Goal: Task Accomplishment & Management: Complete application form

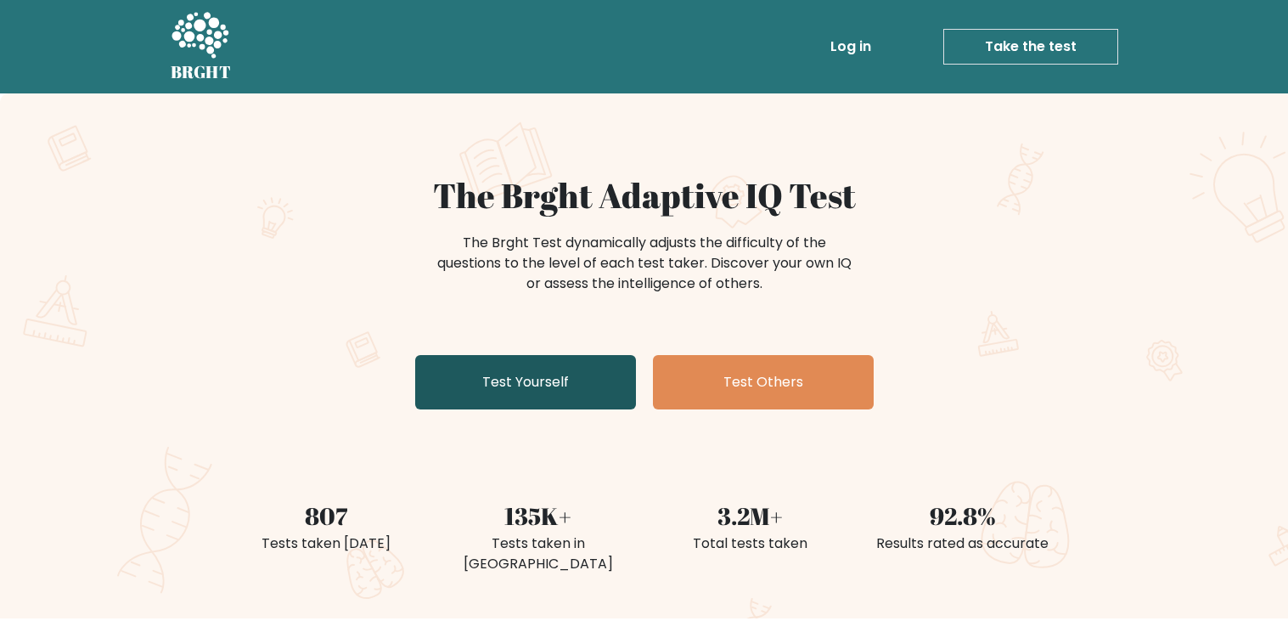
click at [538, 386] on link "Test Yourself" at bounding box center [525, 382] width 221 height 54
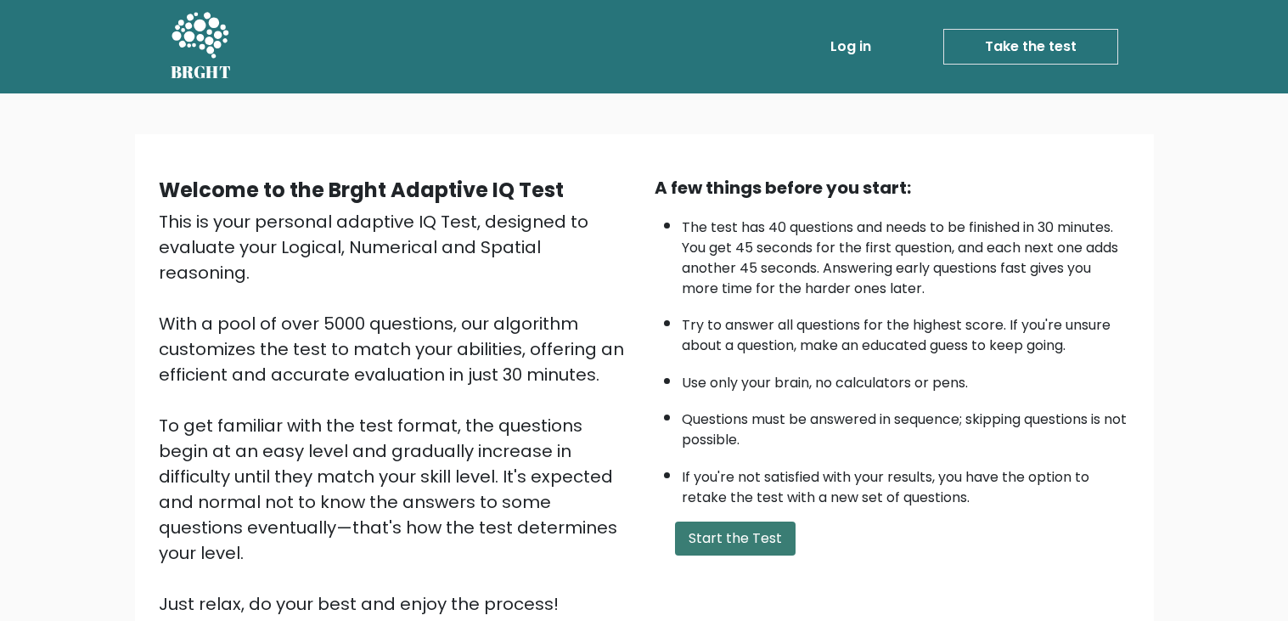
click at [701, 540] on button "Start the Test" at bounding box center [735, 538] width 121 height 34
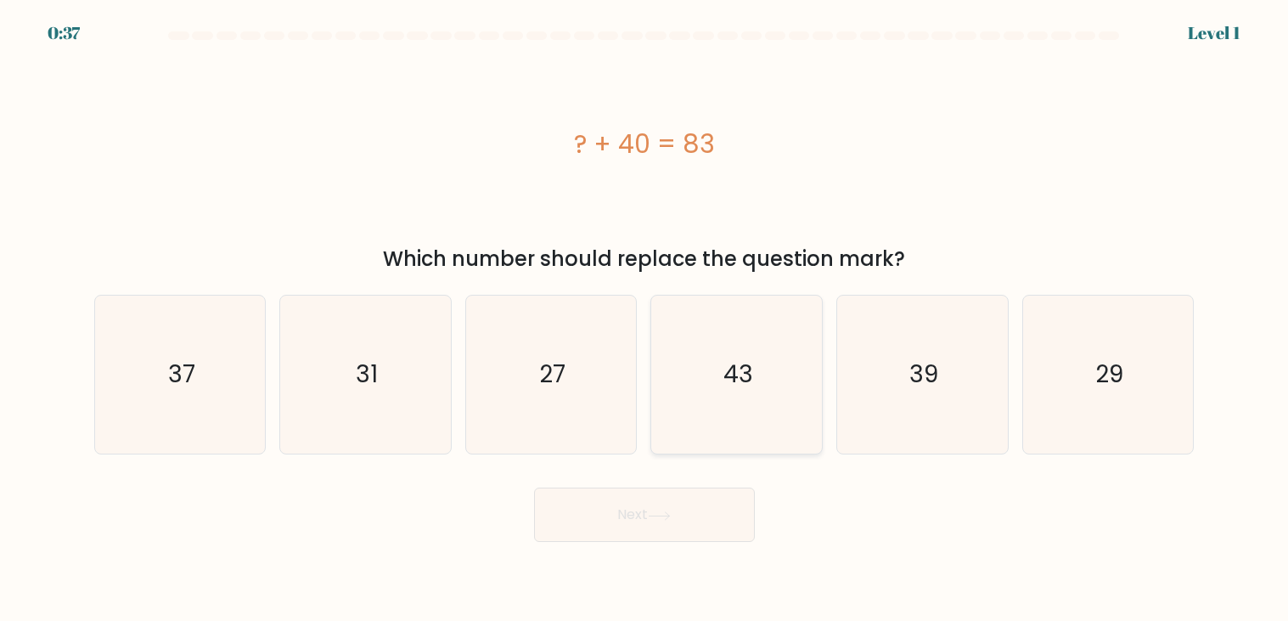
click at [777, 407] on icon "43" at bounding box center [737, 375] width 158 height 158
click at [645, 319] on input "d. 43" at bounding box center [645, 315] width 1 height 8
radio input "true"
click at [696, 537] on button "Next" at bounding box center [644, 514] width 221 height 54
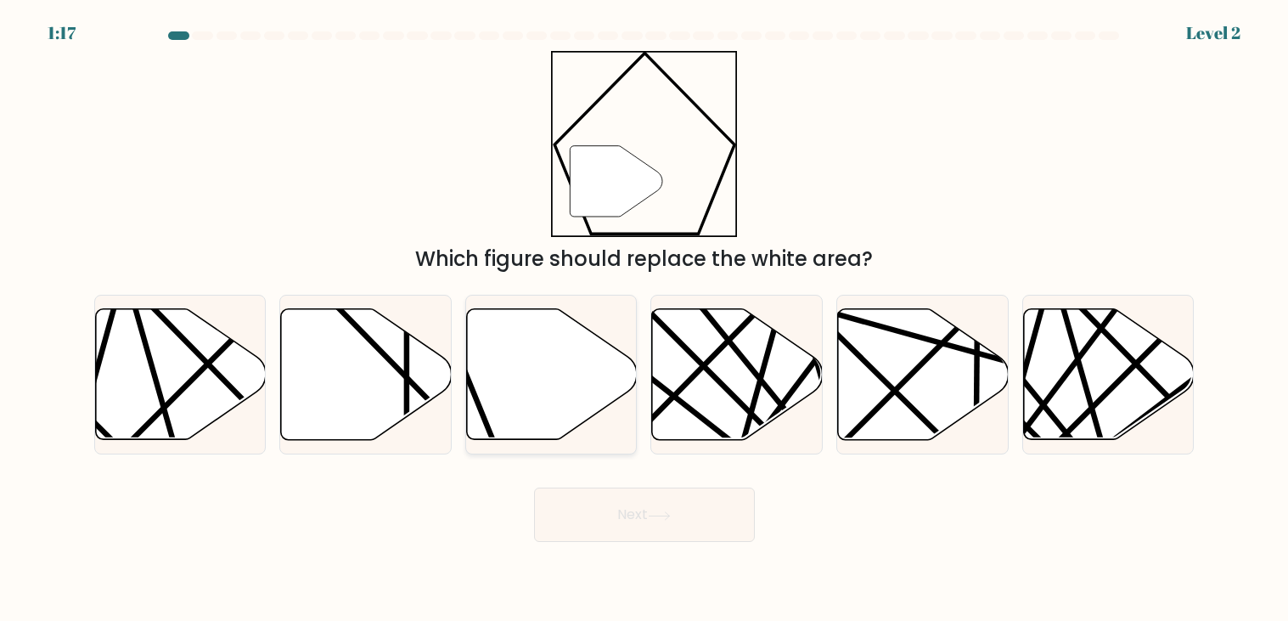
click at [617, 424] on icon at bounding box center [551, 374] width 171 height 133
click at [645, 319] on input "c." at bounding box center [645, 315] width 1 height 8
radio input "true"
click at [703, 499] on button "Next" at bounding box center [644, 514] width 221 height 54
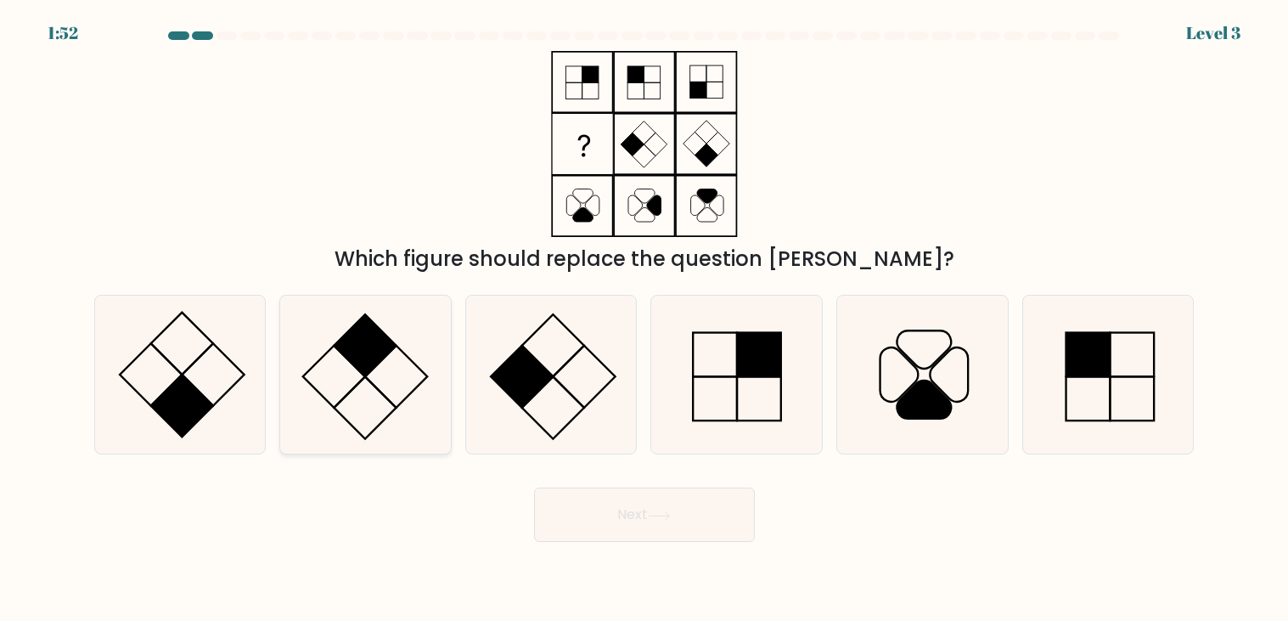
click at [386, 375] on icon at bounding box center [365, 375] width 158 height 158
click at [645, 319] on input "b." at bounding box center [645, 315] width 1 height 8
radio input "true"
click at [604, 512] on button "Next" at bounding box center [644, 514] width 221 height 54
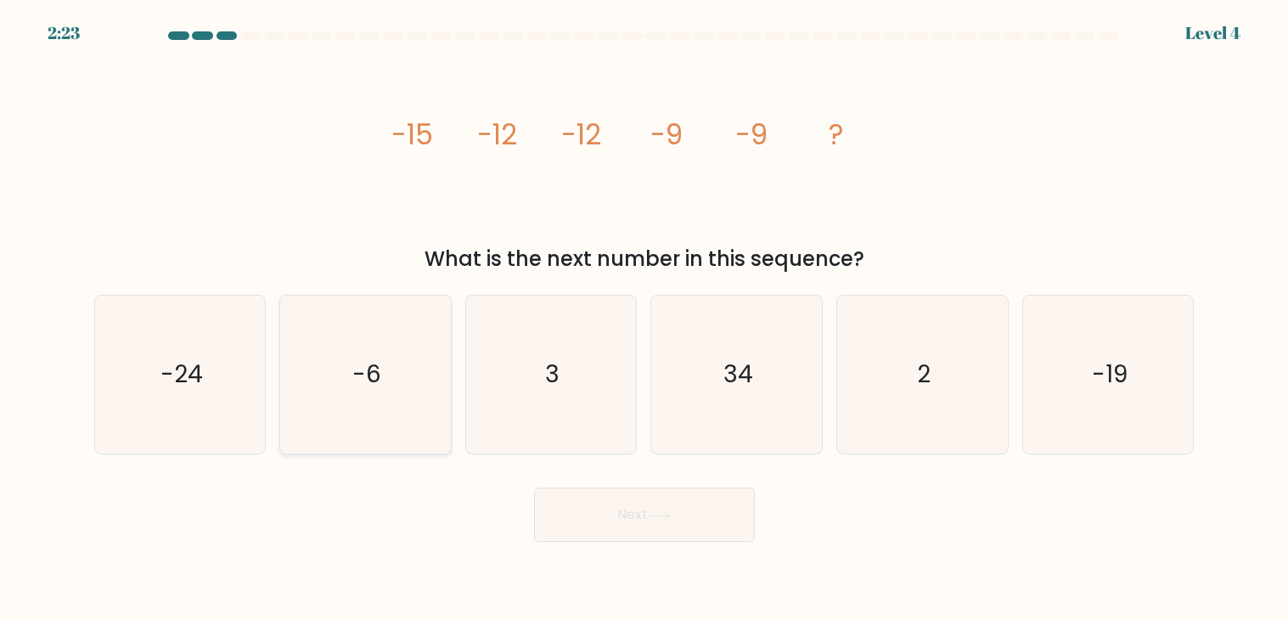
click at [405, 357] on icon "-6" at bounding box center [365, 375] width 158 height 158
click at [645, 319] on input "b. -6" at bounding box center [645, 315] width 1 height 8
radio input "true"
click at [618, 524] on button "Next" at bounding box center [644, 514] width 221 height 54
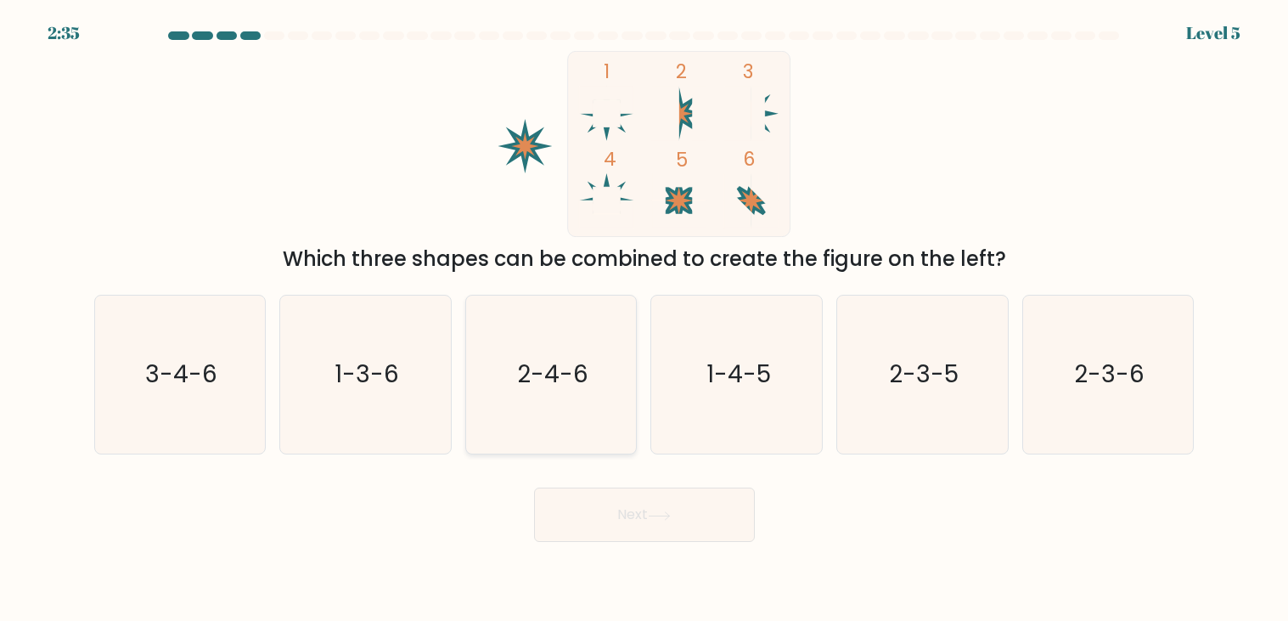
click at [546, 360] on text "2-4-6" at bounding box center [552, 374] width 71 height 33
click at [645, 319] on input "c. 2-4-6" at bounding box center [645, 315] width 1 height 8
radio input "true"
click at [657, 536] on button "Next" at bounding box center [644, 514] width 221 height 54
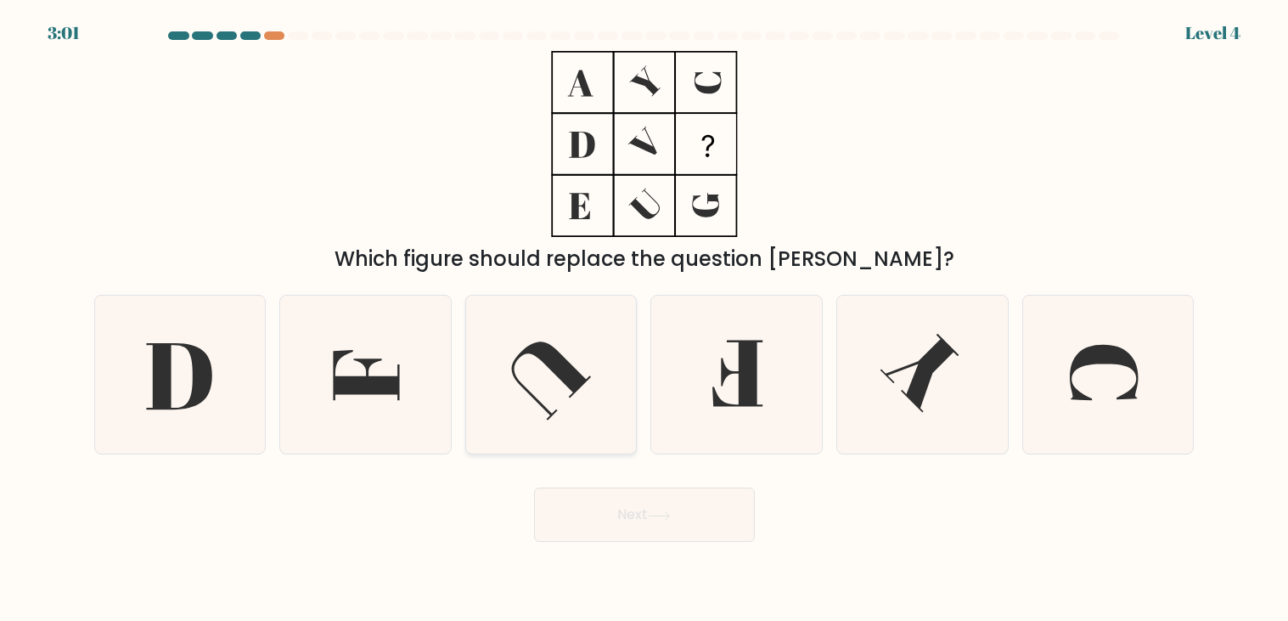
click at [614, 357] on icon at bounding box center [551, 375] width 158 height 158
click at [645, 319] on input "c." at bounding box center [645, 315] width 1 height 8
radio input "true"
click at [680, 504] on button "Next" at bounding box center [644, 514] width 221 height 54
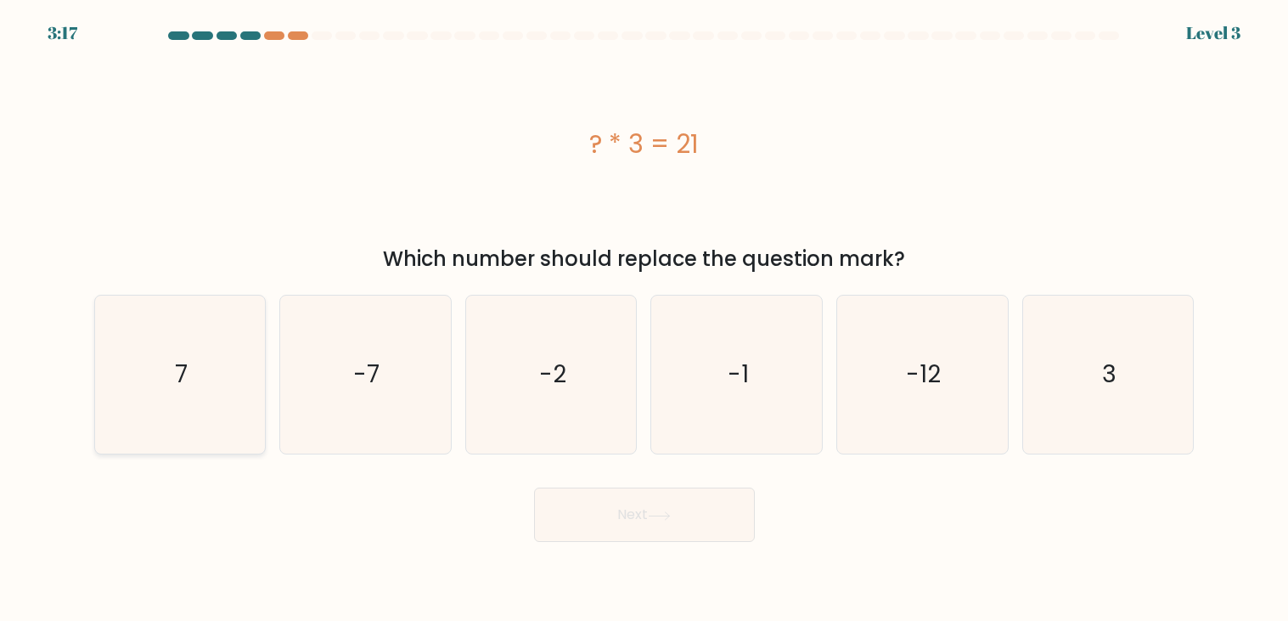
click at [198, 376] on icon "7" at bounding box center [180, 375] width 158 height 158
click at [645, 319] on input "a. 7" at bounding box center [645, 315] width 1 height 8
radio input "true"
click at [622, 509] on button "Next" at bounding box center [644, 514] width 221 height 54
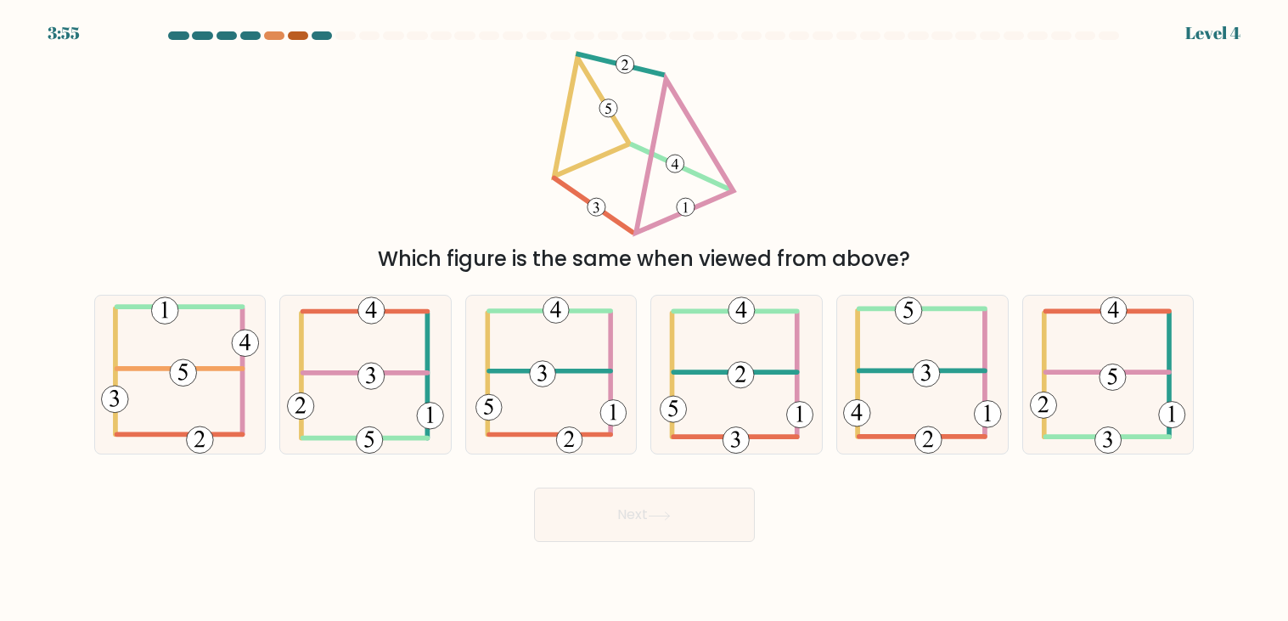
click at [296, 36] on div at bounding box center [298, 35] width 20 height 8
click at [277, 38] on div at bounding box center [274, 35] width 20 height 8
click at [718, 381] on icon at bounding box center [737, 375] width 154 height 158
click at [645, 319] on input "d." at bounding box center [645, 315] width 1 height 8
radio input "true"
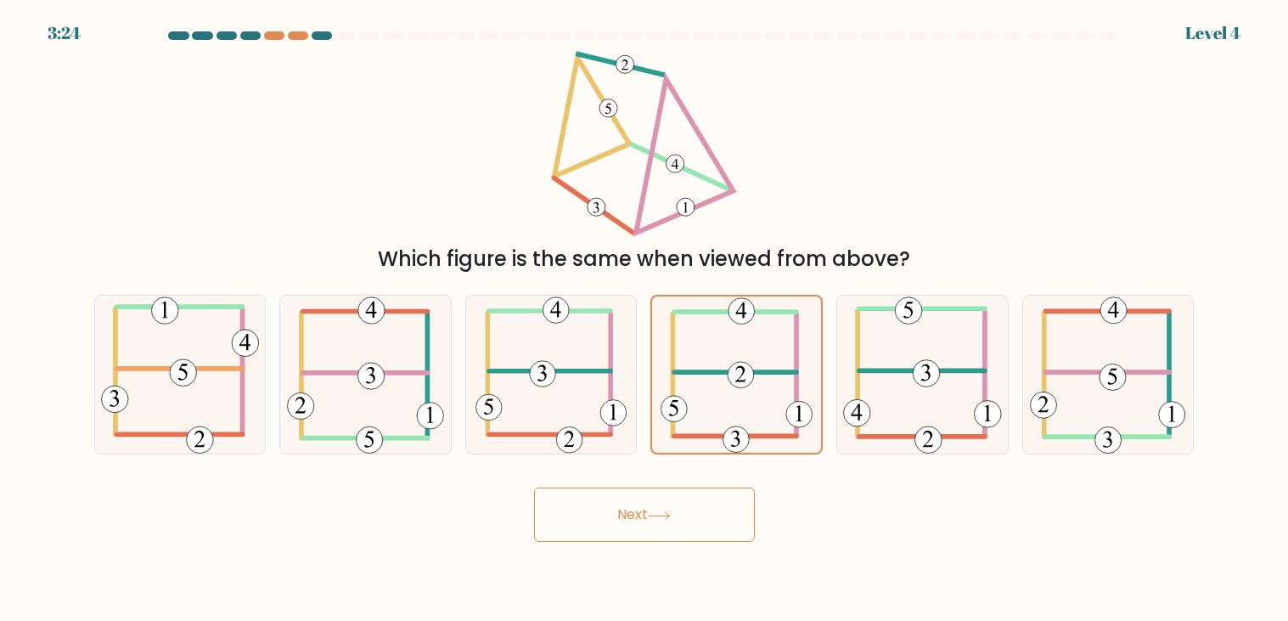
click at [709, 509] on button "Next" at bounding box center [644, 514] width 221 height 54
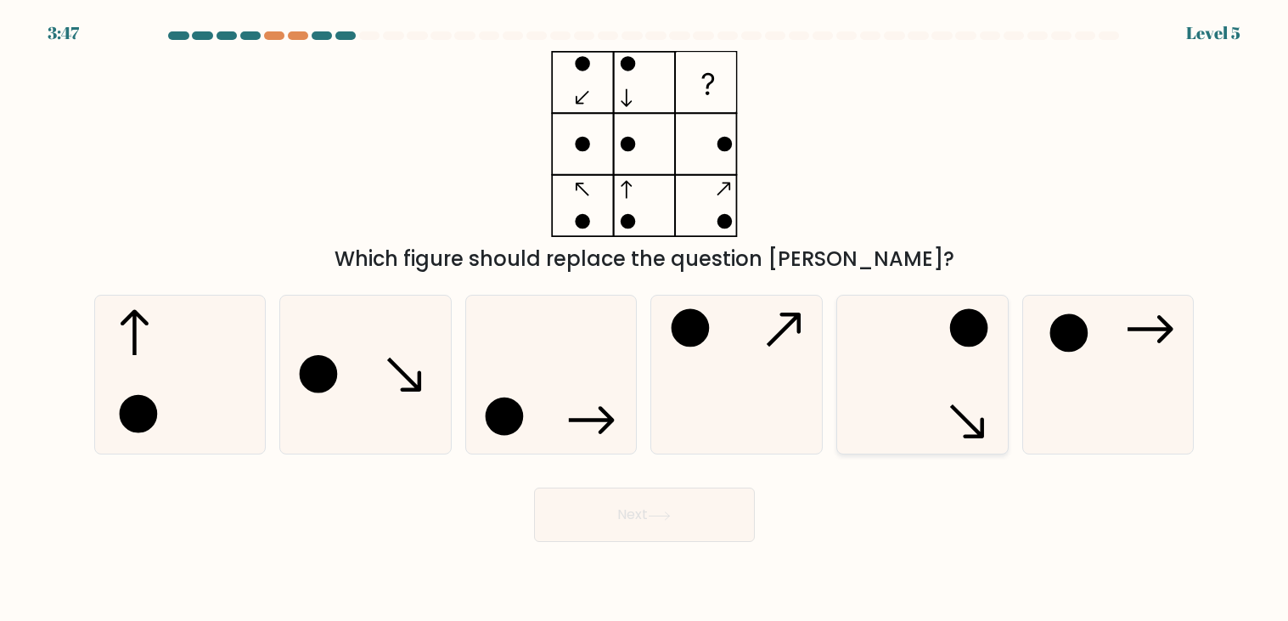
click at [960, 412] on icon at bounding box center [922, 375] width 158 height 158
click at [645, 319] on input "e." at bounding box center [645, 315] width 1 height 8
radio input "true"
click at [671, 525] on button "Next" at bounding box center [644, 514] width 221 height 54
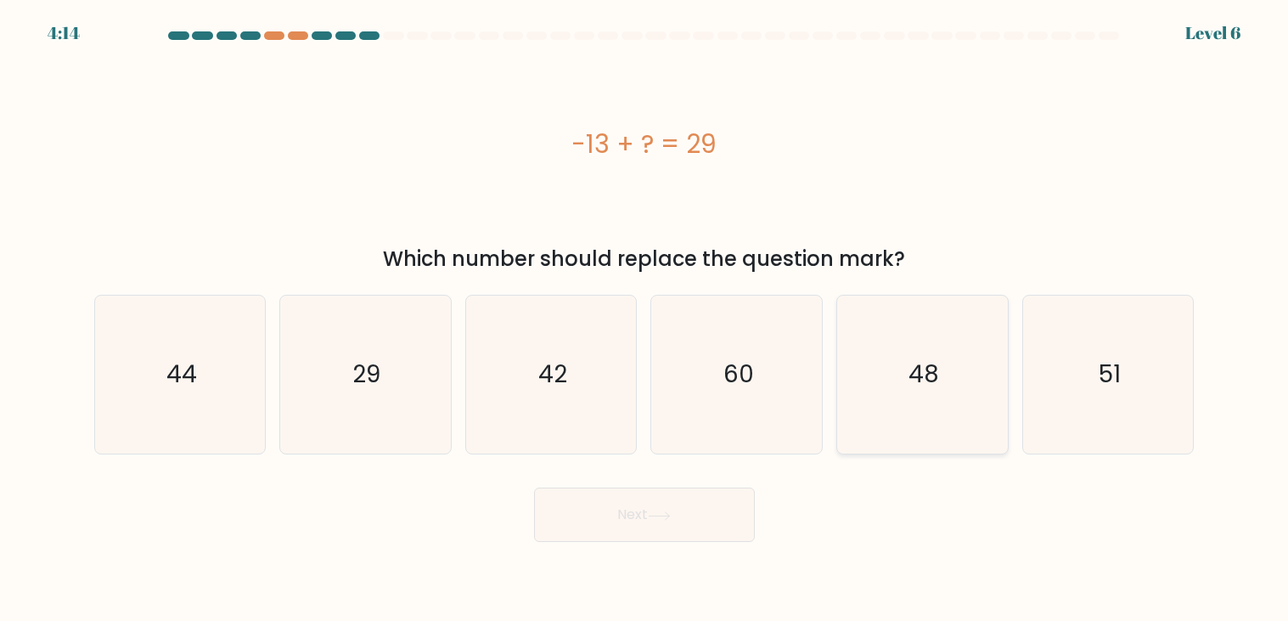
click at [942, 380] on icon "48" at bounding box center [922, 375] width 158 height 158
click at [645, 319] on input "e. 48" at bounding box center [645, 315] width 1 height 8
radio input "true"
click at [653, 525] on button "Next" at bounding box center [644, 514] width 221 height 54
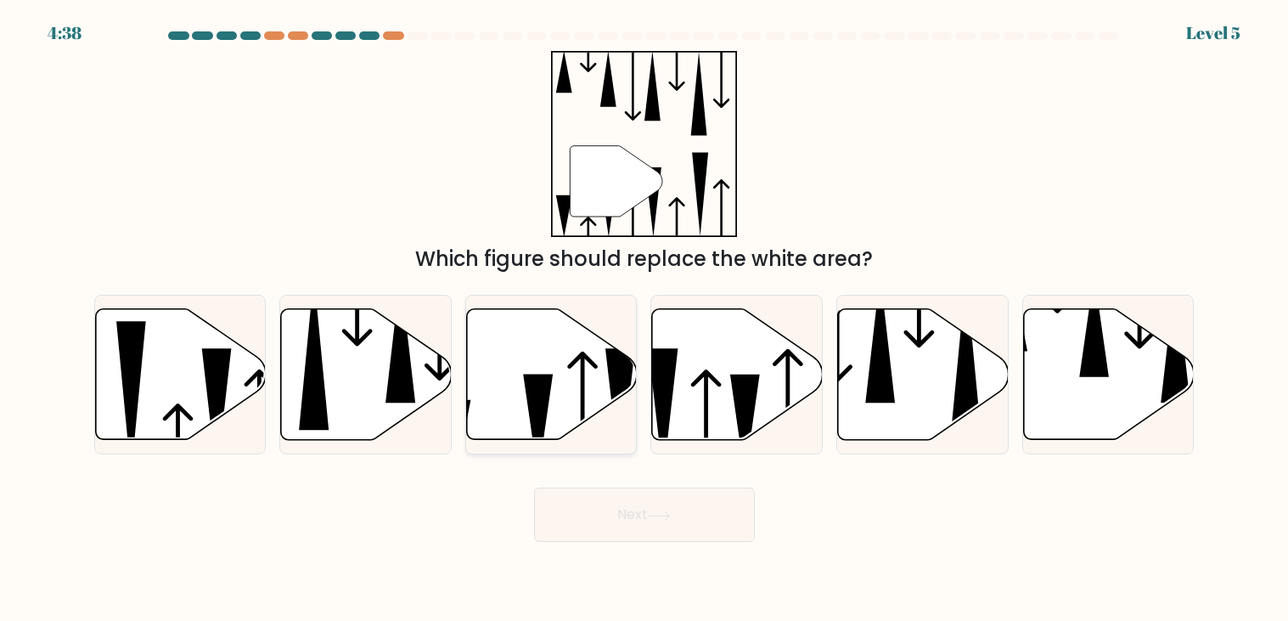
click at [555, 391] on icon at bounding box center [552, 374] width 171 height 131
click at [645, 319] on input "c." at bounding box center [645, 315] width 1 height 8
radio input "true"
click at [635, 515] on button "Next" at bounding box center [644, 514] width 221 height 54
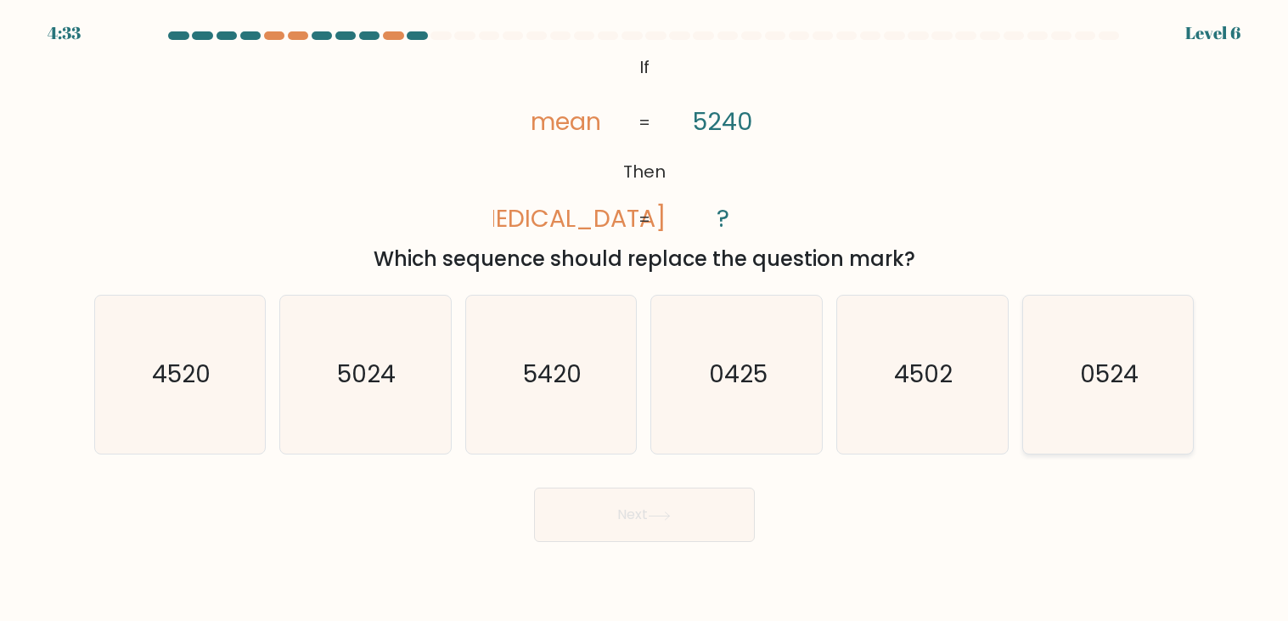
click at [1104, 409] on icon "0524" at bounding box center [1108, 375] width 158 height 158
click at [645, 319] on input "f. 0524" at bounding box center [645, 315] width 1 height 8
radio input "true"
click at [510, 397] on icon "5420" at bounding box center [551, 375] width 158 height 158
click at [645, 319] on input "c. 5420" at bounding box center [645, 315] width 1 height 8
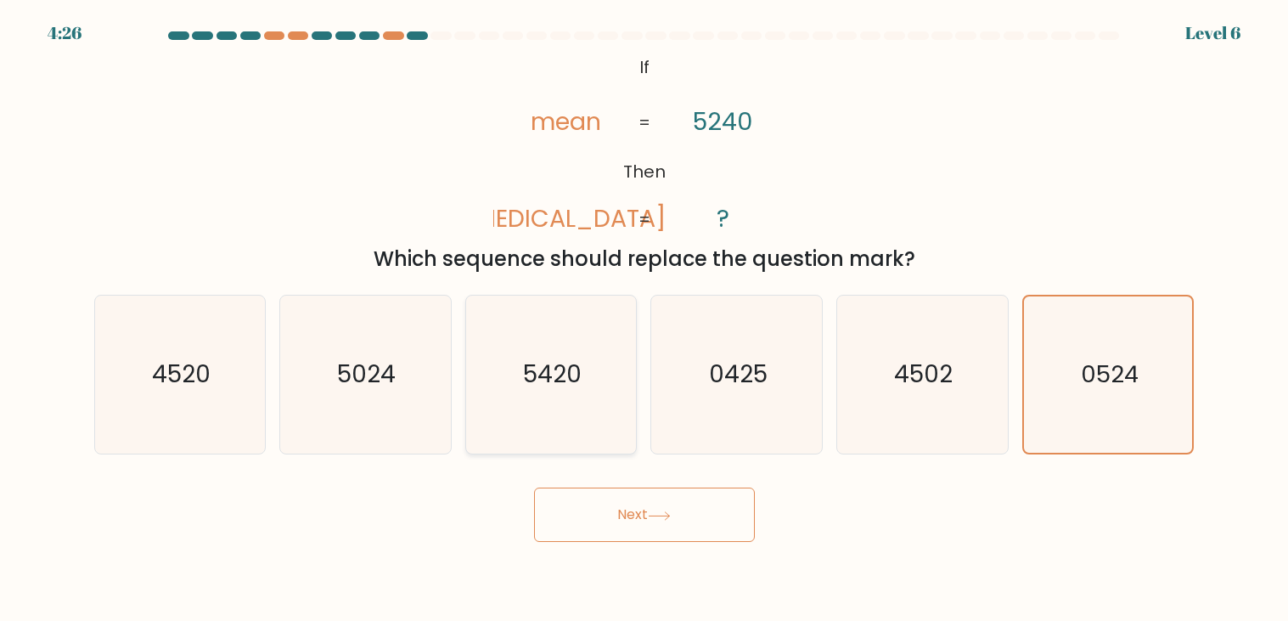
radio input "true"
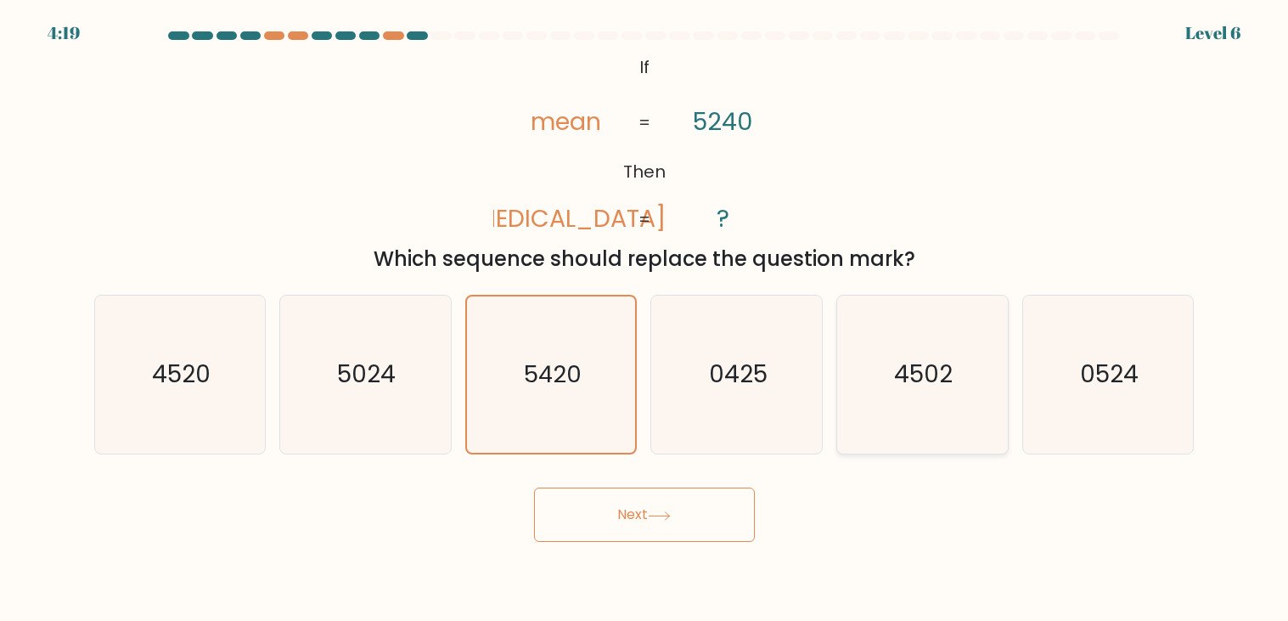
click at [967, 420] on icon "4502" at bounding box center [922, 375] width 158 height 158
click at [645, 319] on input "e. 4502" at bounding box center [645, 315] width 1 height 8
radio input "true"
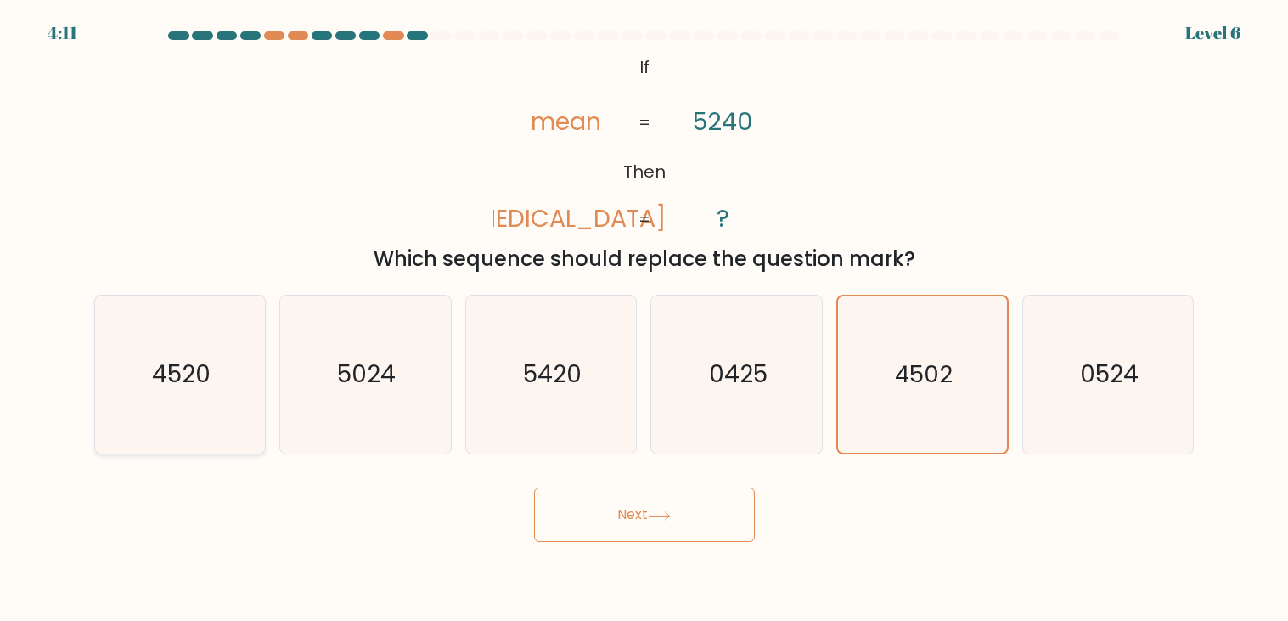
click at [218, 387] on icon "4520" at bounding box center [180, 375] width 158 height 158
click at [645, 319] on input "a. 4520" at bounding box center [645, 315] width 1 height 8
radio input "true"
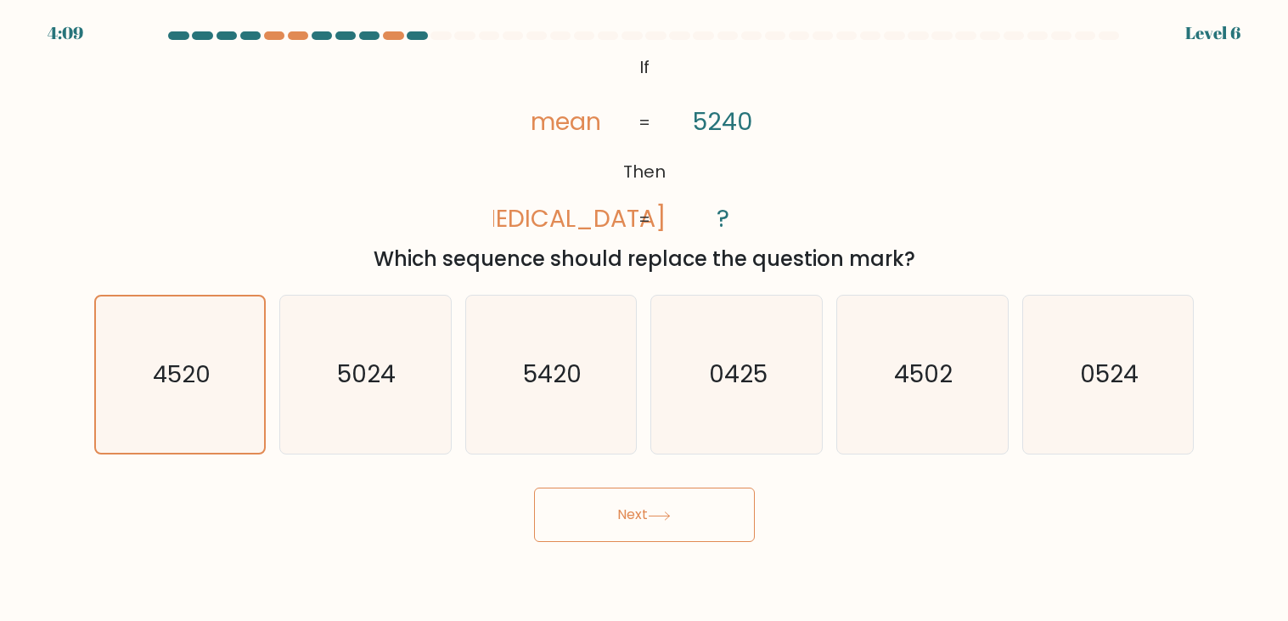
click at [639, 515] on button "Next" at bounding box center [644, 514] width 221 height 54
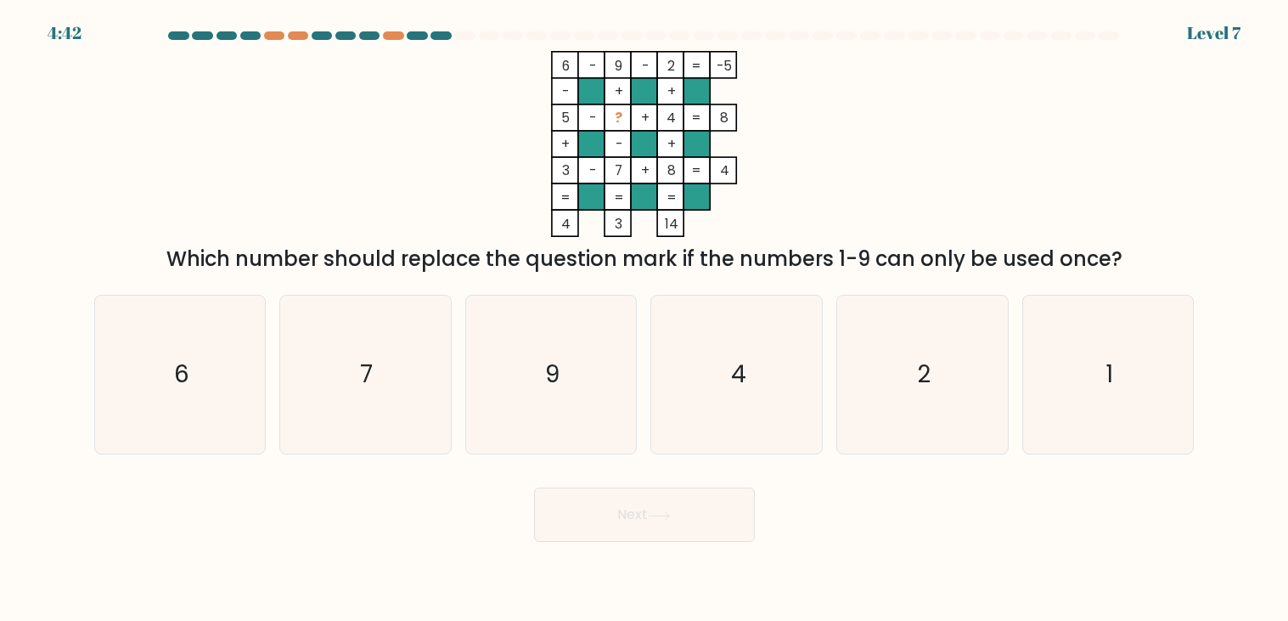
click at [380, 287] on div "a. 6 b. 7 c. 9 d." at bounding box center [644, 367] width 1114 height 173
click at [934, 352] on icon "2" at bounding box center [922, 375] width 158 height 158
click at [645, 319] on input "e. 2" at bounding box center [645, 315] width 1 height 8
radio input "true"
click at [1150, 330] on icon "1" at bounding box center [1108, 375] width 158 height 158
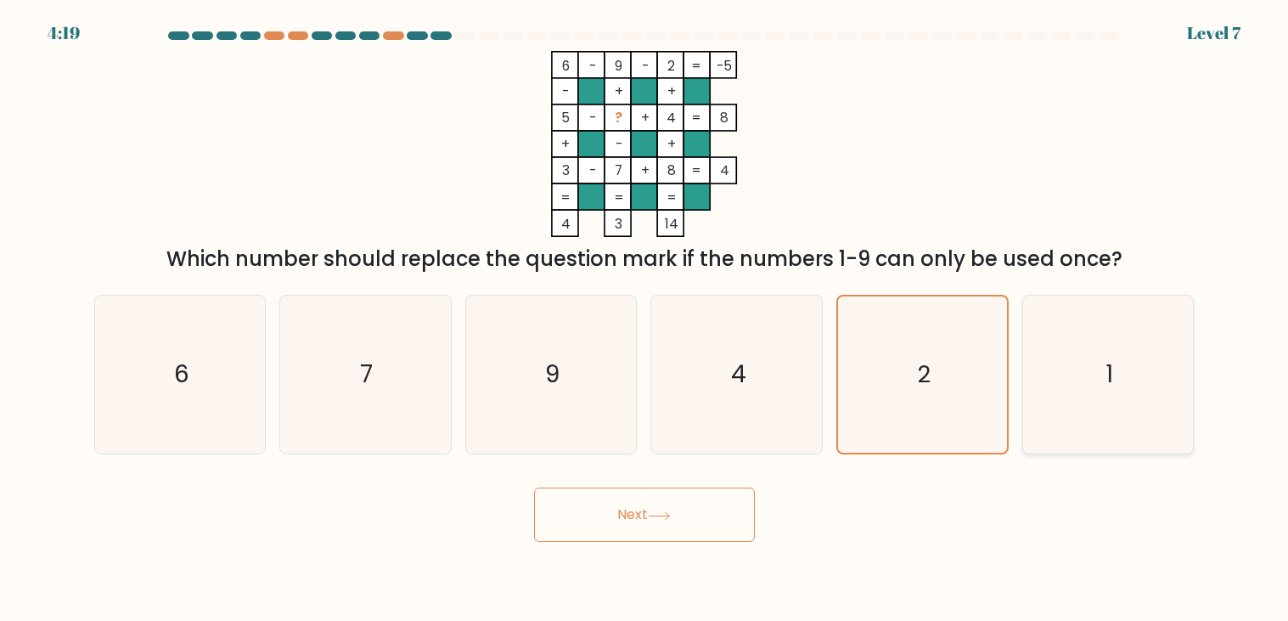
click at [645, 319] on input "f. 1" at bounding box center [645, 315] width 1 height 8
radio input "true"
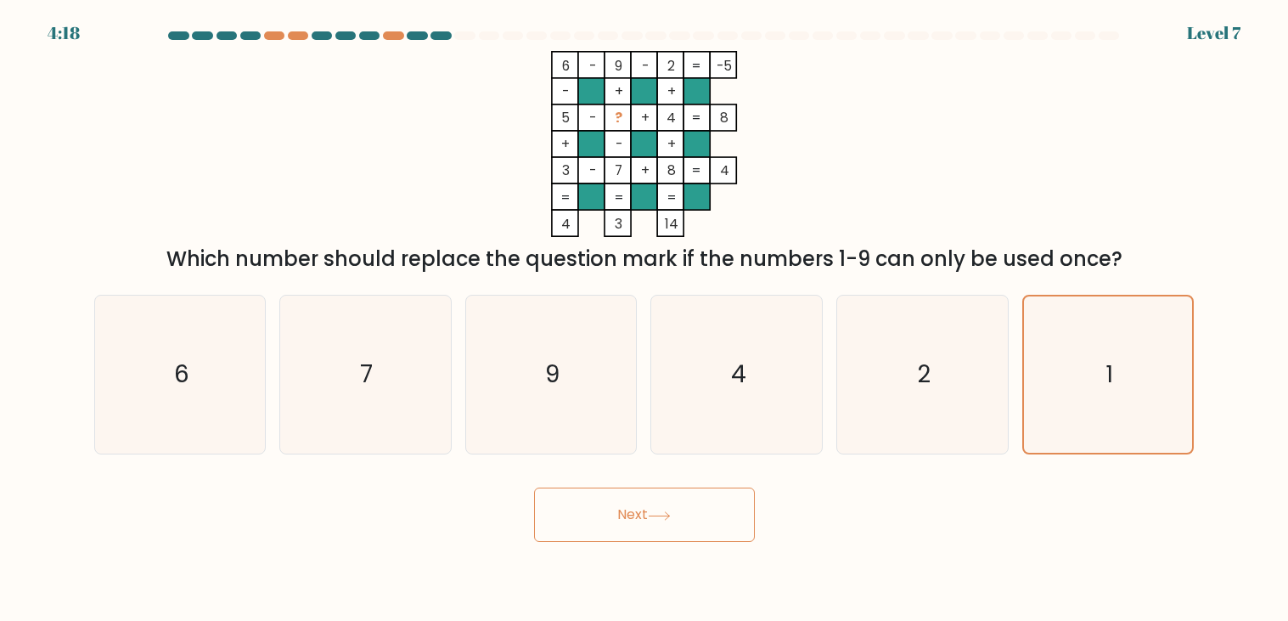
click at [727, 509] on button "Next" at bounding box center [644, 514] width 221 height 54
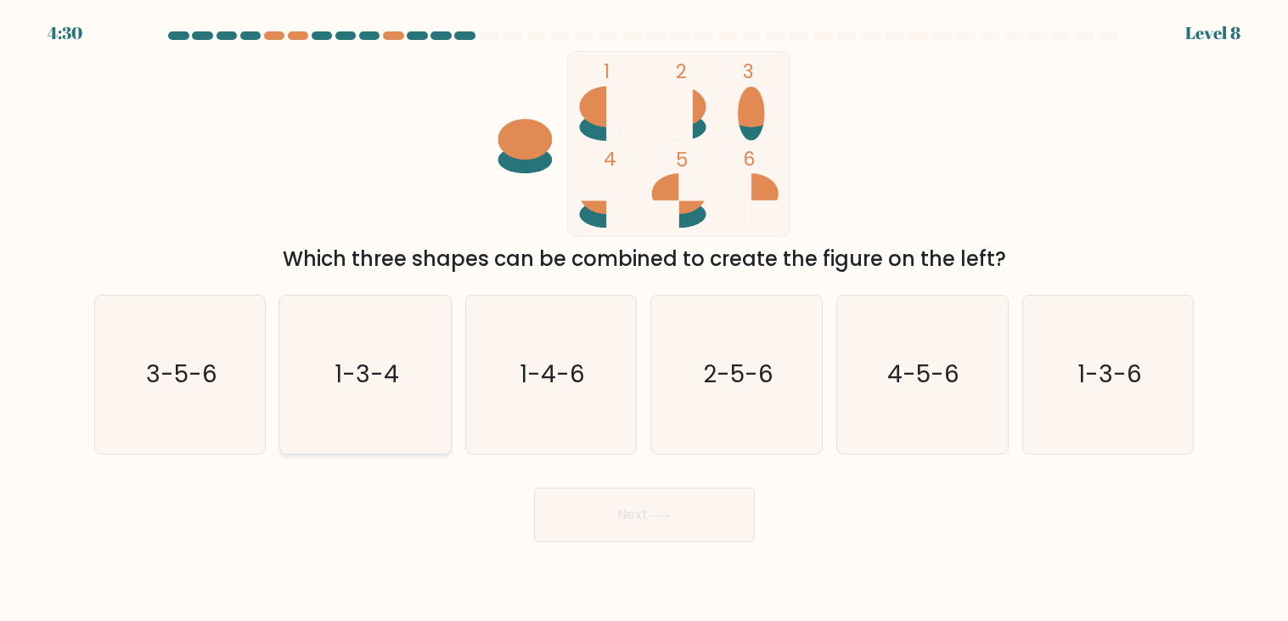
click at [414, 370] on icon "1-3-4" at bounding box center [365, 375] width 158 height 158
click at [645, 319] on input "b. 1-3-4" at bounding box center [645, 315] width 1 height 8
radio input "true"
click at [567, 496] on button "Next" at bounding box center [644, 514] width 221 height 54
click at [572, 515] on button "Next" at bounding box center [644, 514] width 221 height 54
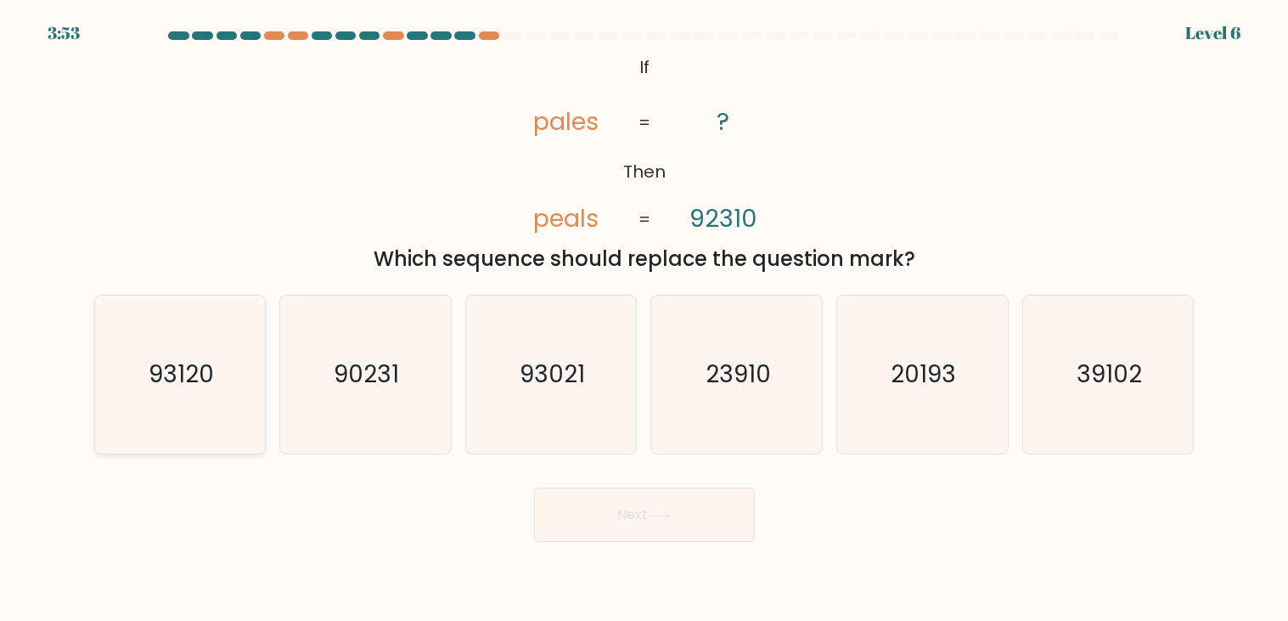
click at [225, 378] on icon "93120" at bounding box center [180, 375] width 158 height 158
click at [645, 319] on input "a. 93120" at bounding box center [645, 315] width 1 height 8
radio input "true"
click at [577, 512] on button "Next" at bounding box center [644, 514] width 221 height 54
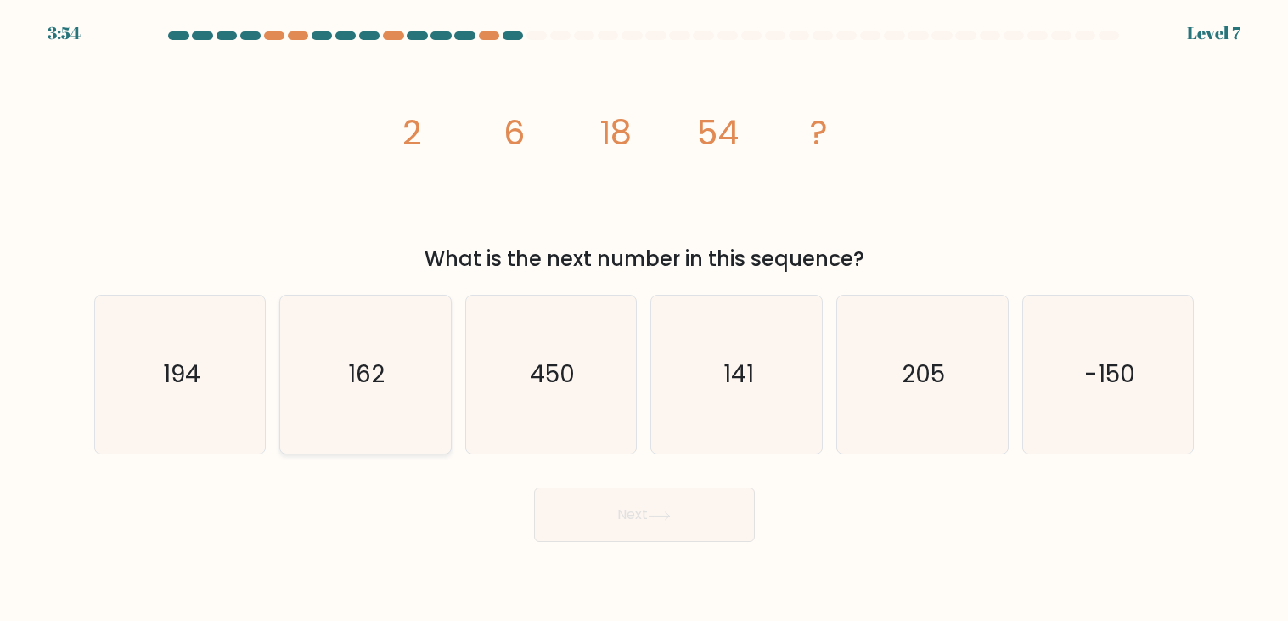
click at [405, 396] on icon "162" at bounding box center [365, 375] width 158 height 158
click at [645, 319] on input "b. 162" at bounding box center [645, 315] width 1 height 8
radio input "true"
click at [672, 526] on button "Next" at bounding box center [644, 514] width 221 height 54
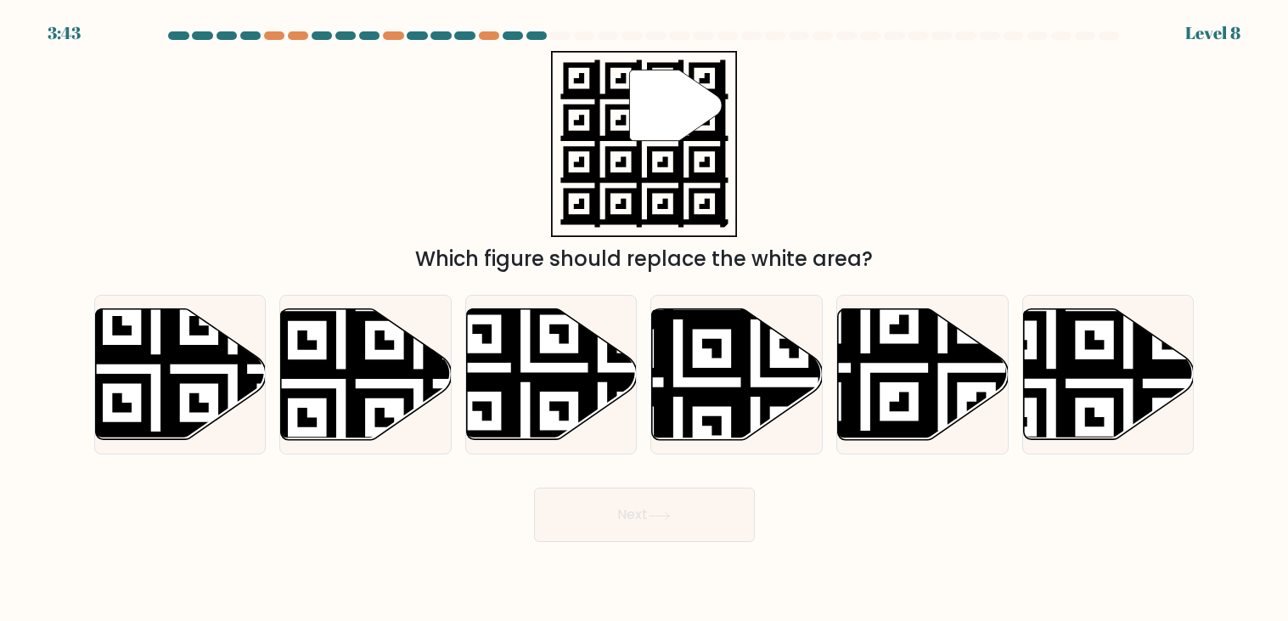
click at [672, 526] on button "Next" at bounding box center [644, 514] width 221 height 54
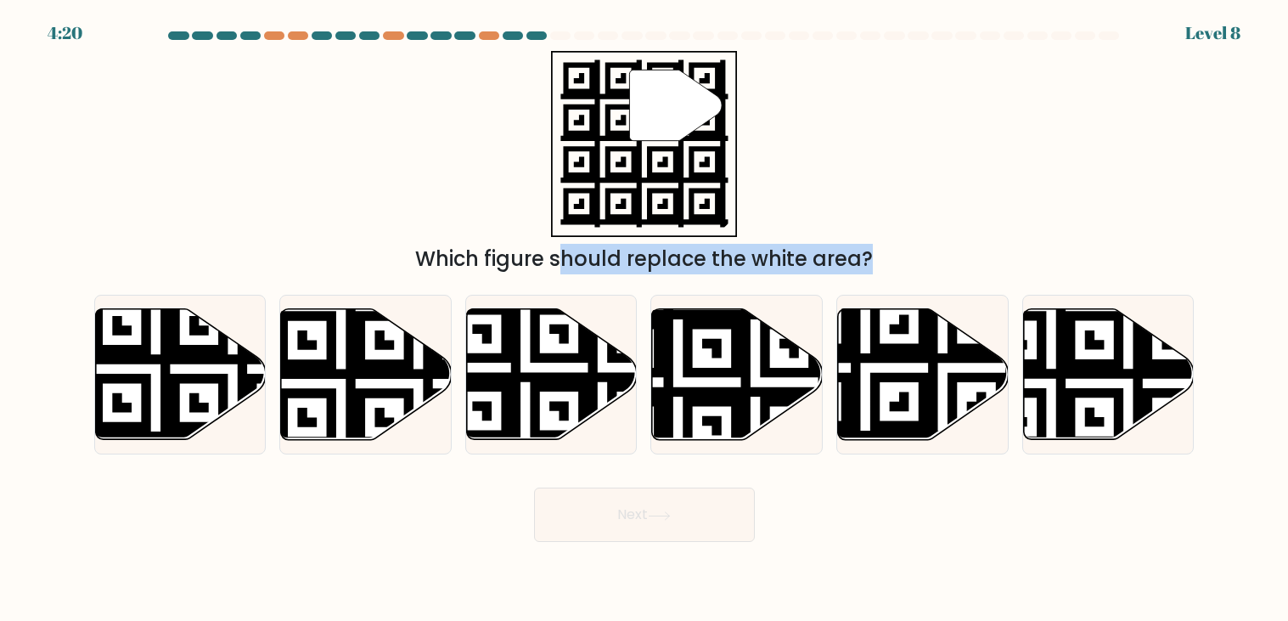
drag, startPoint x: 488, startPoint y: 354, endPoint x: 554, endPoint y: 215, distance: 153.9
click at [554, 215] on form "a." at bounding box center [644, 286] width 1288 height 510
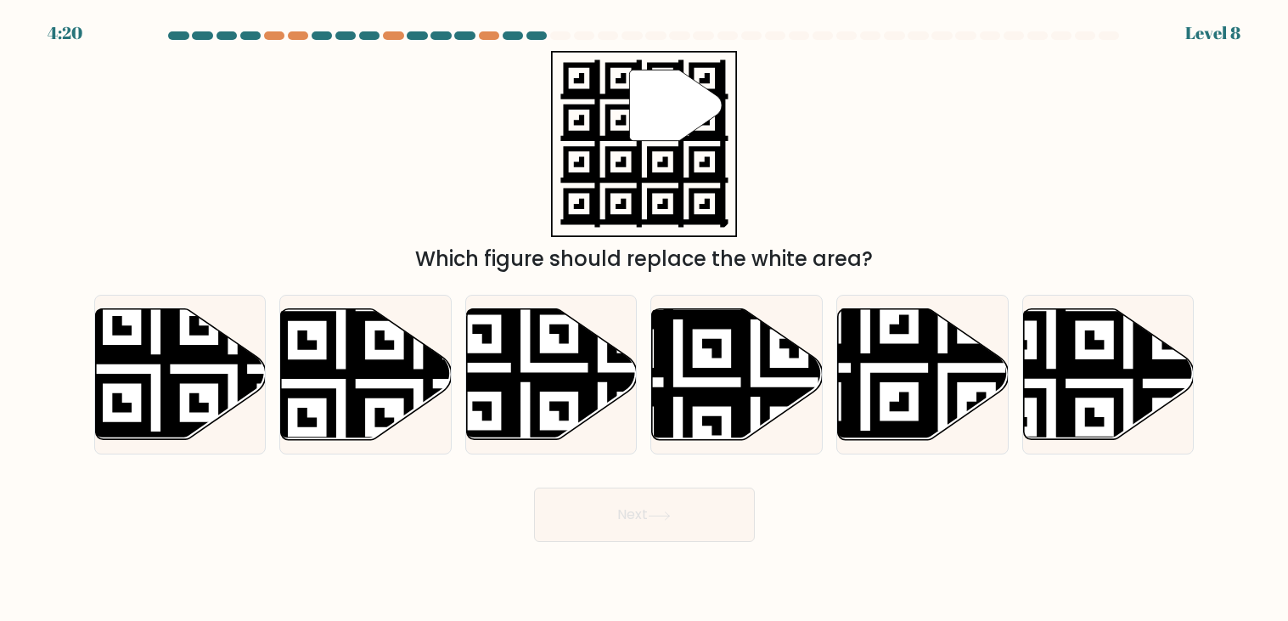
click at [499, 215] on div "" Which figure should replace the white area?" at bounding box center [644, 162] width 1121 height 223
click at [908, 379] on icon at bounding box center [865, 444] width 309 height 309
click at [645, 319] on input "e." at bounding box center [645, 315] width 1 height 8
radio input "true"
click at [699, 528] on button "Next" at bounding box center [644, 514] width 221 height 54
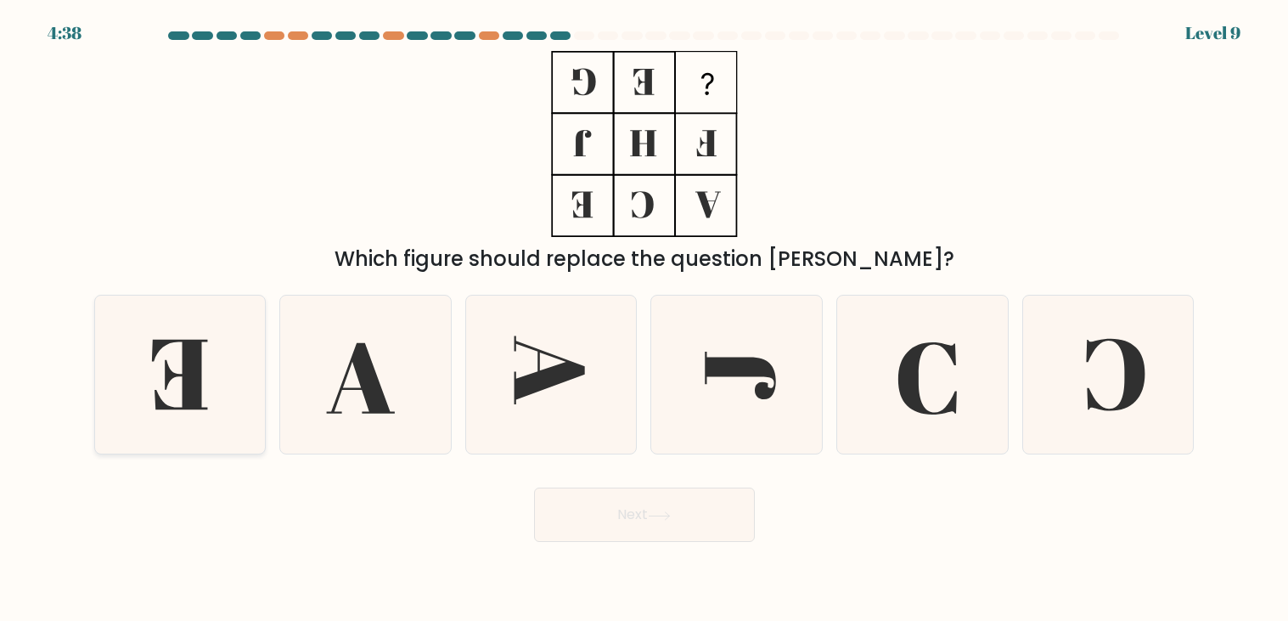
click at [183, 375] on icon at bounding box center [180, 375] width 56 height 70
click at [645, 319] on input "a." at bounding box center [645, 315] width 1 height 8
radio input "true"
click at [636, 510] on button "Next" at bounding box center [644, 514] width 221 height 54
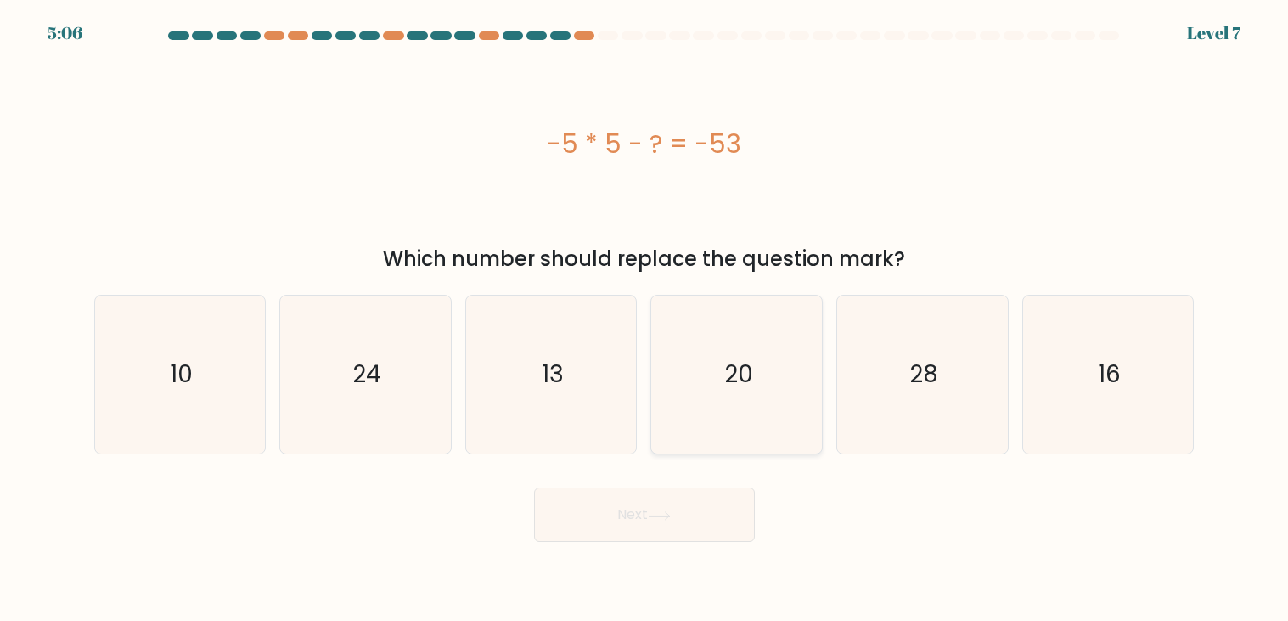
click at [701, 419] on icon "20" at bounding box center [737, 375] width 158 height 158
click at [645, 319] on input "d. 20" at bounding box center [645, 315] width 1 height 8
radio input "true"
click at [924, 374] on text "28" at bounding box center [924, 374] width 29 height 33
click at [645, 319] on input "e. 28" at bounding box center [645, 315] width 1 height 8
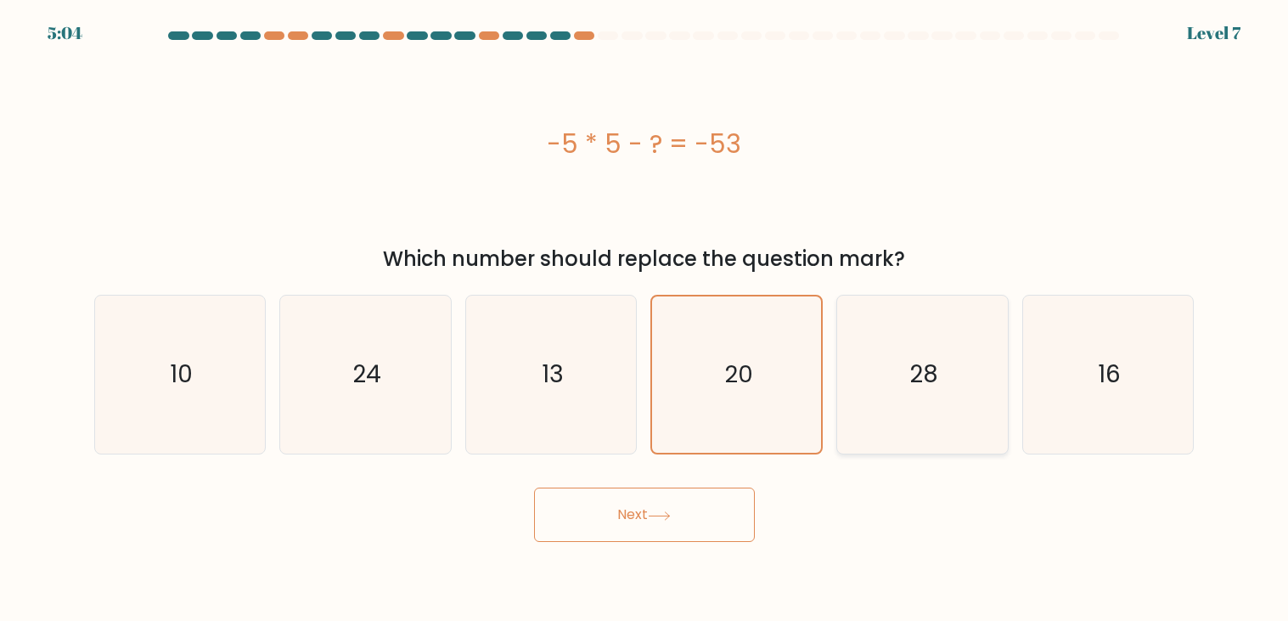
radio input "true"
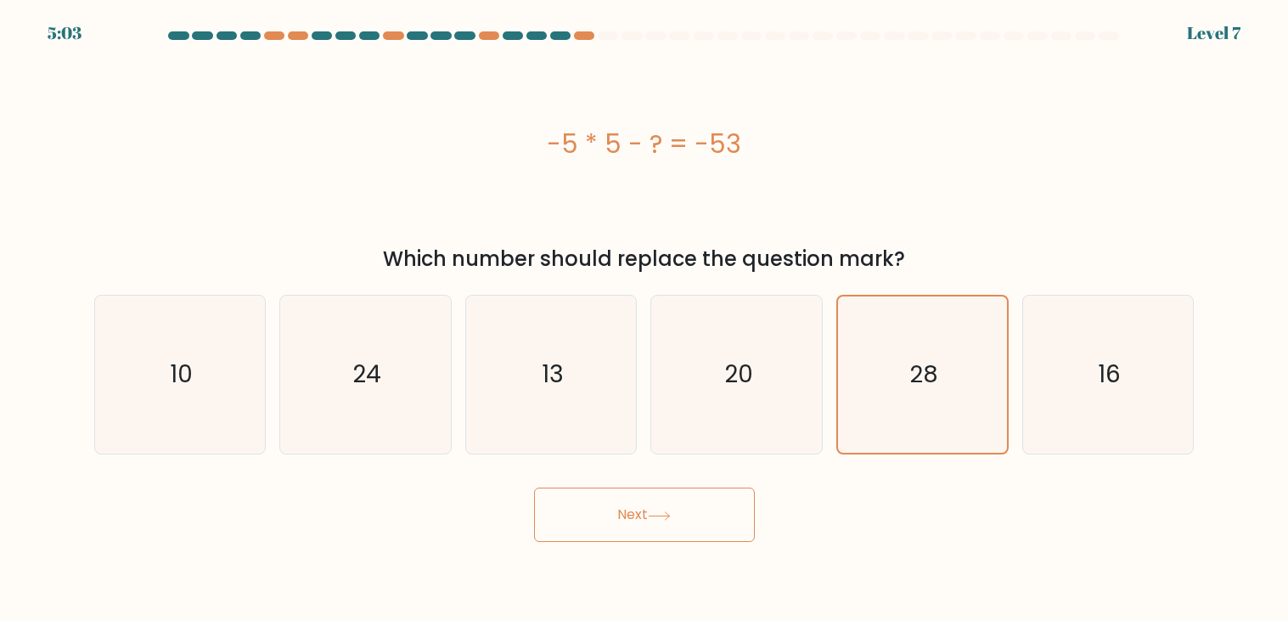
click at [645, 527] on button "Next" at bounding box center [644, 514] width 221 height 54
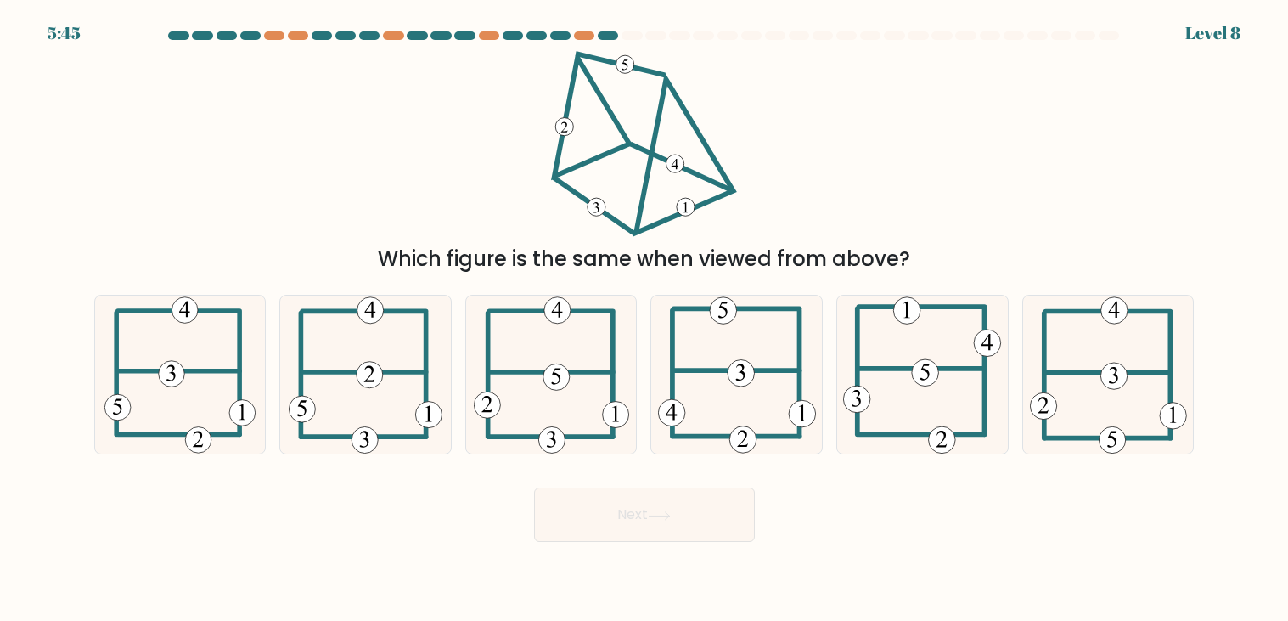
click at [543, 232] on div "Which figure is the same when viewed from above?" at bounding box center [644, 162] width 1121 height 223
click at [581, 391] on icon at bounding box center [551, 375] width 155 height 158
click at [645, 319] on input "c." at bounding box center [645, 315] width 1 height 8
radio input "true"
click at [689, 525] on button "Next" at bounding box center [644, 514] width 221 height 54
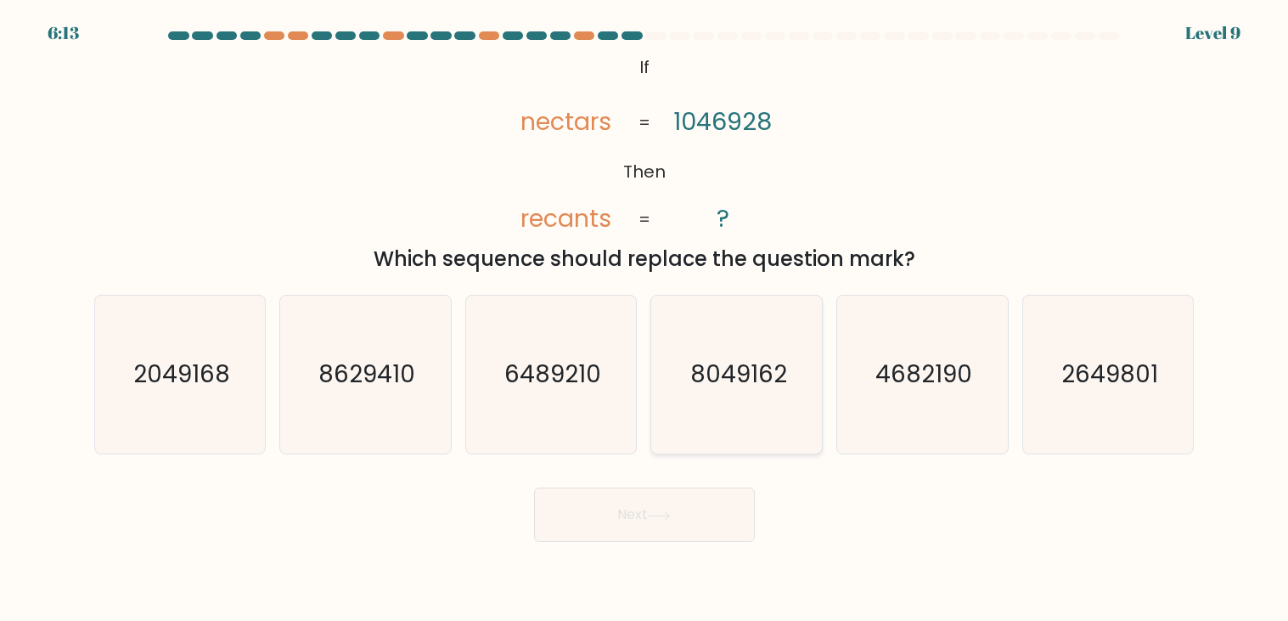
click at [729, 420] on icon "8049162" at bounding box center [737, 375] width 158 height 158
click at [645, 319] on input "d. 8049162" at bounding box center [645, 315] width 1 height 8
radio input "true"
click at [645, 520] on button "Next" at bounding box center [644, 514] width 221 height 54
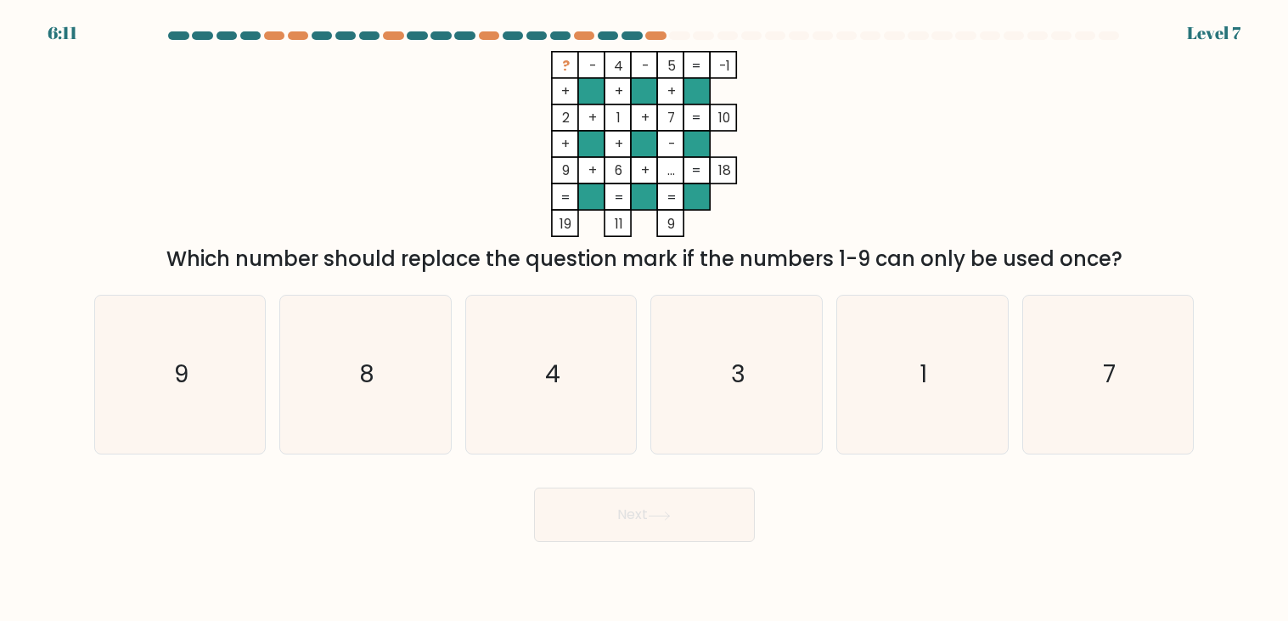
click at [646, 521] on button "Next" at bounding box center [644, 514] width 221 height 54
click at [658, 338] on icon "3" at bounding box center [737, 375] width 158 height 158
click at [645, 319] on input "d. 3" at bounding box center [645, 315] width 1 height 8
radio input "true"
click at [559, 508] on button "Next" at bounding box center [644, 514] width 221 height 54
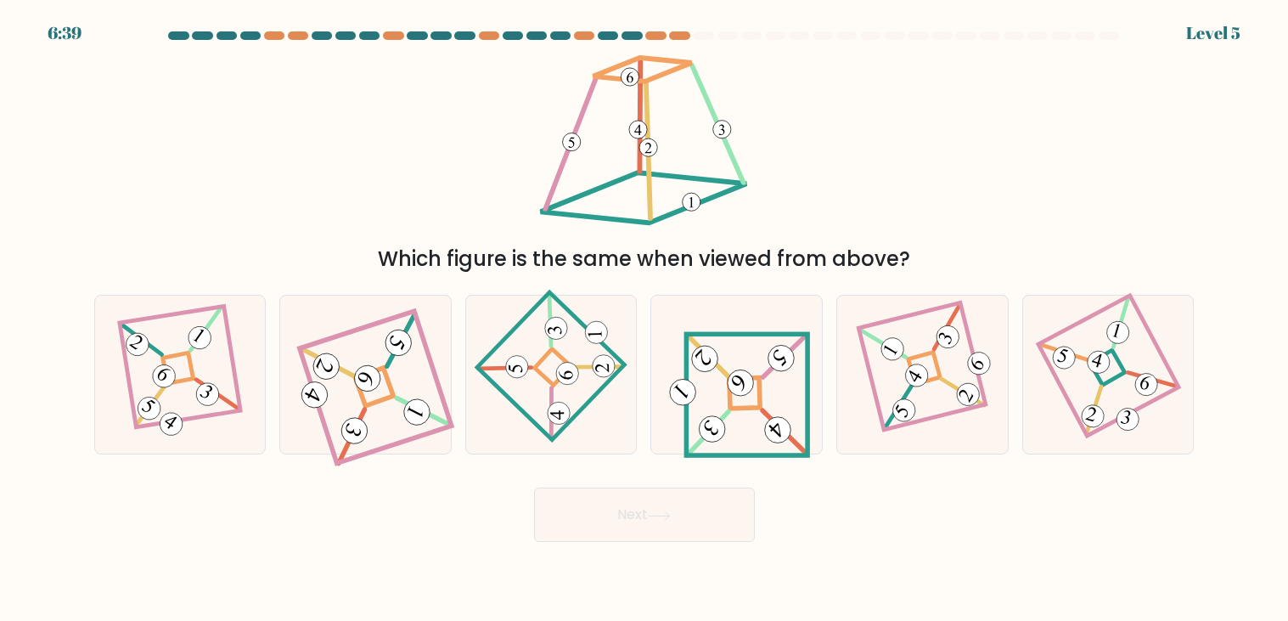
click at [559, 508] on button "Next" at bounding box center [644, 514] width 221 height 54
click at [644, 247] on div "Which figure is the same when viewed from above?" at bounding box center [644, 259] width 1080 height 31
click at [643, 244] on div "Which figure is the same when viewed from above?" at bounding box center [644, 259] width 1080 height 31
click at [535, 405] on icon at bounding box center [551, 375] width 109 height 127
click at [645, 319] on input "c." at bounding box center [645, 315] width 1 height 8
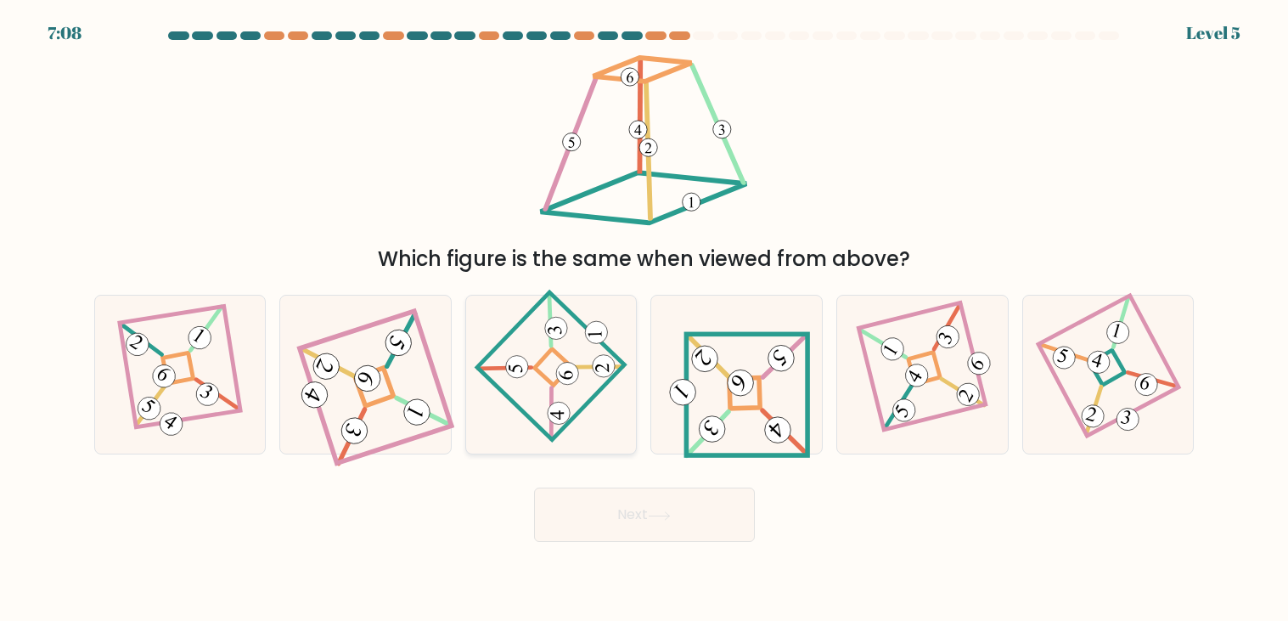
radio input "true"
click at [668, 520] on icon at bounding box center [659, 515] width 23 height 9
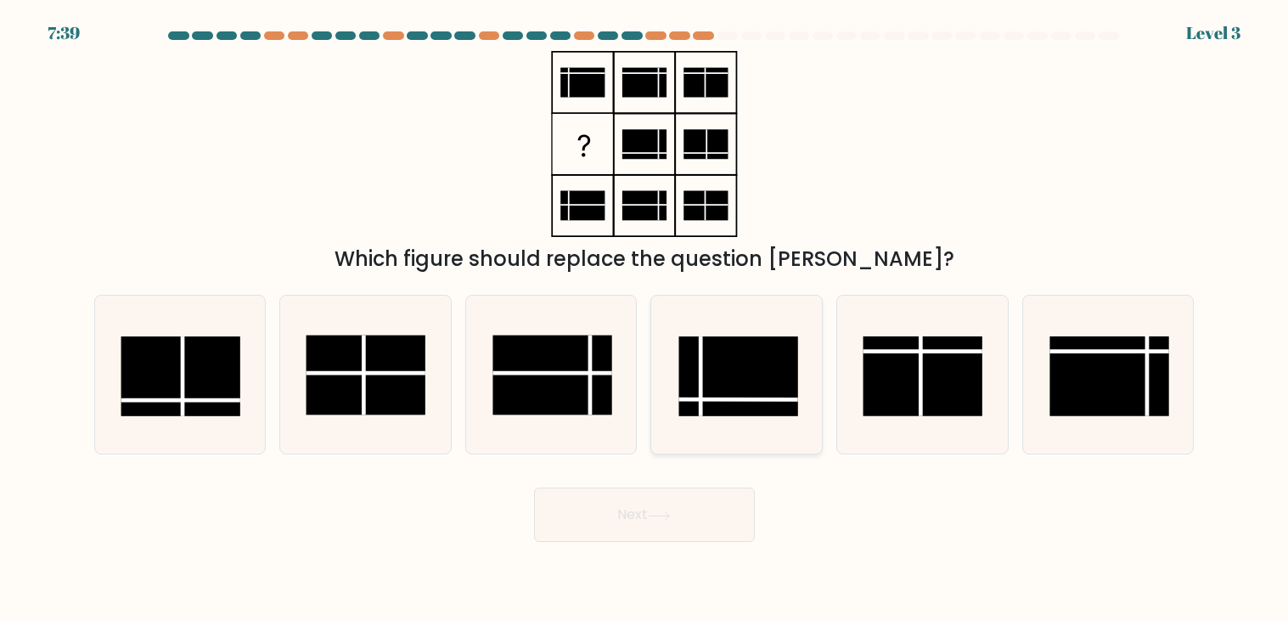
click at [734, 375] on rect at bounding box center [738, 376] width 119 height 80
click at [645, 319] on input "d." at bounding box center [645, 315] width 1 height 8
radio input "true"
click at [629, 502] on button "Next" at bounding box center [644, 514] width 221 height 54
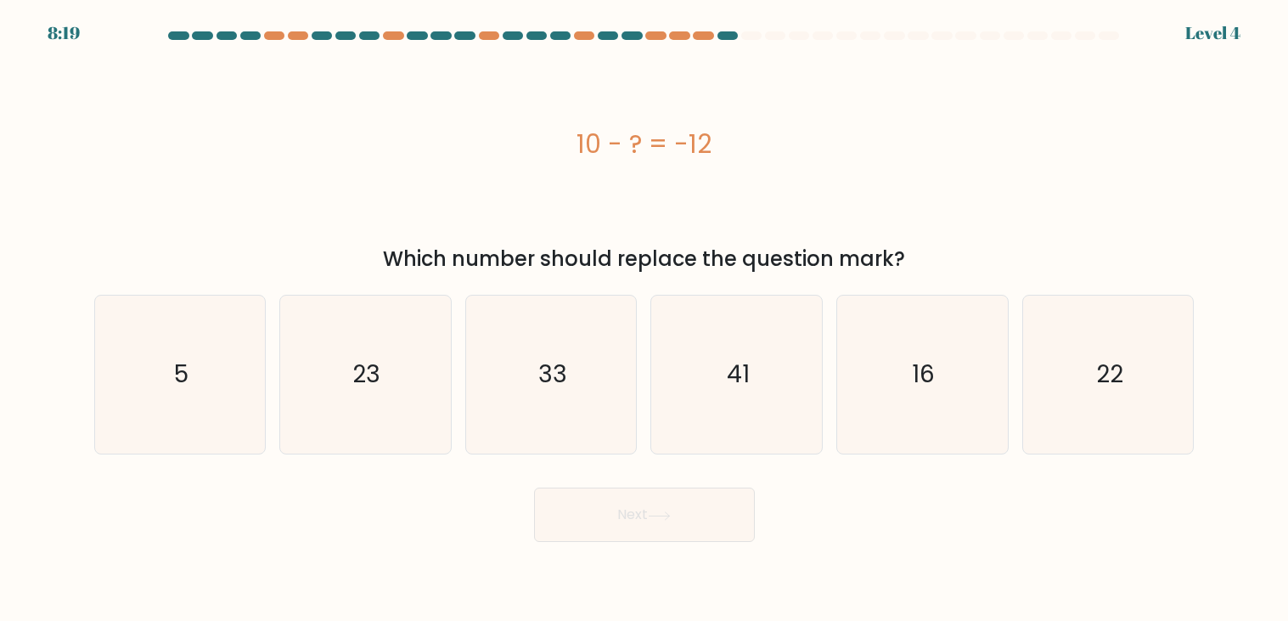
click at [534, 487] on button "Next" at bounding box center [644, 514] width 221 height 54
click at [645, 311] on input "a. 5" at bounding box center [645, 315] width 1 height 8
radio input "true"
click at [645, 311] on input "b. 23" at bounding box center [645, 315] width 1 height 8
radio input "true"
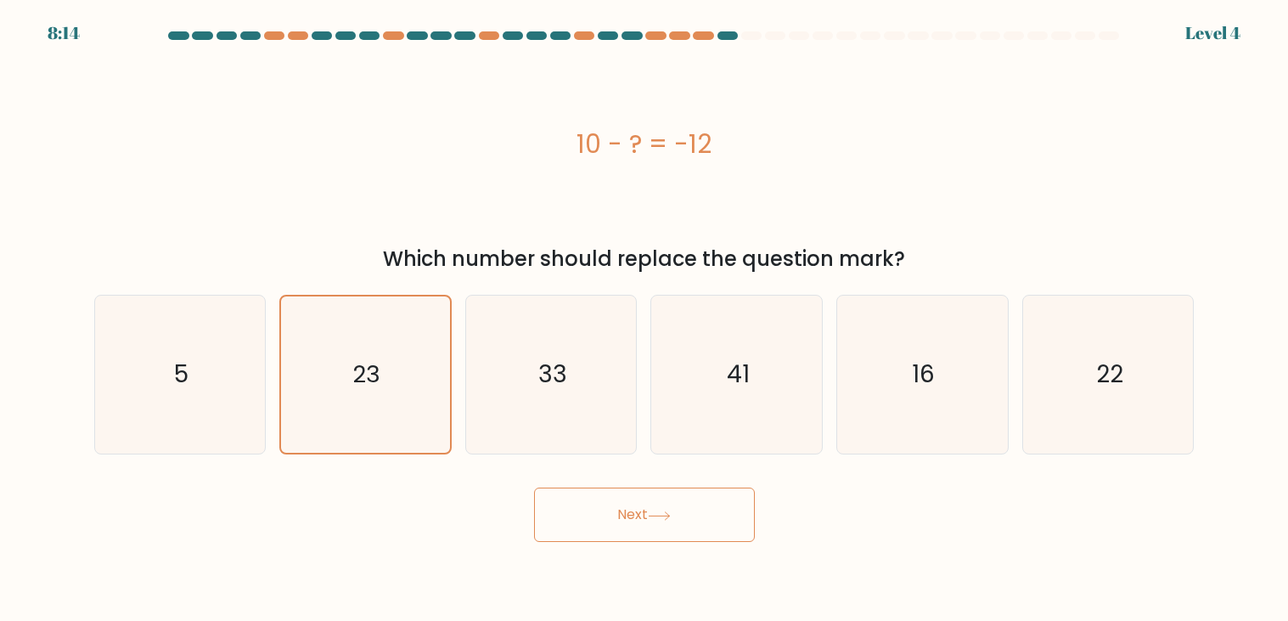
click at [645, 311] on input "c. 33" at bounding box center [645, 315] width 1 height 8
radio input "true"
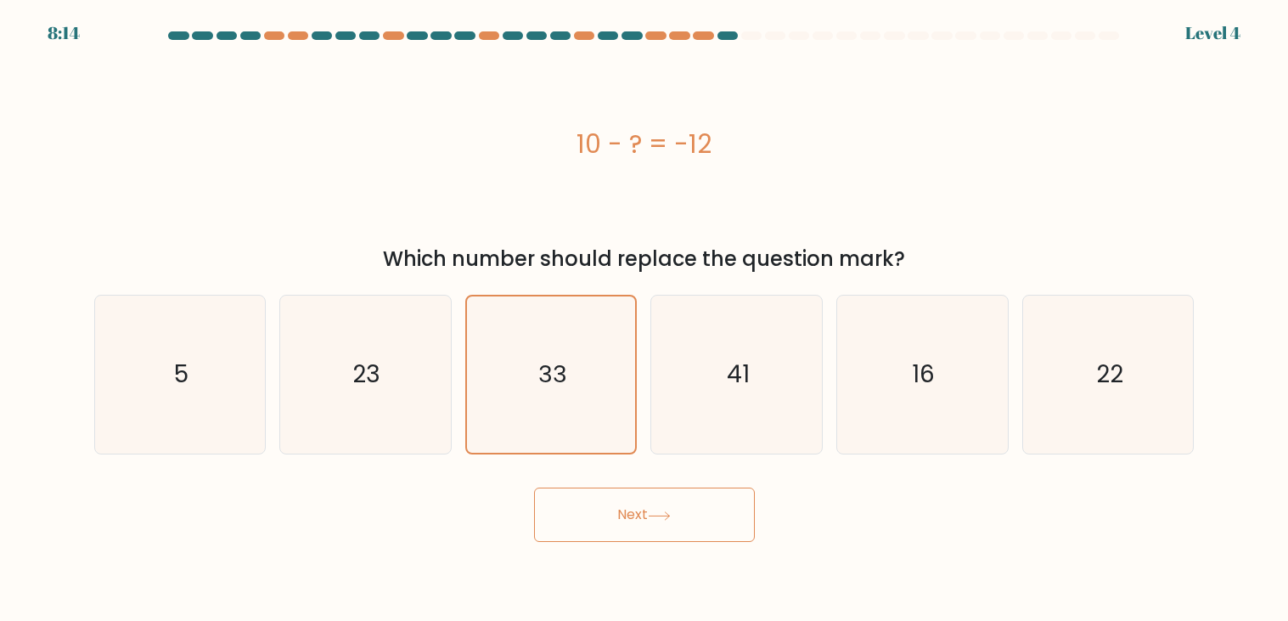
click at [645, 311] on input "d. 41" at bounding box center [645, 315] width 1 height 8
radio input "true"
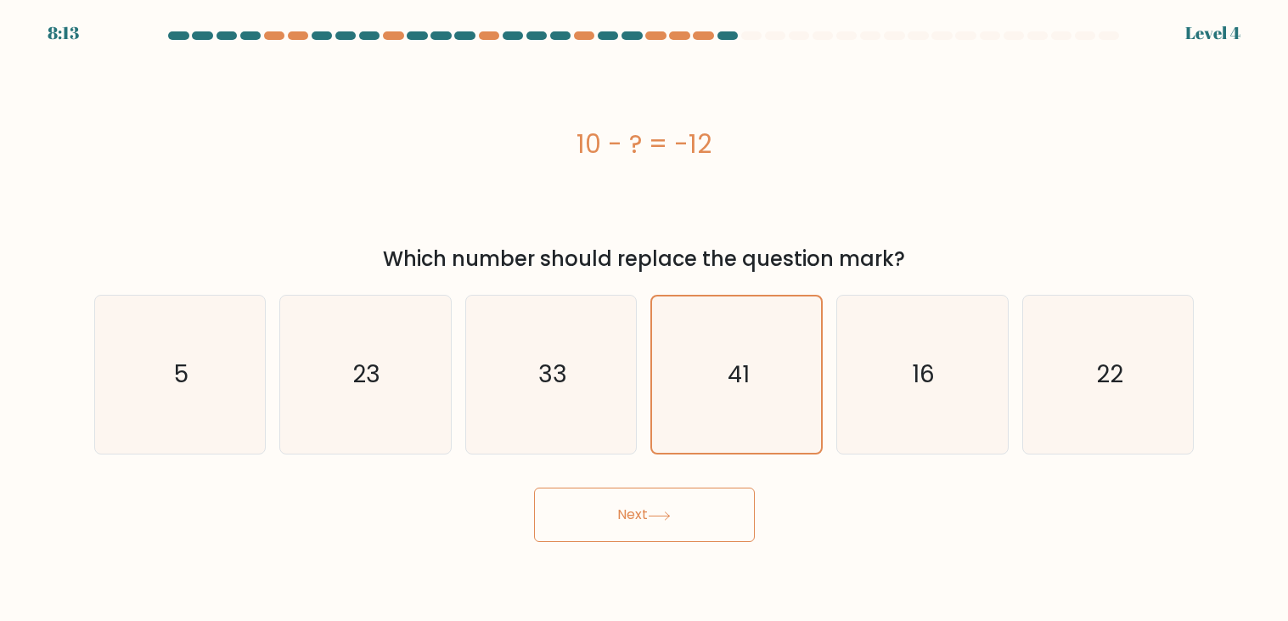
click at [645, 311] on input "e. 16" at bounding box center [645, 315] width 1 height 8
radio input "true"
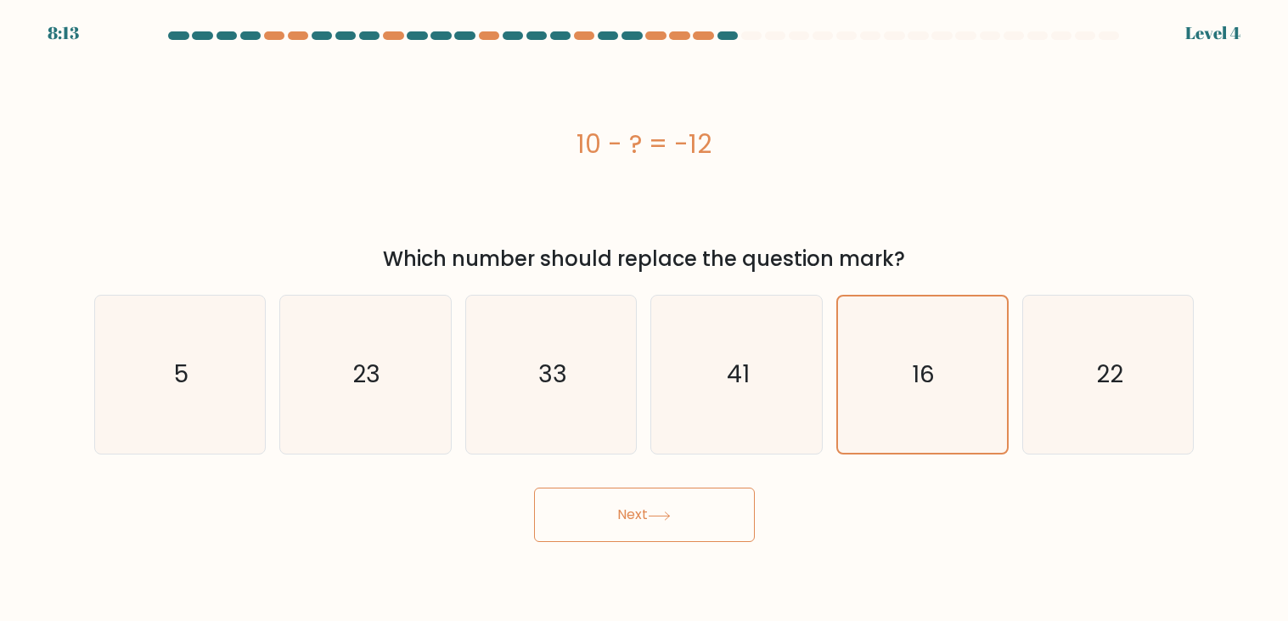
click at [645, 311] on input "d. 41" at bounding box center [645, 315] width 1 height 8
radio input "true"
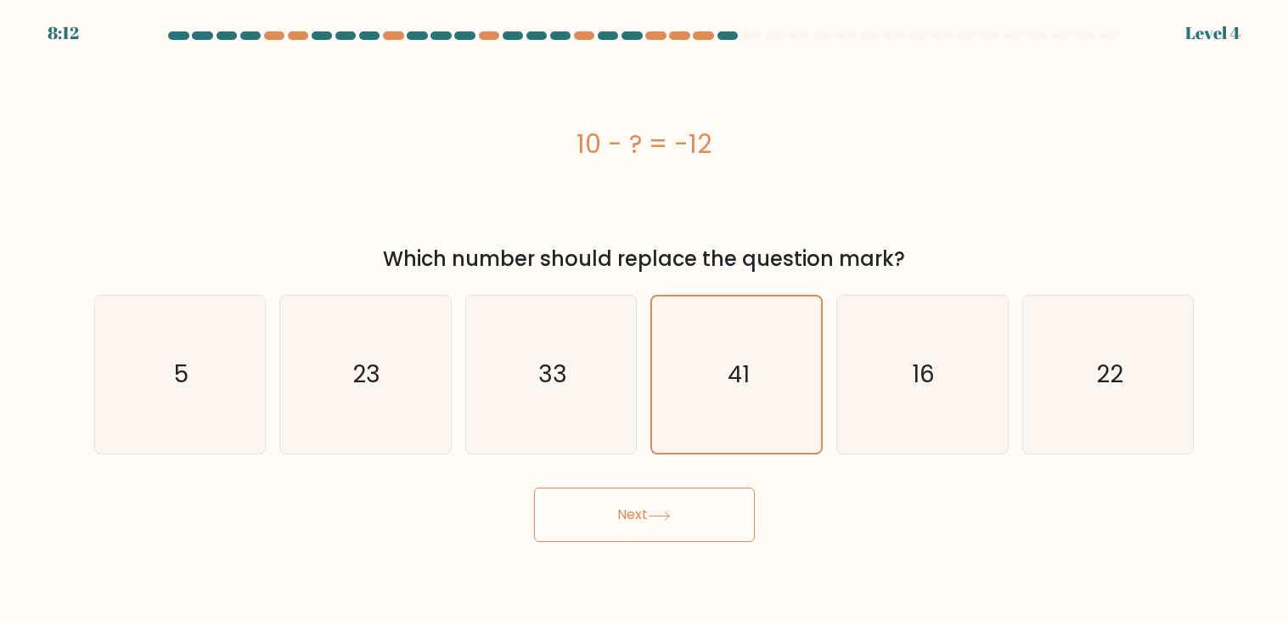
click at [645, 311] on input "c. 33" at bounding box center [645, 315] width 1 height 8
radio input "true"
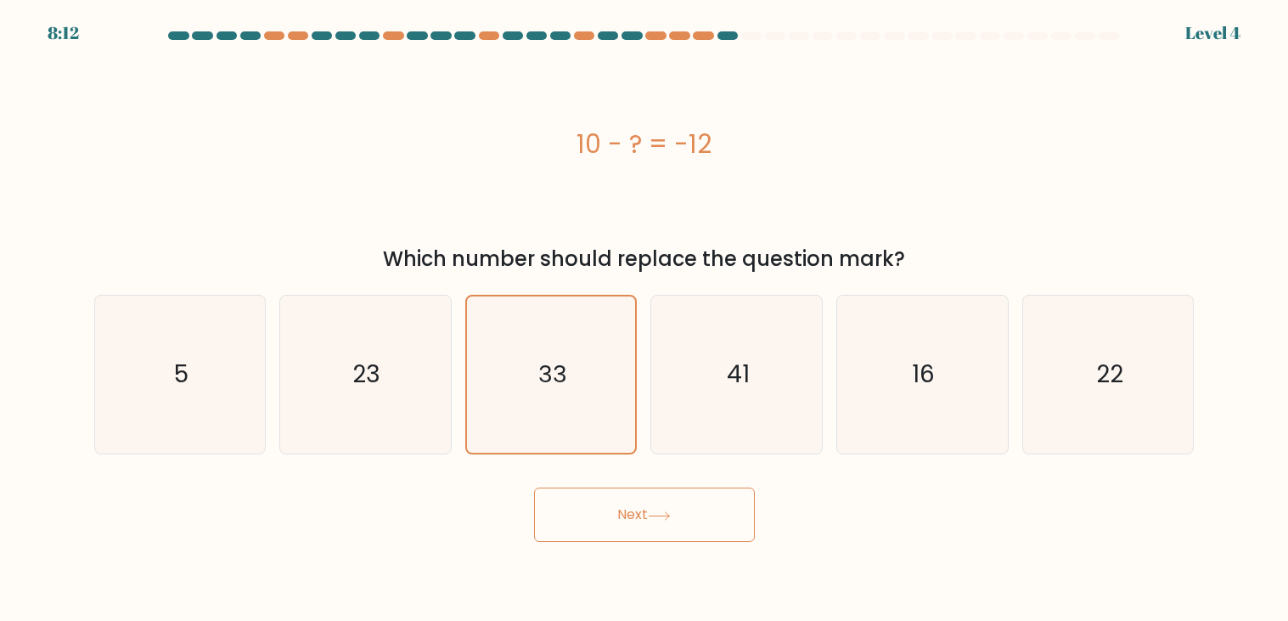
click at [645, 311] on input "b. 23" at bounding box center [645, 315] width 1 height 8
radio input "true"
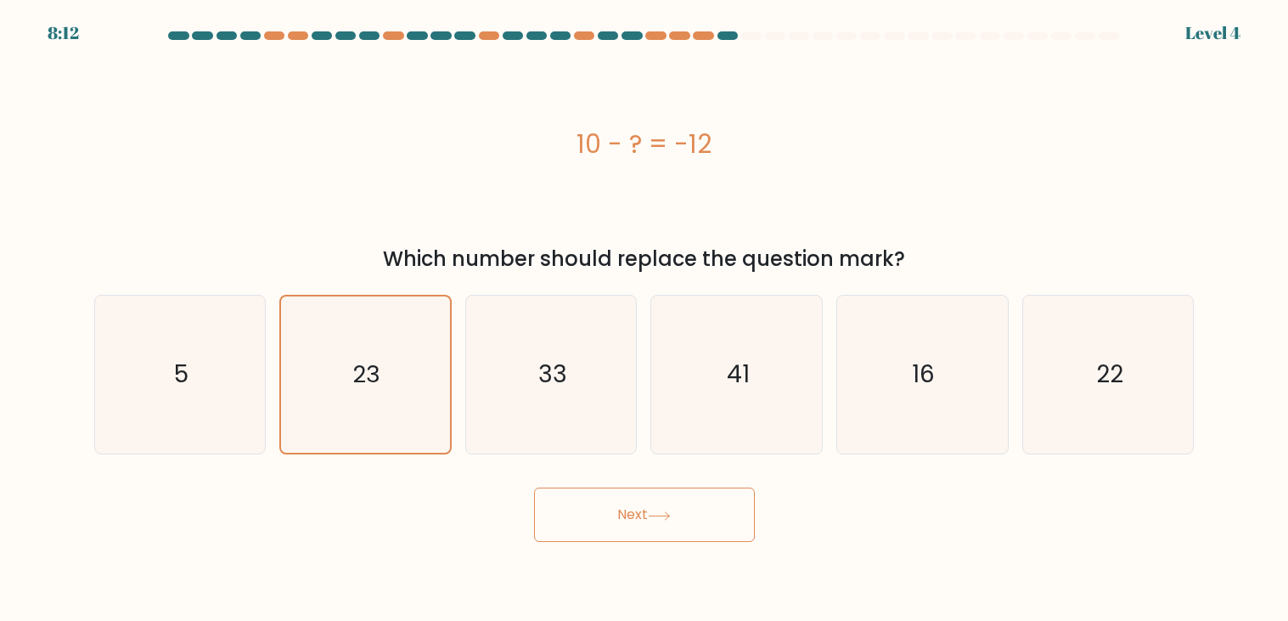
click at [645, 311] on input "c. 33" at bounding box center [645, 315] width 1 height 8
radio input "true"
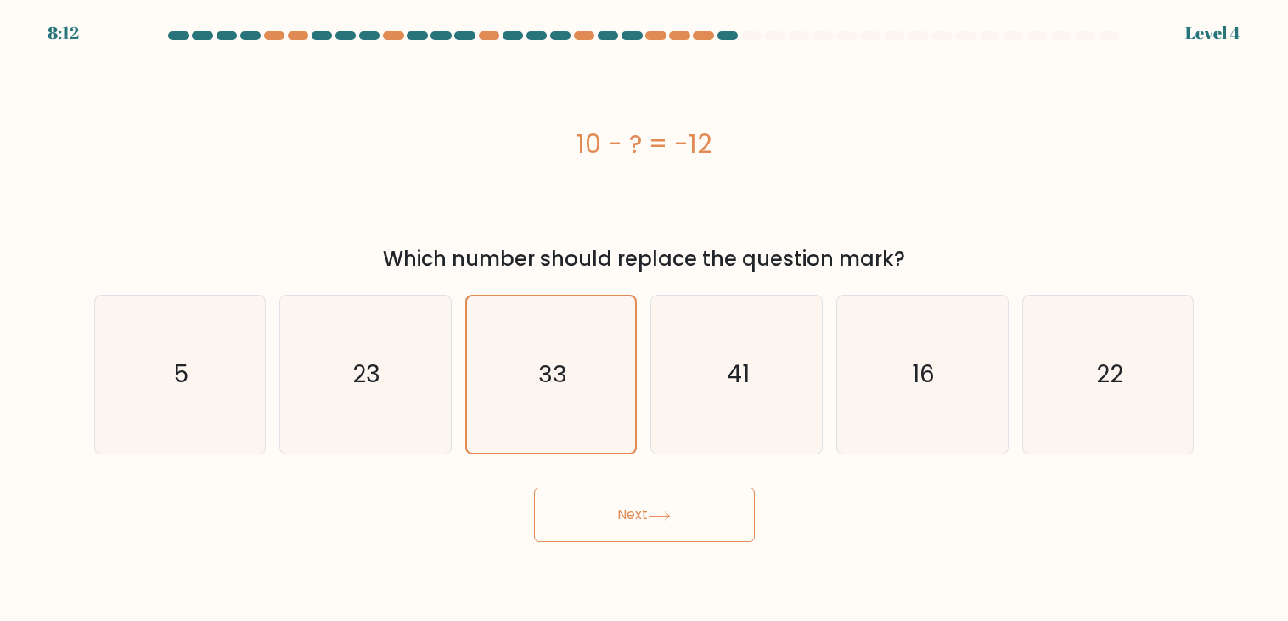
click at [645, 311] on input "d. 41" at bounding box center [645, 315] width 1 height 8
radio input "true"
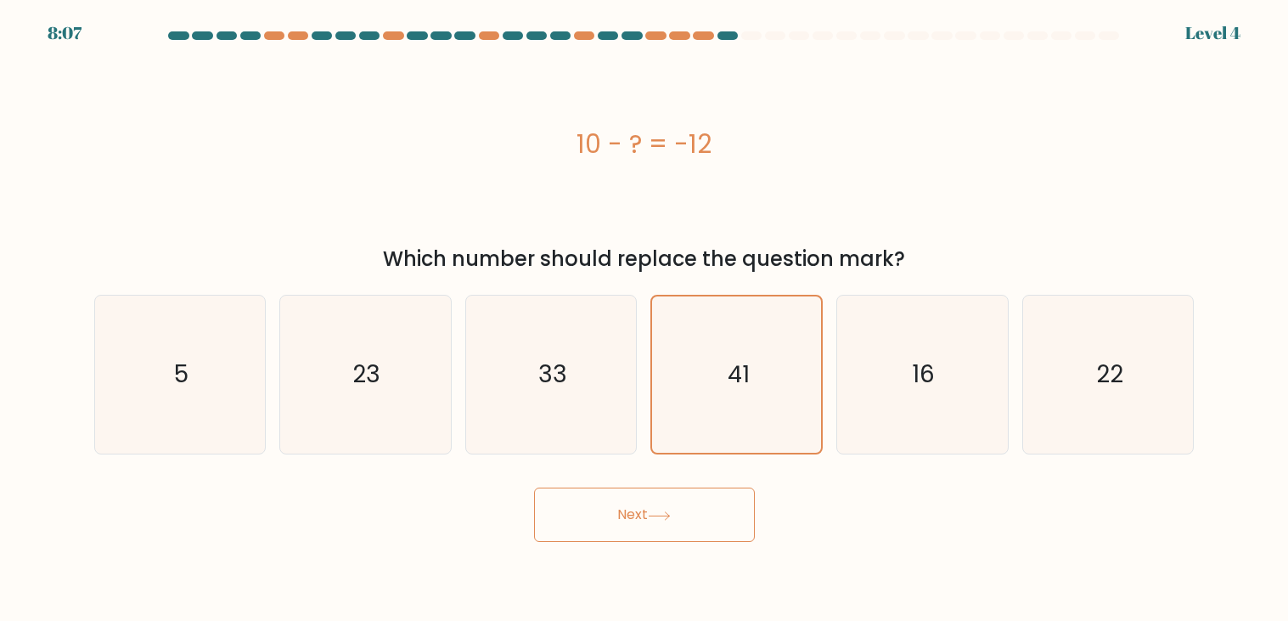
click at [645, 311] on input "c. 33" at bounding box center [645, 315] width 1 height 8
radio input "true"
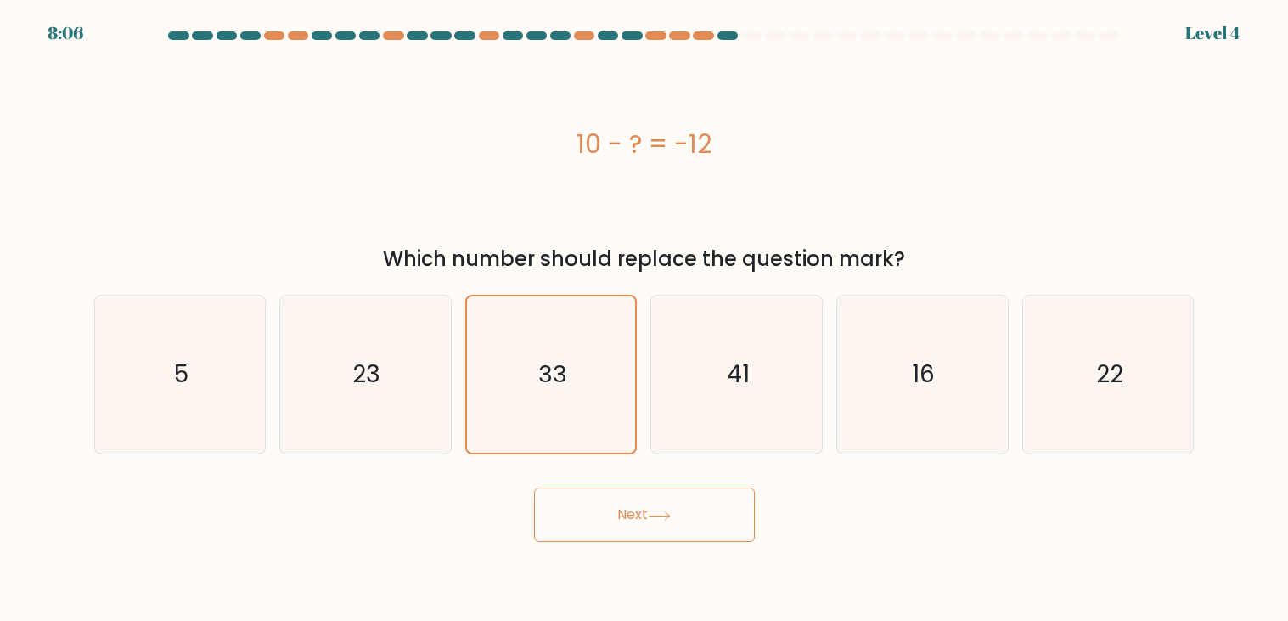
click at [645, 311] on input "d. 41" at bounding box center [645, 315] width 1 height 8
radio input "true"
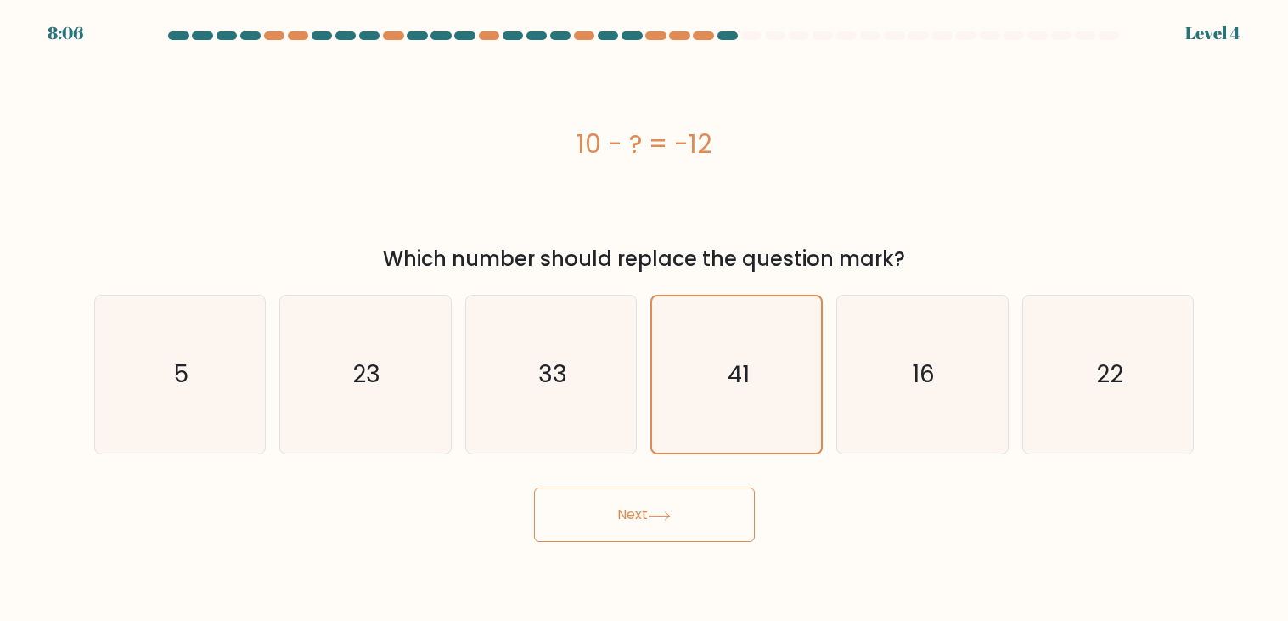
click at [645, 311] on input "e. 16" at bounding box center [645, 315] width 1 height 8
radio input "true"
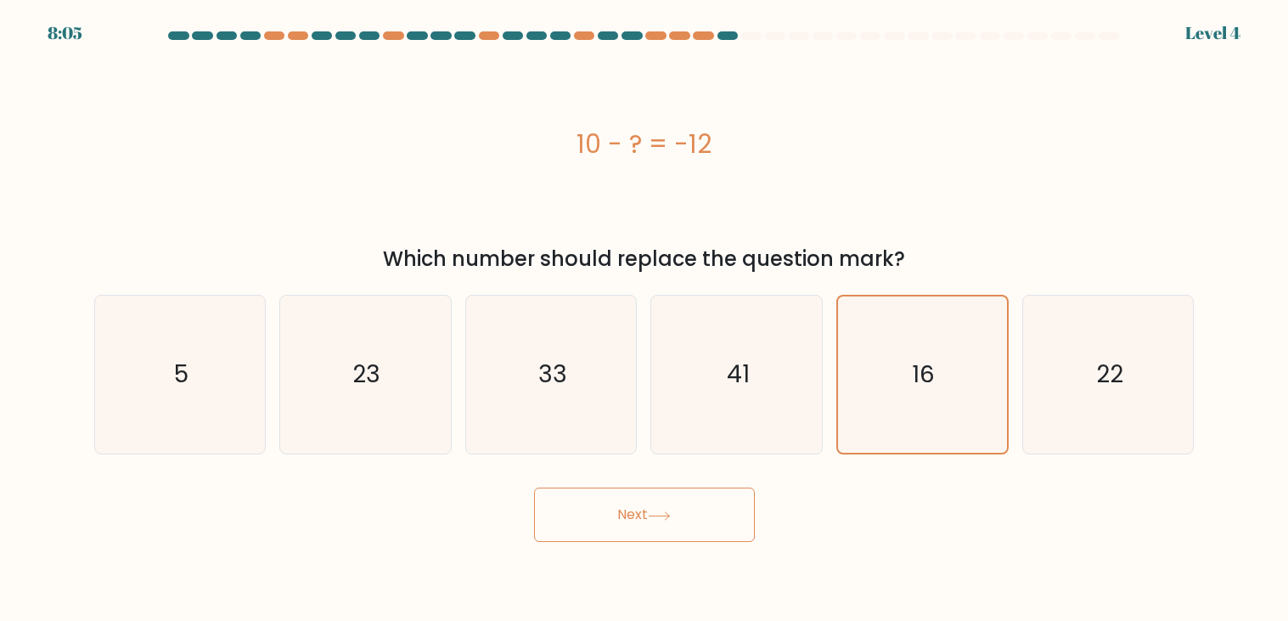
click at [645, 311] on input "d. 41" at bounding box center [645, 315] width 1 height 8
radio input "true"
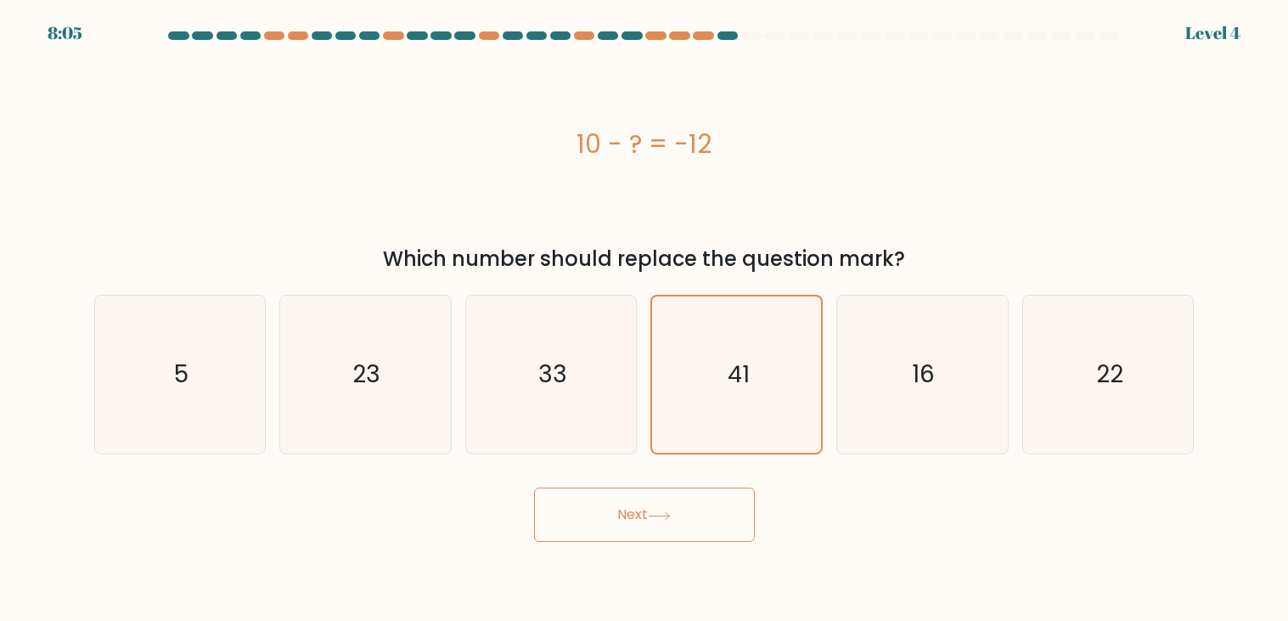
click at [645, 311] on input "c. 33" at bounding box center [645, 315] width 1 height 8
radio input "true"
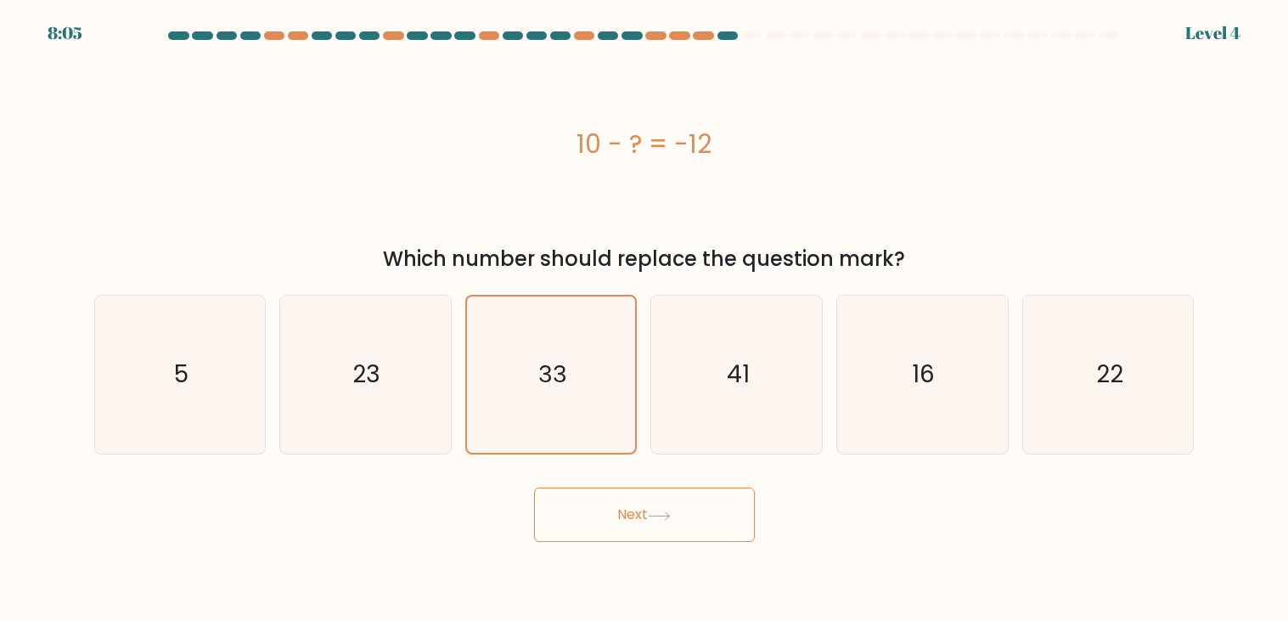
click at [645, 311] on input "b. 23" at bounding box center [645, 315] width 1 height 8
radio input "true"
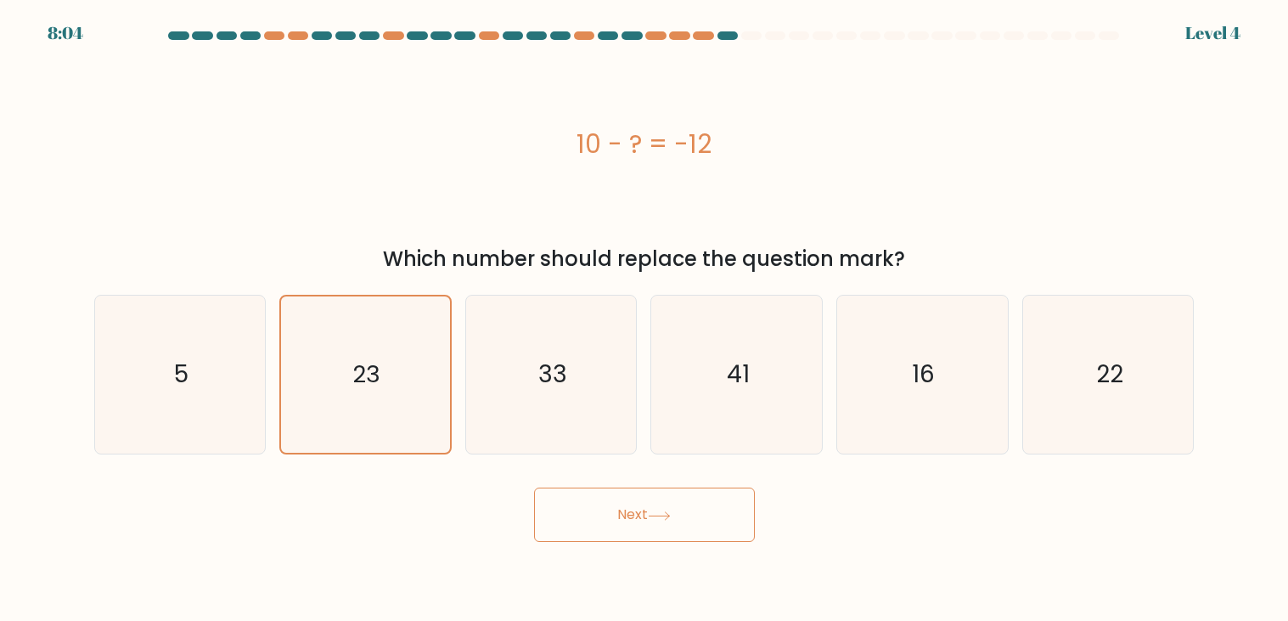
click at [645, 311] on input "a. 5" at bounding box center [645, 315] width 1 height 8
radio input "true"
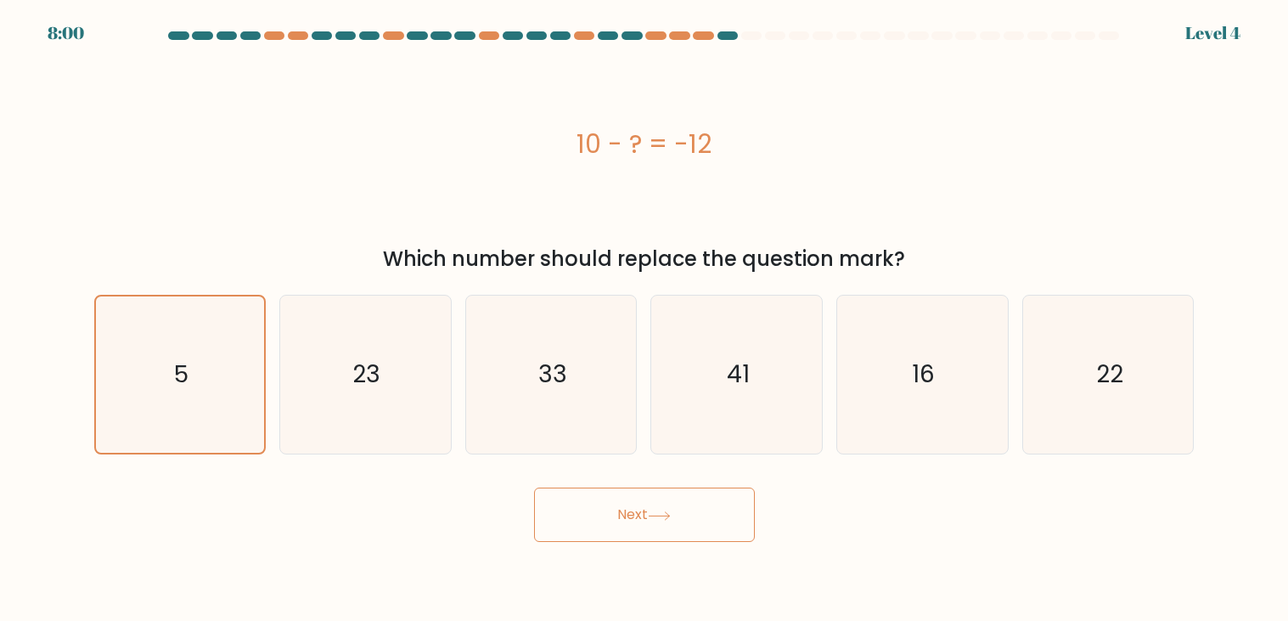
click at [645, 311] on input "b. 23" at bounding box center [645, 315] width 1 height 8
radio input "true"
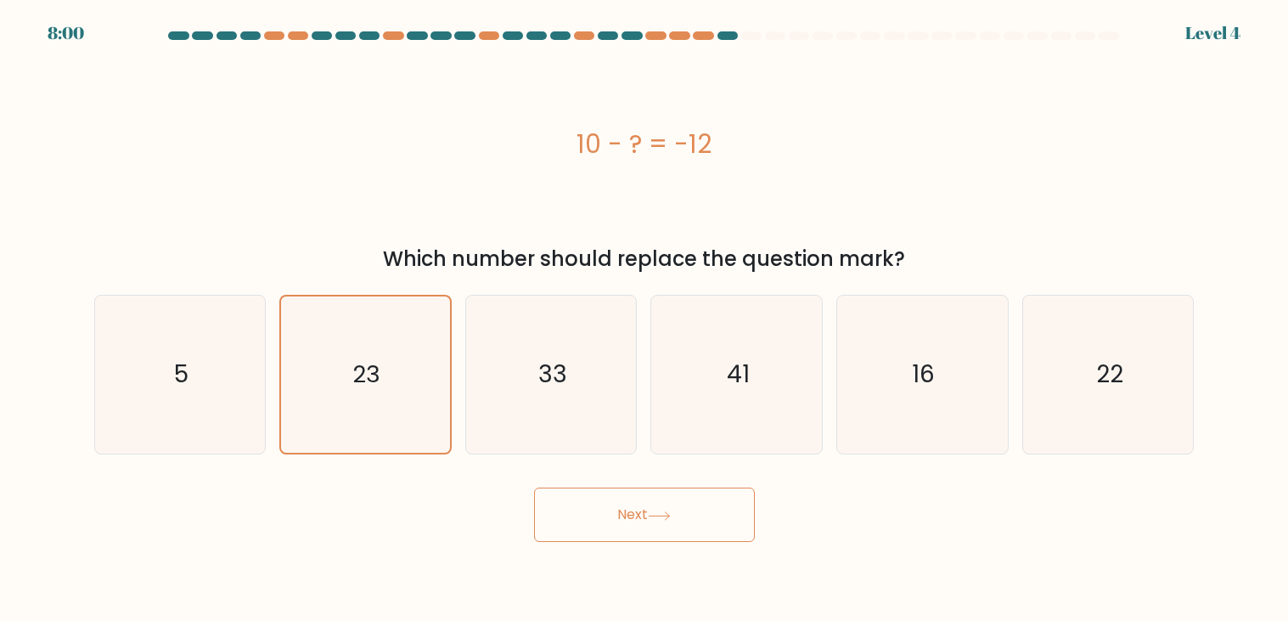
click at [645, 311] on input "c. 33" at bounding box center [645, 315] width 1 height 8
radio input "true"
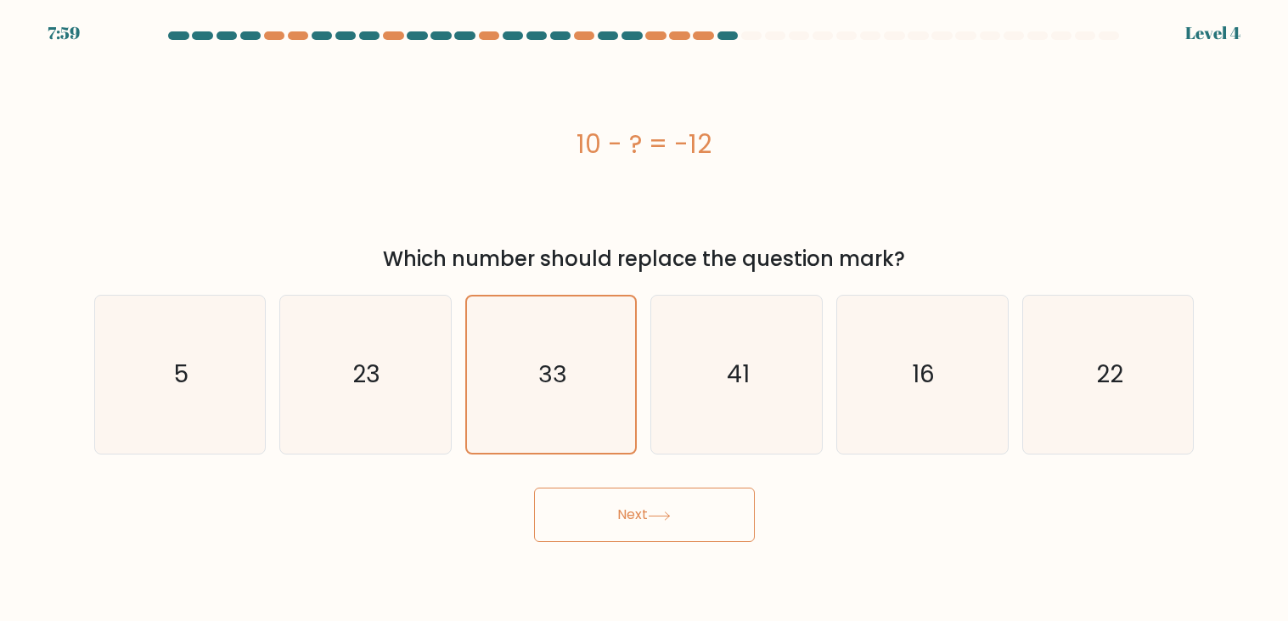
click at [645, 311] on input "d. 41" at bounding box center [645, 315] width 1 height 8
radio input "true"
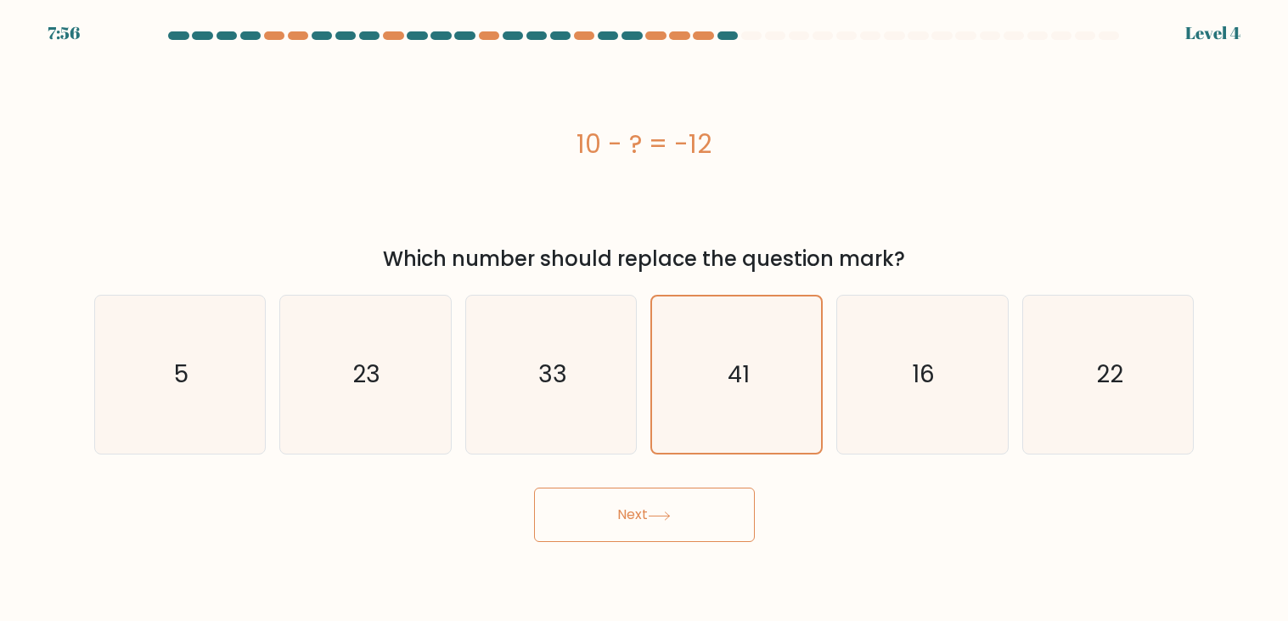
click at [645, 311] on input "c. 33" at bounding box center [645, 315] width 1 height 8
radio input "true"
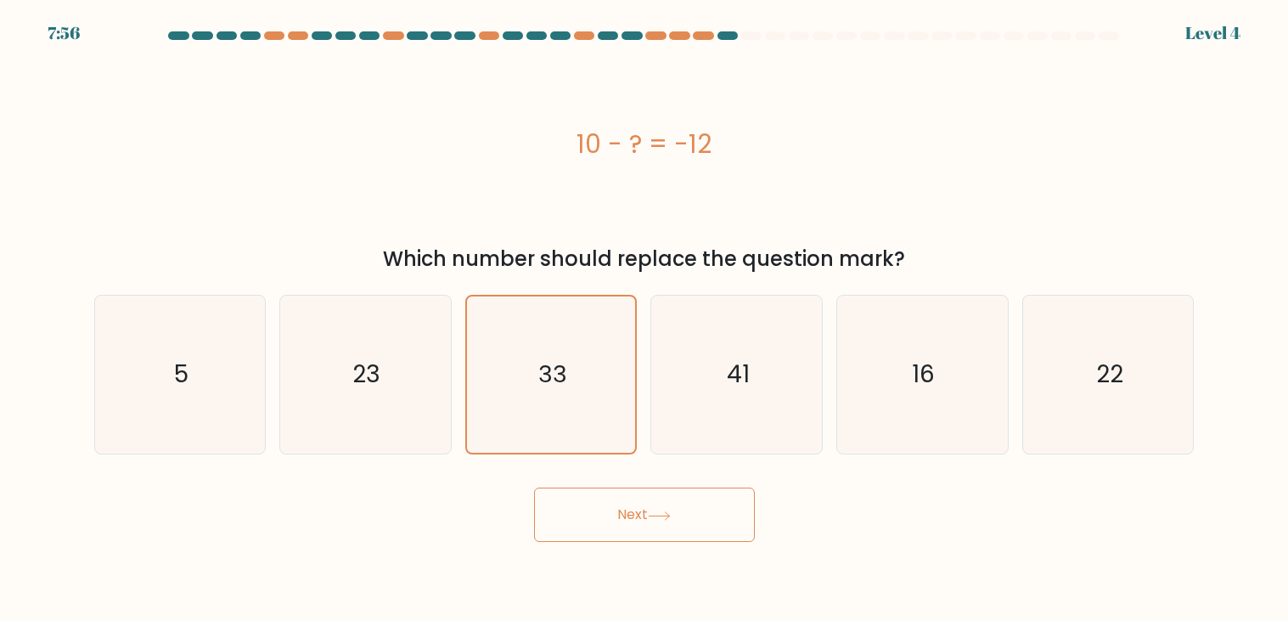
click at [645, 311] on input "b. 23" at bounding box center [645, 315] width 1 height 8
radio input "true"
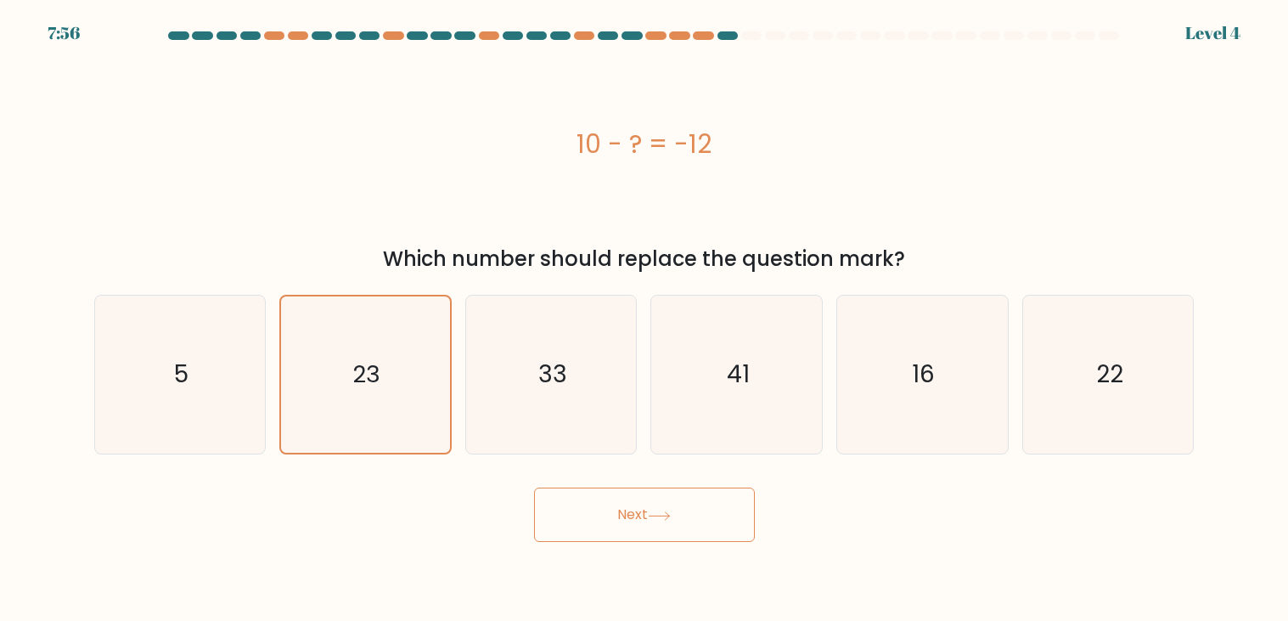
click at [645, 311] on input "a. 5" at bounding box center [645, 315] width 1 height 8
radio input "true"
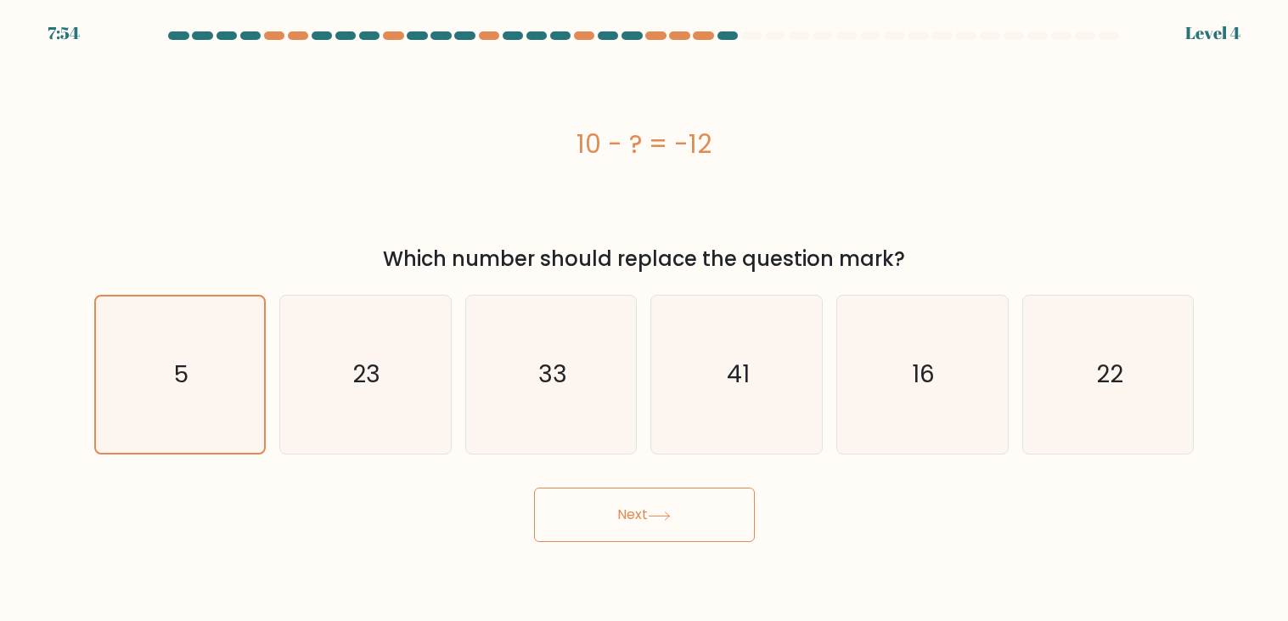
click at [645, 311] on input "b. 23" at bounding box center [645, 315] width 1 height 8
radio input "true"
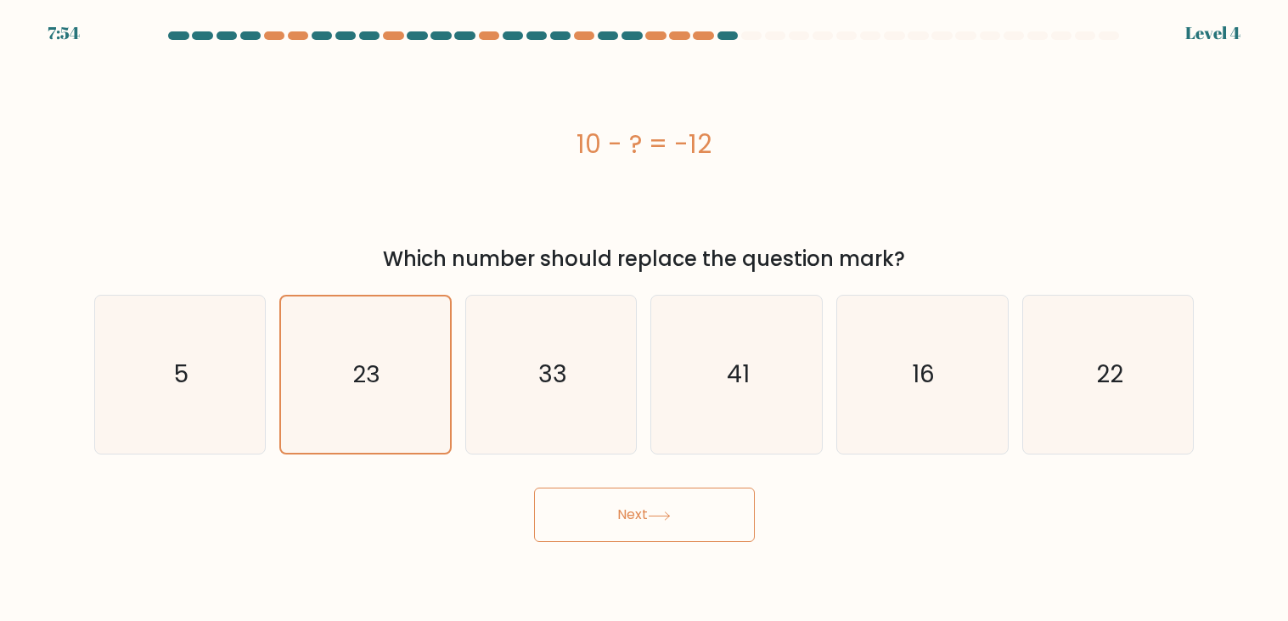
click at [645, 311] on input "c. 33" at bounding box center [645, 315] width 1 height 8
radio input "true"
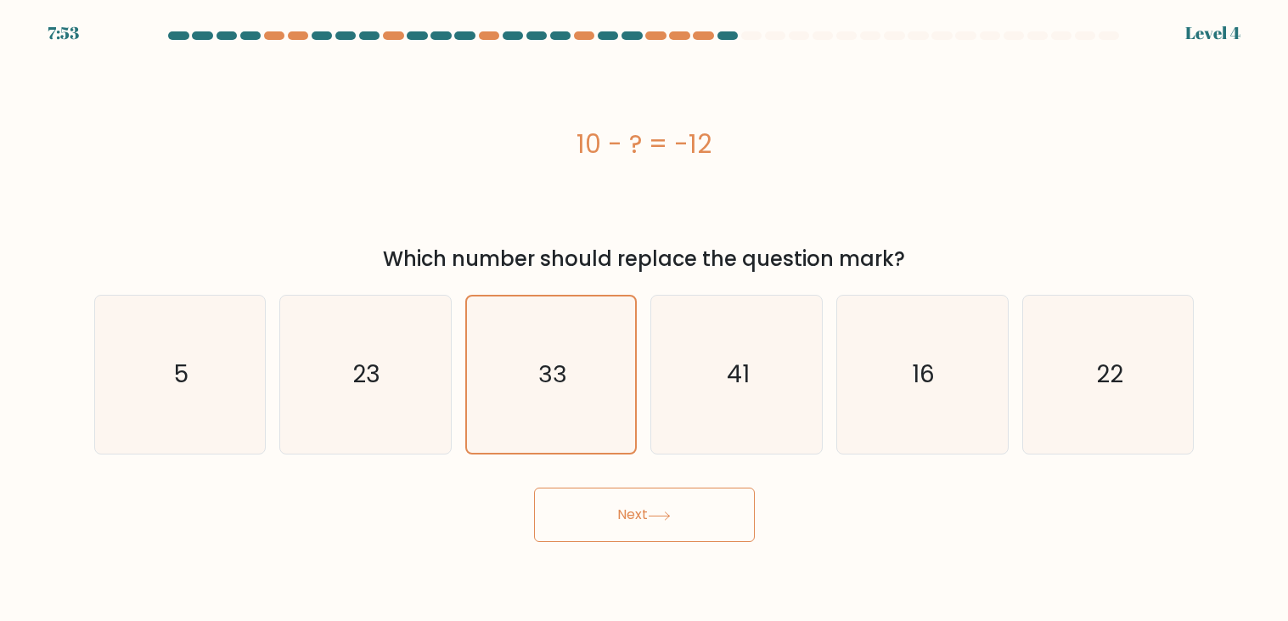
click at [645, 311] on input "d. 41" at bounding box center [645, 315] width 1 height 8
radio input "true"
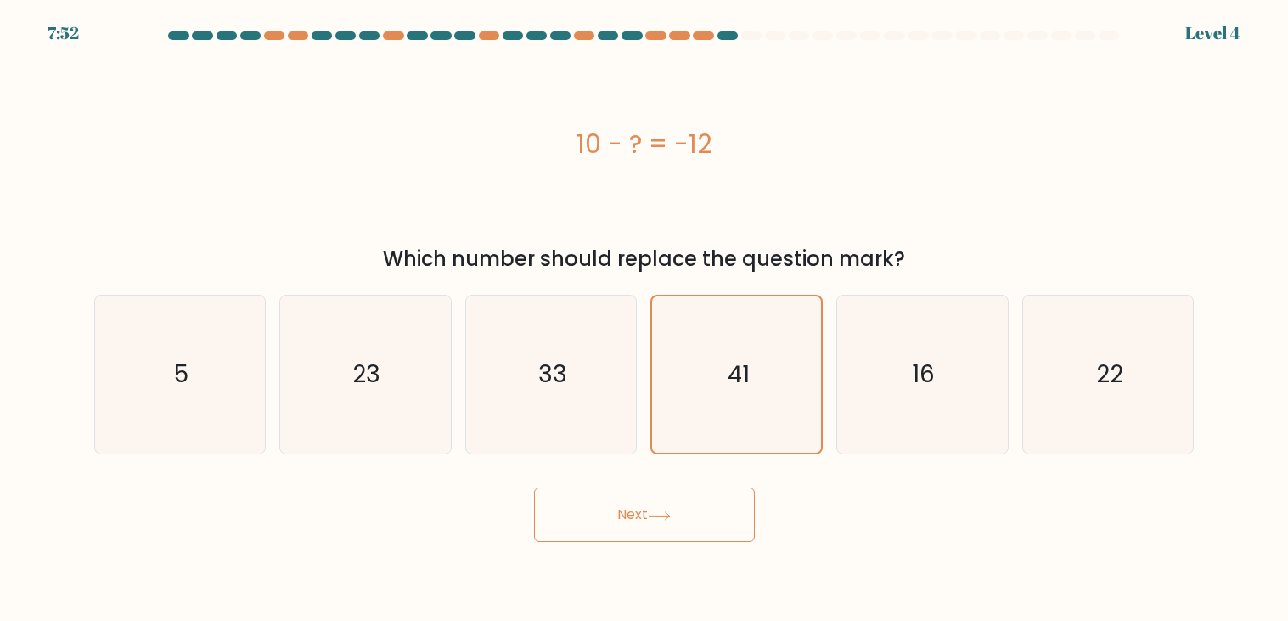
click at [645, 311] on input "e. 16" at bounding box center [645, 315] width 1 height 8
radio input "true"
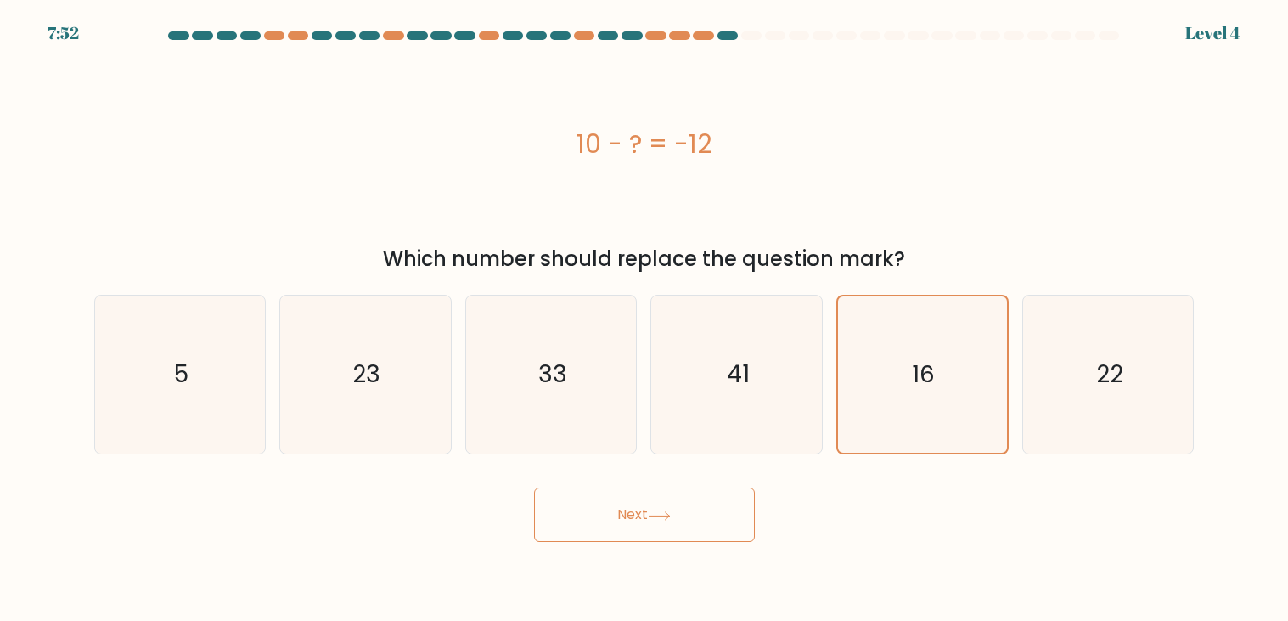
click at [645, 311] on input "f. 22" at bounding box center [645, 315] width 1 height 8
radio input "true"
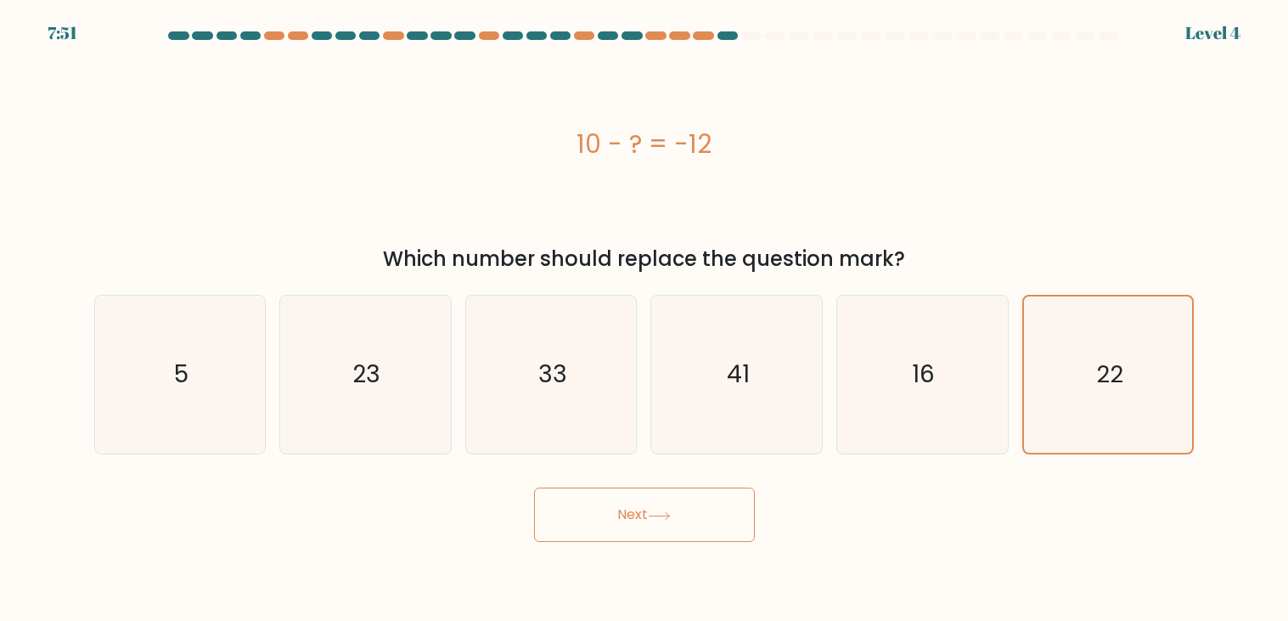
click at [645, 311] on input "e. 16" at bounding box center [645, 315] width 1 height 8
radio input "true"
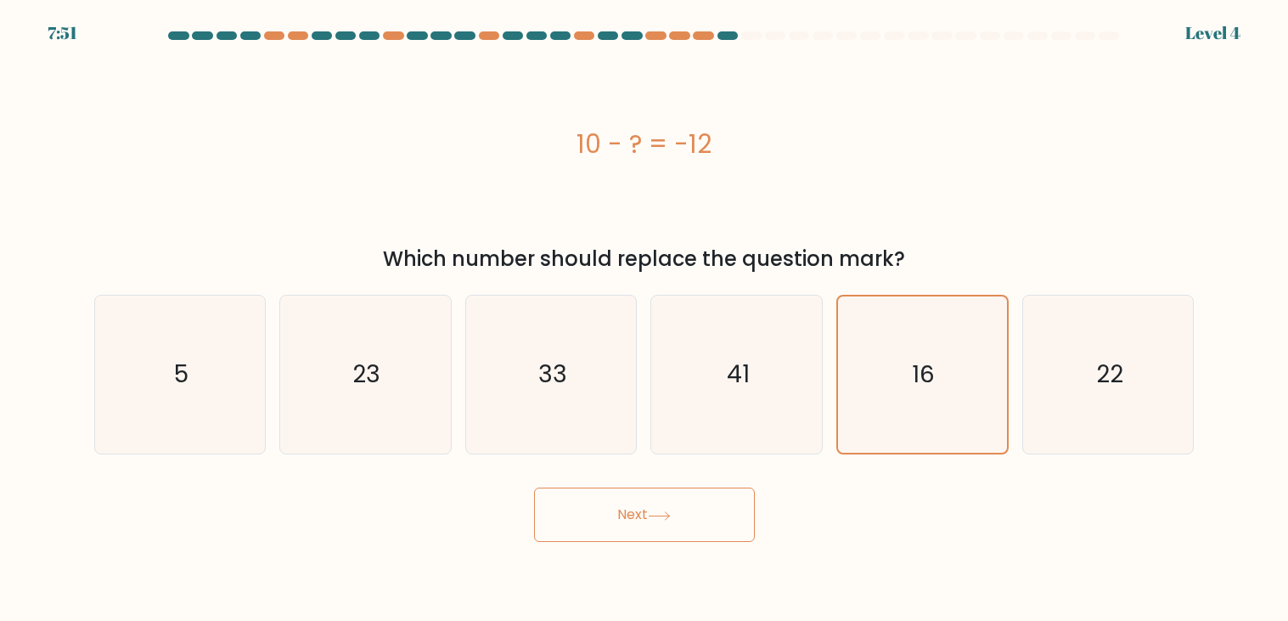
click at [645, 311] on input "d. 41" at bounding box center [645, 315] width 1 height 8
radio input "true"
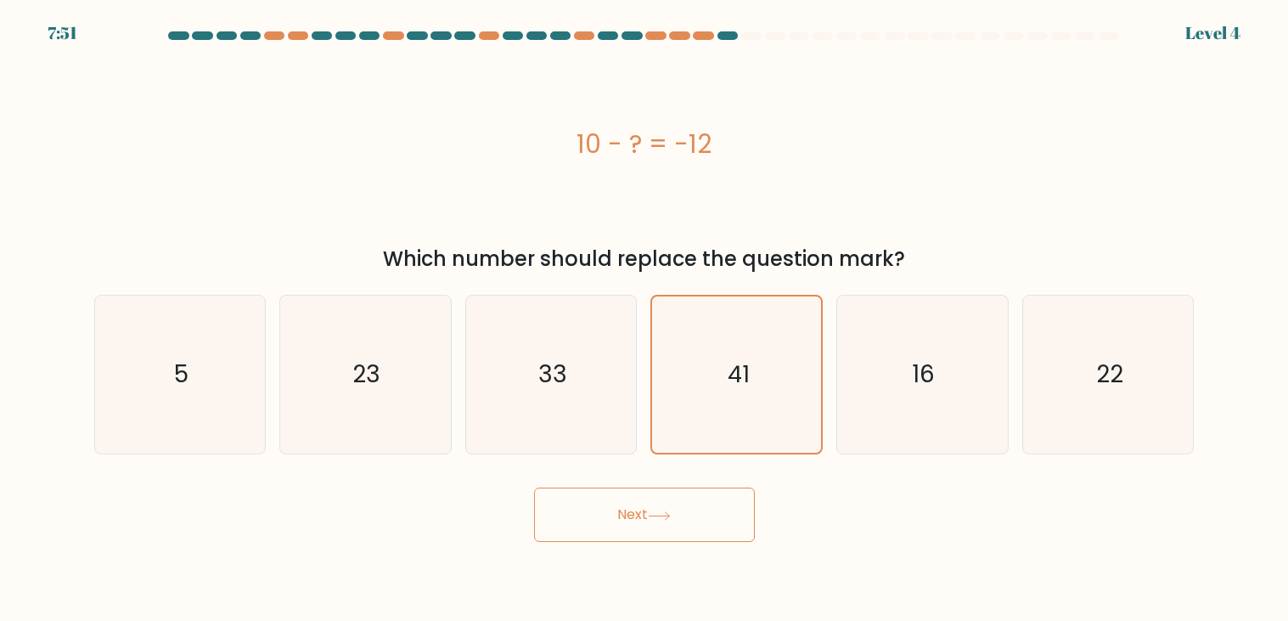
click at [645, 311] on input "c. 33" at bounding box center [645, 315] width 1 height 8
radio input "true"
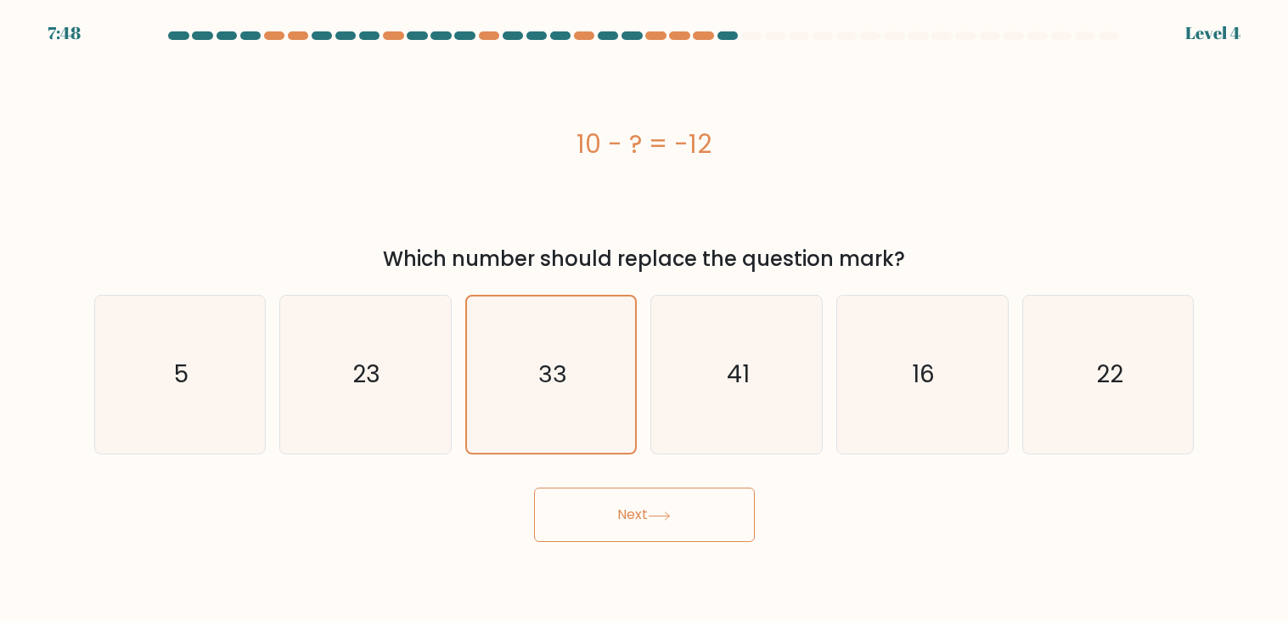
click at [645, 311] on input "d. 41" at bounding box center [645, 315] width 1 height 8
radio input "true"
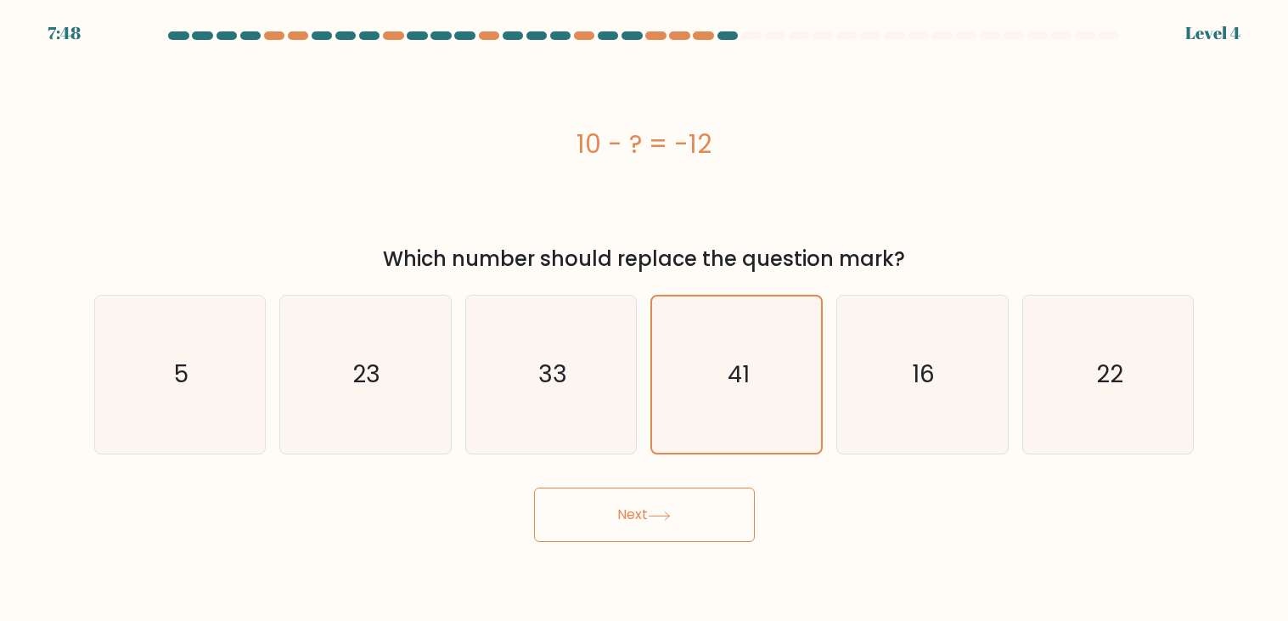
click at [645, 311] on input "e. 16" at bounding box center [645, 315] width 1 height 8
radio input "true"
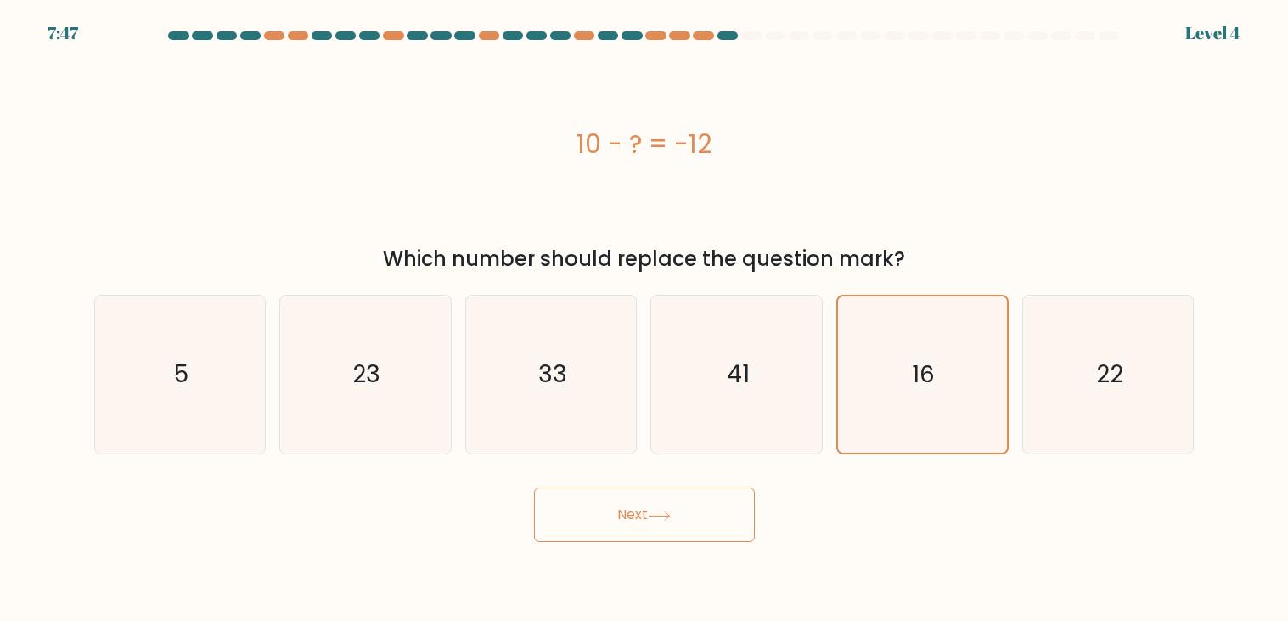
click at [645, 311] on input "f. 22" at bounding box center [645, 315] width 1 height 8
radio input "true"
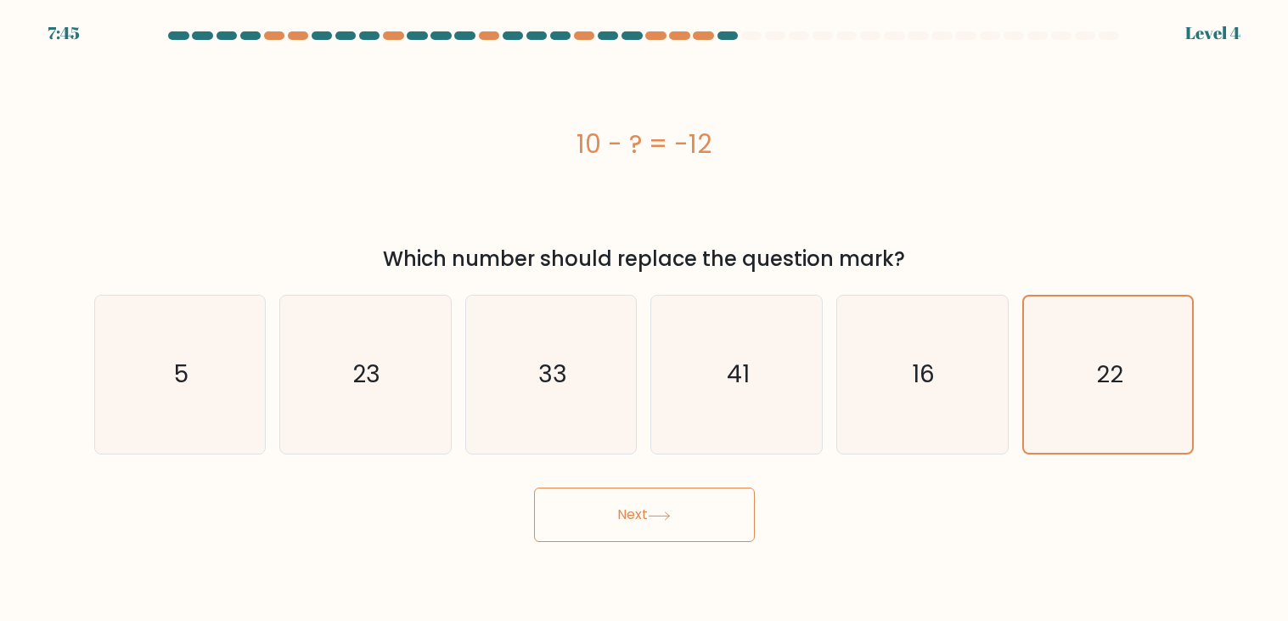
click at [534, 487] on button "Next" at bounding box center [644, 514] width 221 height 54
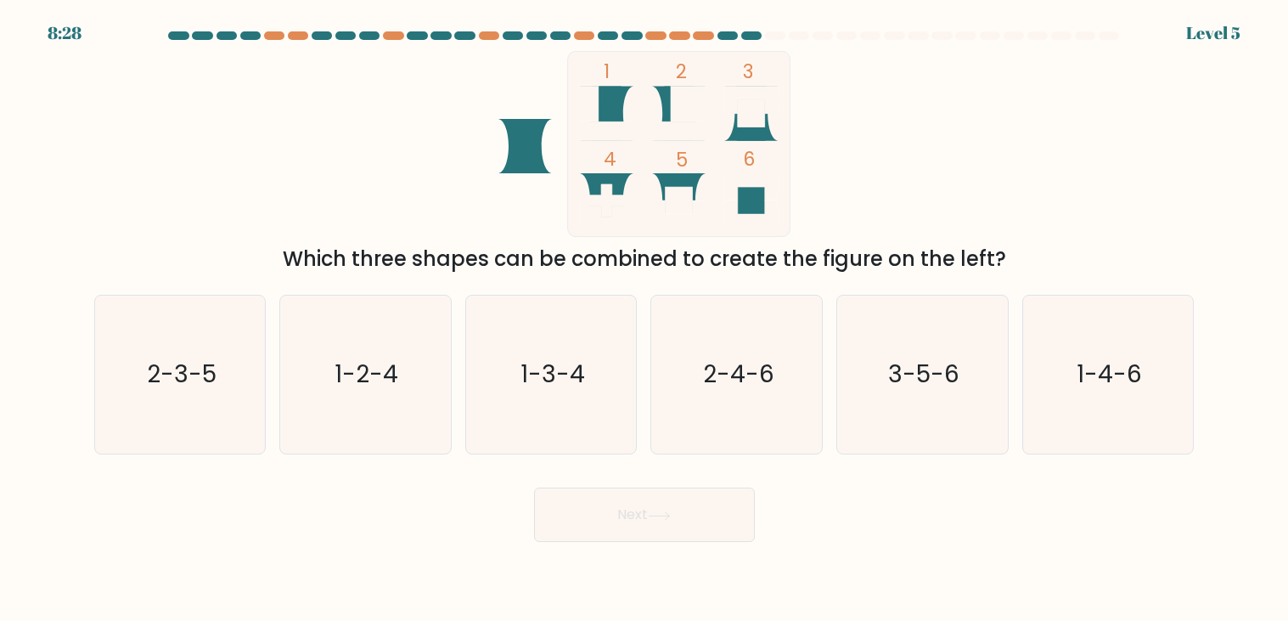
click at [645, 311] on input "e. 3-5-6" at bounding box center [645, 315] width 1 height 8
radio input "true"
click at [645, 311] on input "d. 2-4-6" at bounding box center [645, 315] width 1 height 8
radio input "true"
click at [645, 311] on input "e. 3-5-6" at bounding box center [645, 315] width 1 height 8
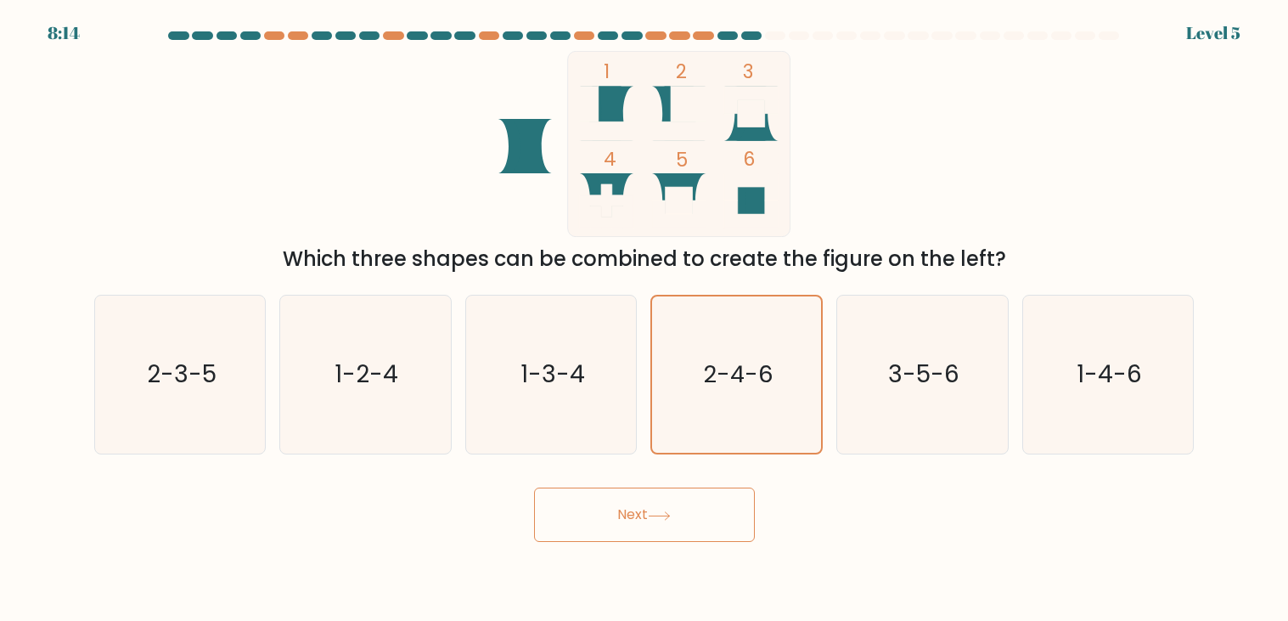
radio input "true"
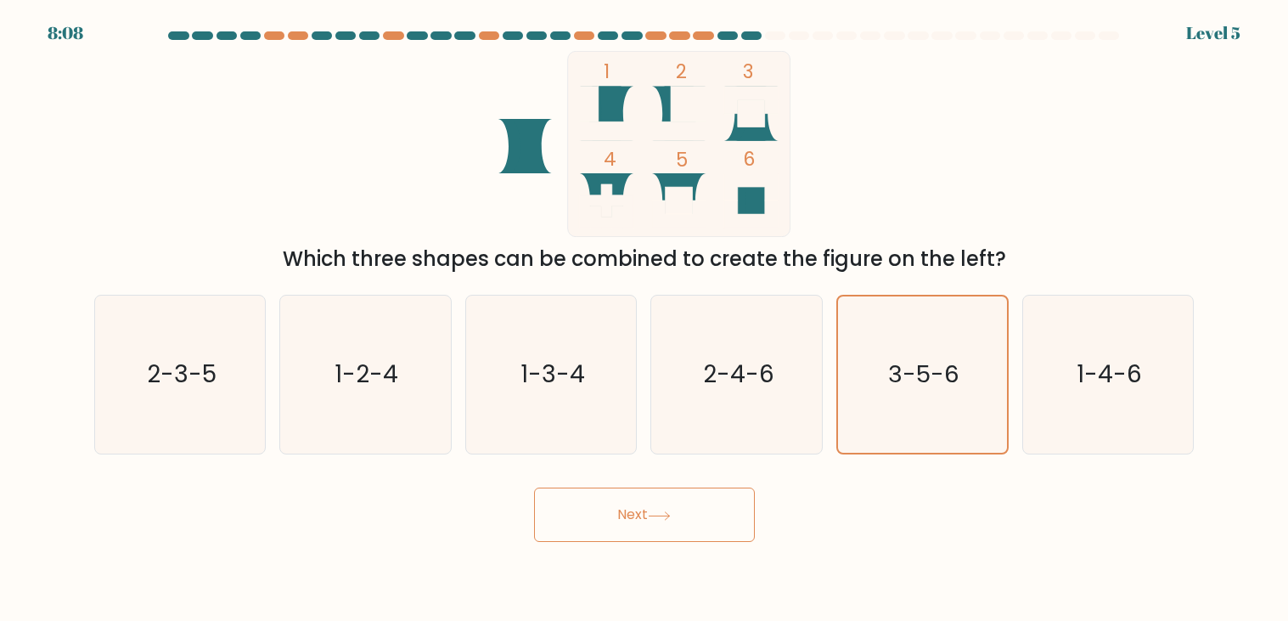
click at [534, 487] on button "Next" at bounding box center [644, 514] width 221 height 54
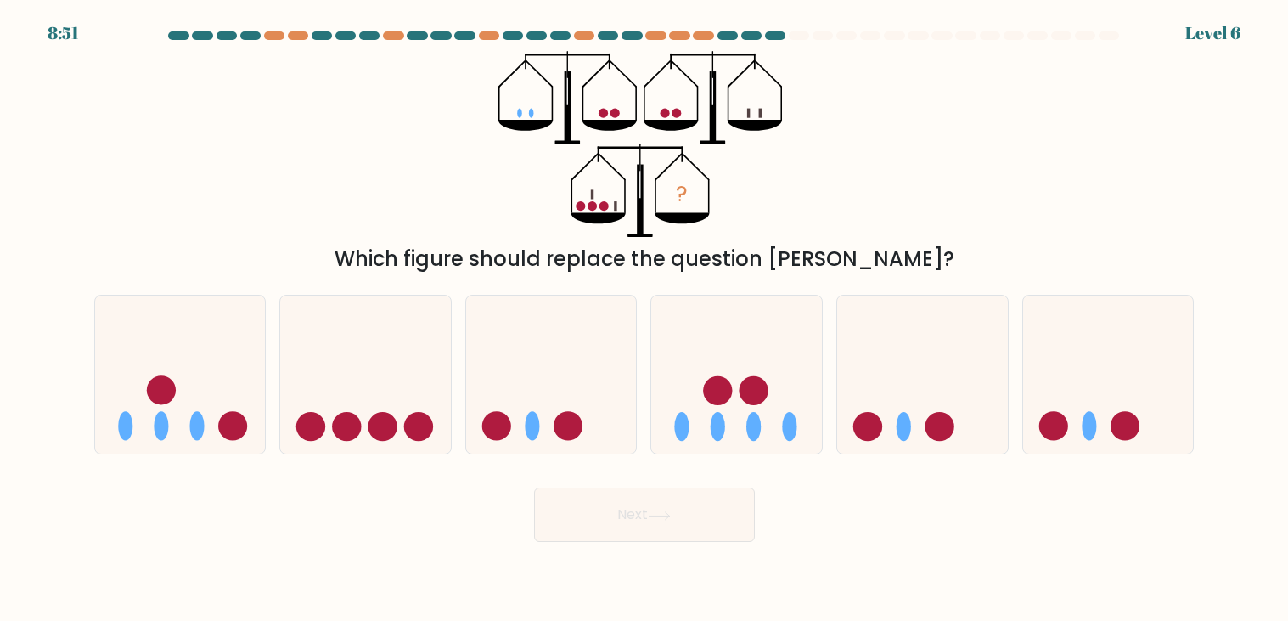
click at [645, 311] on input "d." at bounding box center [645, 315] width 1 height 8
radio input "true"
click at [645, 311] on input "c." at bounding box center [645, 315] width 1 height 8
radio input "true"
click at [645, 311] on input "b." at bounding box center [645, 315] width 1 height 8
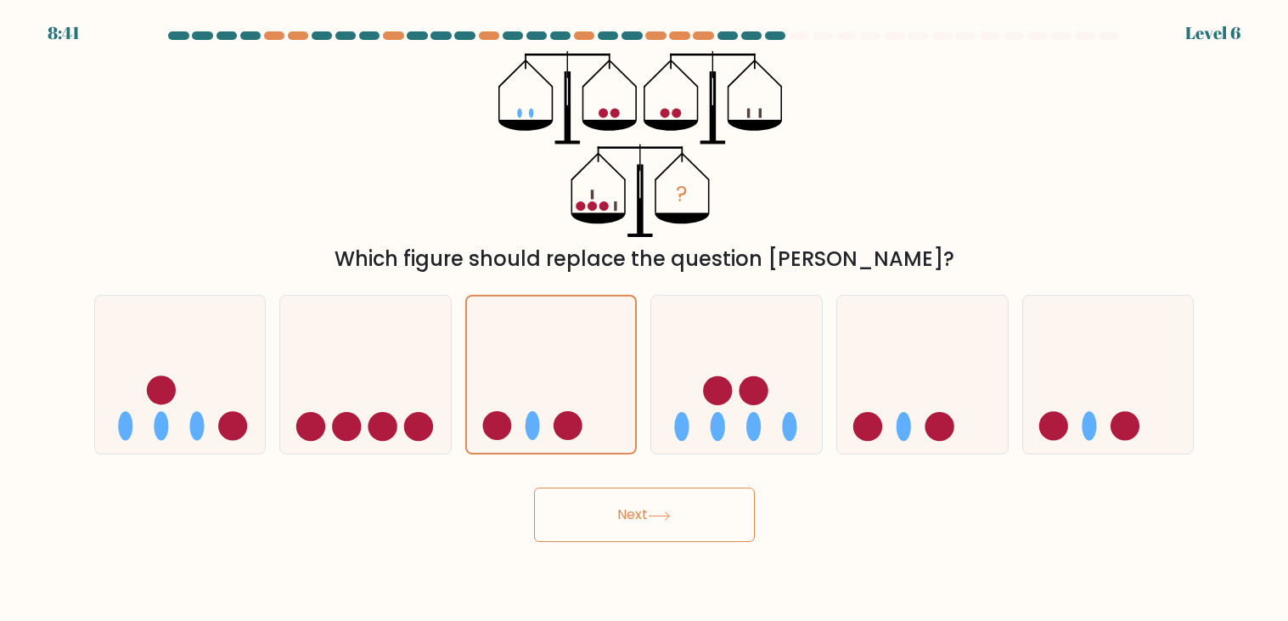
radio input "true"
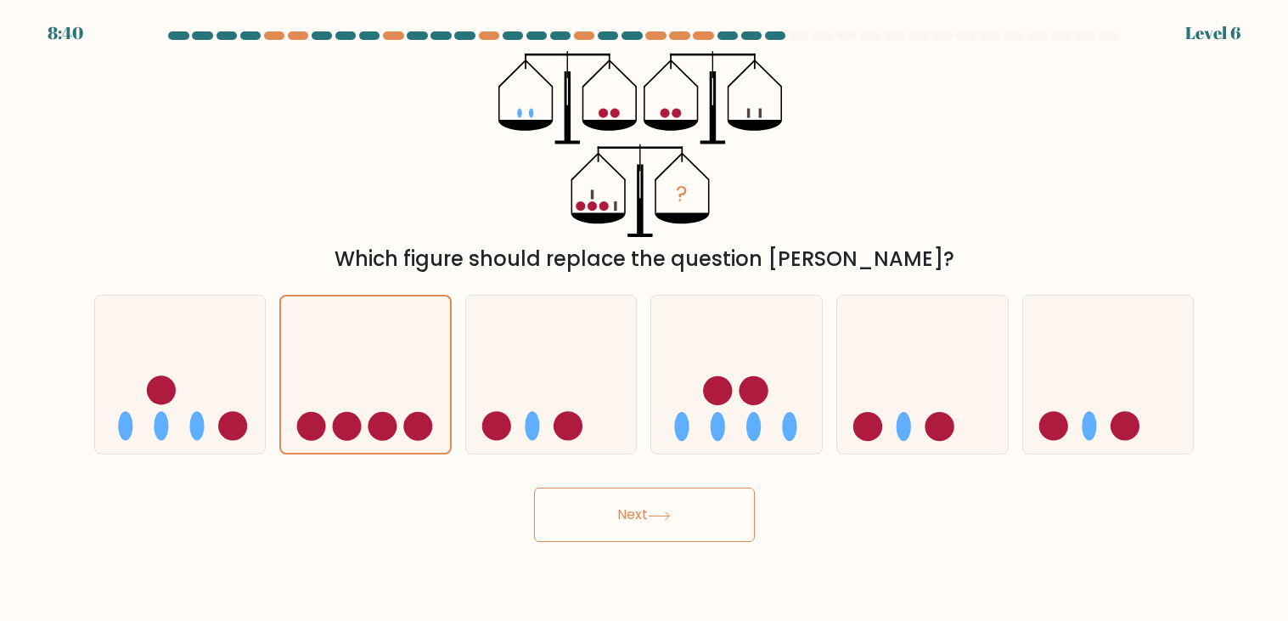
click at [645, 311] on input "a." at bounding box center [645, 315] width 1 height 8
radio input "true"
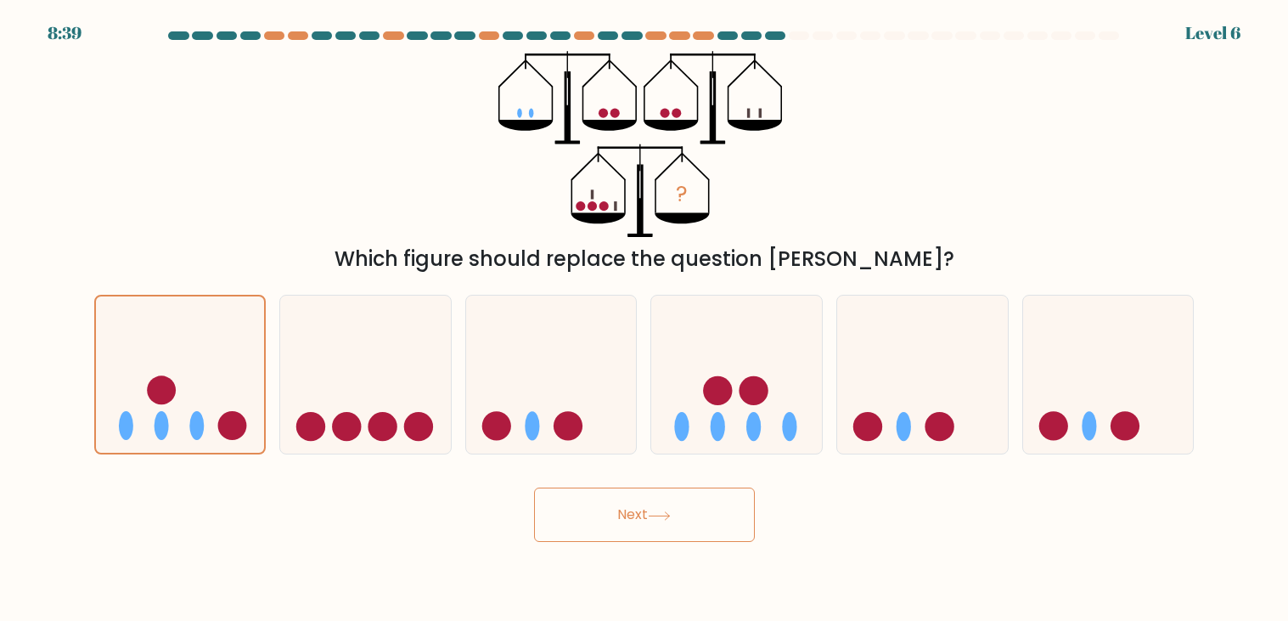
click at [534, 487] on button "Next" at bounding box center [644, 514] width 221 height 54
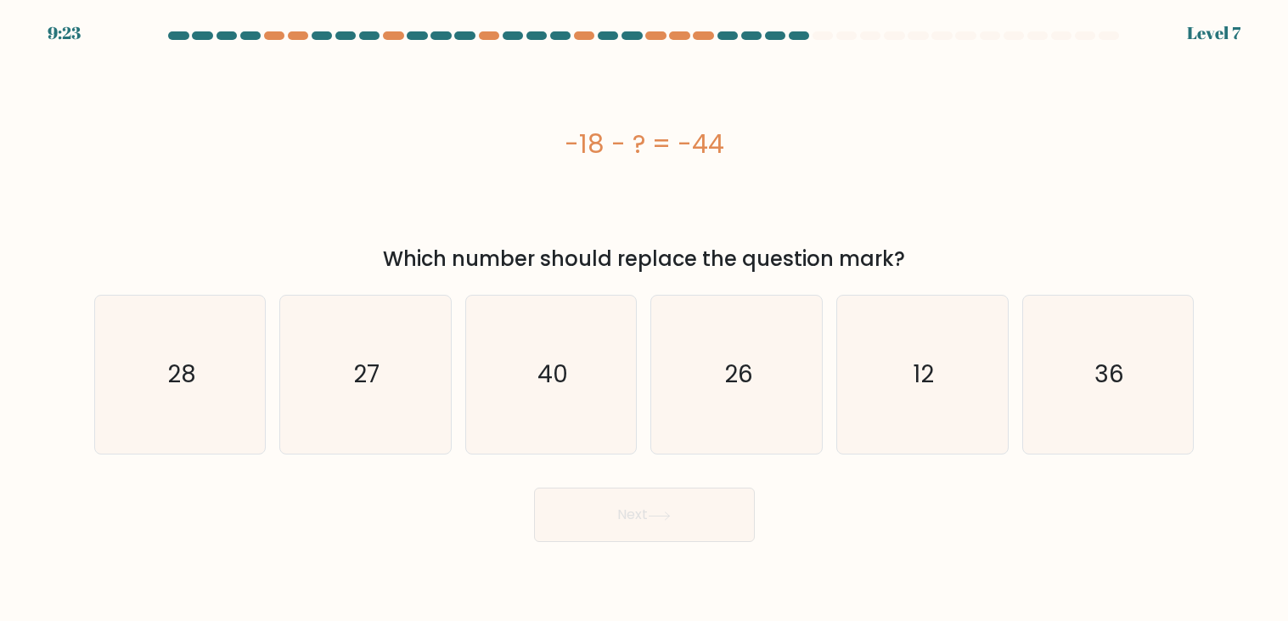
click at [645, 311] on input "b. 27" at bounding box center [645, 315] width 1 height 8
radio input "true"
click at [645, 311] on input "c. 40" at bounding box center [645, 315] width 1 height 8
radio input "true"
click at [645, 311] on input "d. 26" at bounding box center [645, 315] width 1 height 8
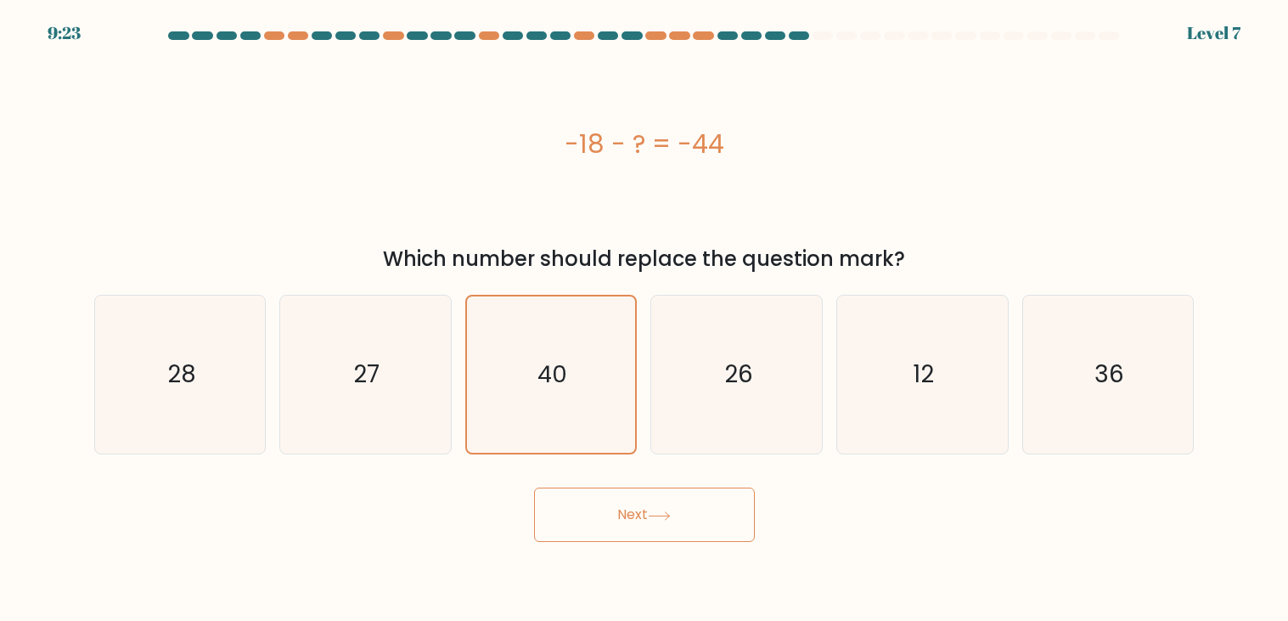
radio input "true"
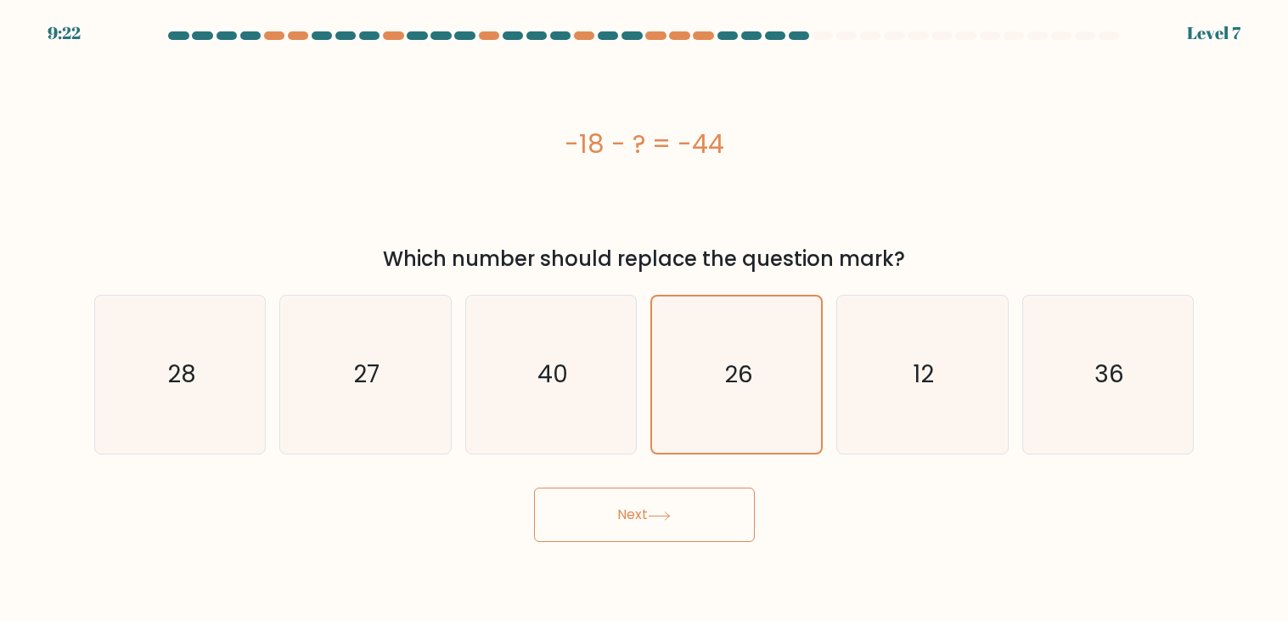
click at [645, 311] on input "e. 12" at bounding box center [645, 315] width 1 height 8
radio input "true"
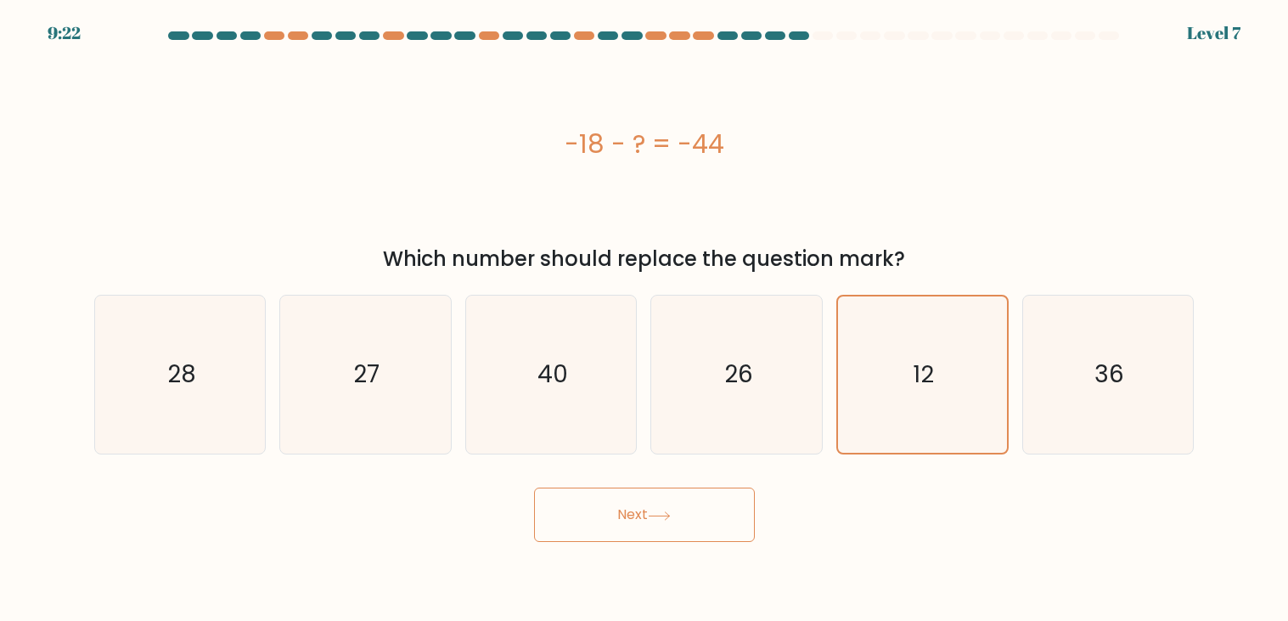
click at [645, 311] on input "d. 26" at bounding box center [645, 315] width 1 height 8
radio input "true"
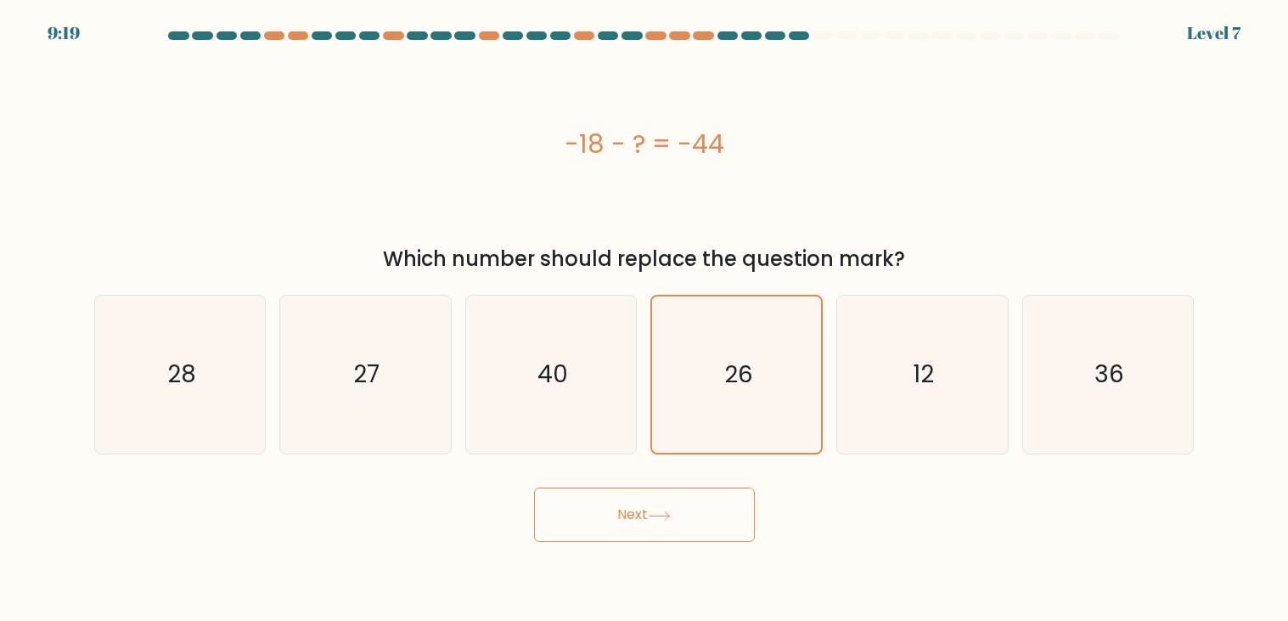
click at [645, 311] on input "e. 12" at bounding box center [645, 315] width 1 height 8
radio input "true"
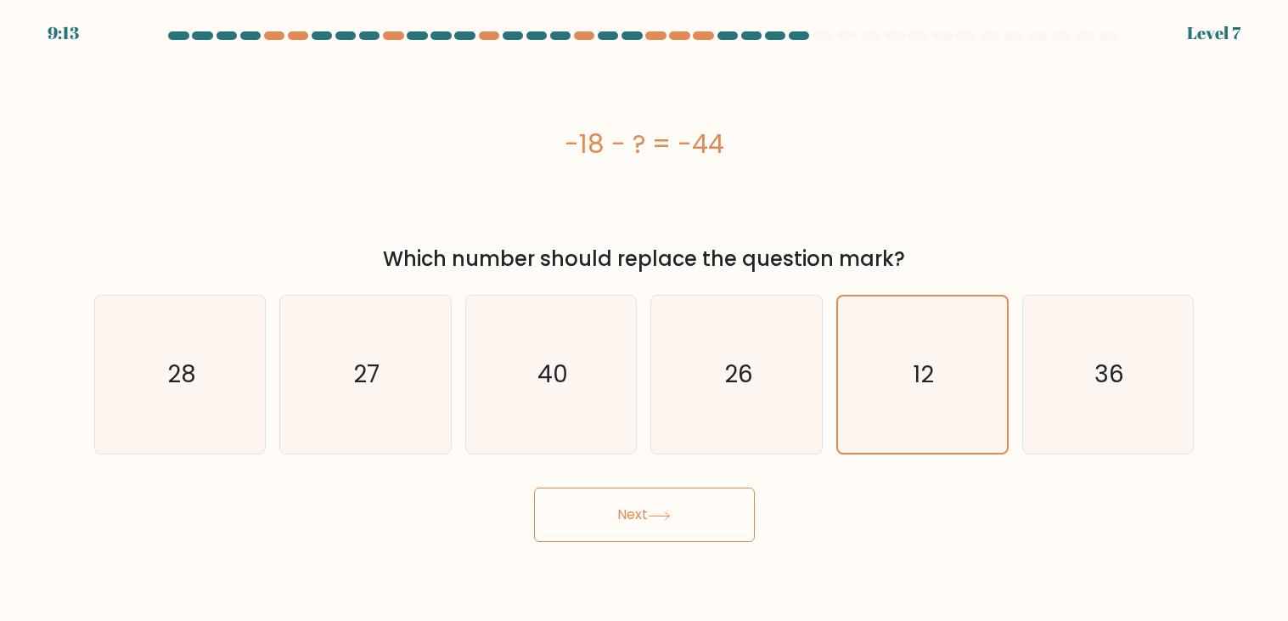
click at [645, 311] on input "d. 26" at bounding box center [645, 315] width 1 height 8
radio input "true"
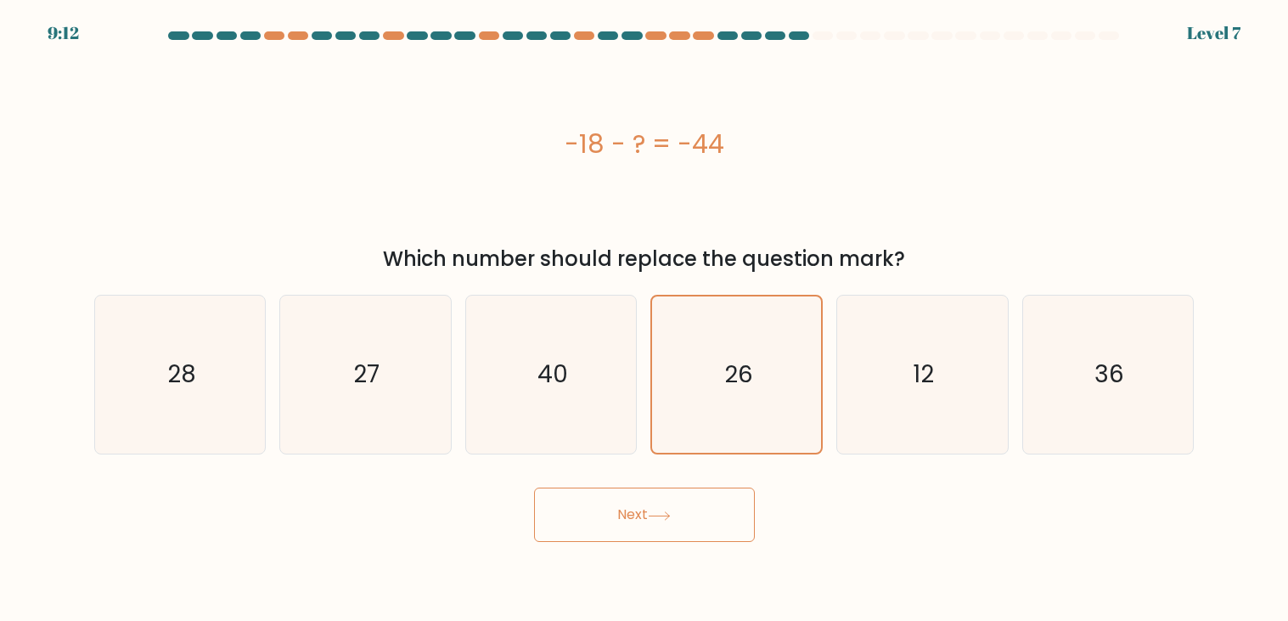
click at [645, 311] on input "e. 12" at bounding box center [645, 315] width 1 height 8
radio input "true"
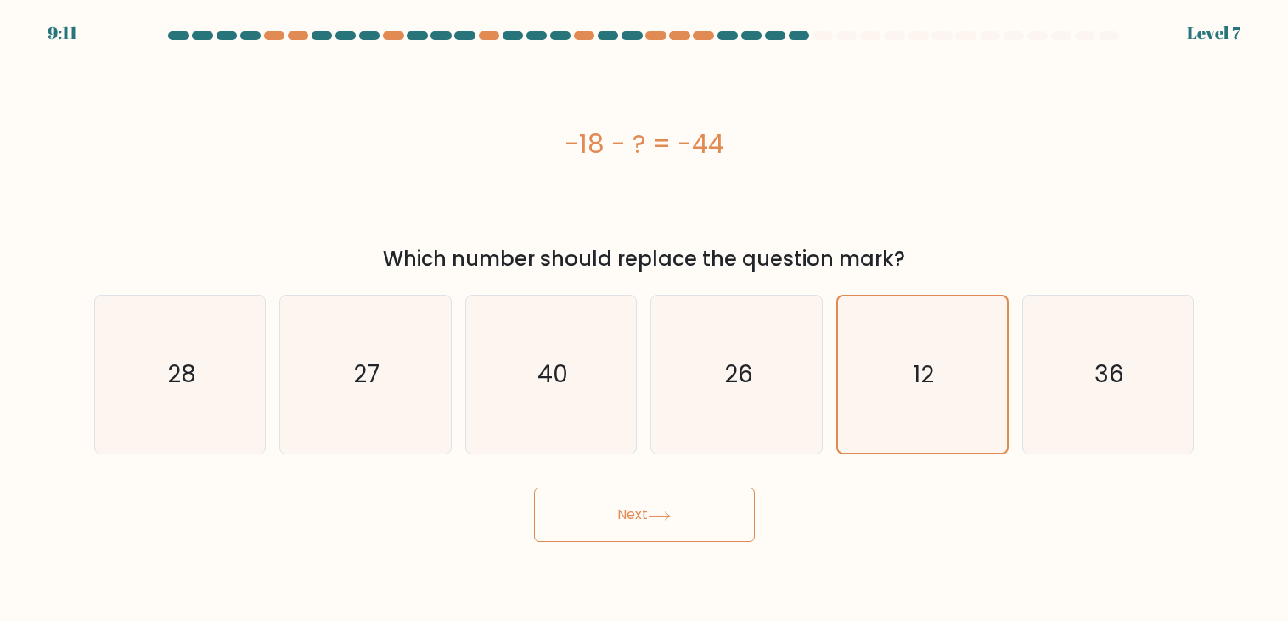
click at [645, 311] on input "f. 36" at bounding box center [645, 315] width 1 height 8
radio input "true"
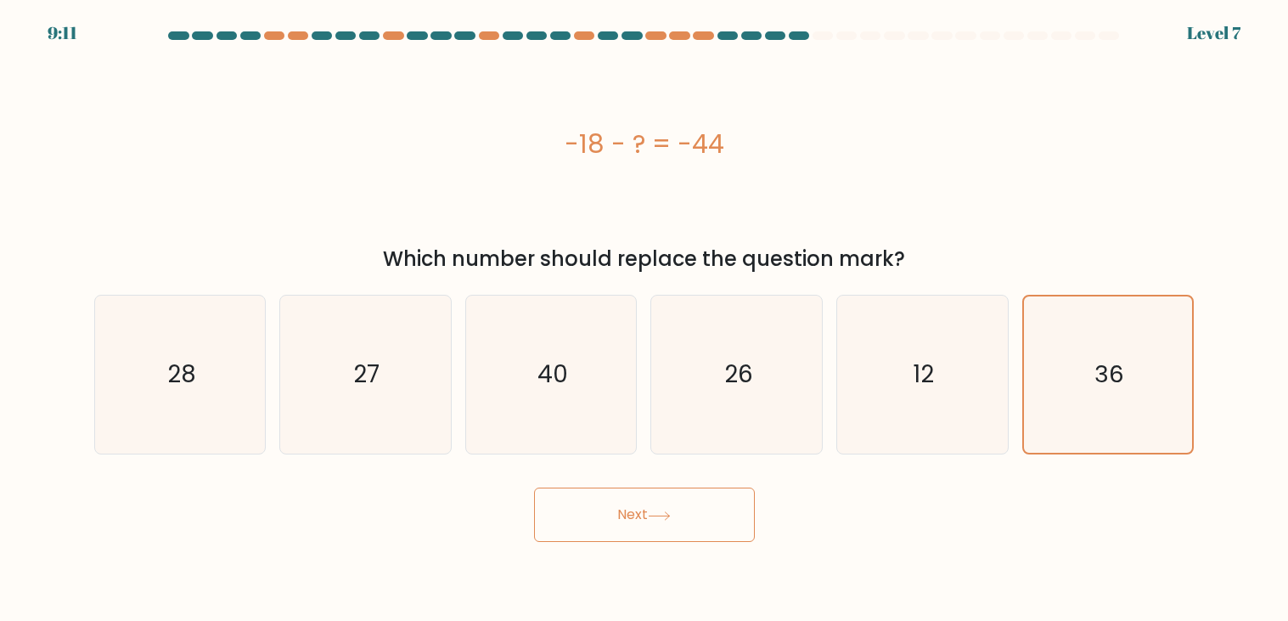
click at [645, 311] on input "e. 12" at bounding box center [645, 315] width 1 height 8
radio input "true"
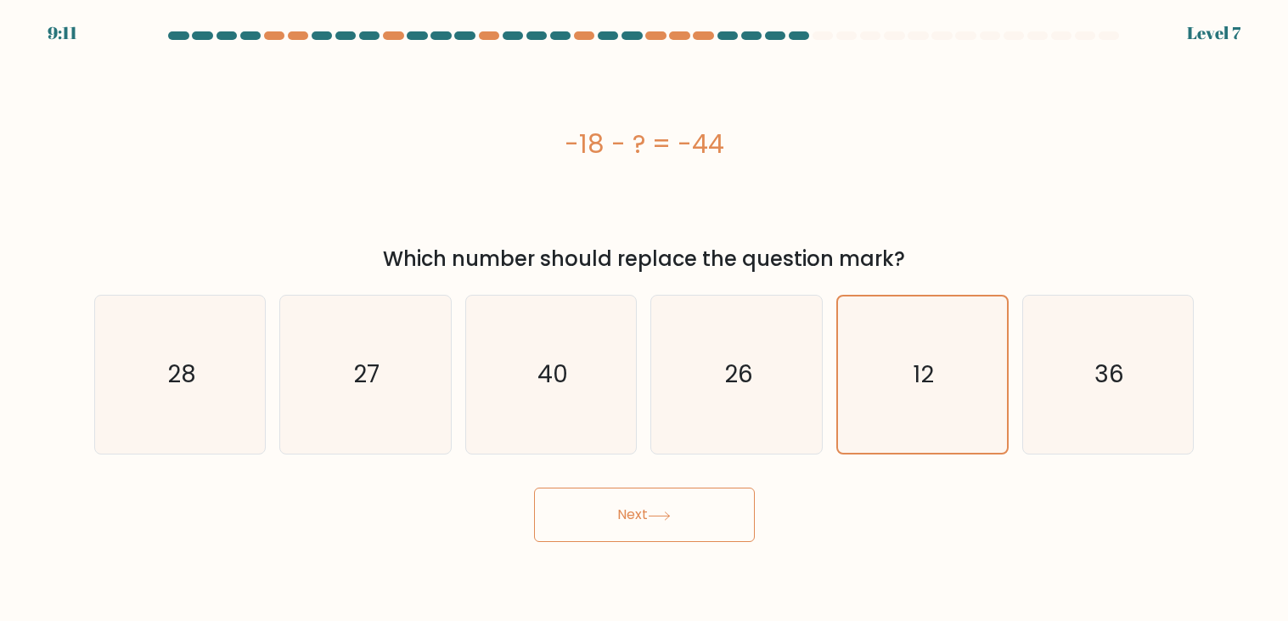
click at [645, 311] on input "d. 26" at bounding box center [645, 315] width 1 height 8
radio input "true"
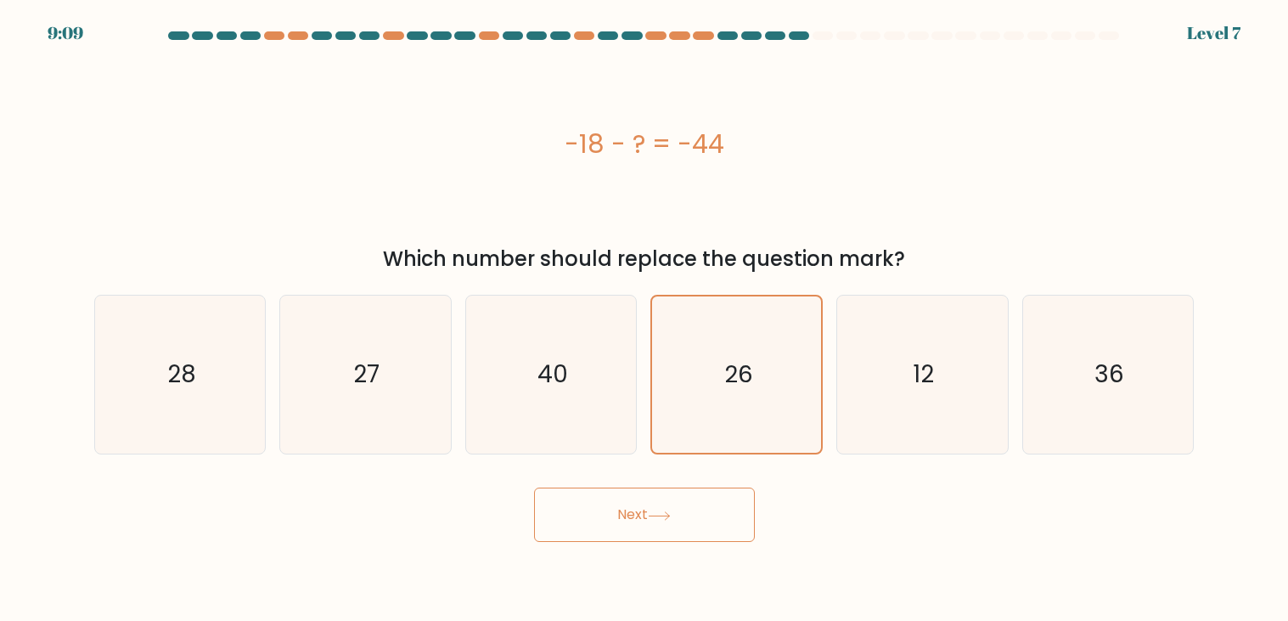
click at [645, 311] on input "e. 12" at bounding box center [645, 315] width 1 height 8
radio input "true"
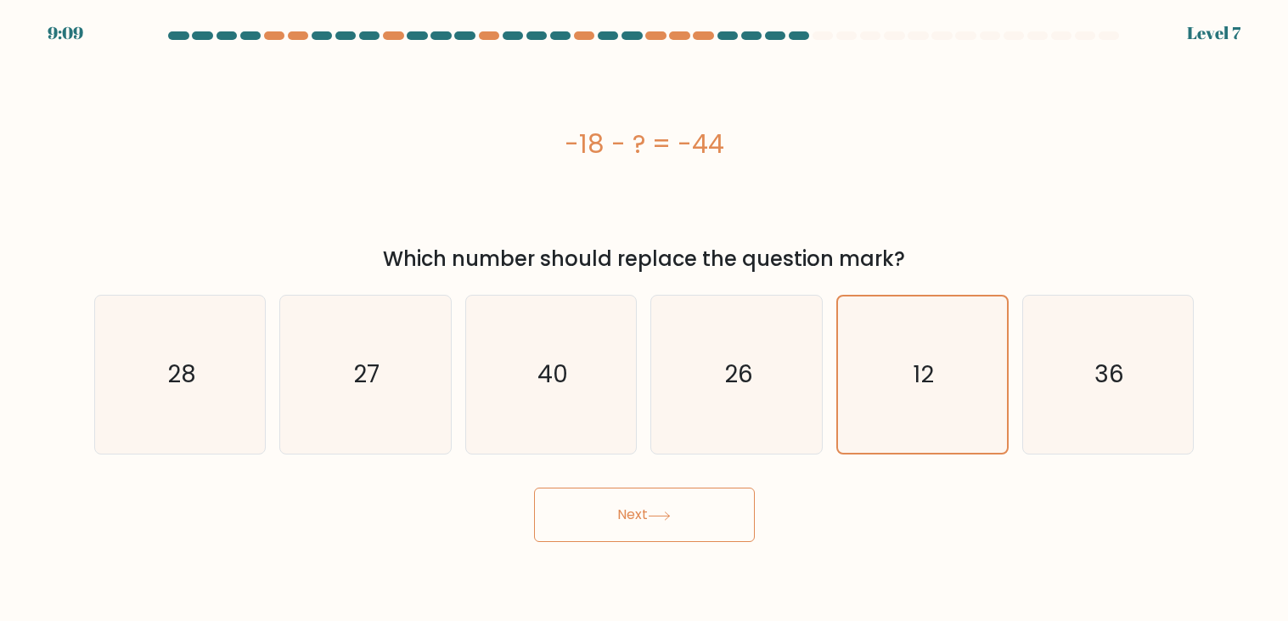
click at [645, 311] on input "f. 36" at bounding box center [645, 315] width 1 height 8
radio input "true"
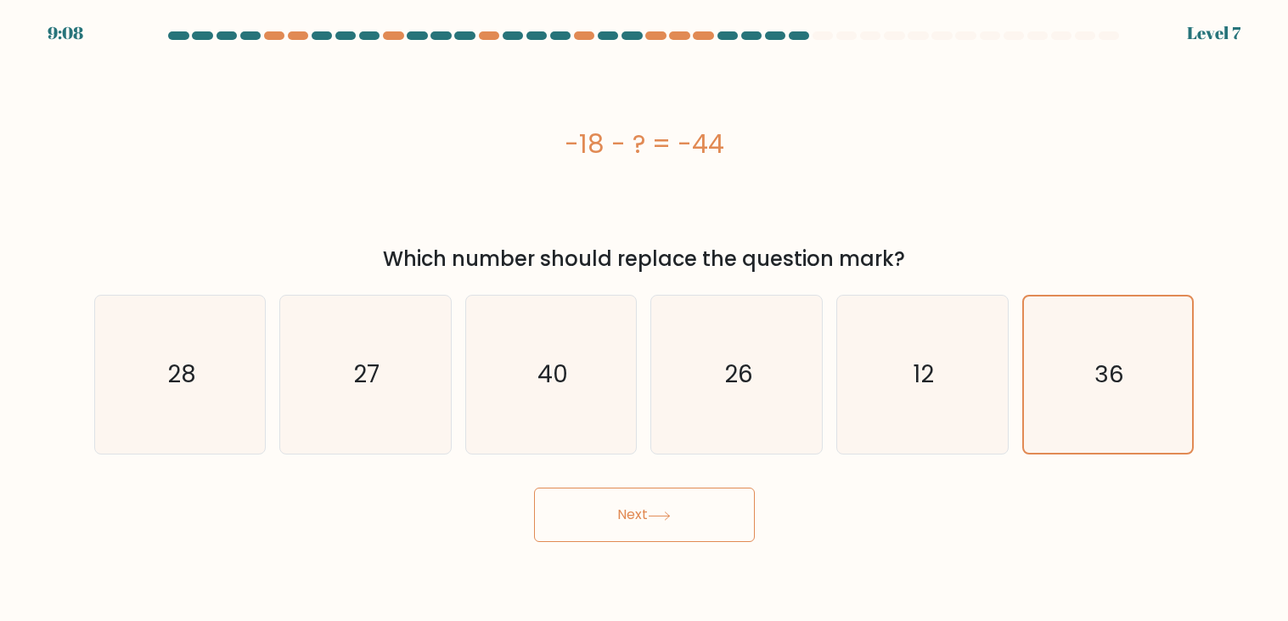
click at [645, 311] on input "e. 12" at bounding box center [645, 315] width 1 height 8
radio input "true"
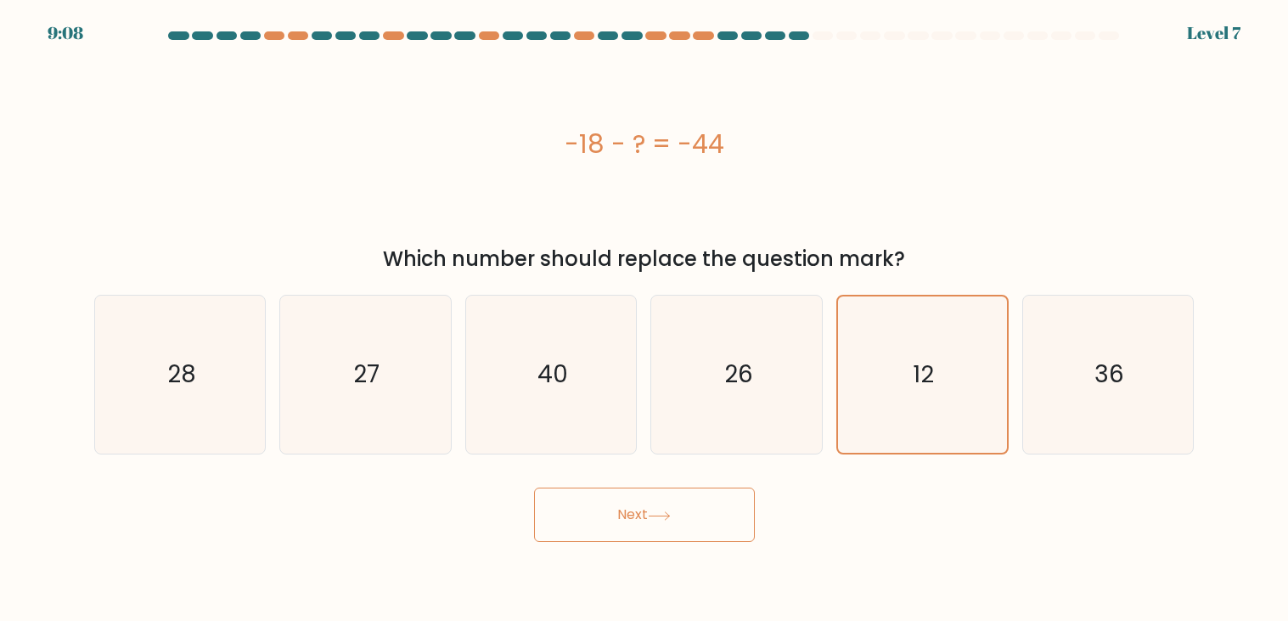
click at [645, 311] on input "d. 26" at bounding box center [645, 315] width 1 height 8
radio input "true"
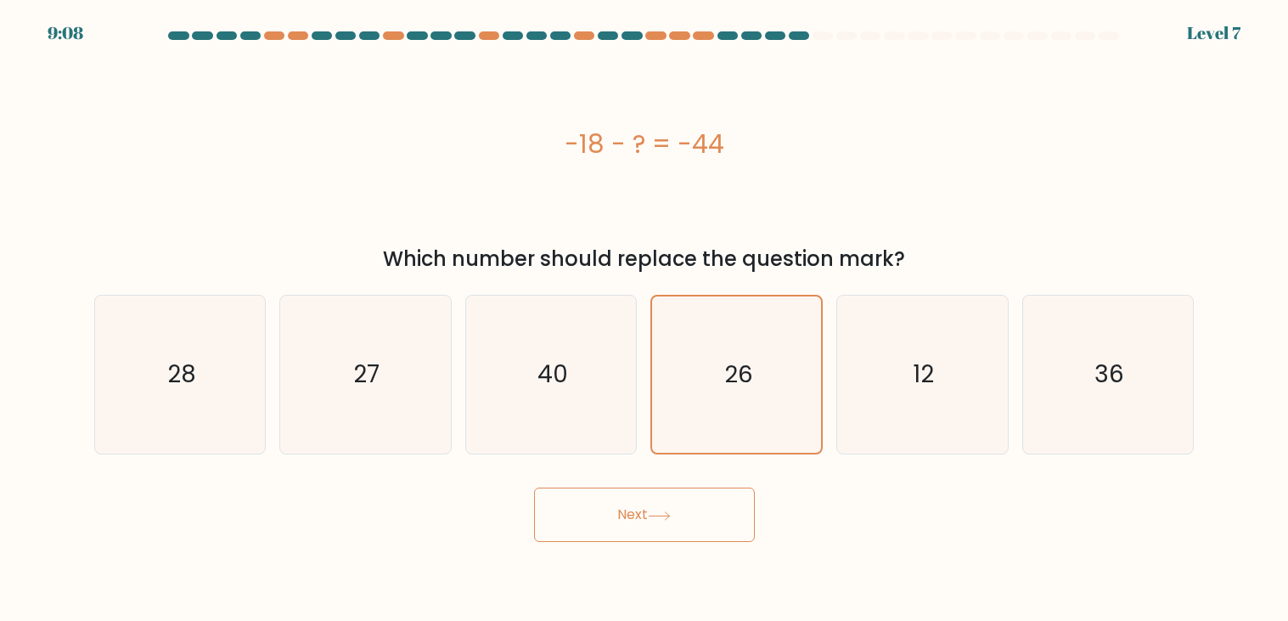
click at [645, 311] on input "c. 40" at bounding box center [645, 315] width 1 height 8
radio input "true"
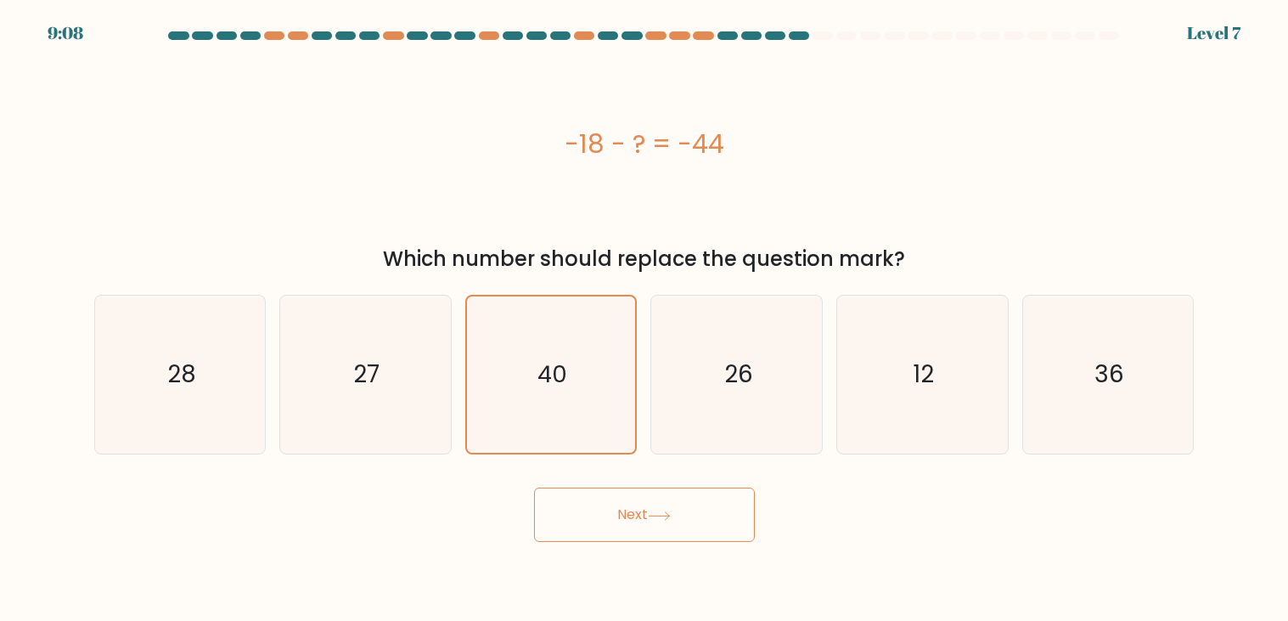
click at [645, 311] on input "b. 27" at bounding box center [645, 315] width 1 height 8
radio input "true"
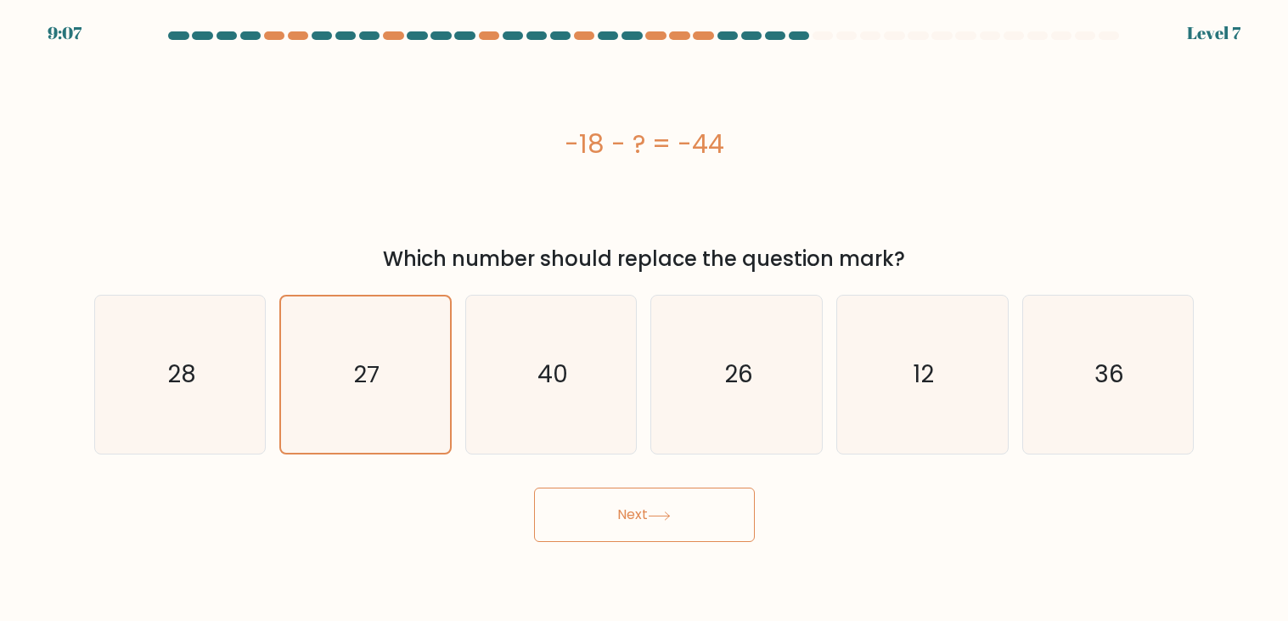
click at [645, 311] on input "a. 28" at bounding box center [645, 315] width 1 height 8
radio input "true"
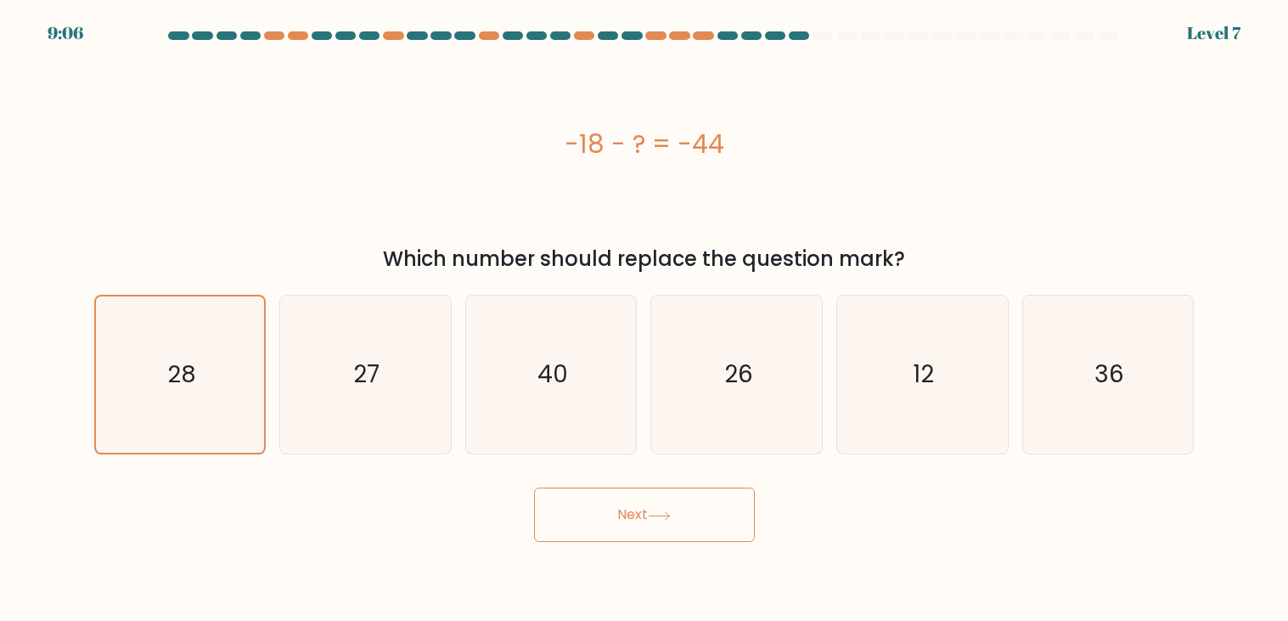
click at [534, 487] on button "Next" at bounding box center [644, 514] width 221 height 54
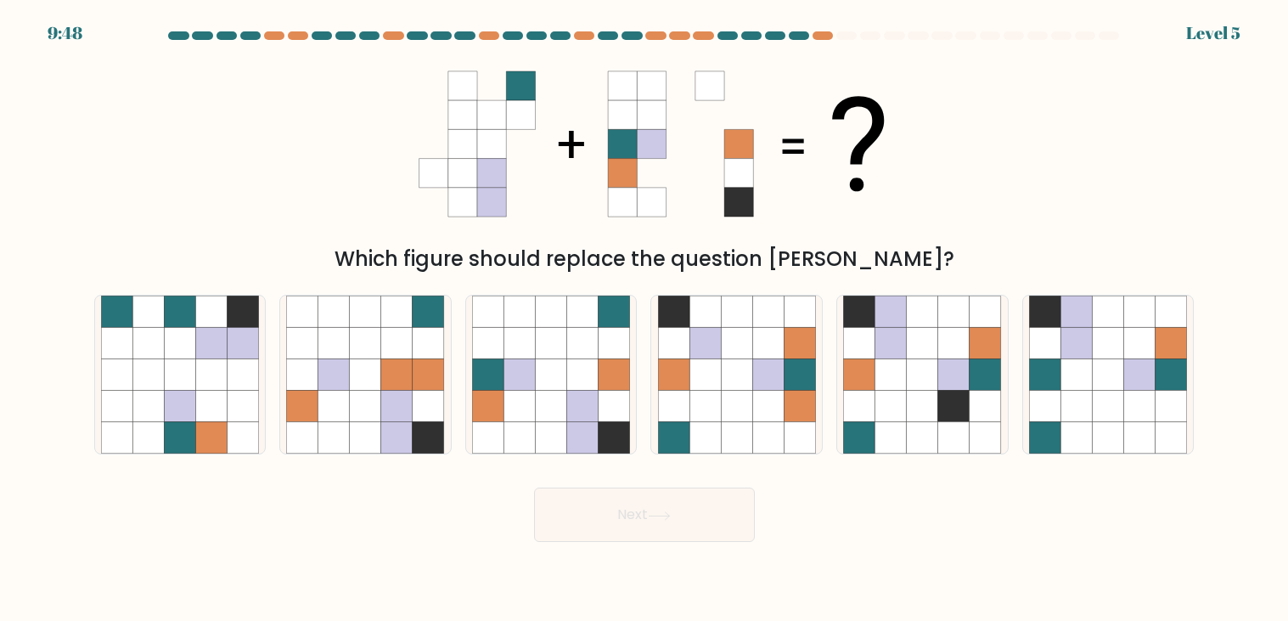
click at [645, 311] on input "b." at bounding box center [645, 315] width 1 height 8
radio input "true"
click at [645, 311] on input "a." at bounding box center [645, 315] width 1 height 8
radio input "true"
click at [645, 311] on input "f." at bounding box center [645, 315] width 1 height 8
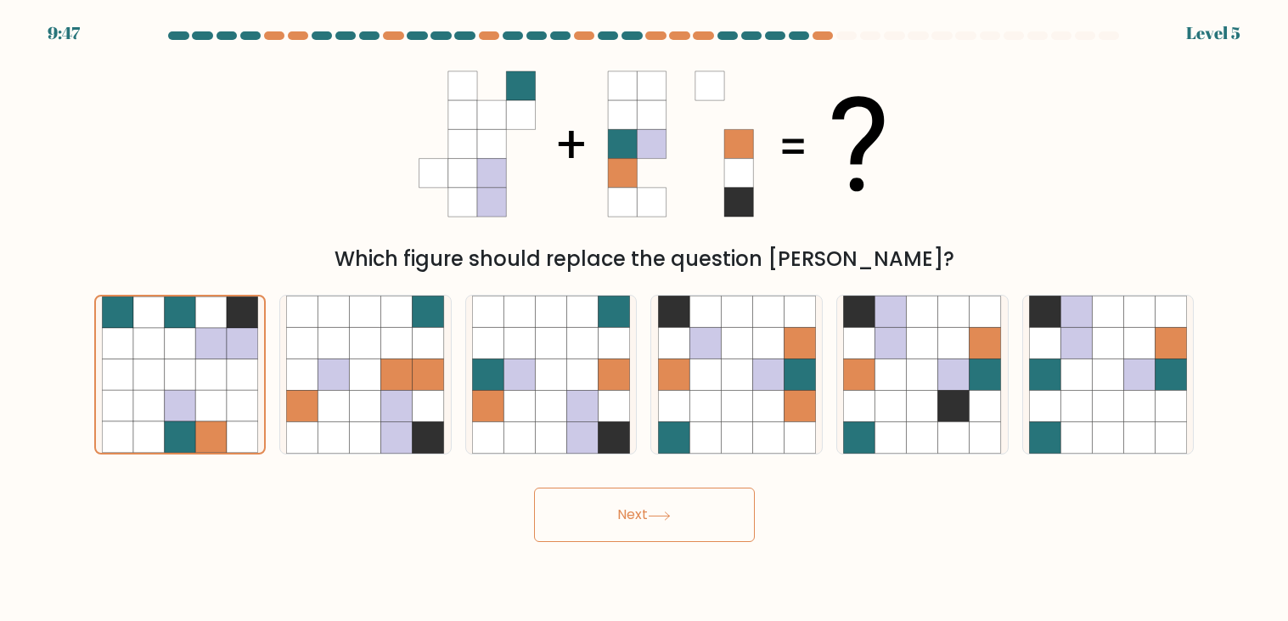
radio input "true"
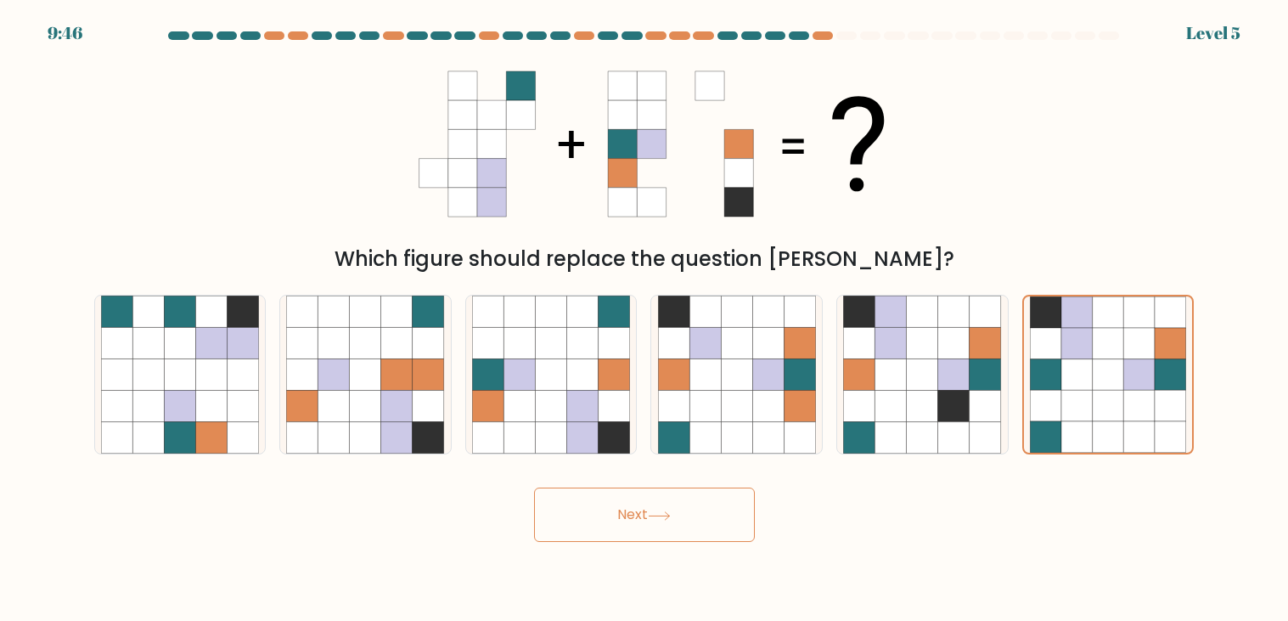
click at [645, 311] on input "e." at bounding box center [645, 315] width 1 height 8
radio input "true"
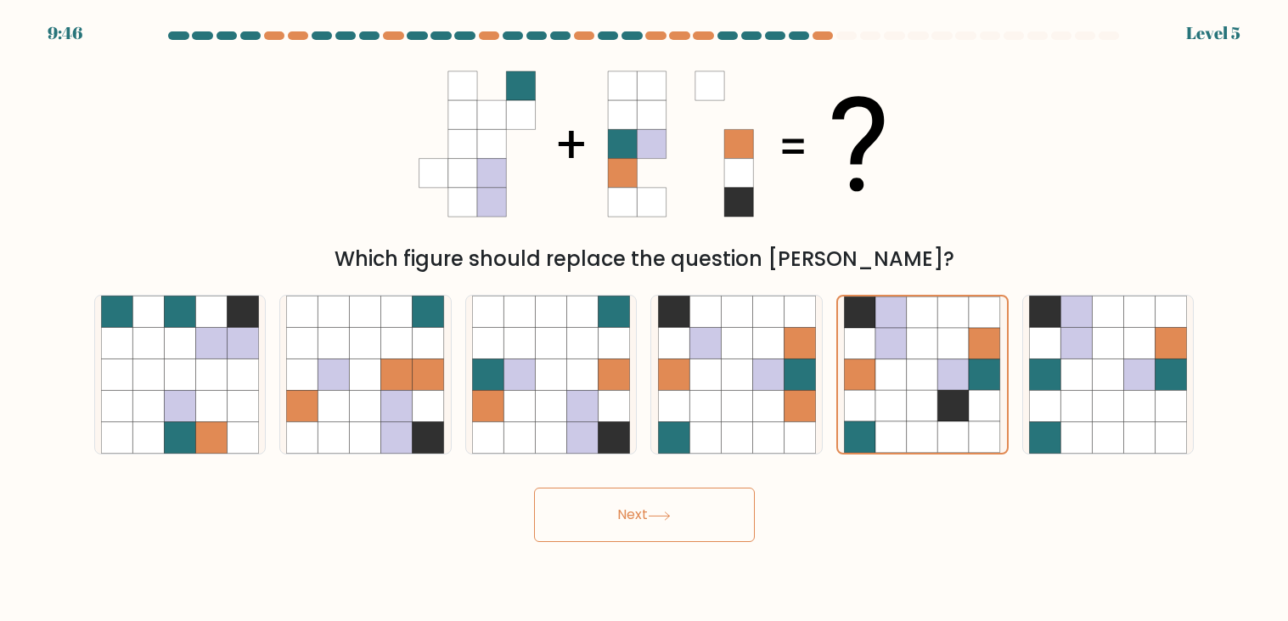
click at [645, 311] on input "d." at bounding box center [645, 315] width 1 height 8
radio input "true"
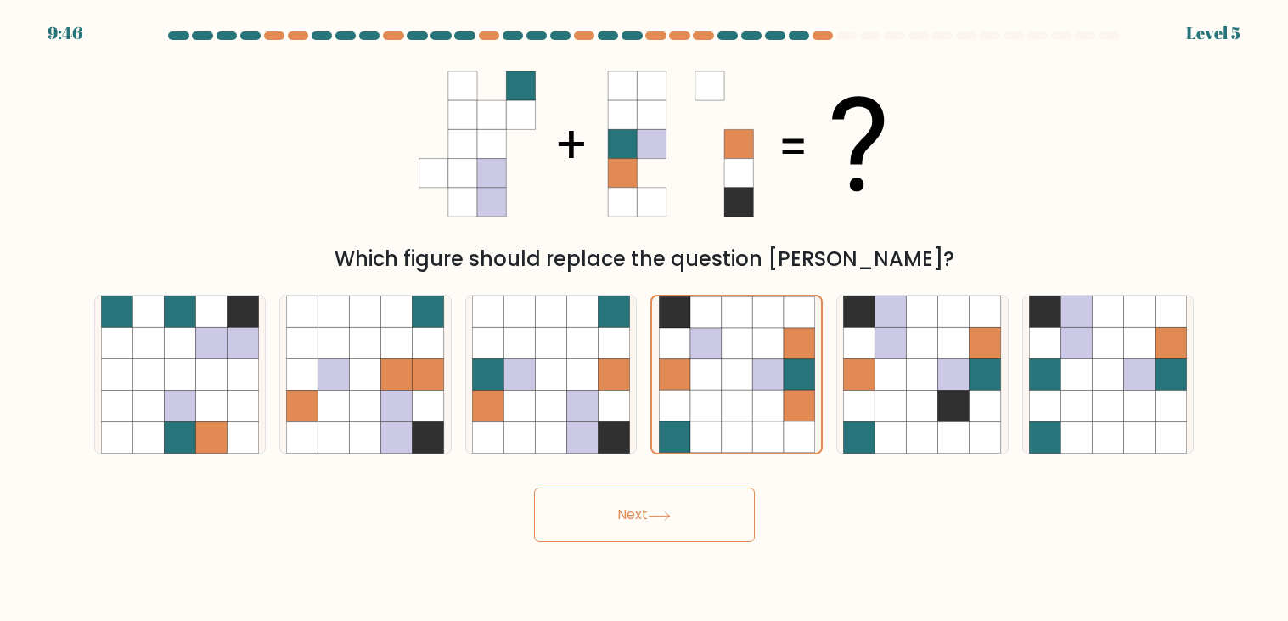
click at [645, 311] on input "c." at bounding box center [645, 315] width 1 height 8
radio input "true"
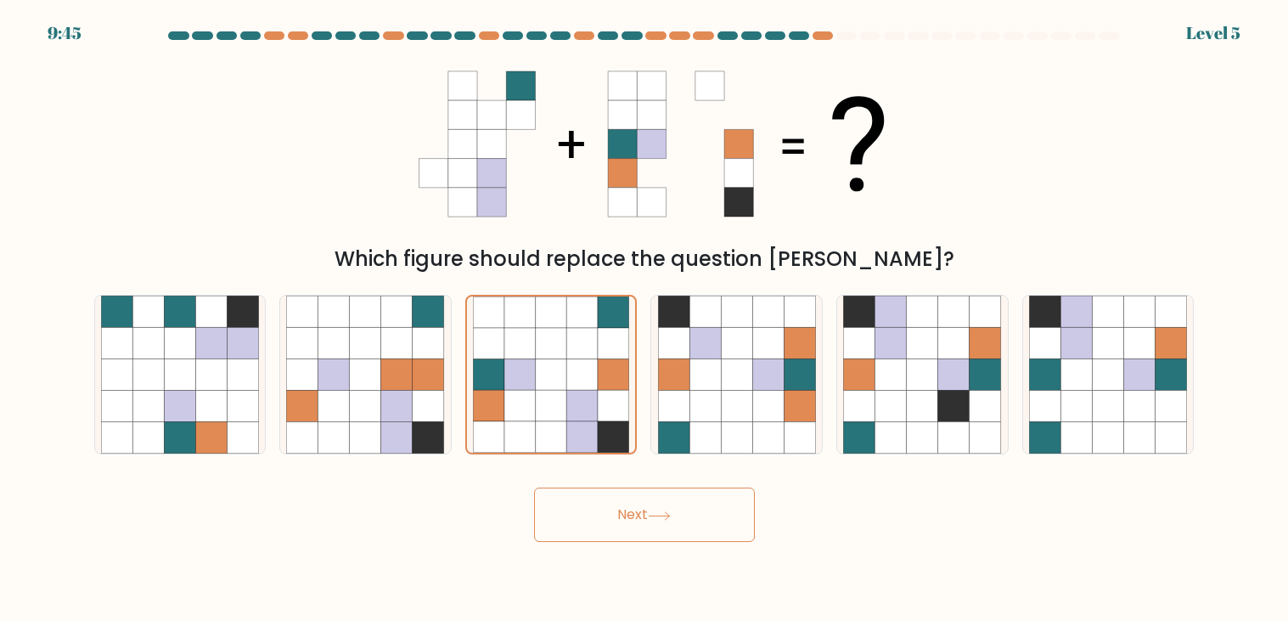
click at [645, 311] on input "b." at bounding box center [645, 315] width 1 height 8
radio input "true"
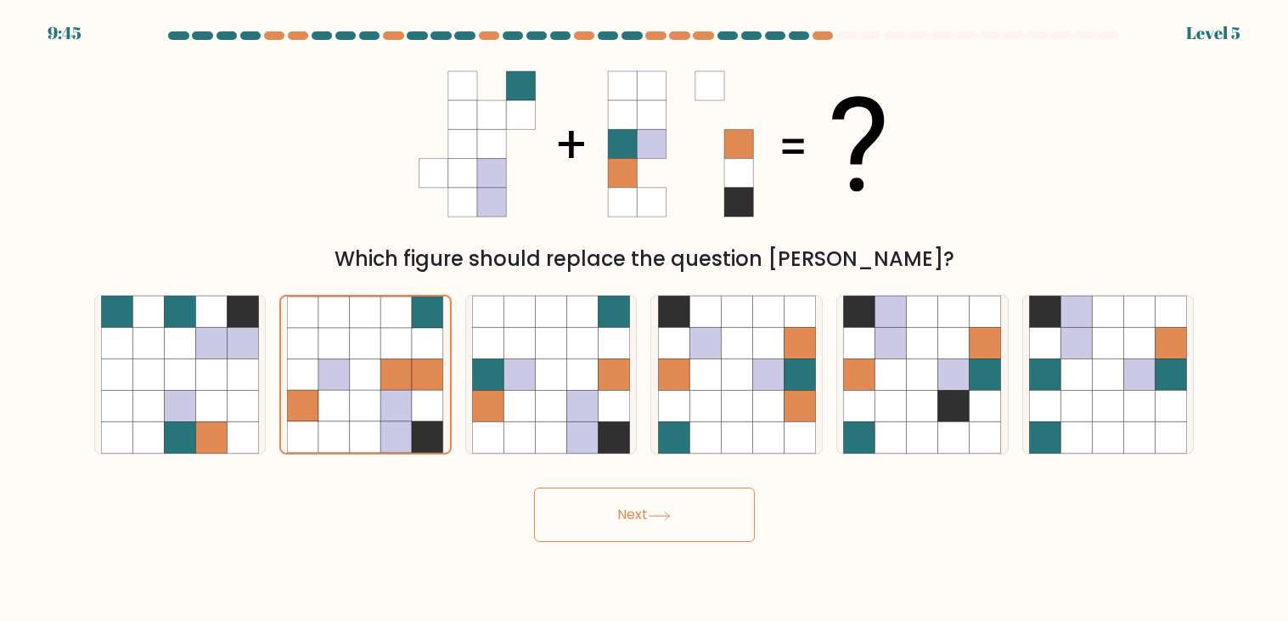
click at [645, 311] on input "a." at bounding box center [645, 315] width 1 height 8
radio input "true"
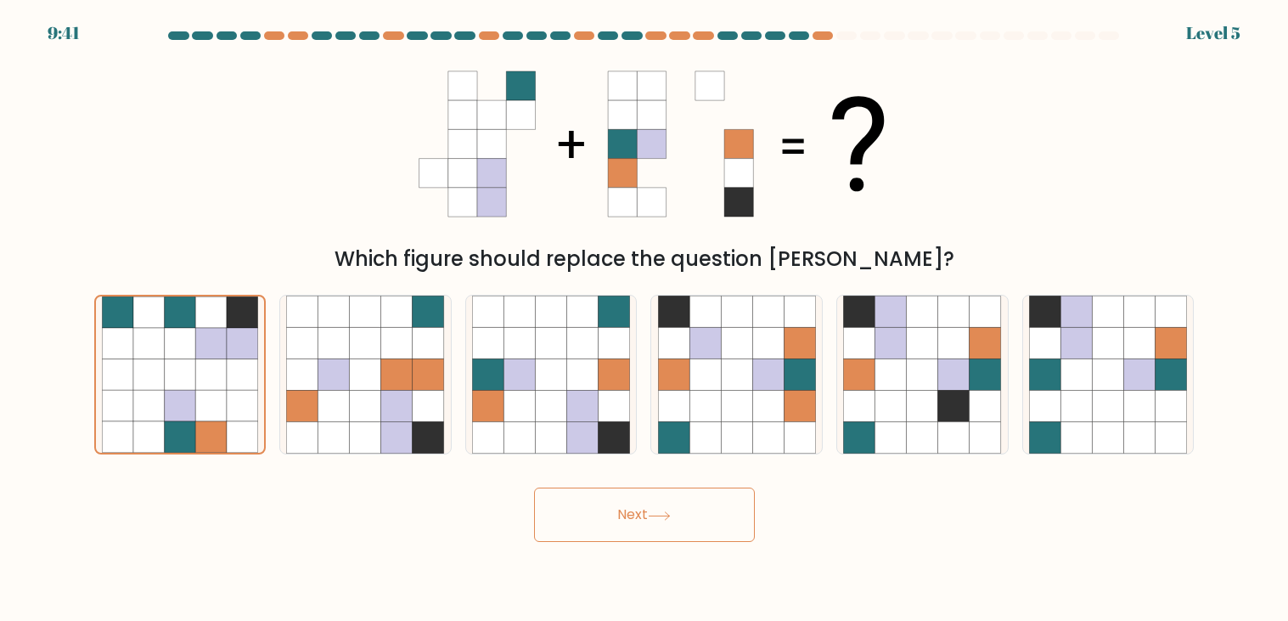
click at [645, 311] on input "b." at bounding box center [645, 315] width 1 height 8
radio input "true"
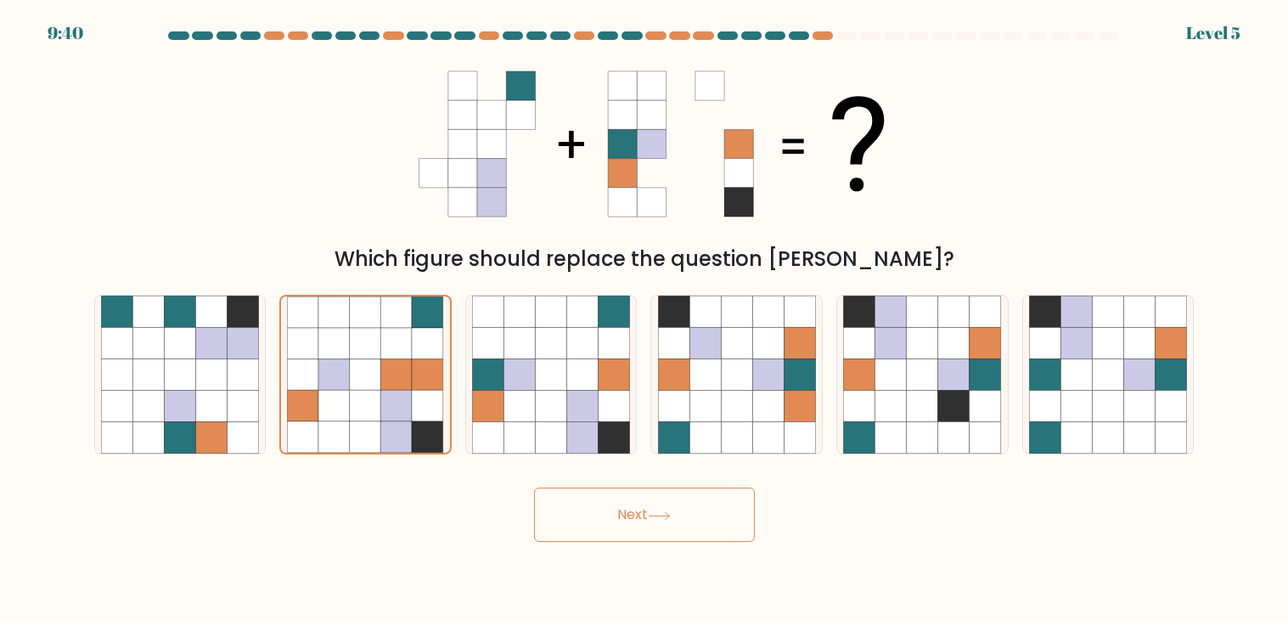
click at [534, 487] on button "Next" at bounding box center [644, 514] width 221 height 54
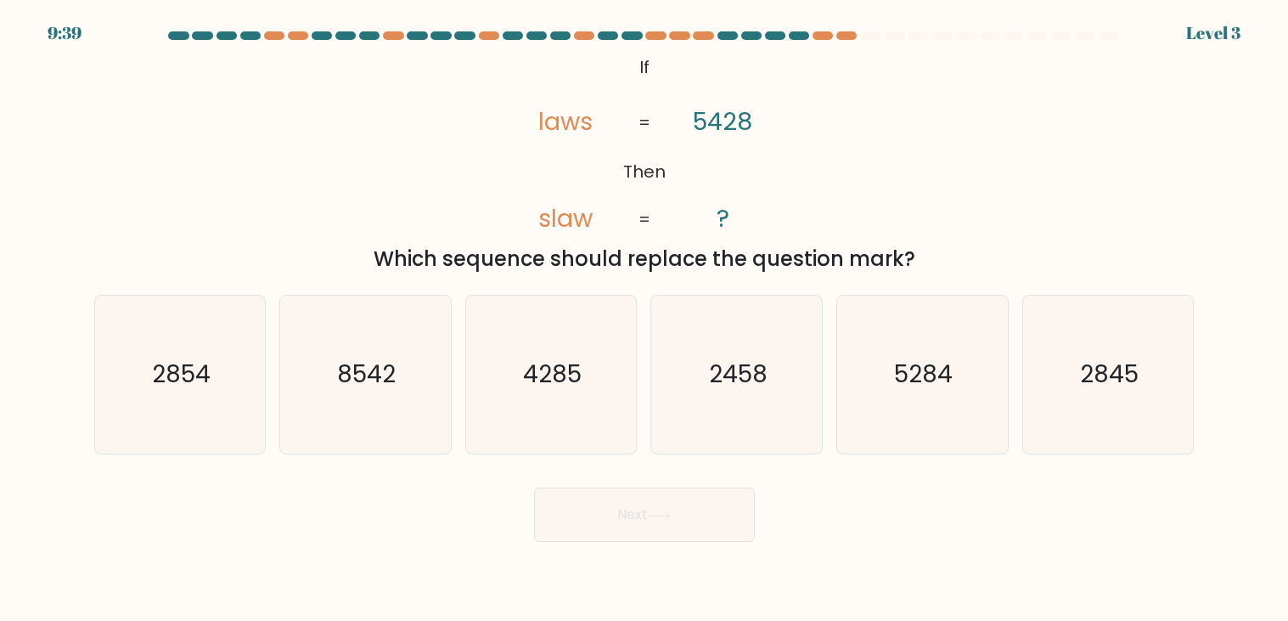
click at [645, 311] on input "c. 4285" at bounding box center [645, 315] width 1 height 8
radio input "true"
click at [645, 311] on input "d. 2458" at bounding box center [645, 315] width 1 height 8
radio input "true"
click at [645, 311] on input "e. 5284" at bounding box center [645, 315] width 1 height 8
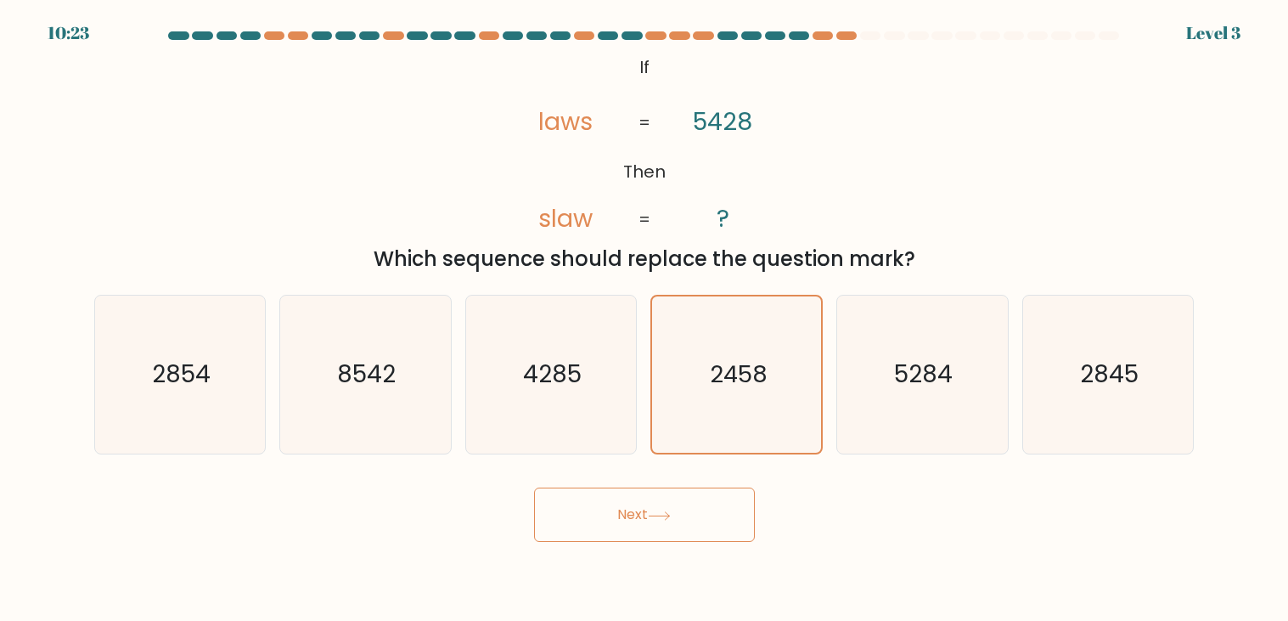
radio input "true"
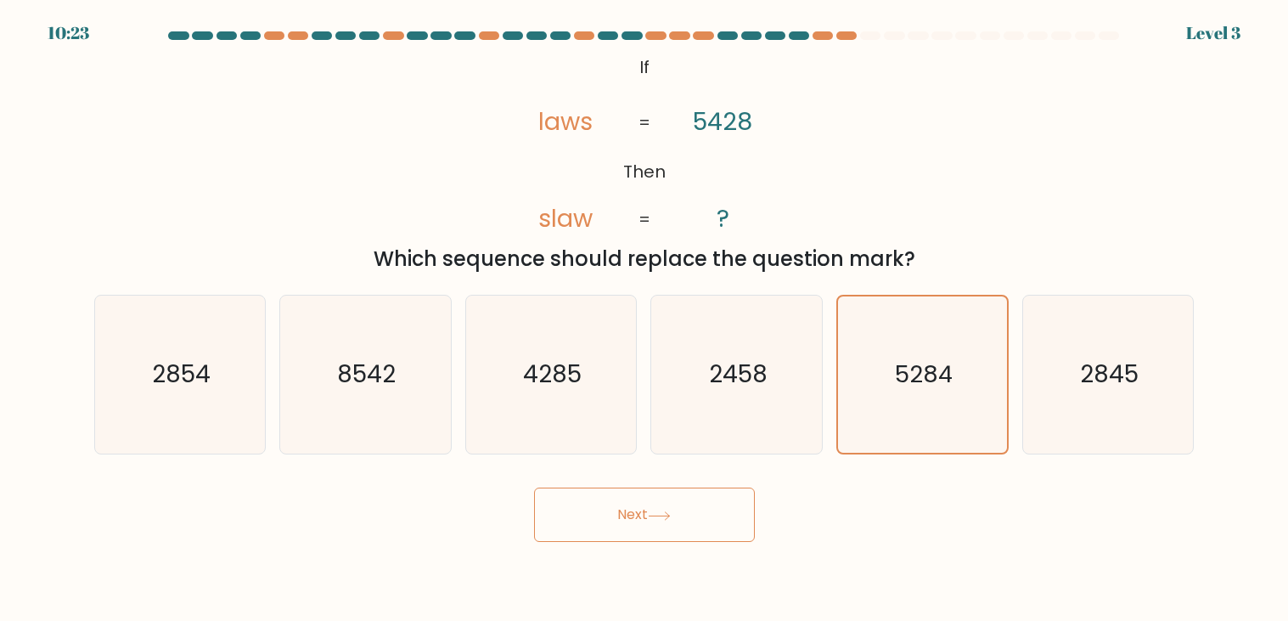
click at [645, 311] on input "f. 2845" at bounding box center [645, 315] width 1 height 8
radio input "true"
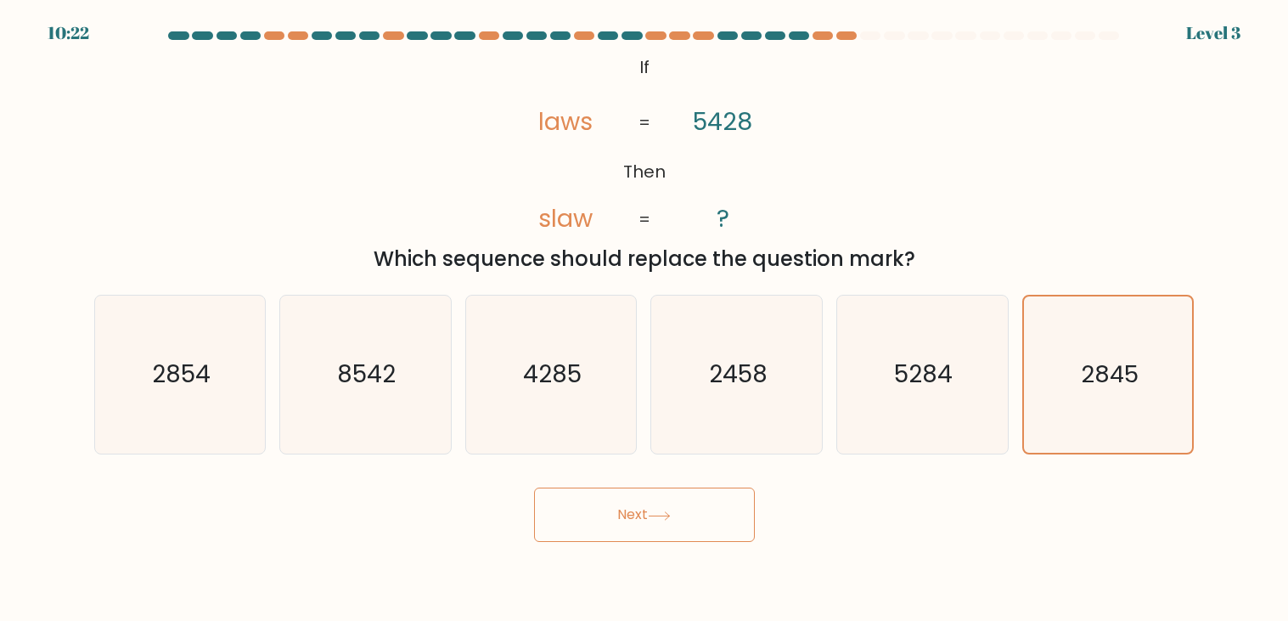
click at [645, 311] on input "e. 5284" at bounding box center [645, 315] width 1 height 8
radio input "true"
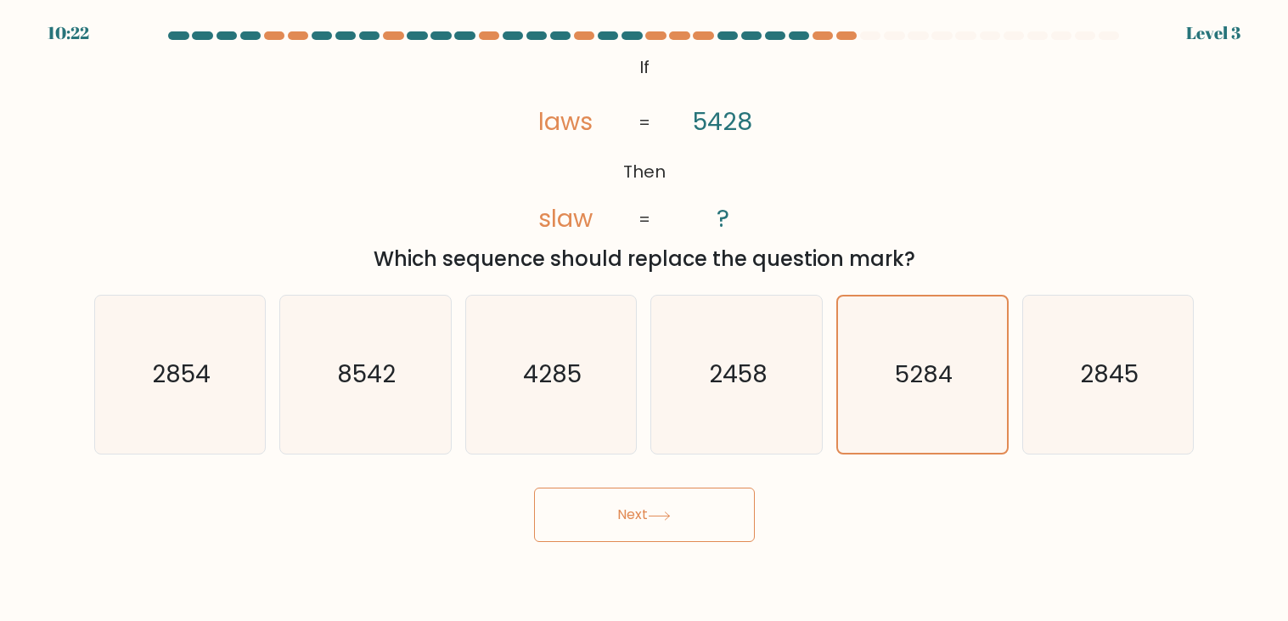
click at [645, 311] on input "d. 2458" at bounding box center [645, 315] width 1 height 8
radio input "true"
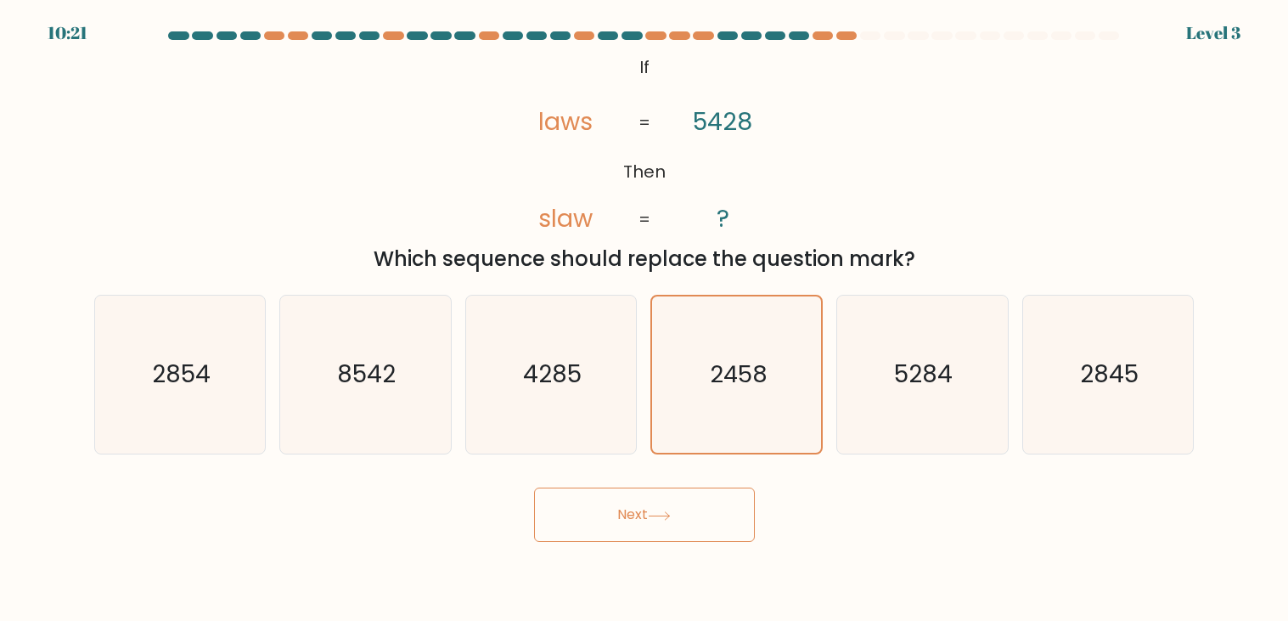
click at [645, 311] on input "c. 4285" at bounding box center [645, 315] width 1 height 8
radio input "true"
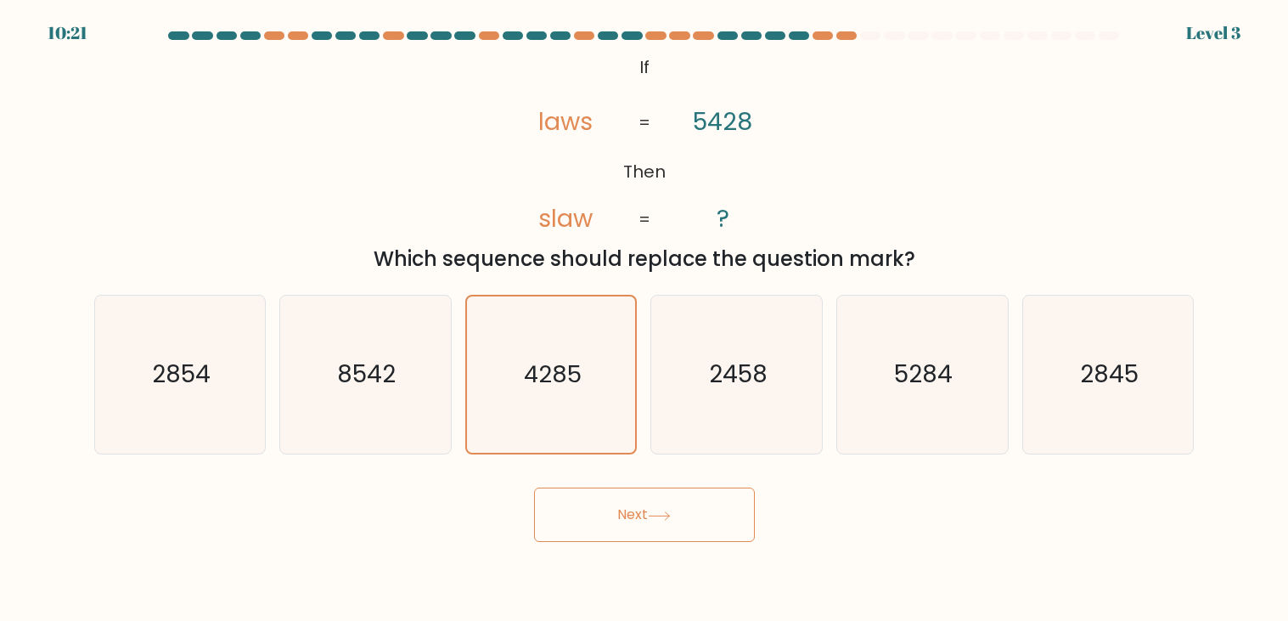
click at [645, 311] on input "b. 8542" at bounding box center [645, 315] width 1 height 8
radio input "true"
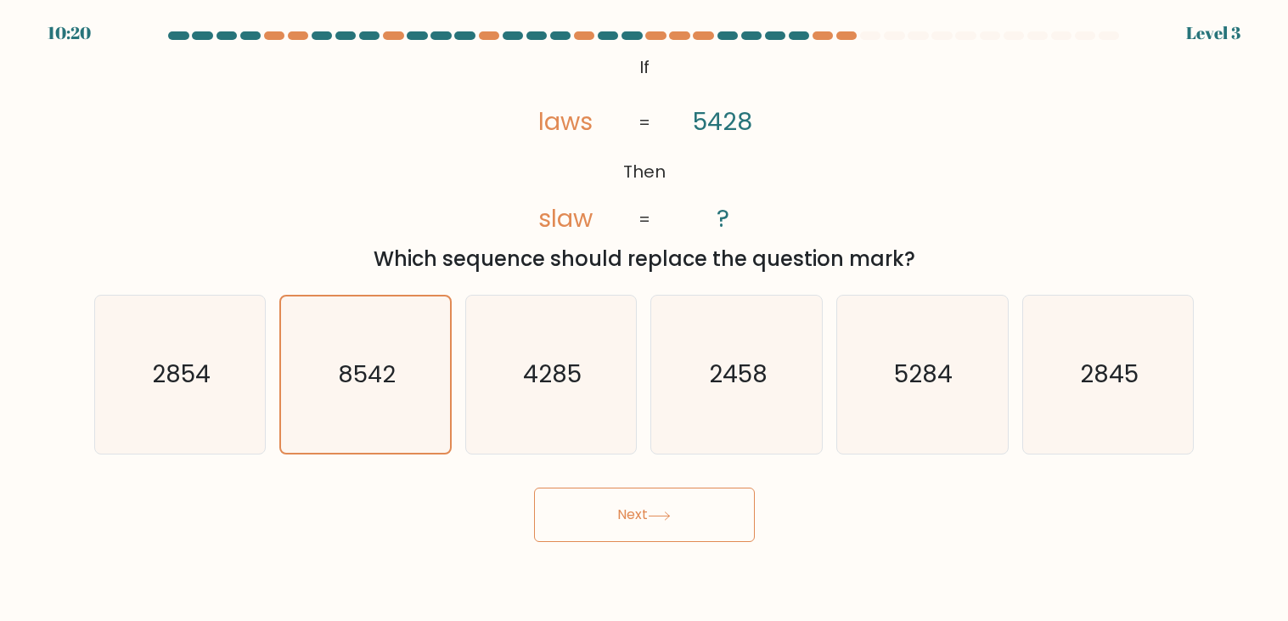
click at [534, 487] on button "Next" at bounding box center [644, 514] width 221 height 54
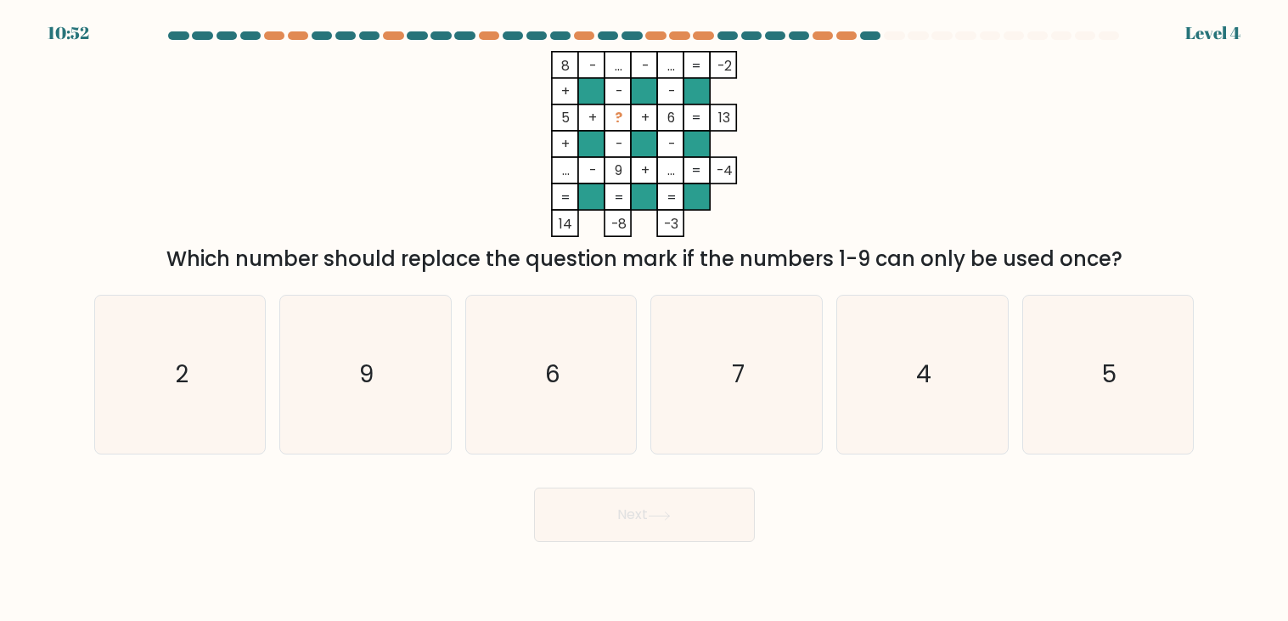
click at [645, 311] on input "a. 2" at bounding box center [645, 315] width 1 height 8
radio input "true"
click at [645, 311] on input "f. 5" at bounding box center [645, 315] width 1 height 8
radio input "true"
click at [645, 311] on input "e. 4" at bounding box center [645, 315] width 1 height 8
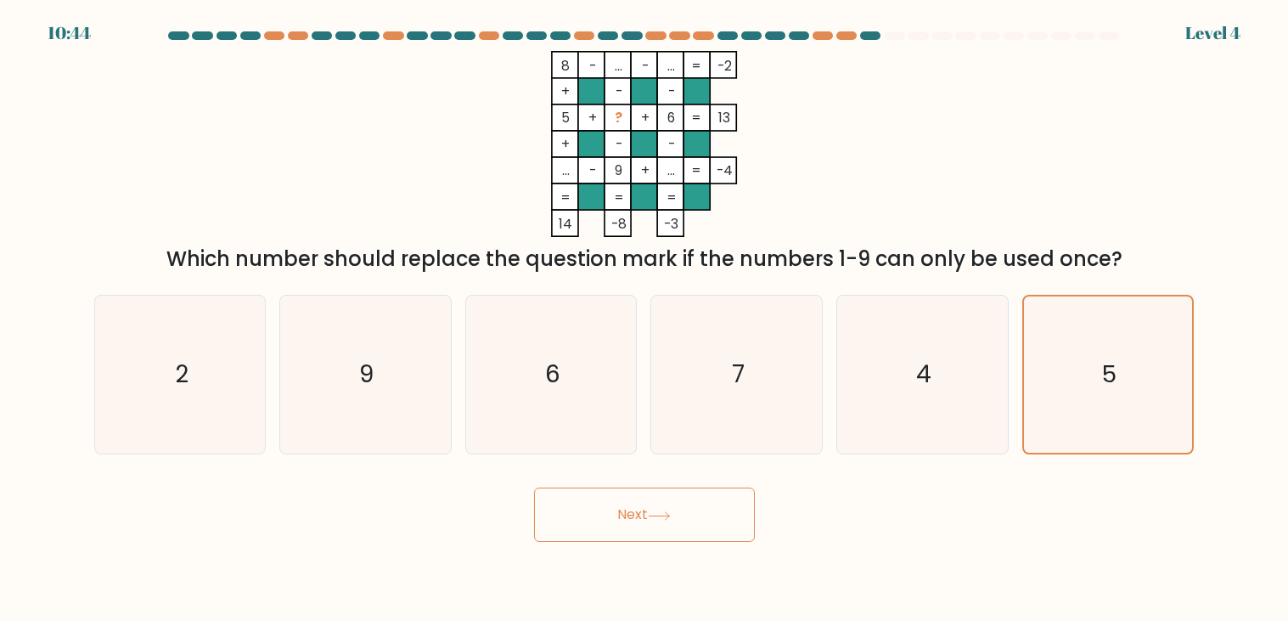
radio input "true"
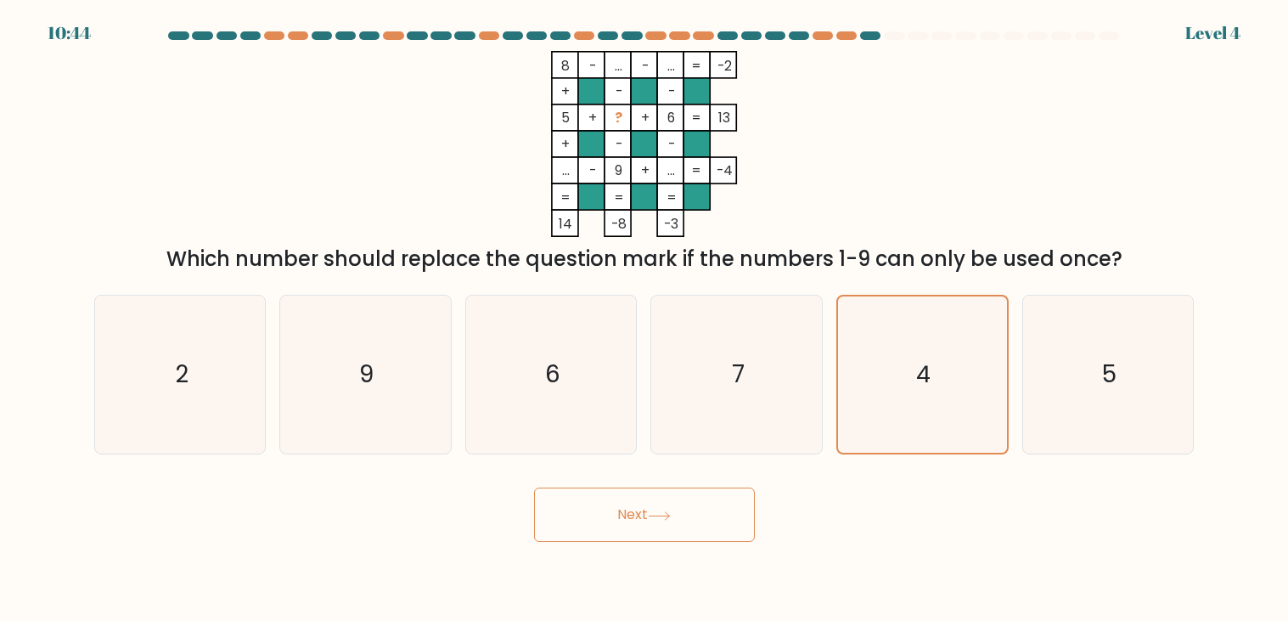
click at [645, 311] on input "d. 7" at bounding box center [645, 315] width 1 height 8
radio input "true"
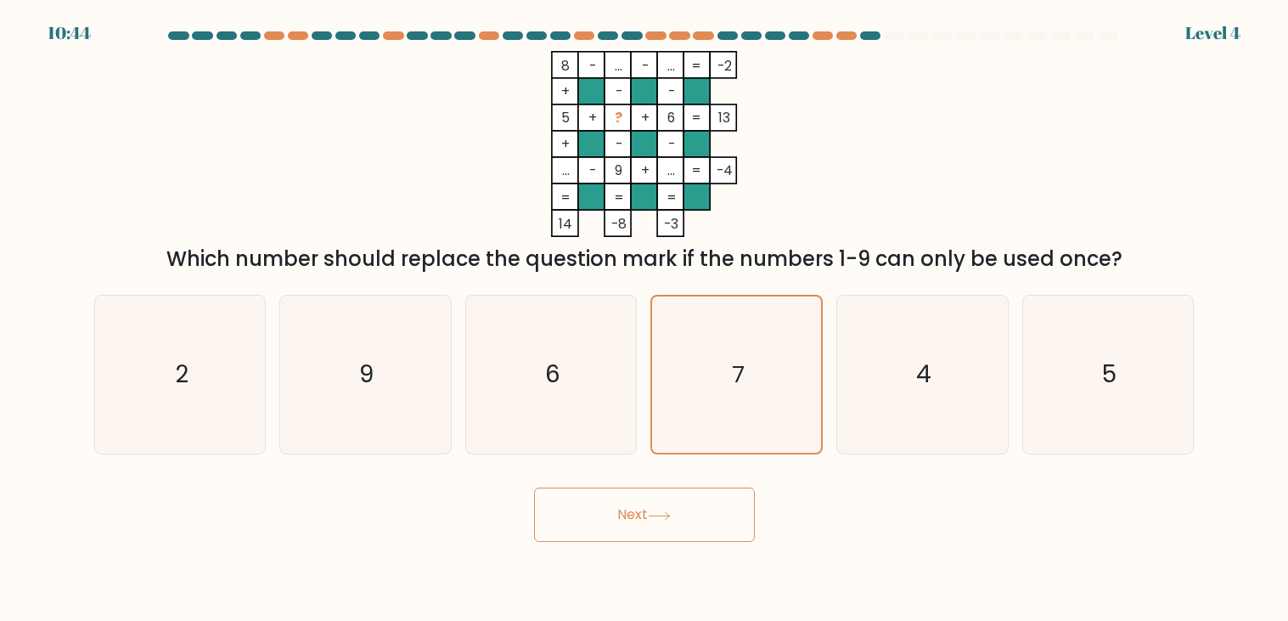
click at [645, 311] on input "c. 6" at bounding box center [645, 315] width 1 height 8
radio input "true"
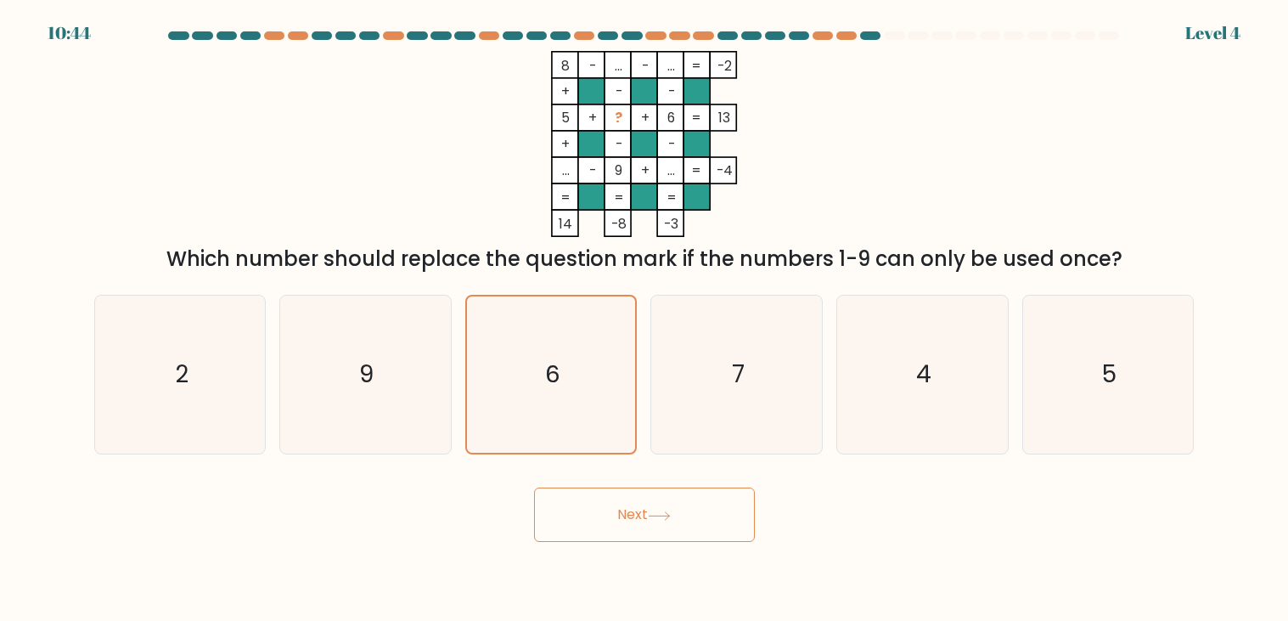
click at [645, 311] on input "b. 9" at bounding box center [645, 315] width 1 height 8
radio input "true"
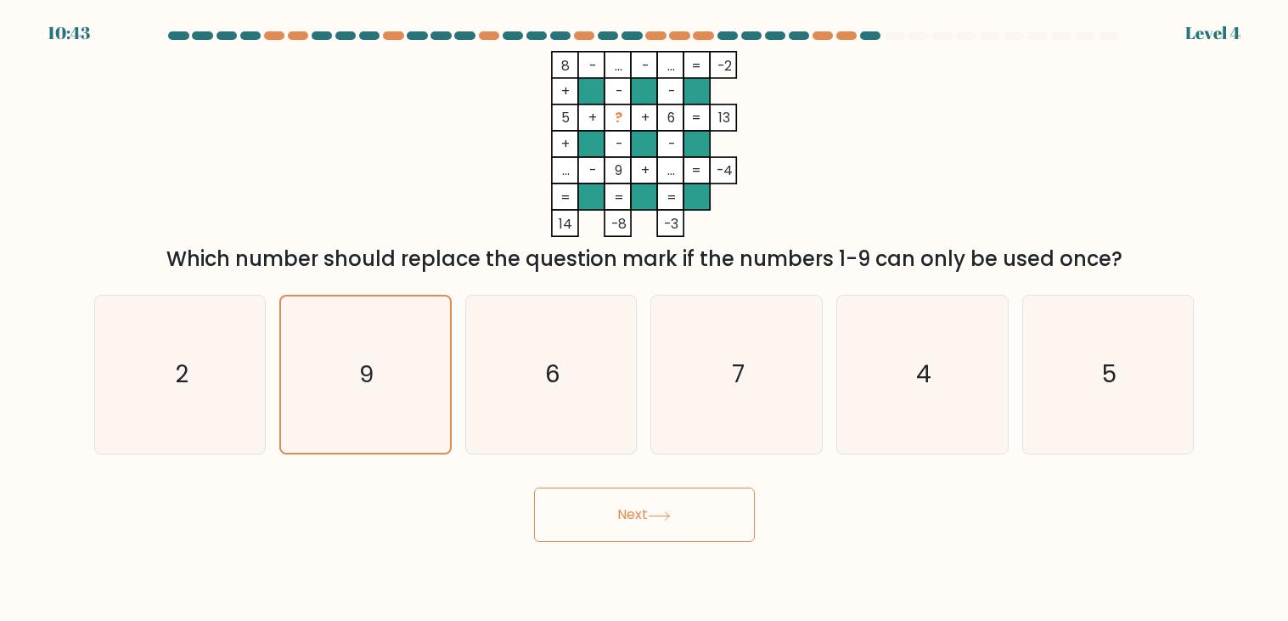
click at [645, 311] on input "a. 2" at bounding box center [645, 315] width 1 height 8
radio input "true"
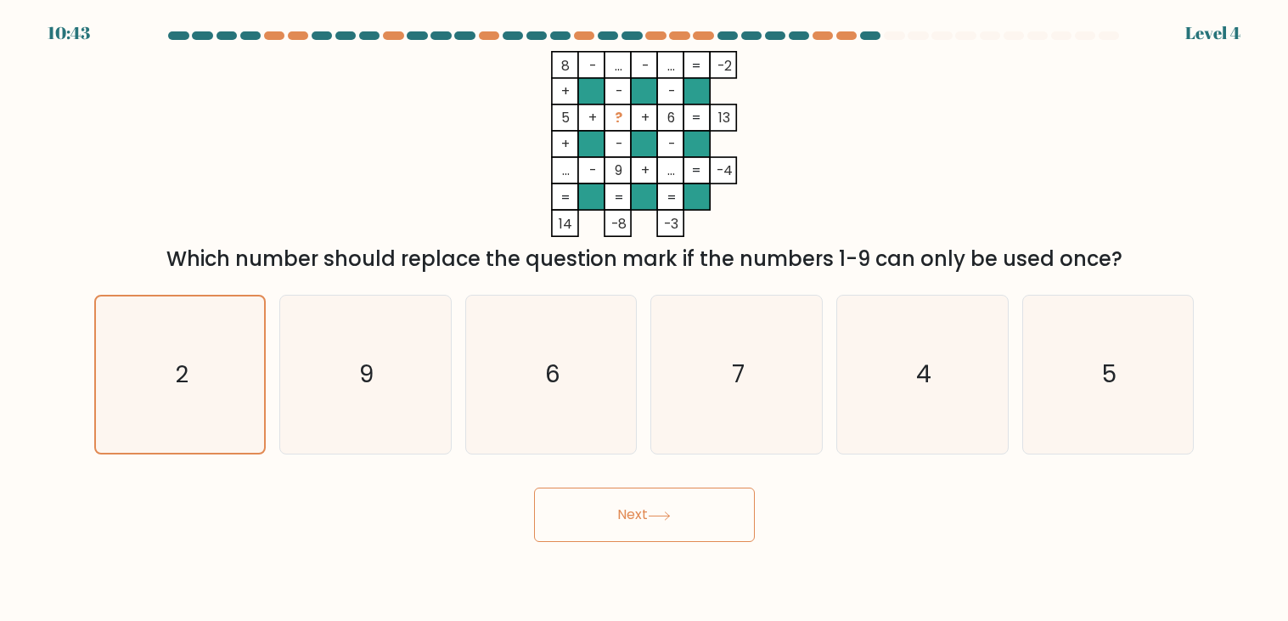
click at [534, 487] on button "Next" at bounding box center [644, 514] width 221 height 54
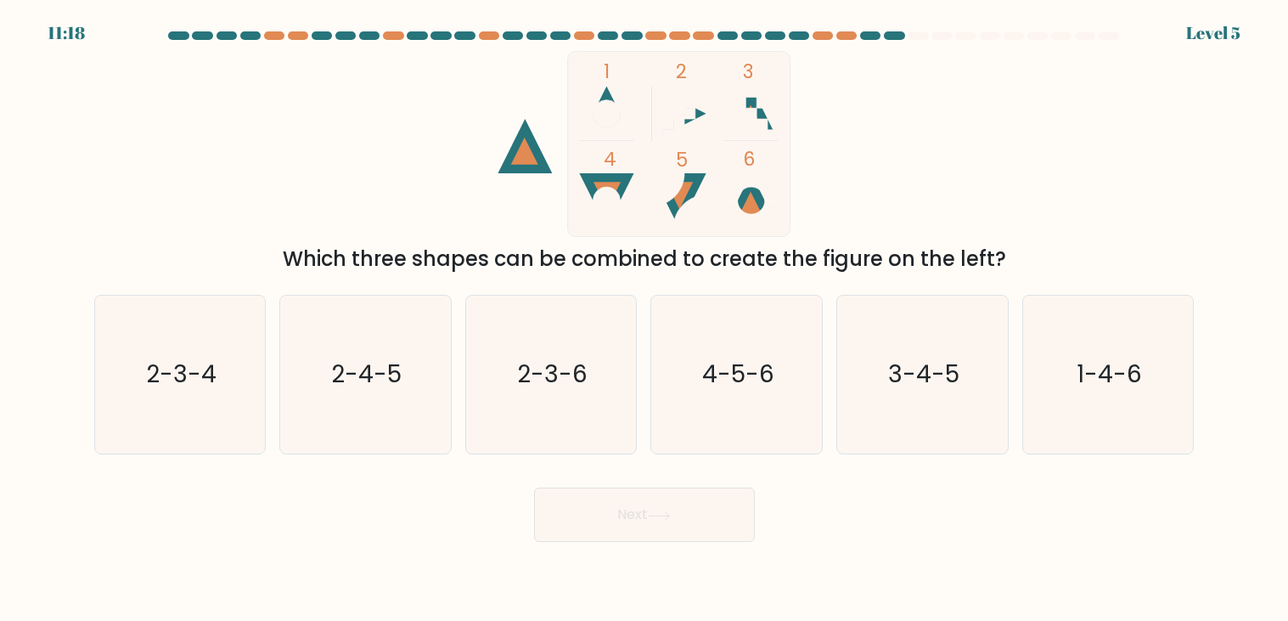
click at [645, 311] on input "f. 1-4-6" at bounding box center [645, 315] width 1 height 8
radio input "true"
click at [645, 311] on input "e. 3-4-5" at bounding box center [645, 315] width 1 height 8
radio input "true"
click at [534, 487] on button "Next" at bounding box center [644, 514] width 221 height 54
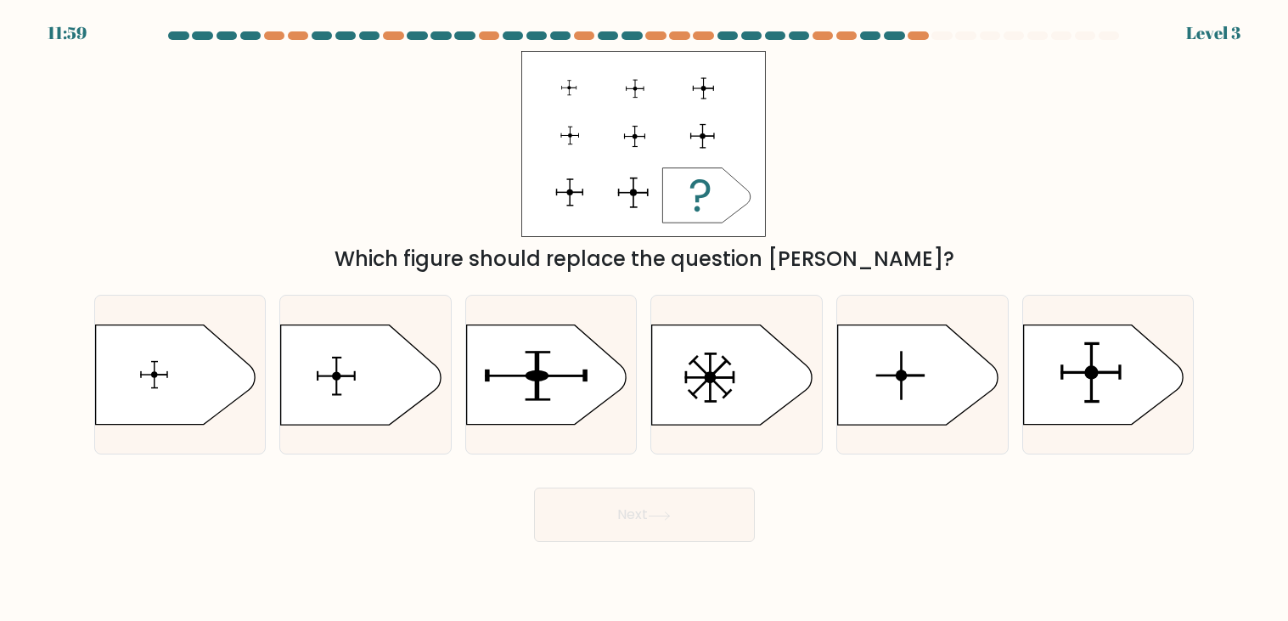
click at [645, 311] on input "d." at bounding box center [645, 315] width 1 height 8
radio input "true"
click at [645, 311] on input "c." at bounding box center [645, 315] width 1 height 8
radio input "true"
click at [645, 311] on input "b." at bounding box center [645, 315] width 1 height 8
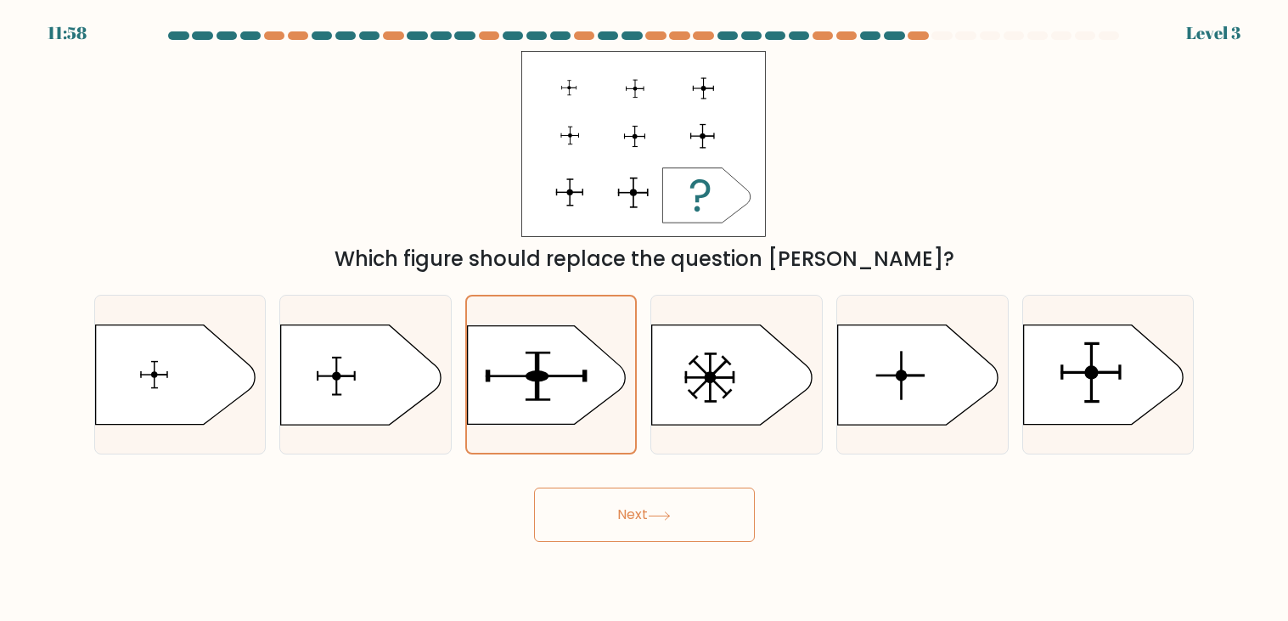
radio input "true"
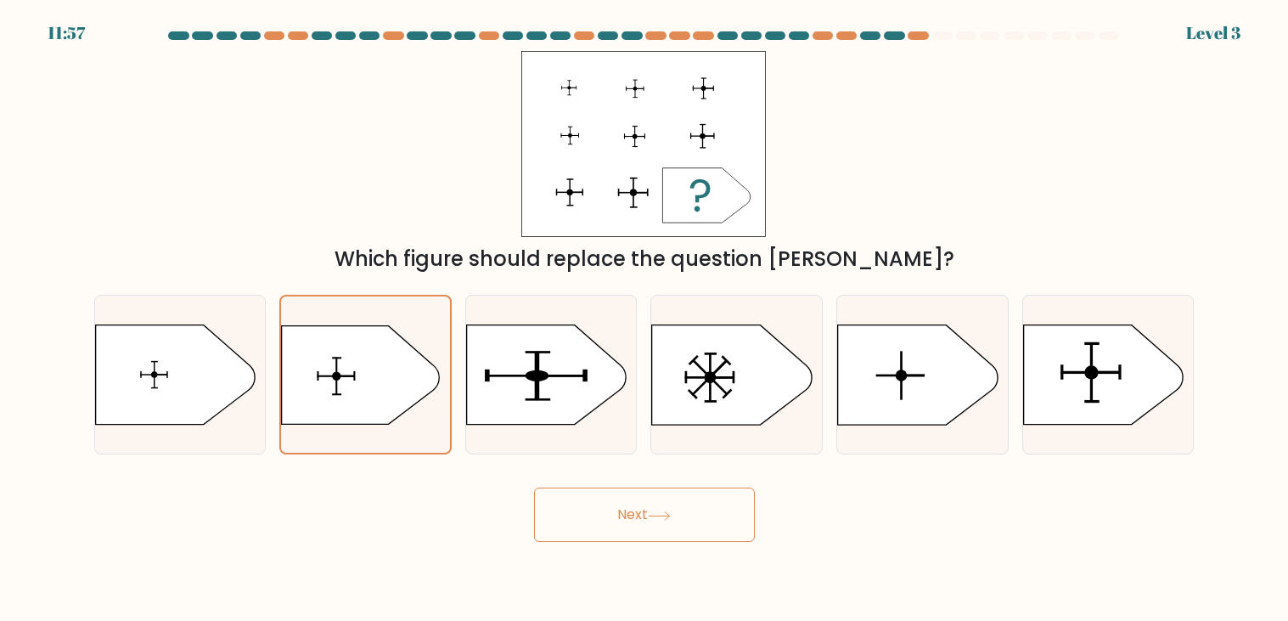
click at [645, 311] on input "a." at bounding box center [645, 315] width 1 height 8
radio input "true"
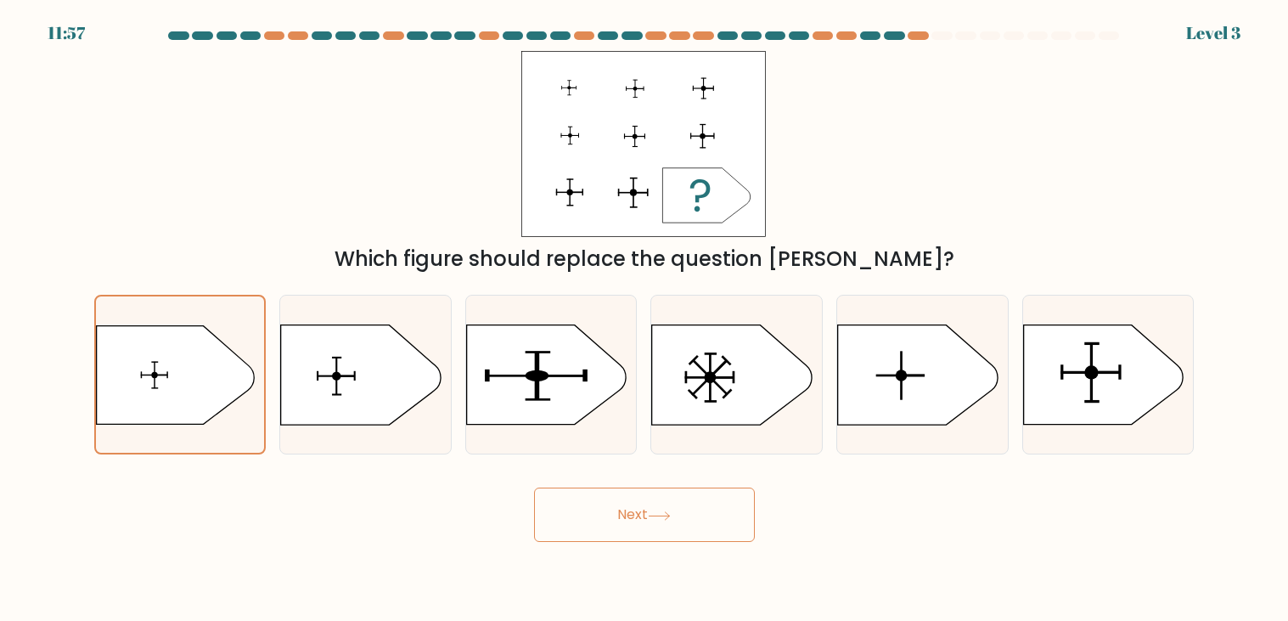
click at [645, 311] on input "b." at bounding box center [645, 315] width 1 height 8
radio input "true"
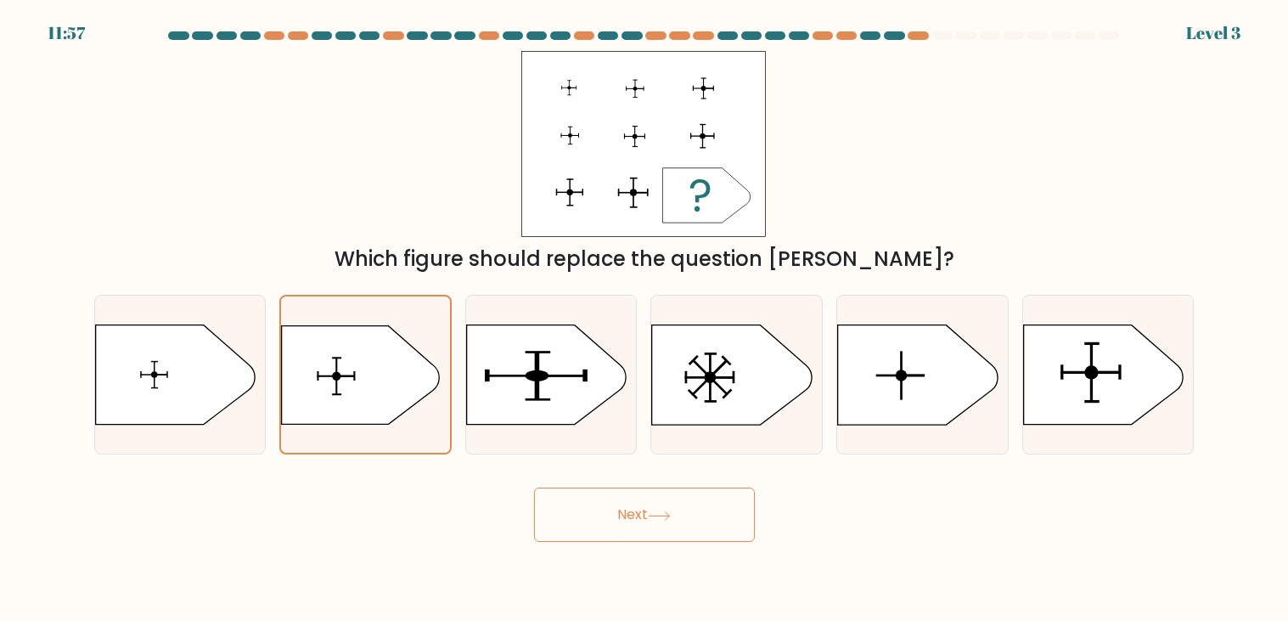
click at [645, 311] on input "c." at bounding box center [645, 315] width 1 height 8
radio input "true"
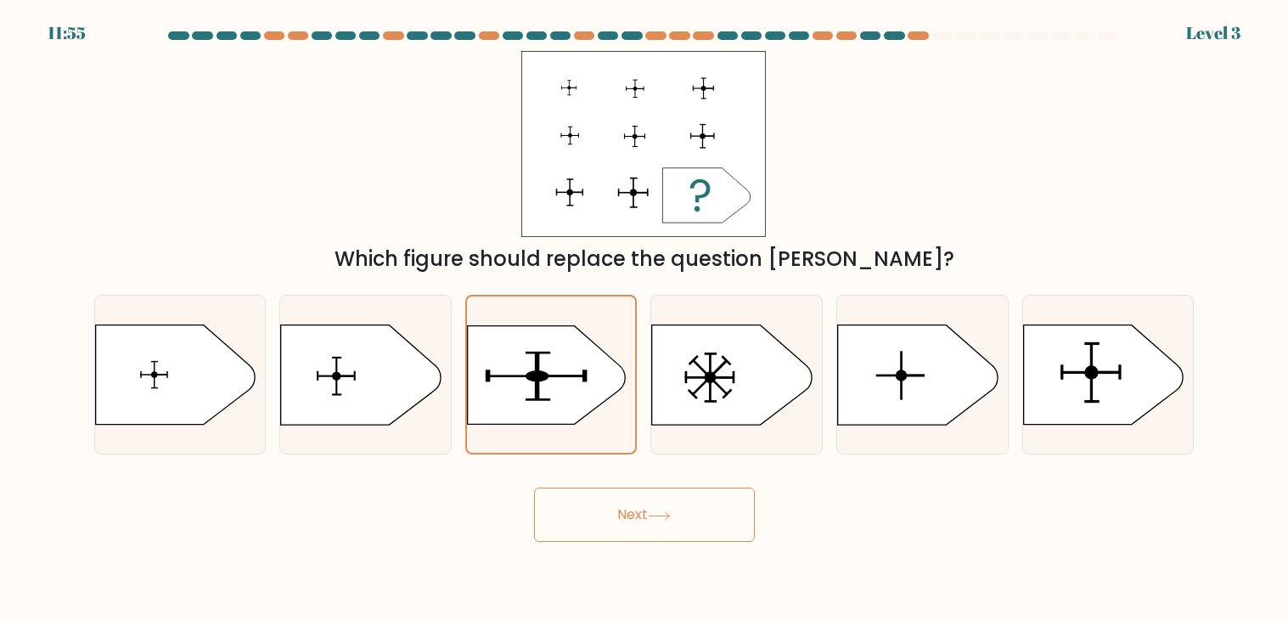
click at [645, 311] on input "d." at bounding box center [645, 315] width 1 height 8
radio input "true"
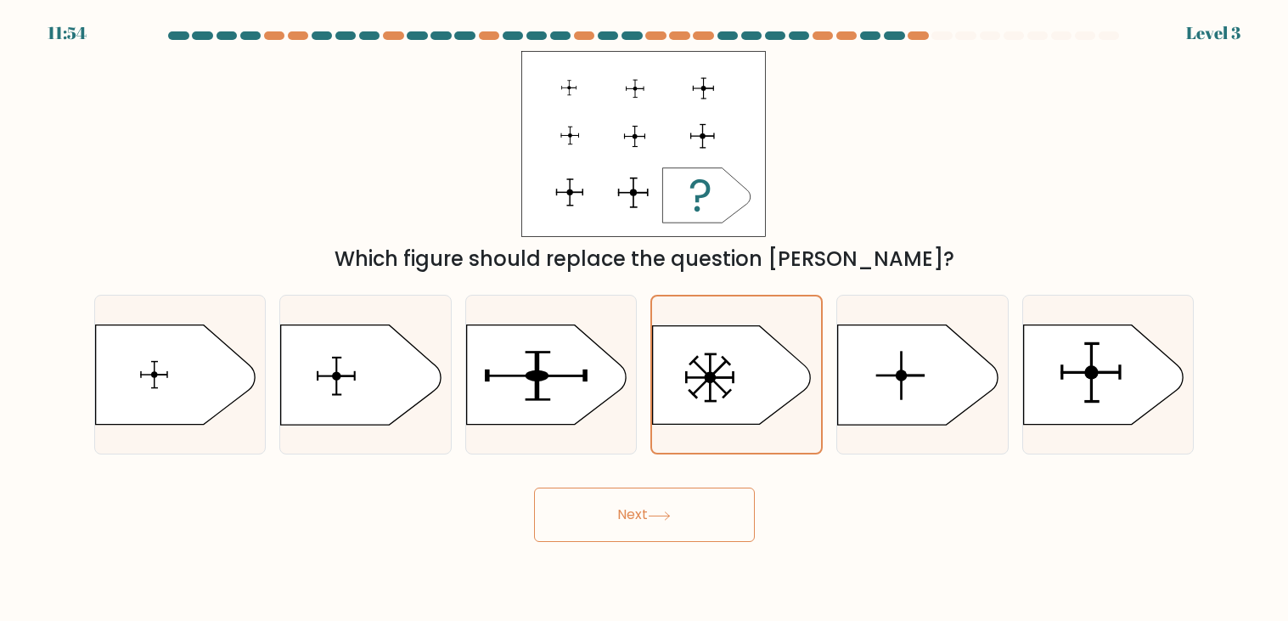
click at [645, 311] on input "e." at bounding box center [645, 315] width 1 height 8
radio input "true"
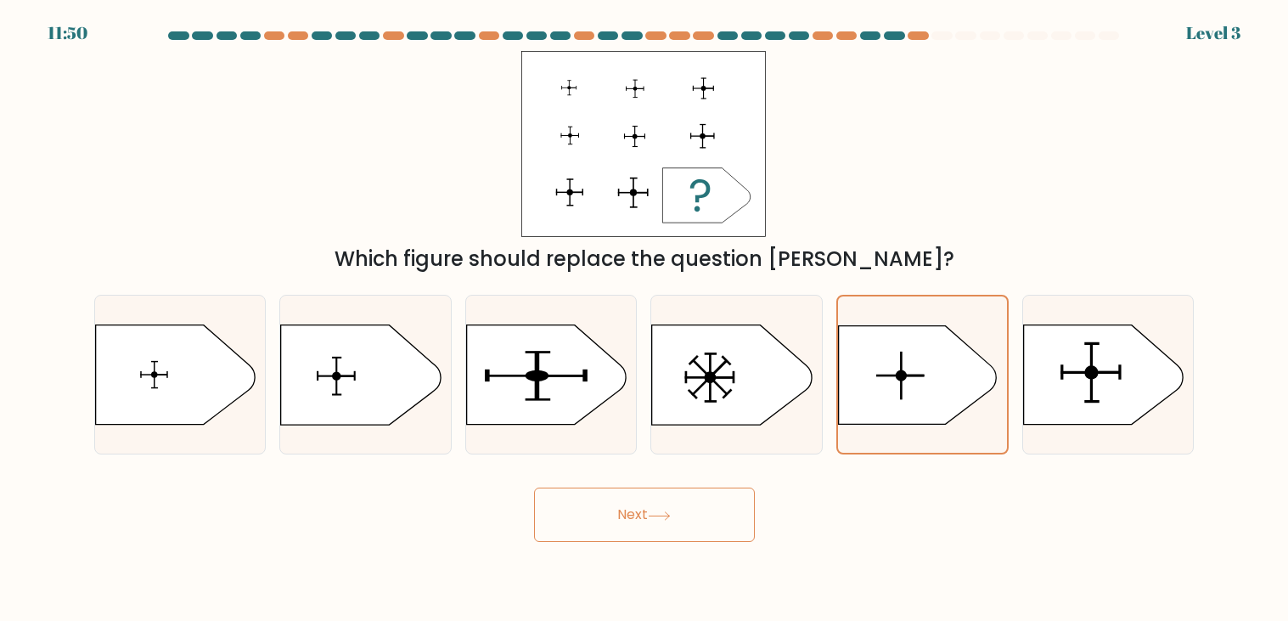
click at [645, 311] on input "d." at bounding box center [645, 315] width 1 height 8
radio input "true"
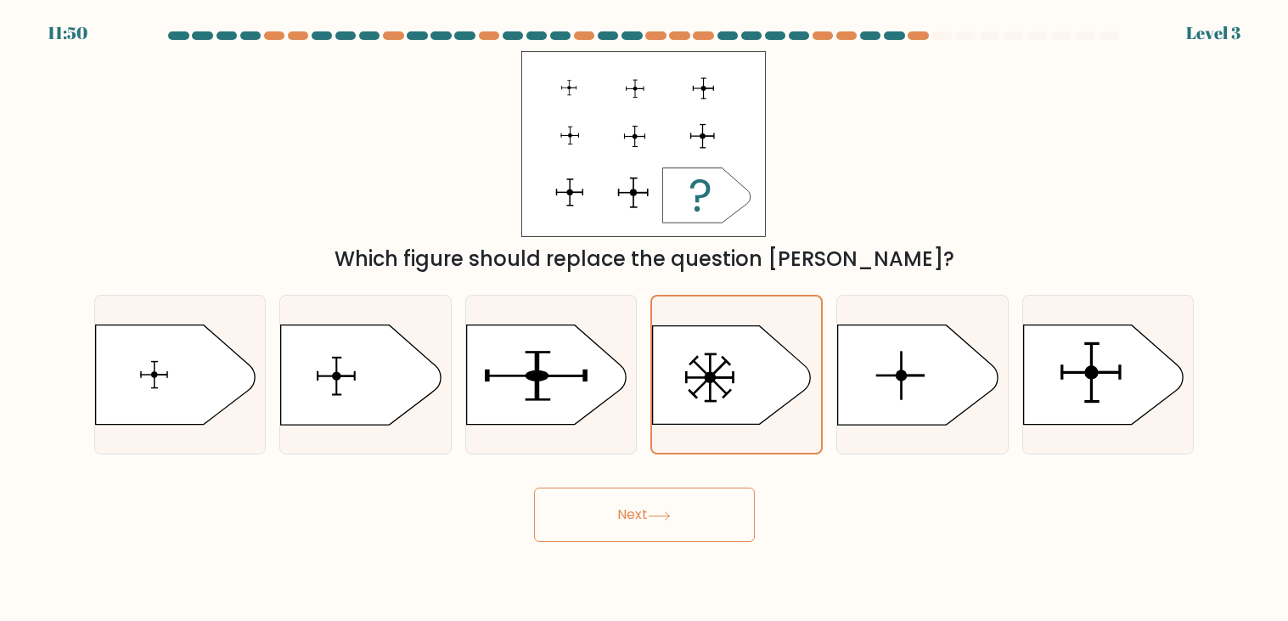
click at [645, 311] on input "c." at bounding box center [645, 315] width 1 height 8
radio input "true"
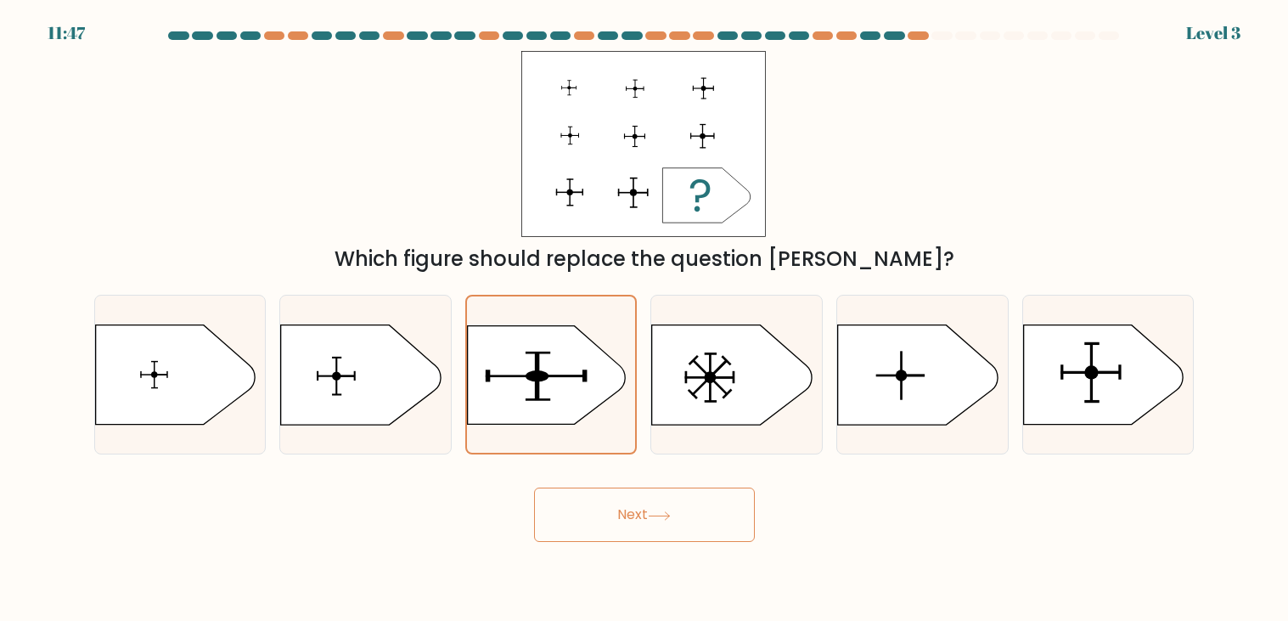
click at [645, 311] on input "b." at bounding box center [645, 315] width 1 height 8
radio input "true"
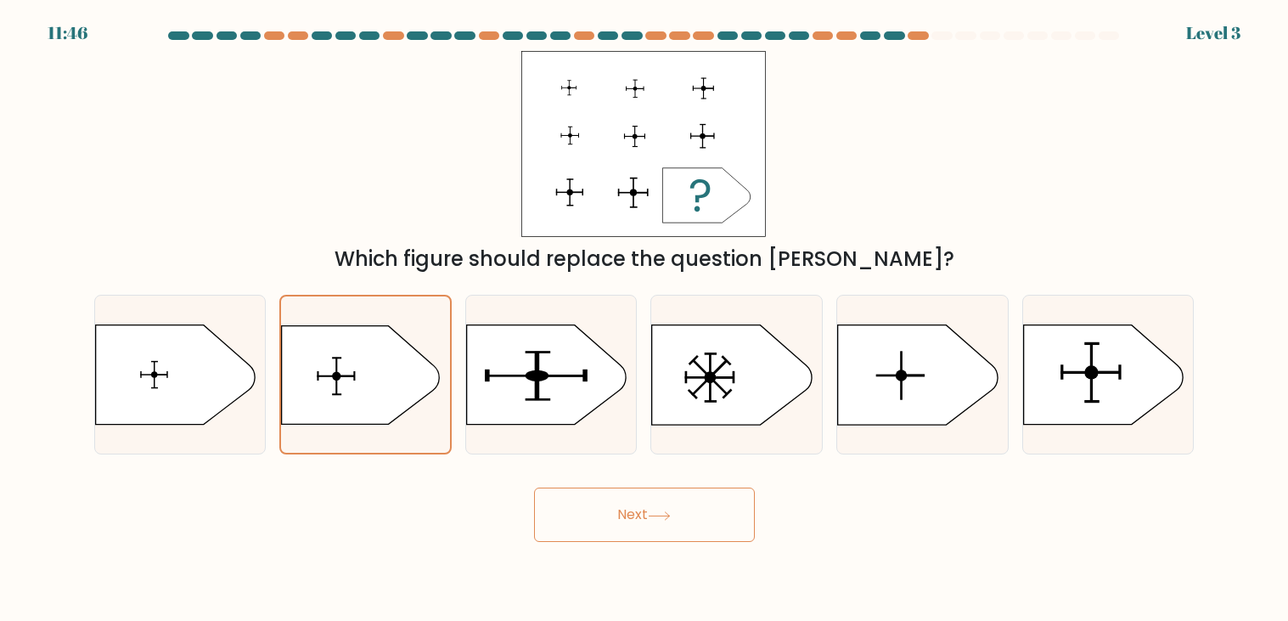
click at [645, 311] on input "c." at bounding box center [645, 315] width 1 height 8
radio input "true"
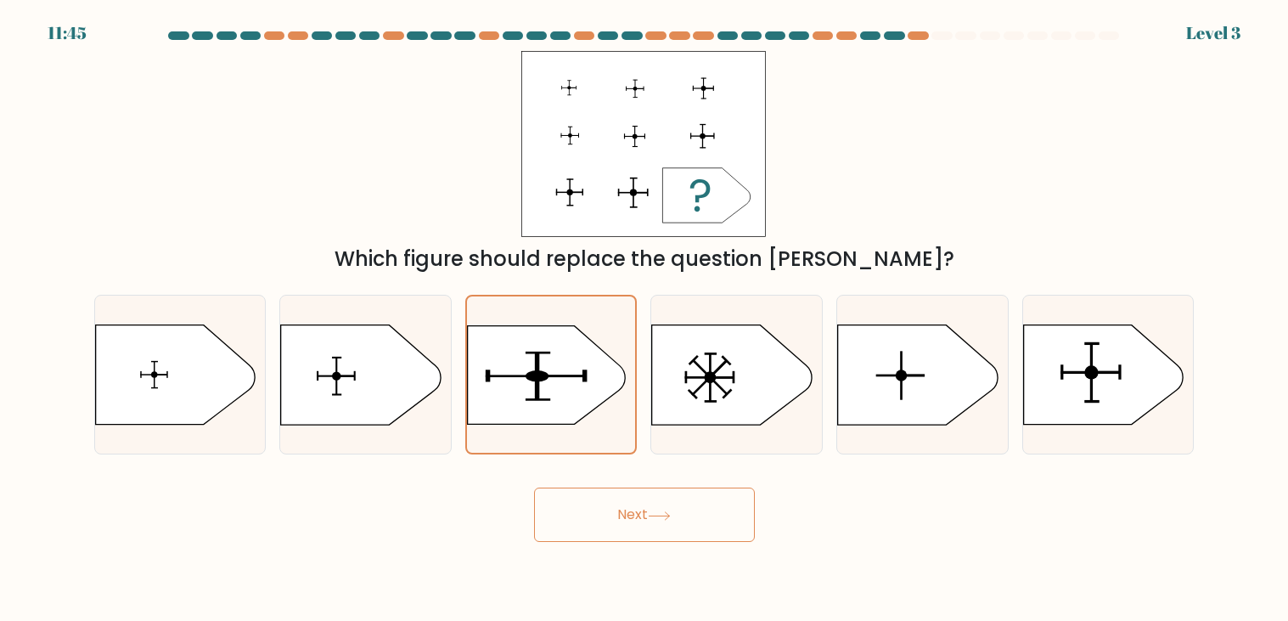
click at [645, 311] on input "d." at bounding box center [645, 315] width 1 height 8
radio input "true"
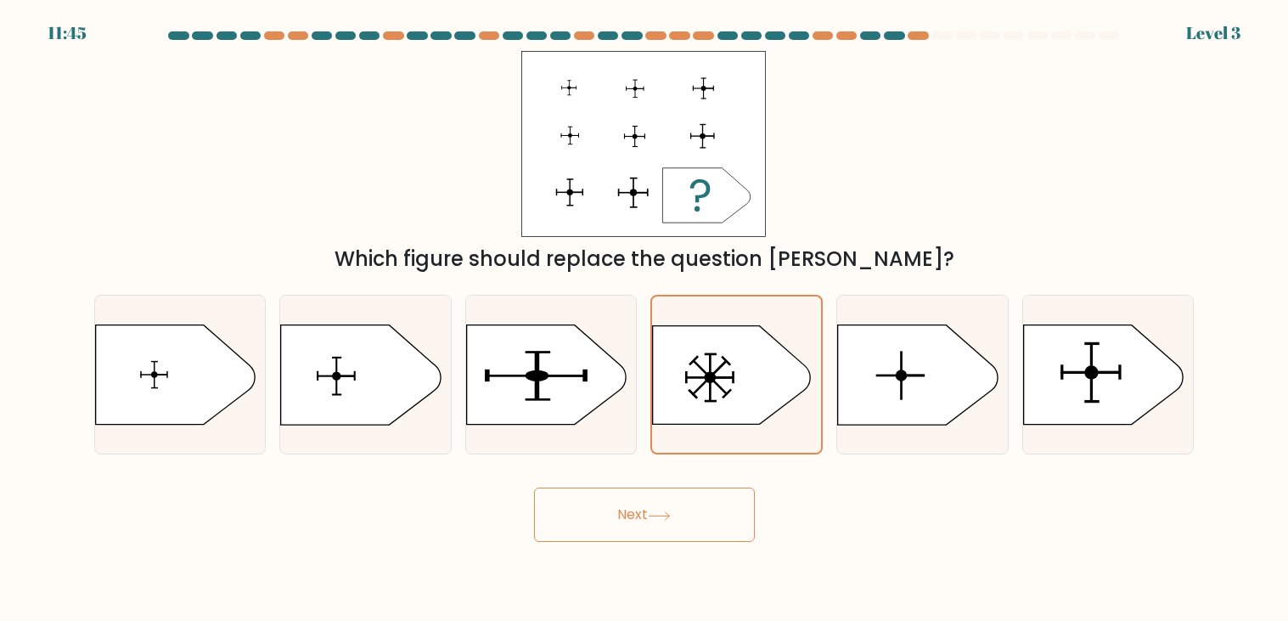
click at [645, 311] on input "e." at bounding box center [645, 315] width 1 height 8
radio input "true"
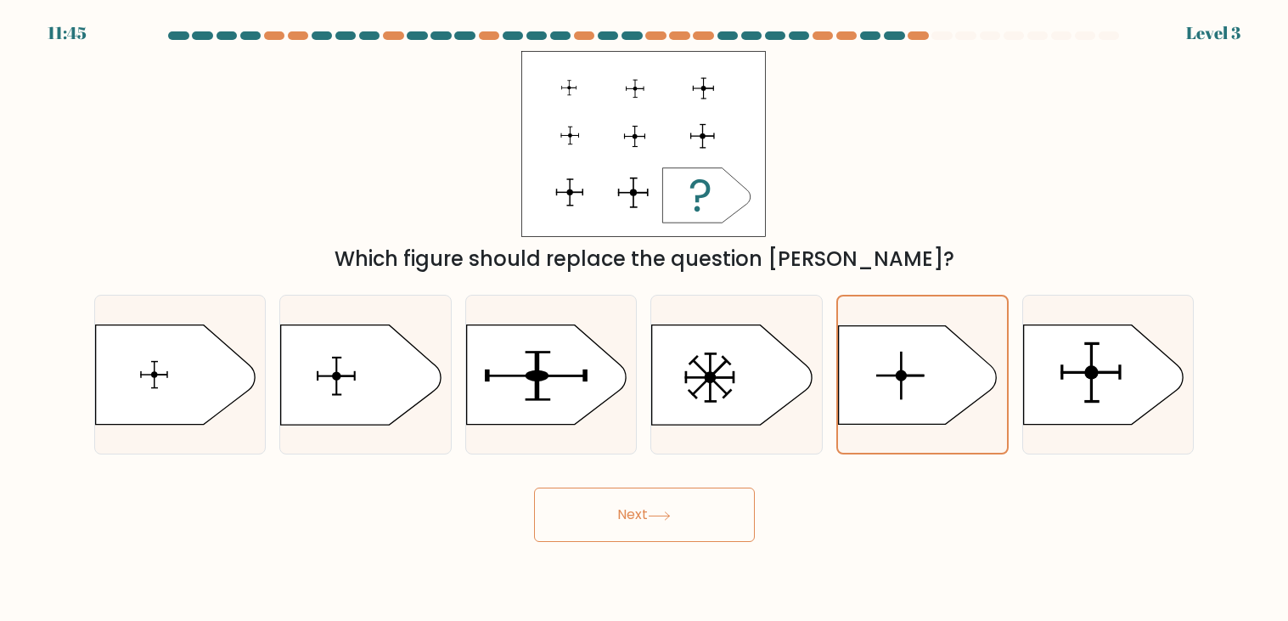
click at [645, 311] on input "f." at bounding box center [645, 315] width 1 height 8
radio input "true"
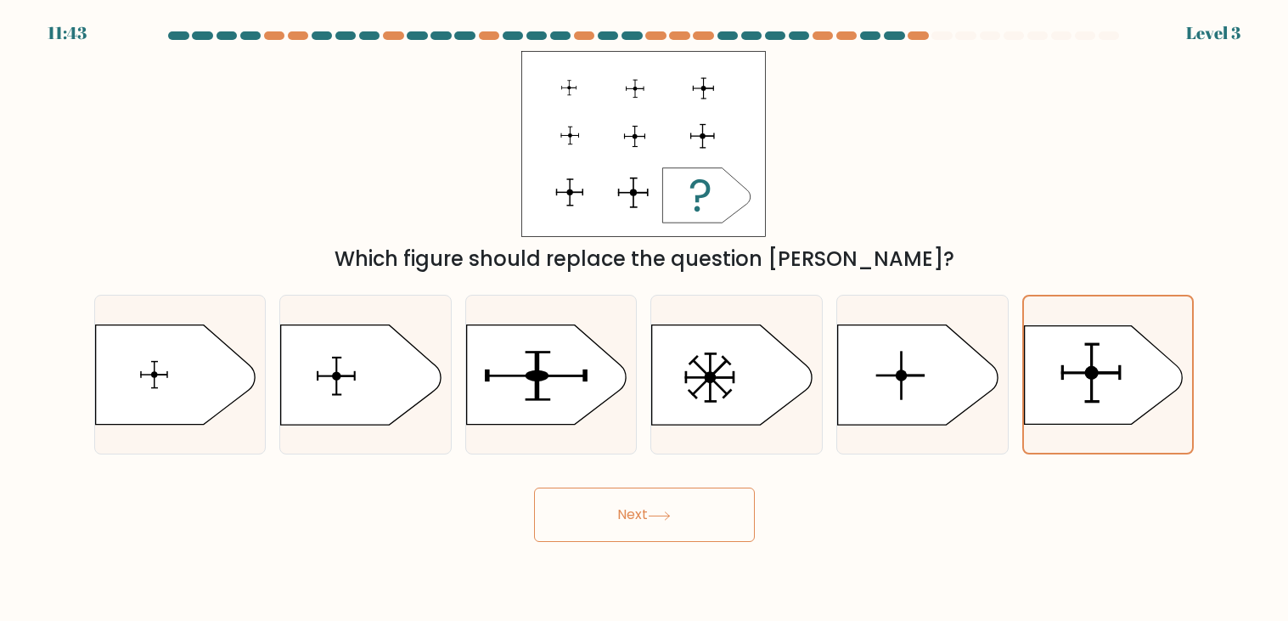
click at [534, 487] on button "Next" at bounding box center [644, 514] width 221 height 54
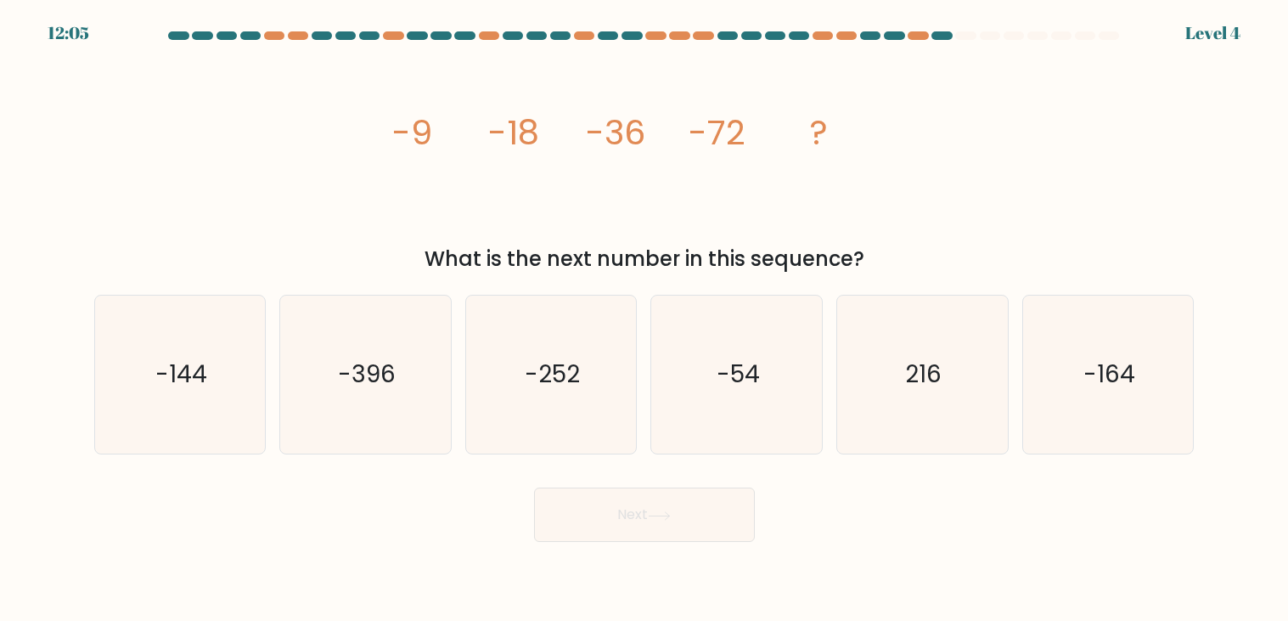
click at [645, 311] on input "e. 216" at bounding box center [645, 315] width 1 height 8
radio input "true"
click at [645, 311] on input "d. -54" at bounding box center [645, 315] width 1 height 8
radio input "true"
click at [645, 311] on input "c. -252" at bounding box center [645, 315] width 1 height 8
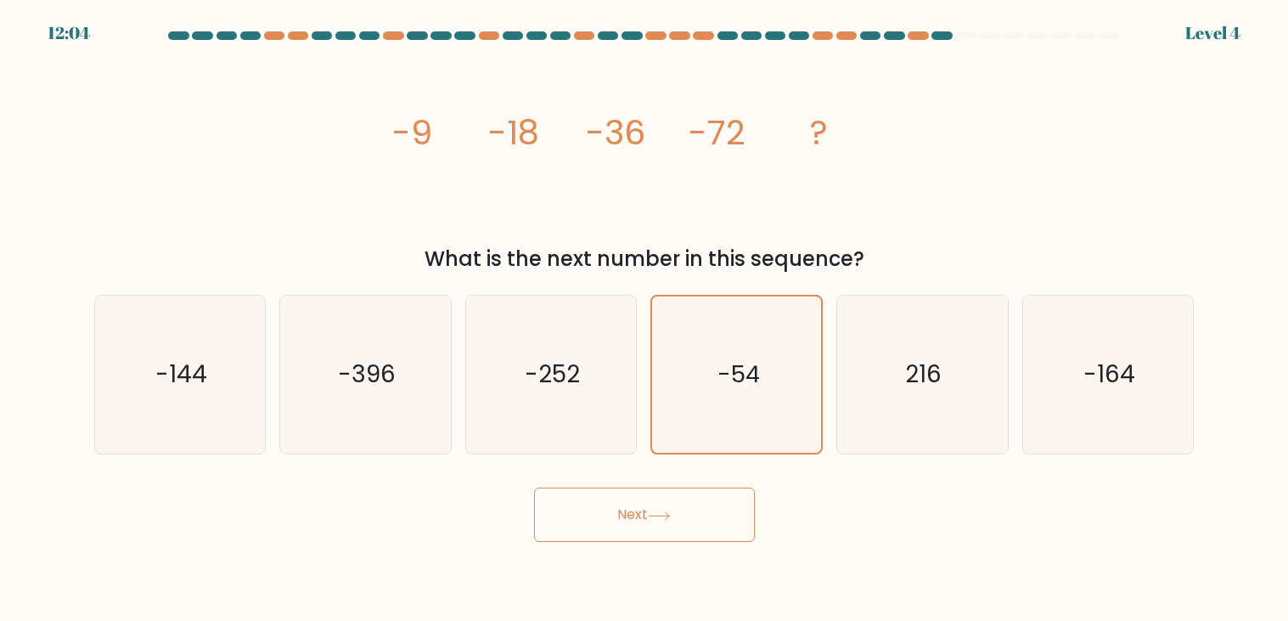
radio input "true"
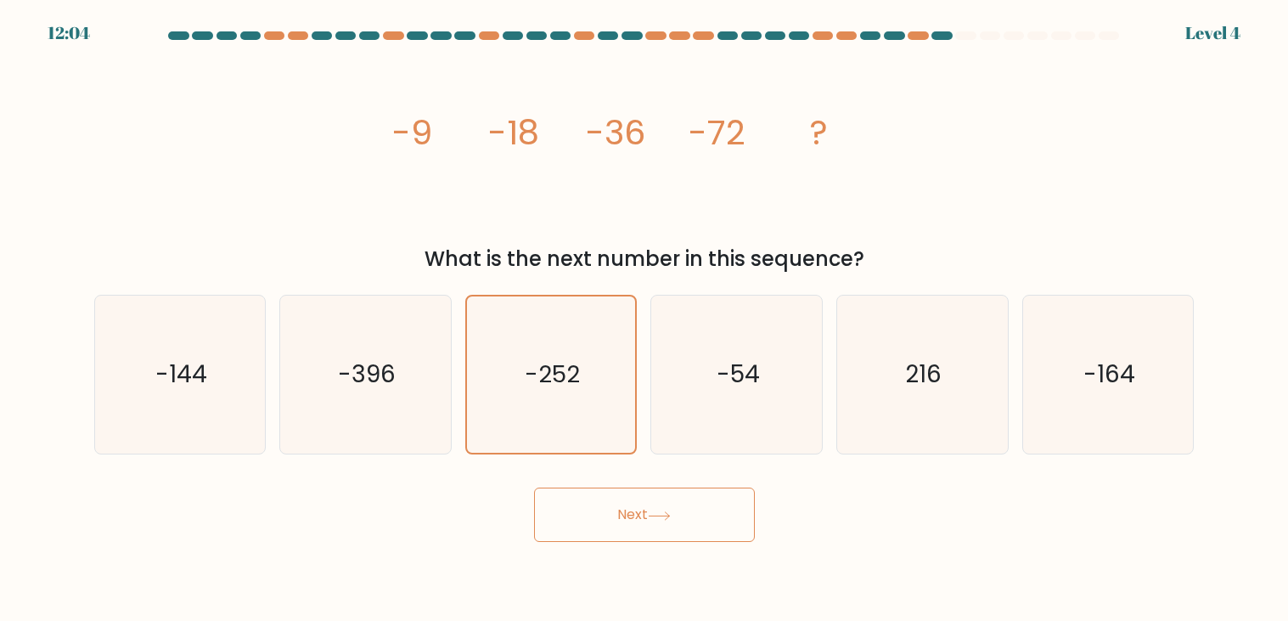
click at [645, 311] on input "b. -396" at bounding box center [645, 315] width 1 height 8
radio input "true"
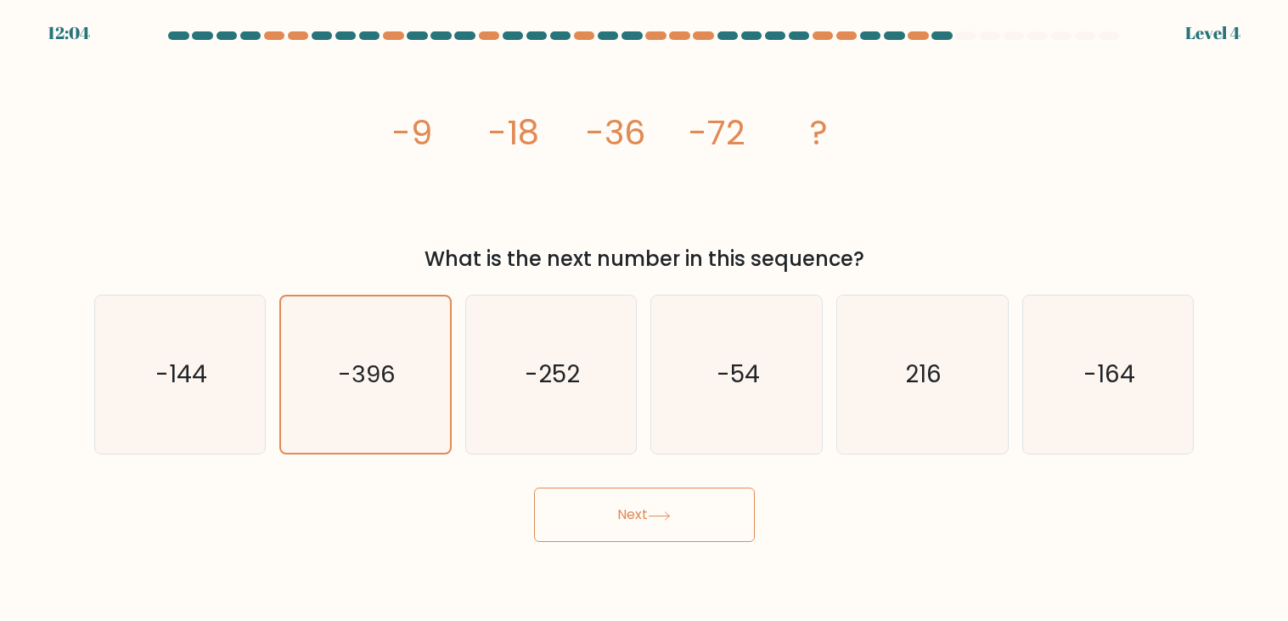
click at [645, 311] on input "a. -144" at bounding box center [645, 315] width 1 height 8
radio input "true"
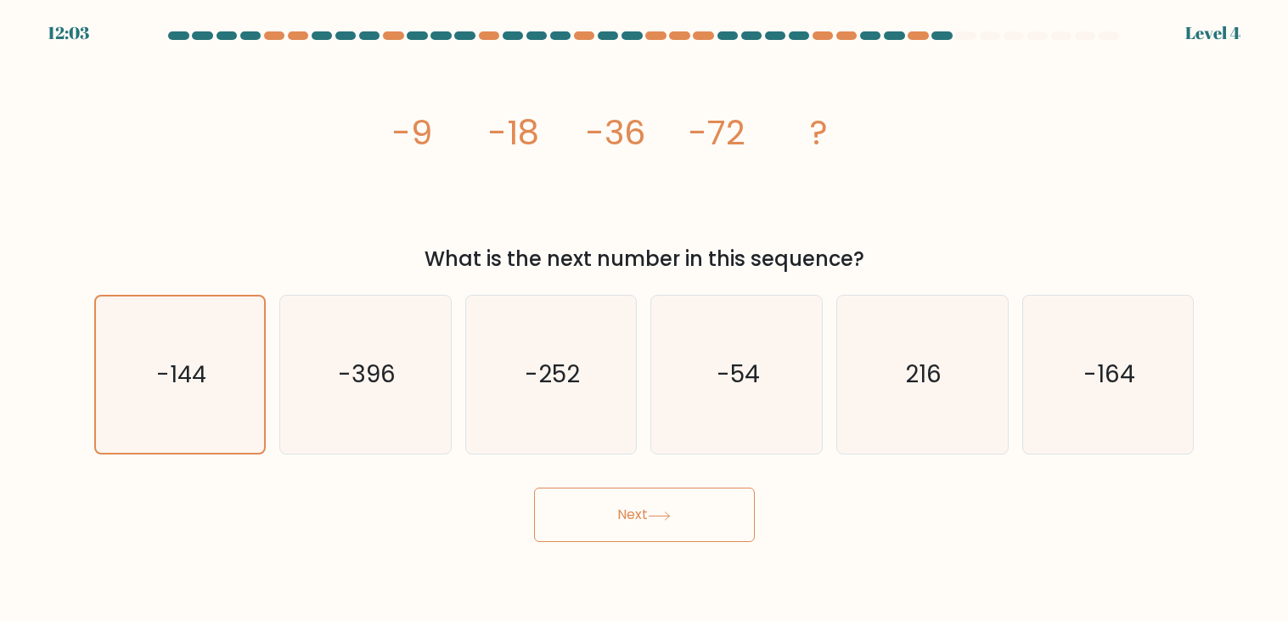
click at [534, 487] on button "Next" at bounding box center [644, 514] width 221 height 54
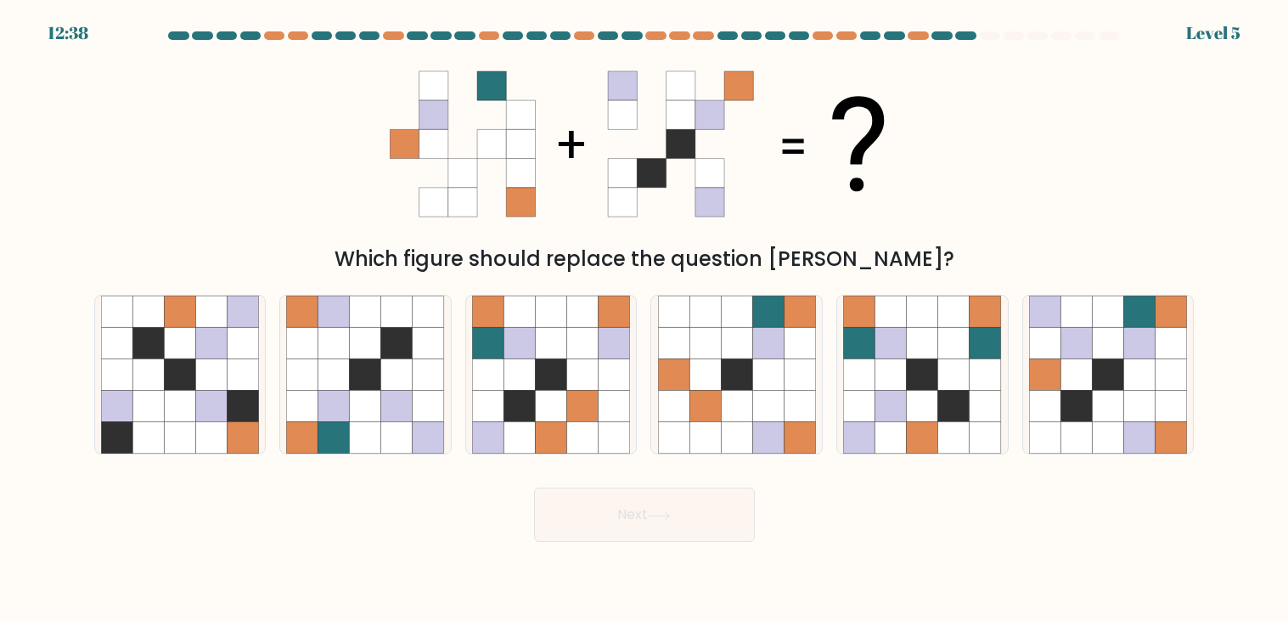
click at [645, 311] on input "b." at bounding box center [645, 315] width 1 height 8
radio input "true"
click at [645, 311] on input "c." at bounding box center [645, 315] width 1 height 8
radio input "true"
click at [534, 487] on button "Next" at bounding box center [644, 514] width 221 height 54
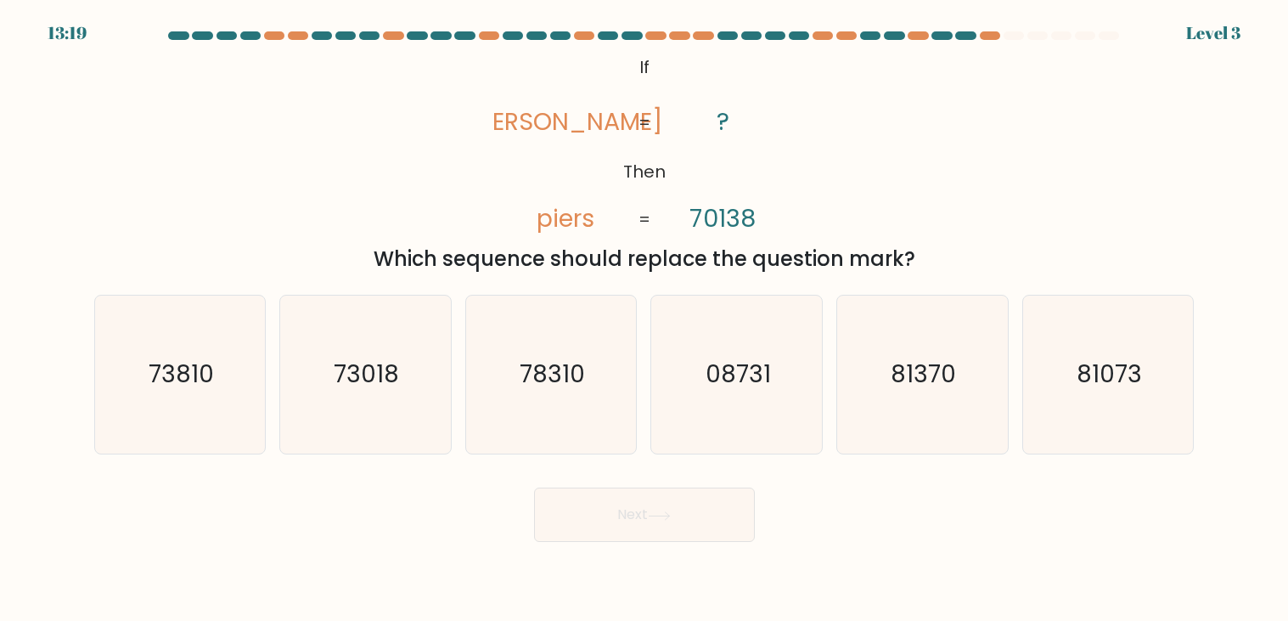
click at [645, 311] on input "d. 08731" at bounding box center [645, 315] width 1 height 8
radio input "true"
click at [645, 311] on input "e. 81370" at bounding box center [645, 315] width 1 height 8
radio input "true"
click at [645, 311] on input "f. 81073" at bounding box center [645, 315] width 1 height 8
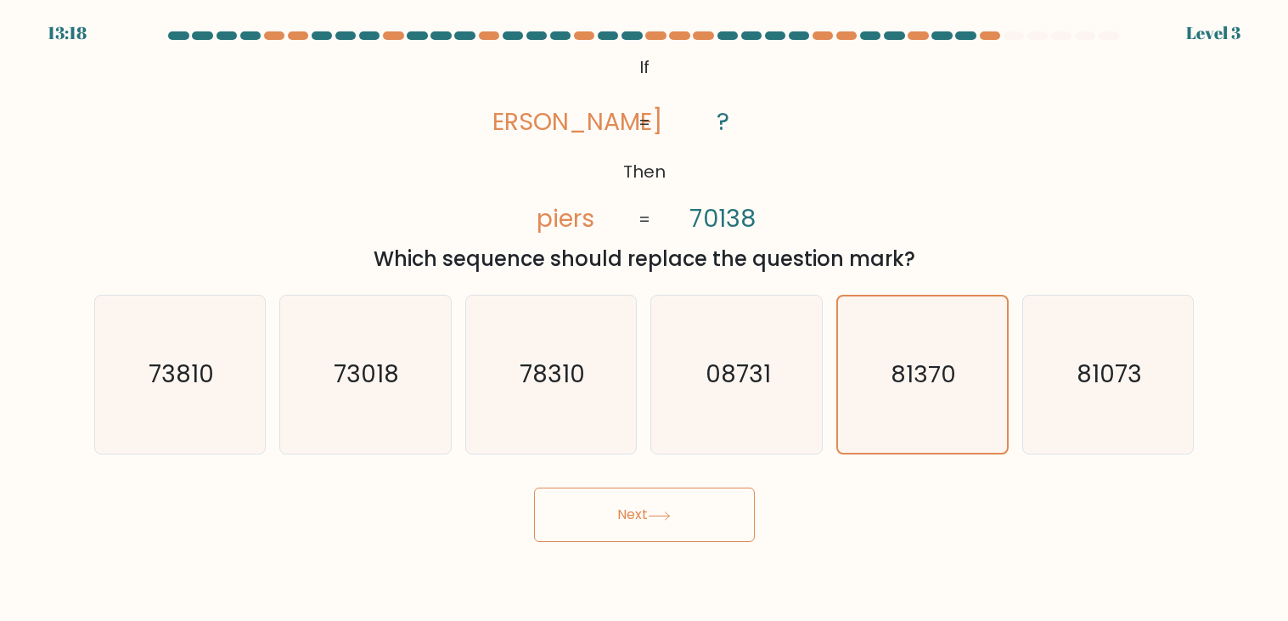
radio input "true"
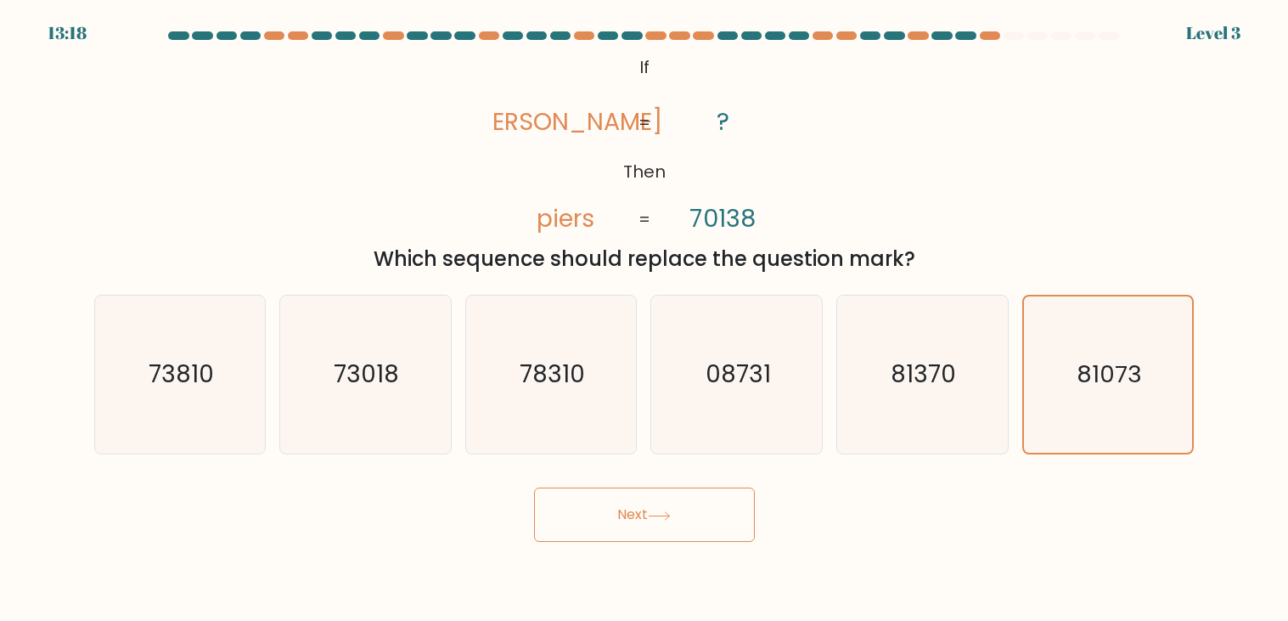
click at [645, 311] on input "e. 81370" at bounding box center [645, 315] width 1 height 8
radio input "true"
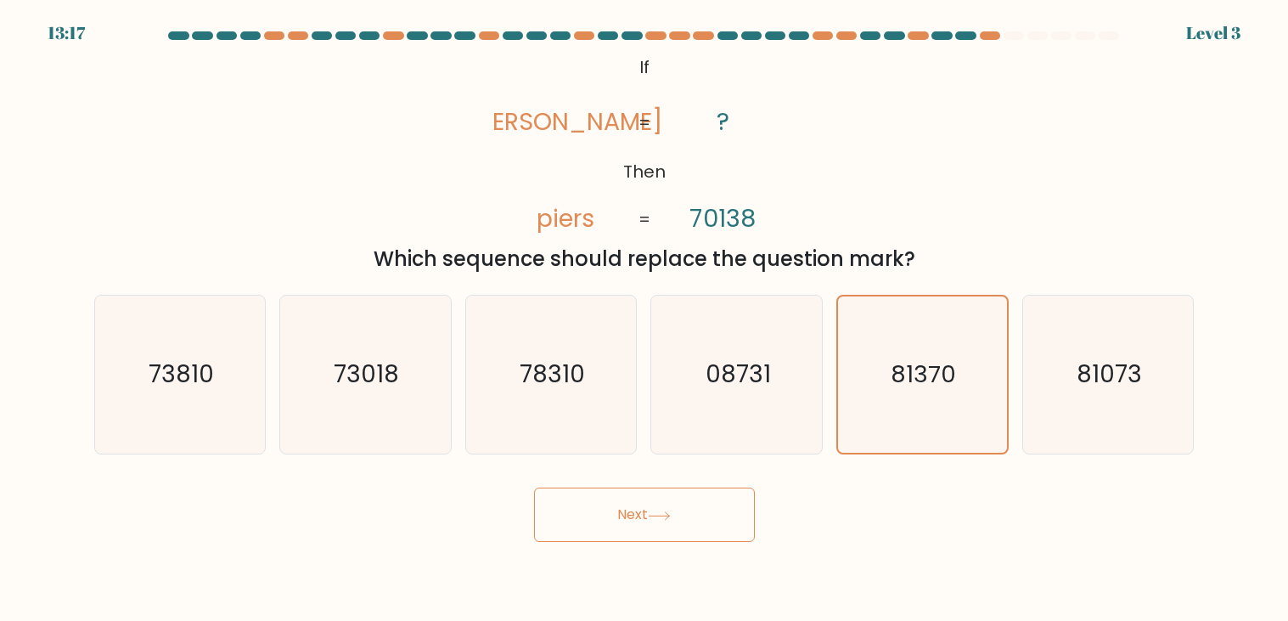
click at [645, 311] on input "d. 08731" at bounding box center [645, 315] width 1 height 8
radio input "true"
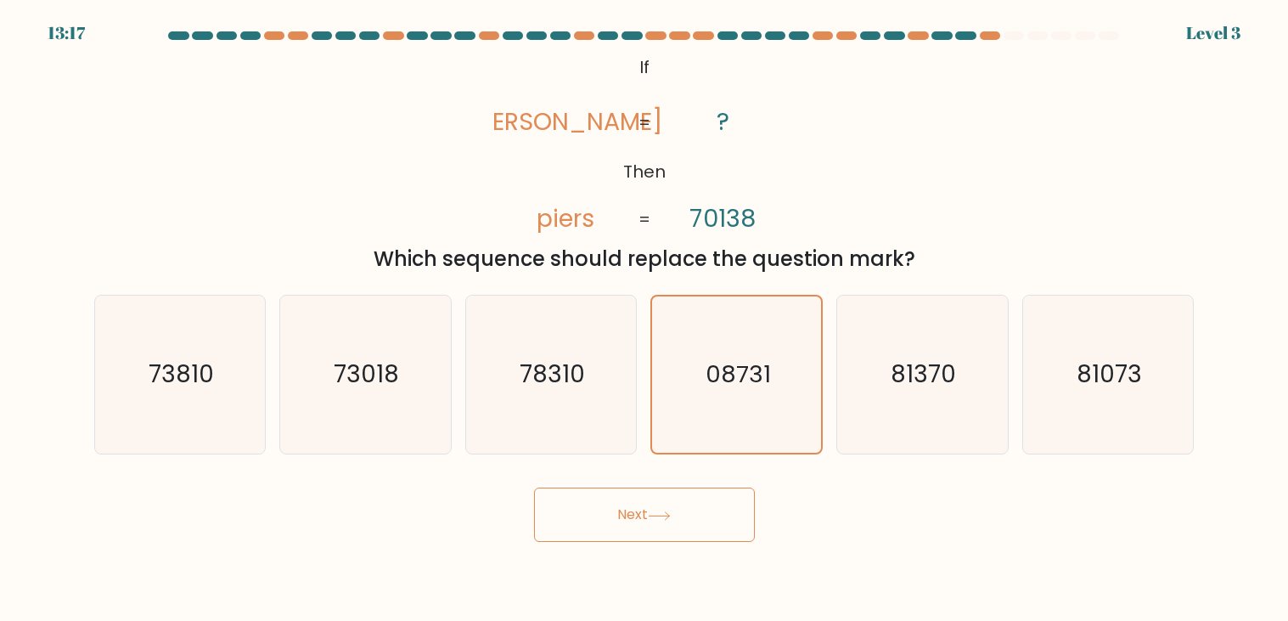
click at [645, 311] on input "c. 78310" at bounding box center [645, 315] width 1 height 8
radio input "true"
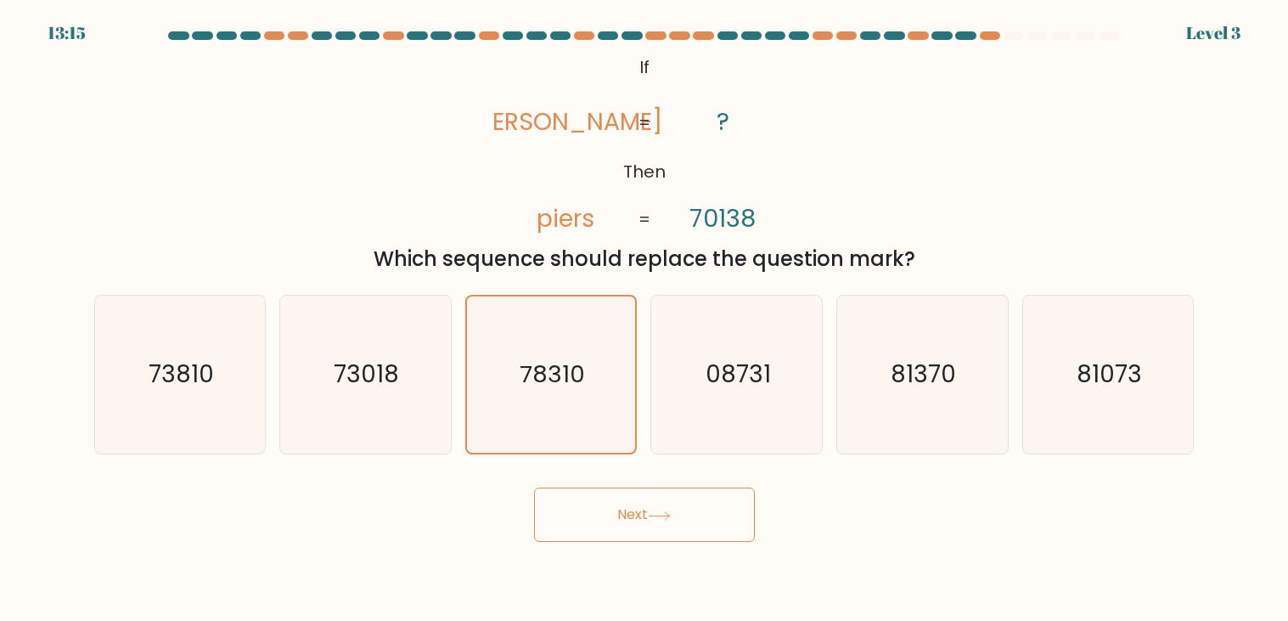
click at [534, 487] on button "Next" at bounding box center [644, 514] width 221 height 54
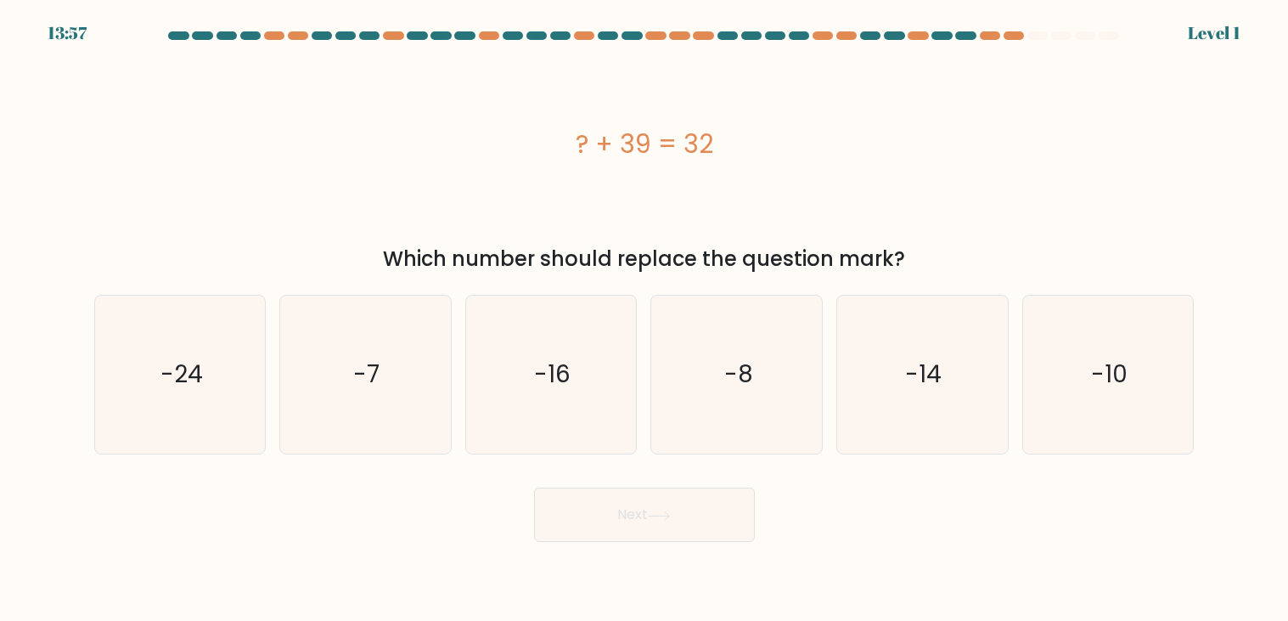
click at [645, 311] on input "b. -7" at bounding box center [645, 315] width 1 height 8
radio input "true"
click at [645, 311] on input "c. -16" at bounding box center [645, 315] width 1 height 8
radio input "true"
click at [645, 311] on input "d. -8" at bounding box center [645, 315] width 1 height 8
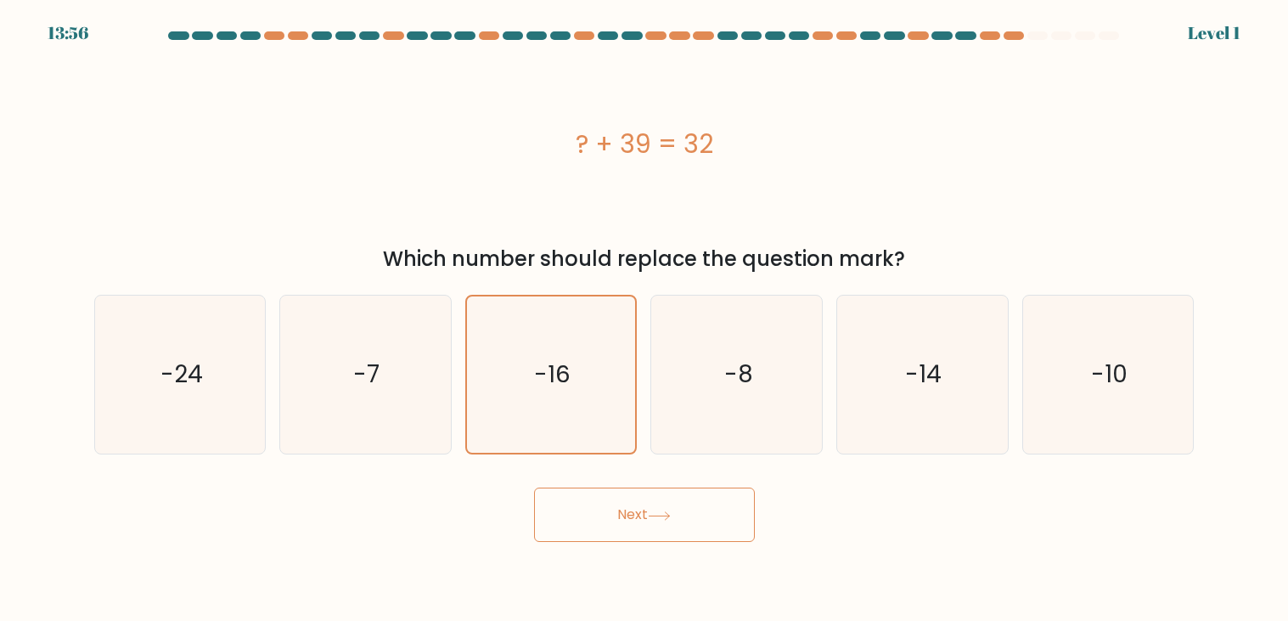
radio input "true"
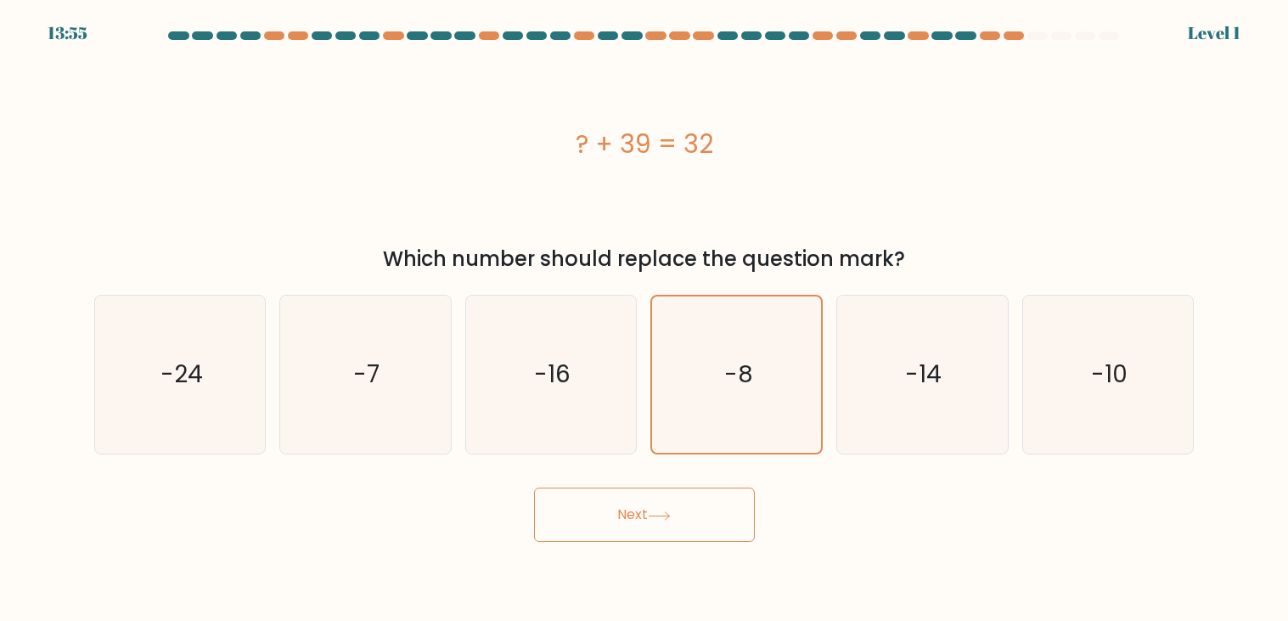
click at [645, 311] on input "e. -14" at bounding box center [645, 315] width 1 height 8
radio input "true"
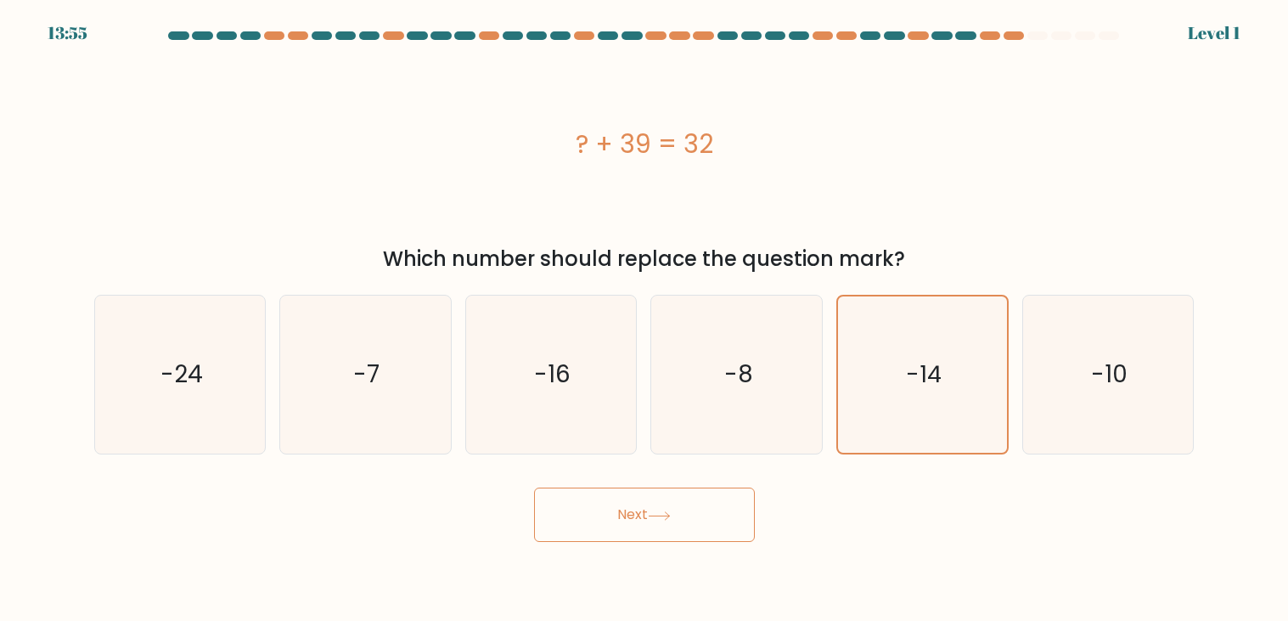
click at [645, 311] on input "d. -8" at bounding box center [645, 315] width 1 height 8
radio input "true"
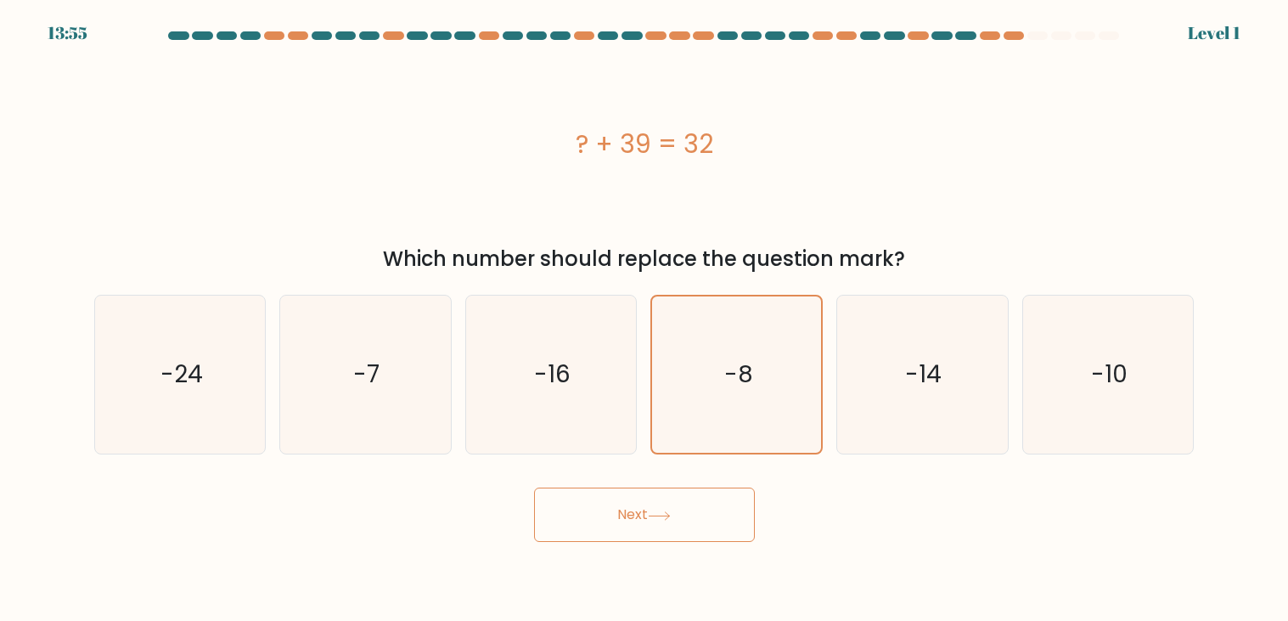
click at [645, 311] on input "c. -16" at bounding box center [645, 315] width 1 height 8
radio input "true"
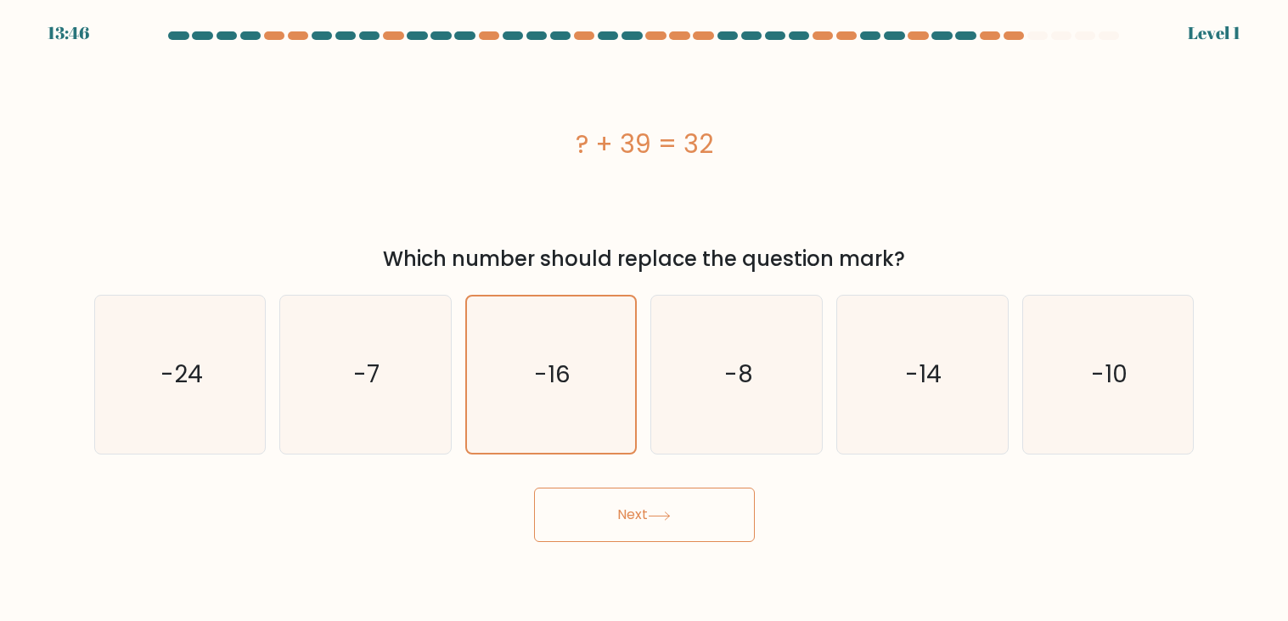
click at [645, 311] on input "b. -7" at bounding box center [645, 315] width 1 height 8
radio input "true"
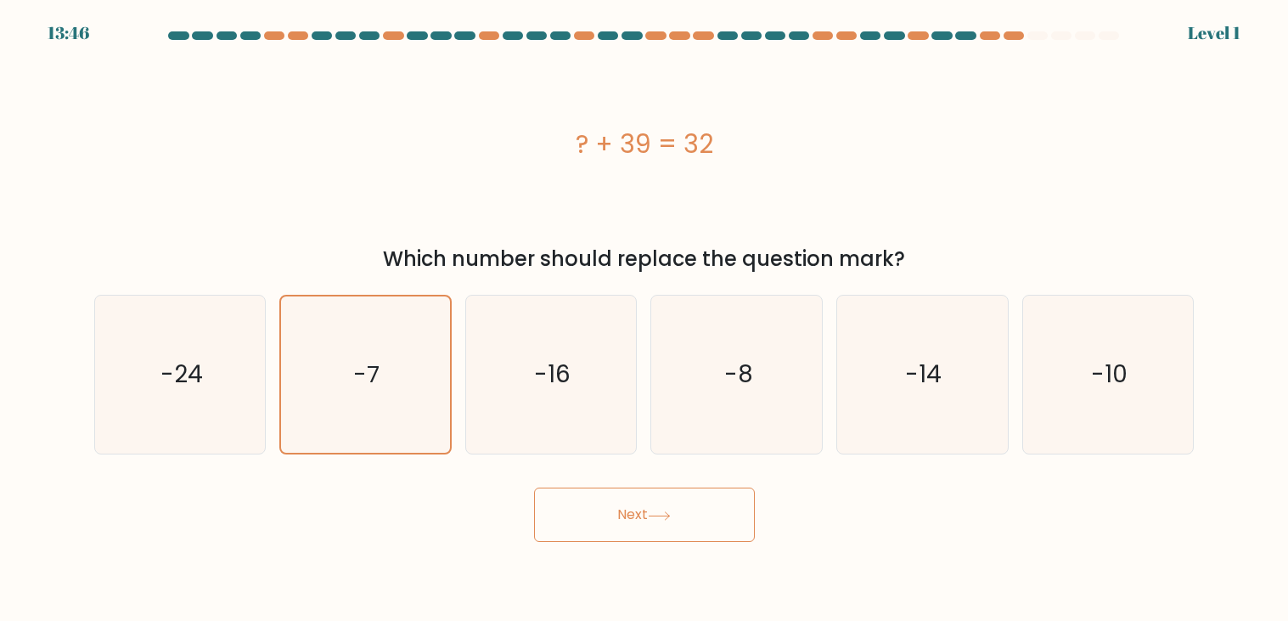
click at [534, 487] on button "Next" at bounding box center [644, 514] width 221 height 54
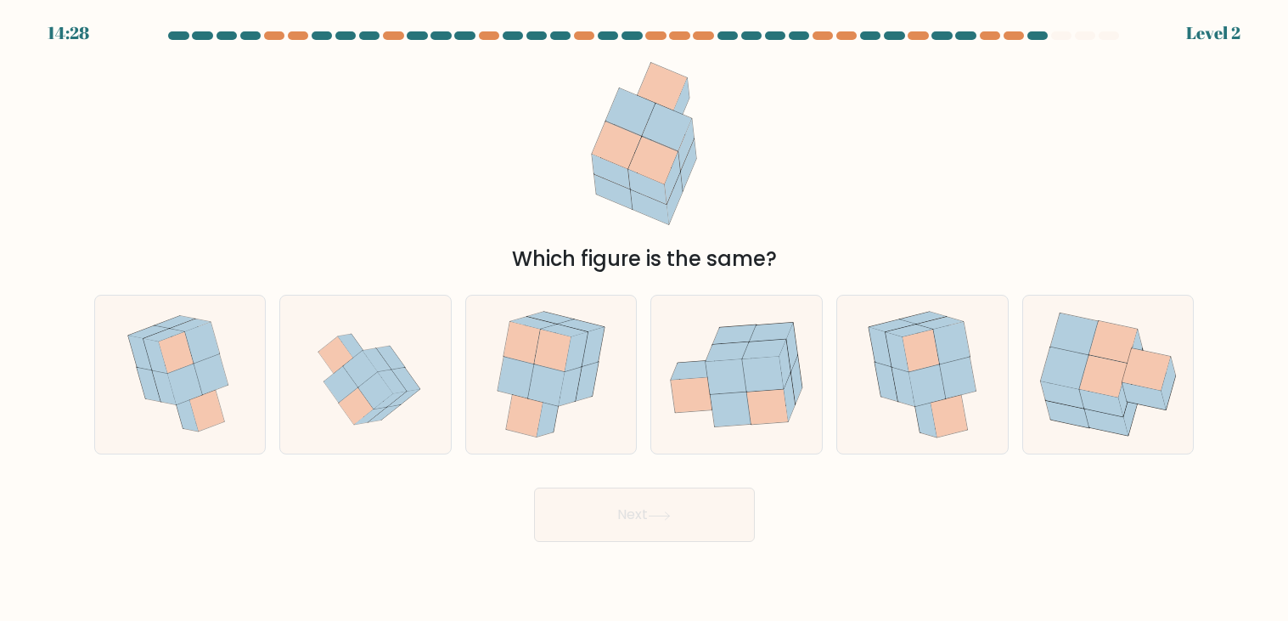
click at [645, 311] on input "c." at bounding box center [645, 315] width 1 height 8
radio input "true"
click at [645, 311] on input "d." at bounding box center [645, 315] width 1 height 8
radio input "true"
click at [645, 311] on input "e." at bounding box center [645, 315] width 1 height 8
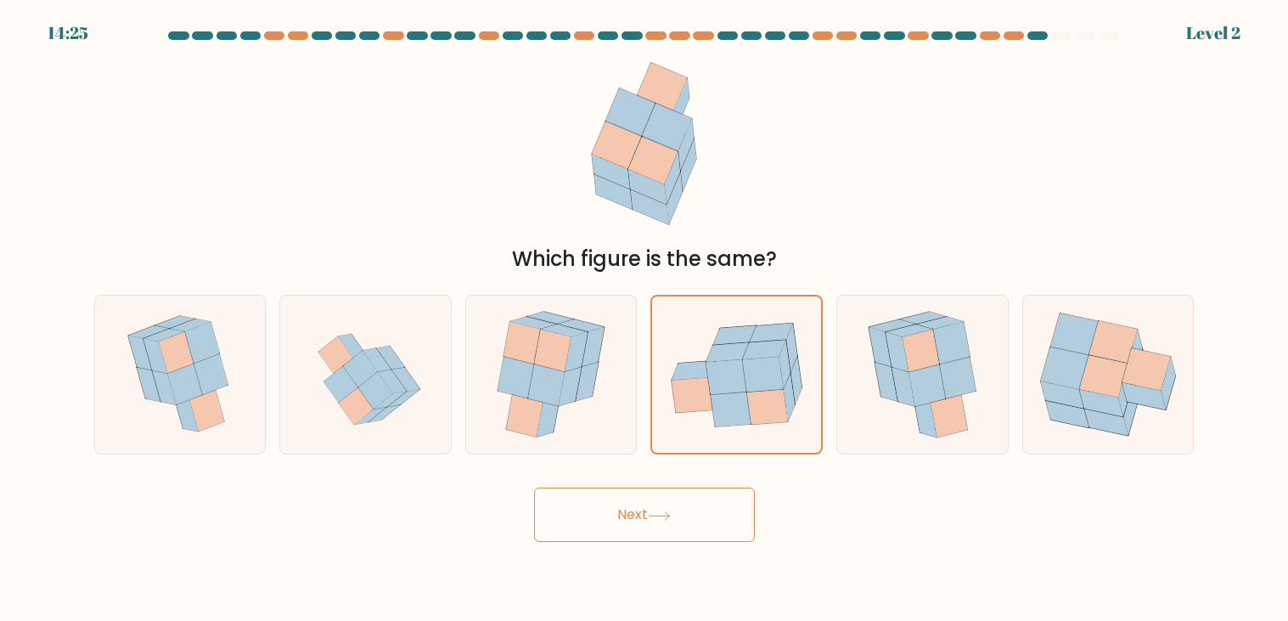
radio input "true"
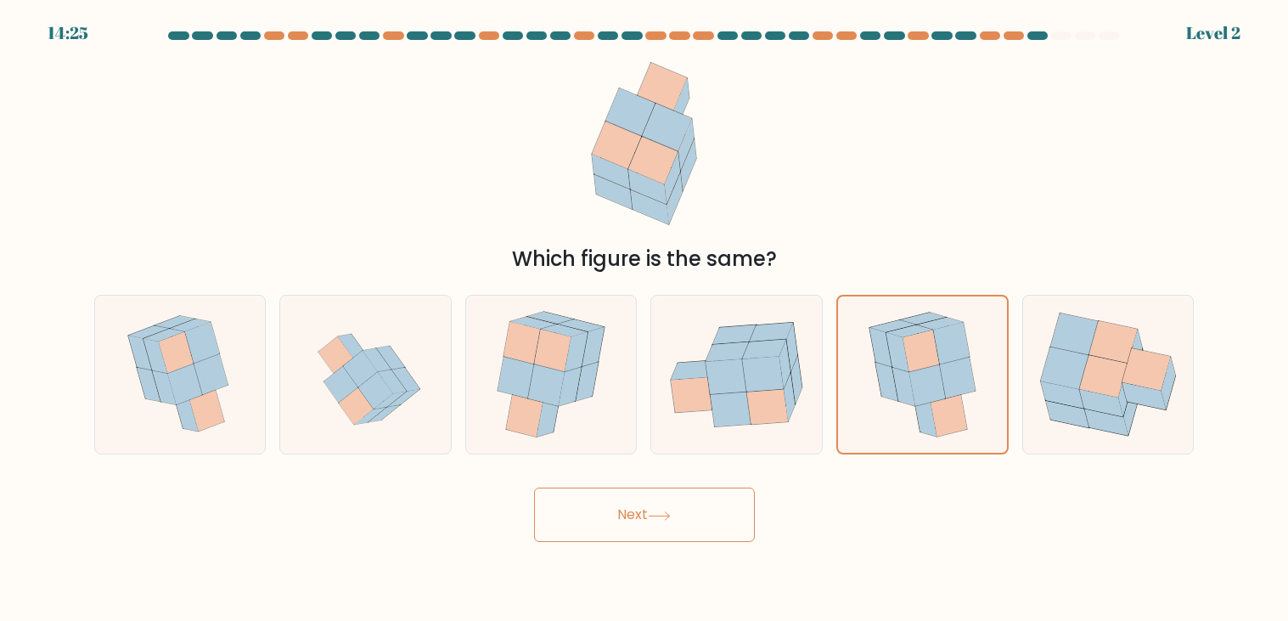
click at [645, 311] on input "d." at bounding box center [645, 315] width 1 height 8
radio input "true"
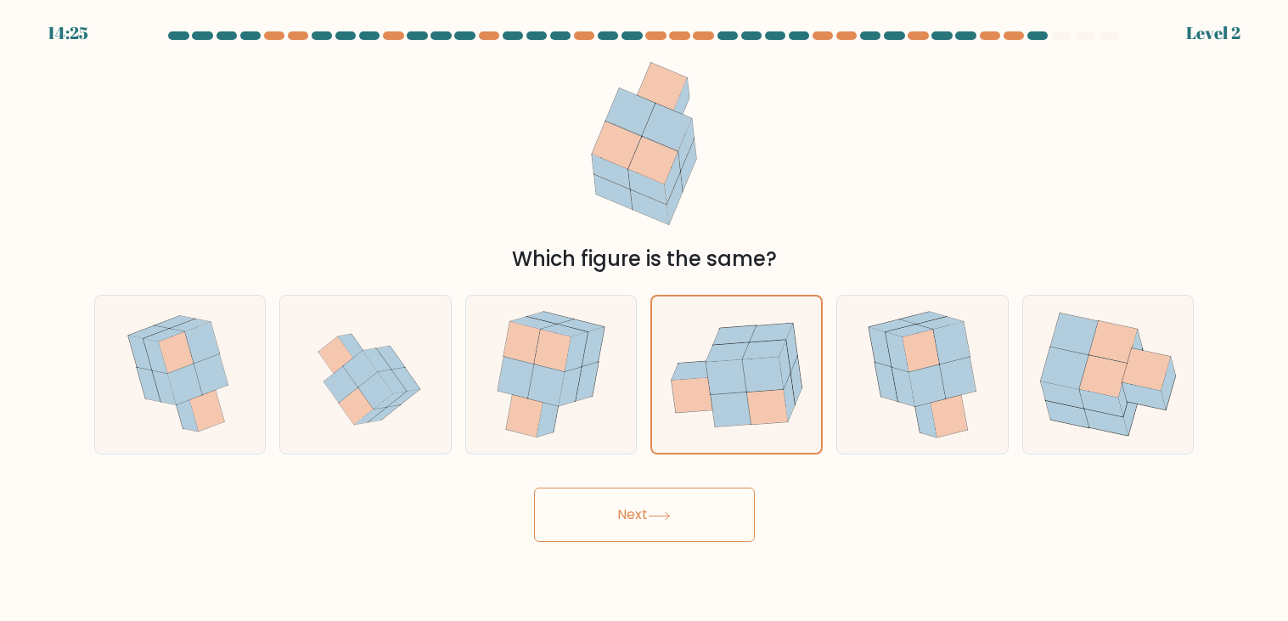
click at [645, 311] on input "c." at bounding box center [645, 315] width 1 height 8
radio input "true"
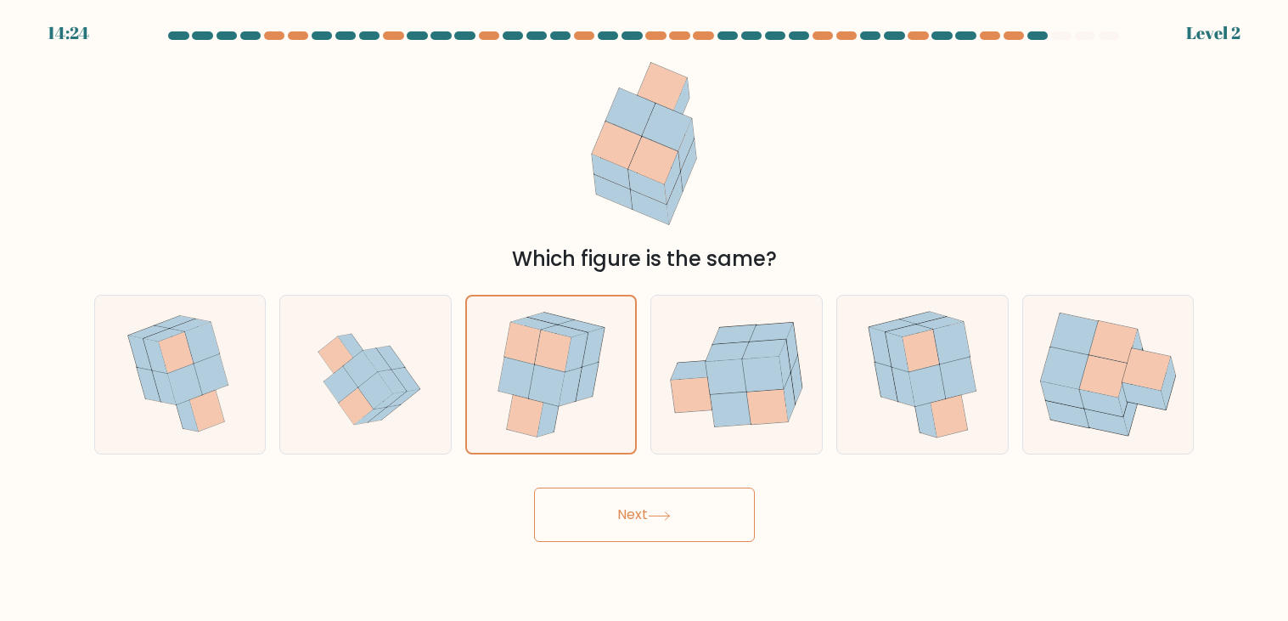
click at [534, 487] on button "Next" at bounding box center [644, 514] width 221 height 54
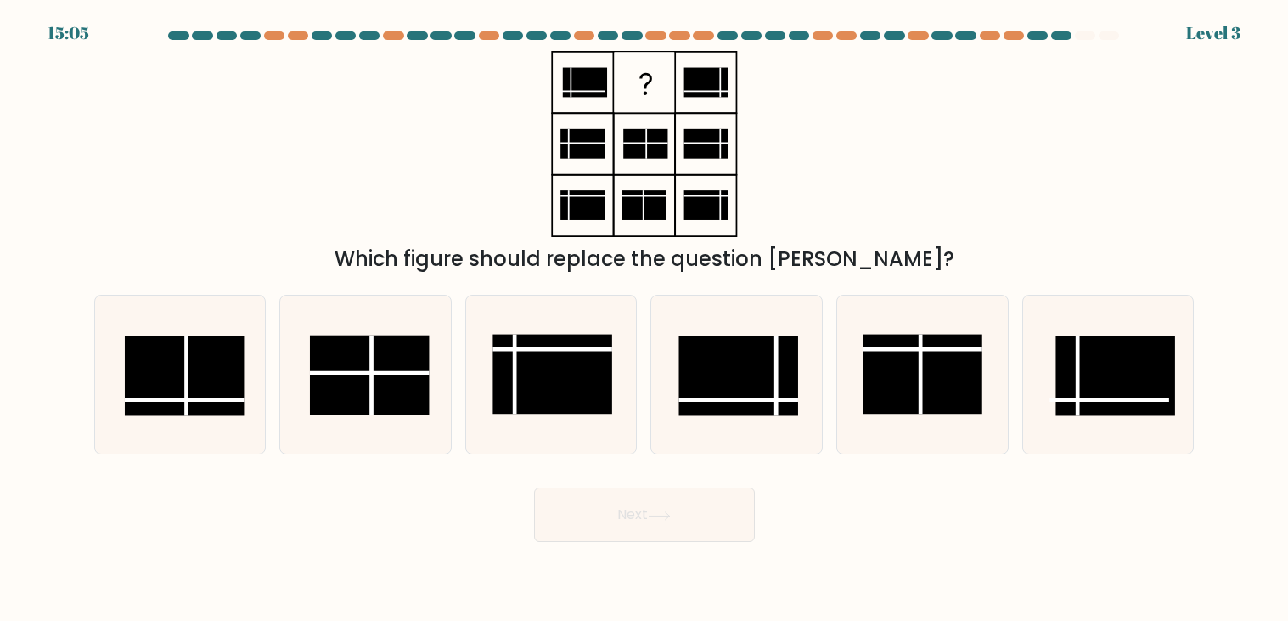
click at [645, 311] on input "d." at bounding box center [645, 315] width 1 height 8
radio input "true"
click at [645, 311] on input "e." at bounding box center [645, 315] width 1 height 8
radio input "true"
click at [645, 311] on input "d." at bounding box center [645, 315] width 1 height 8
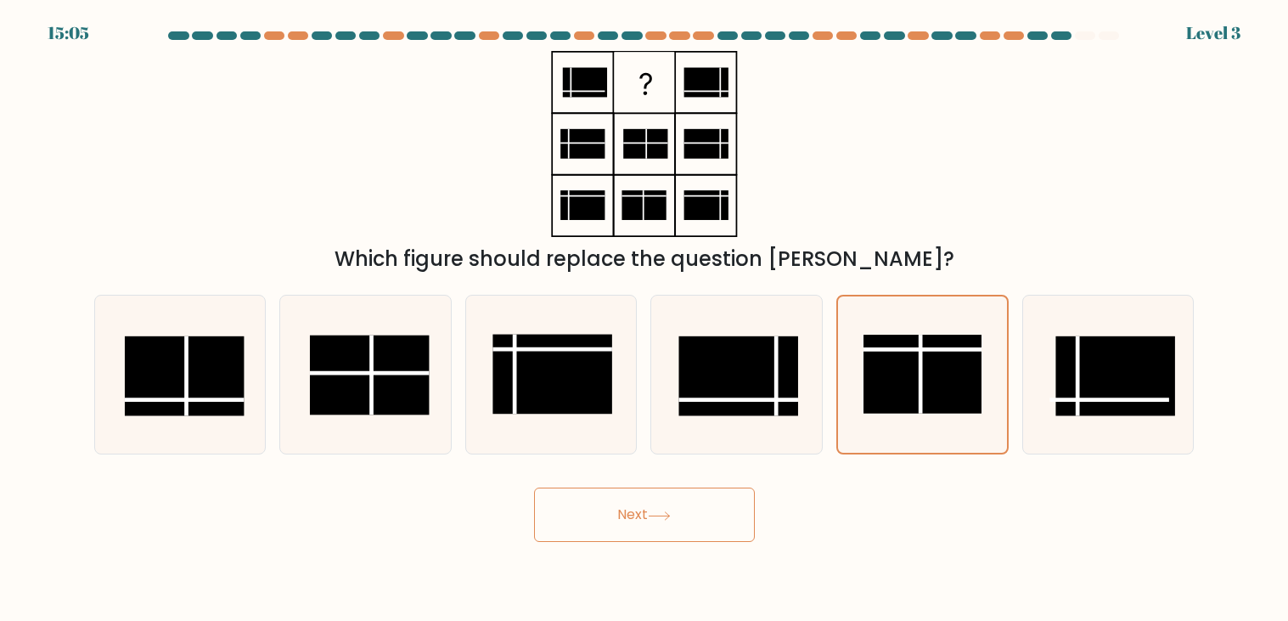
radio input "true"
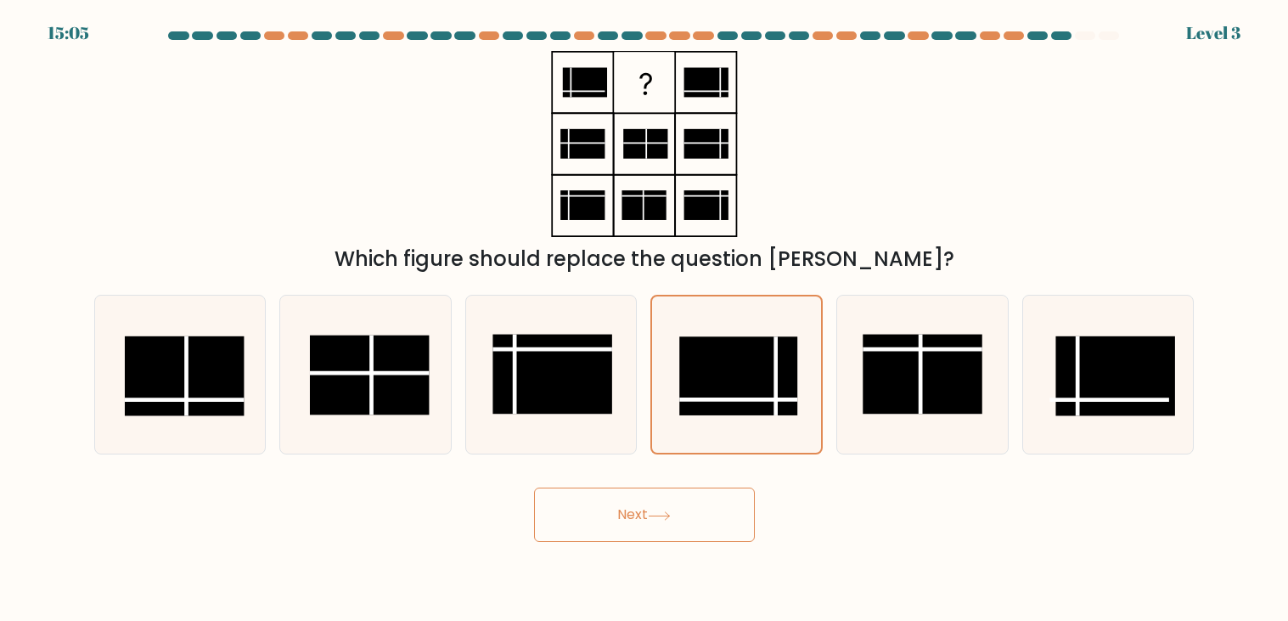
click at [645, 311] on input "c." at bounding box center [645, 315] width 1 height 8
radio input "true"
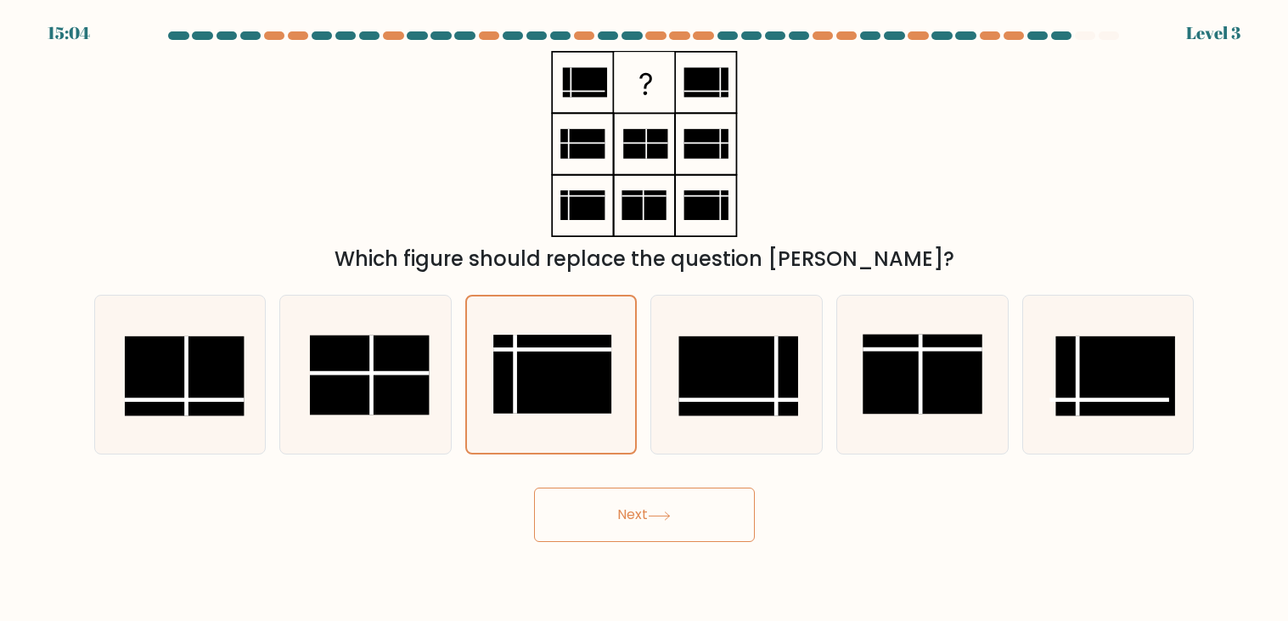
click at [645, 311] on input "d." at bounding box center [645, 315] width 1 height 8
radio input "true"
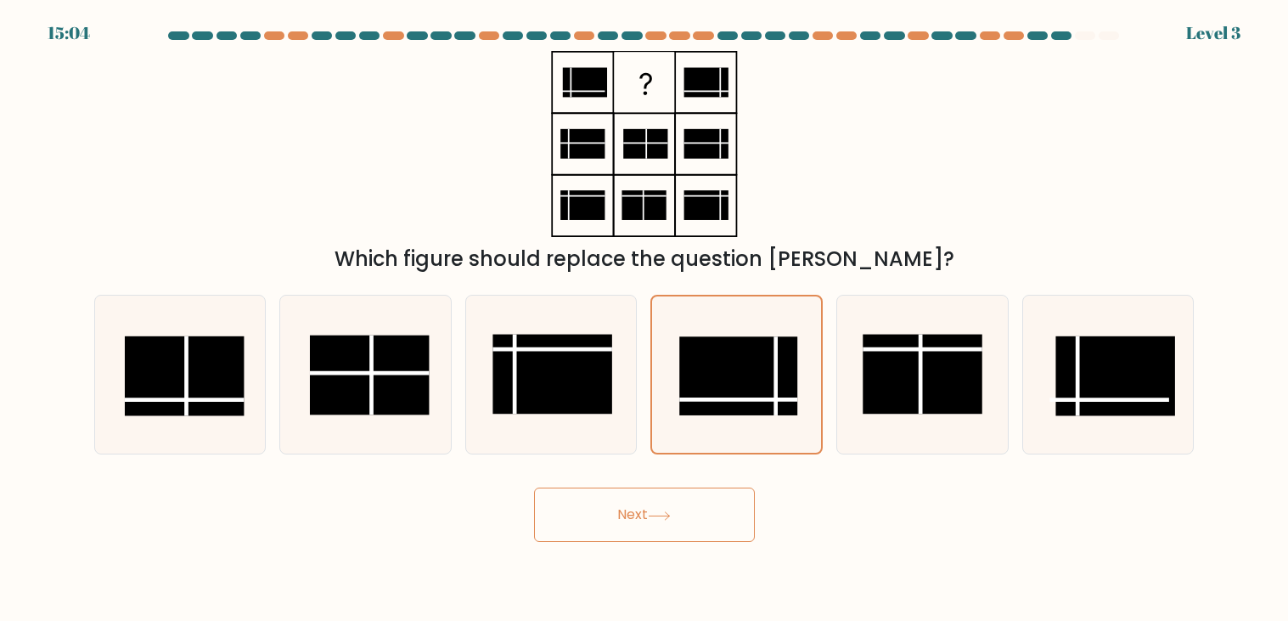
click at [645, 311] on input "e." at bounding box center [645, 315] width 1 height 8
radio input "true"
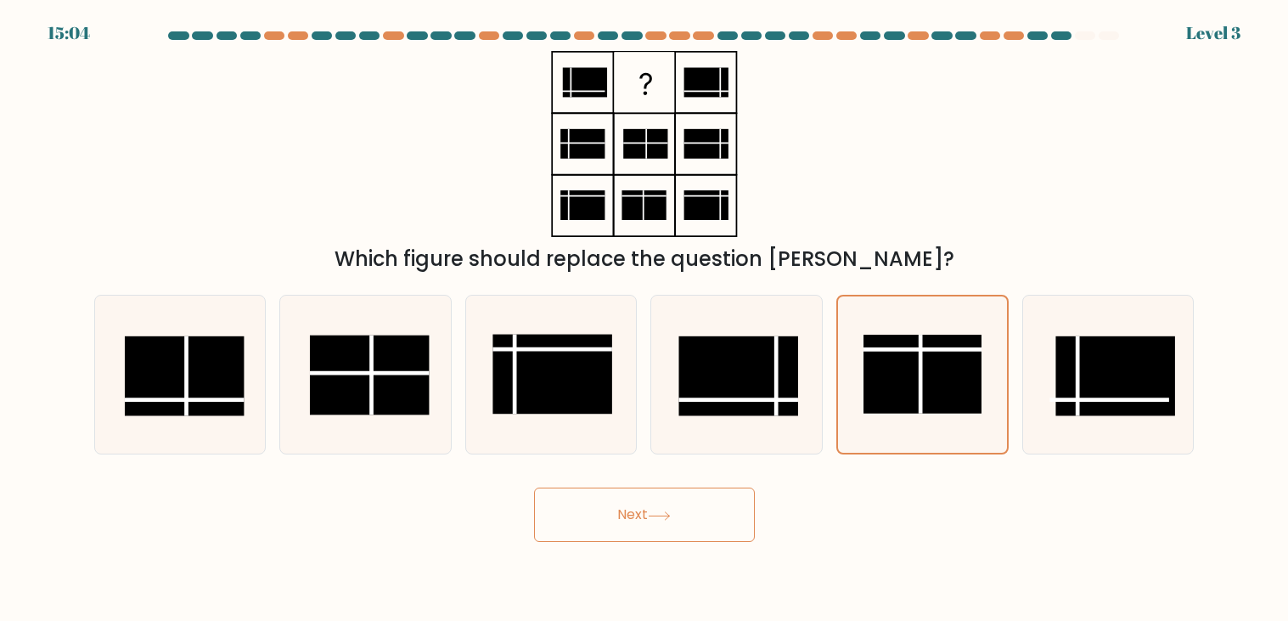
click at [645, 311] on input "d." at bounding box center [645, 315] width 1 height 8
radio input "true"
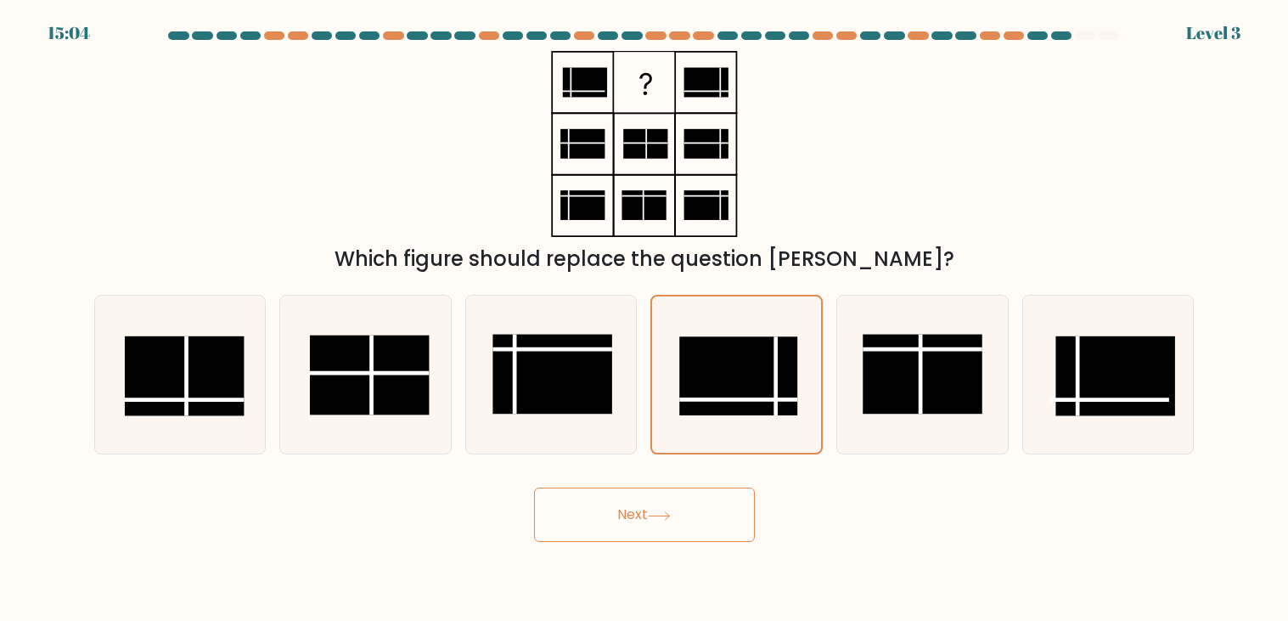
click at [645, 311] on input "c." at bounding box center [645, 315] width 1 height 8
radio input "true"
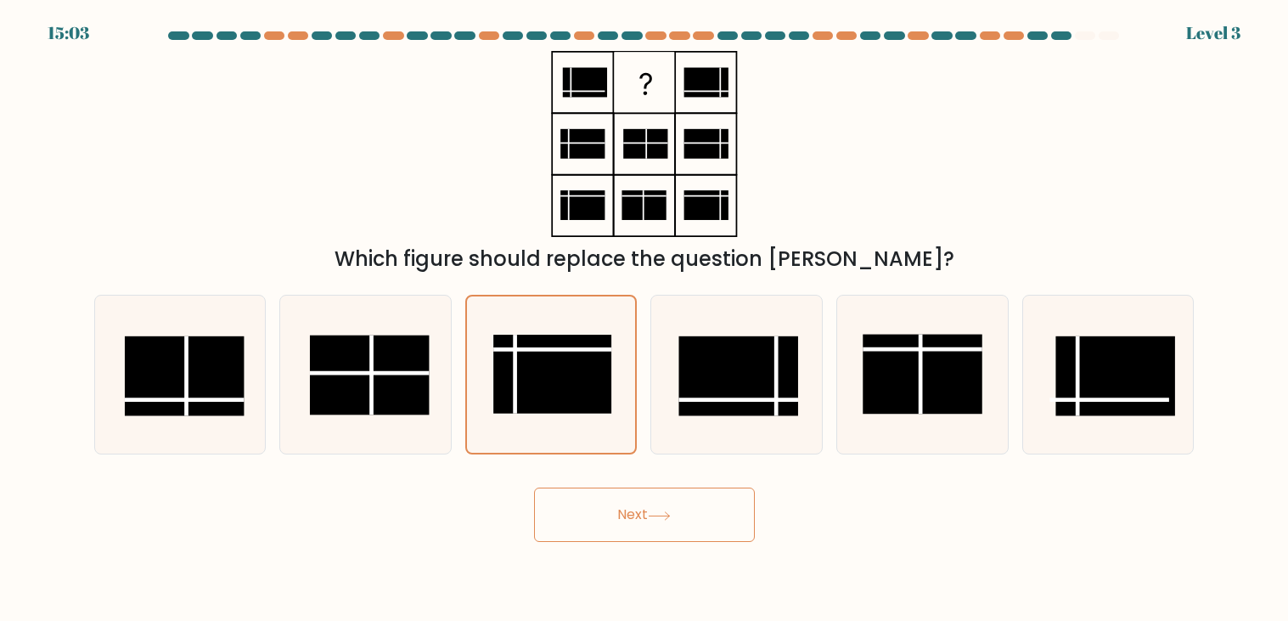
click at [645, 311] on input "b." at bounding box center [645, 315] width 1 height 8
radio input "true"
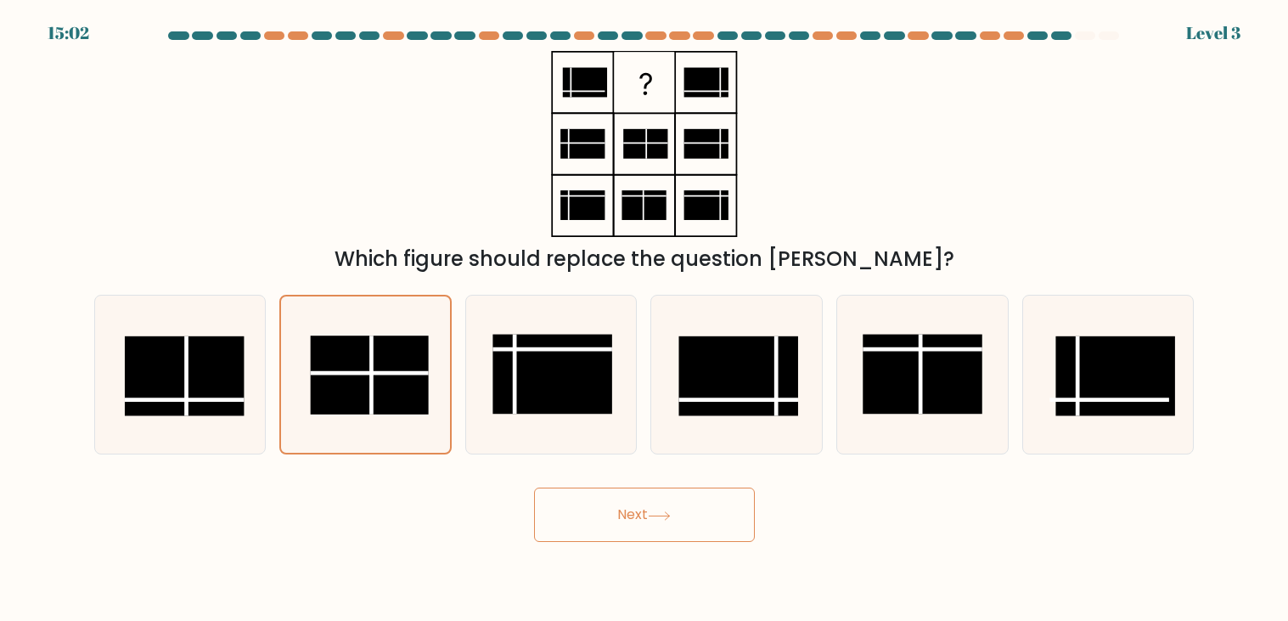
click at [645, 311] on input "a." at bounding box center [645, 315] width 1 height 8
radio input "true"
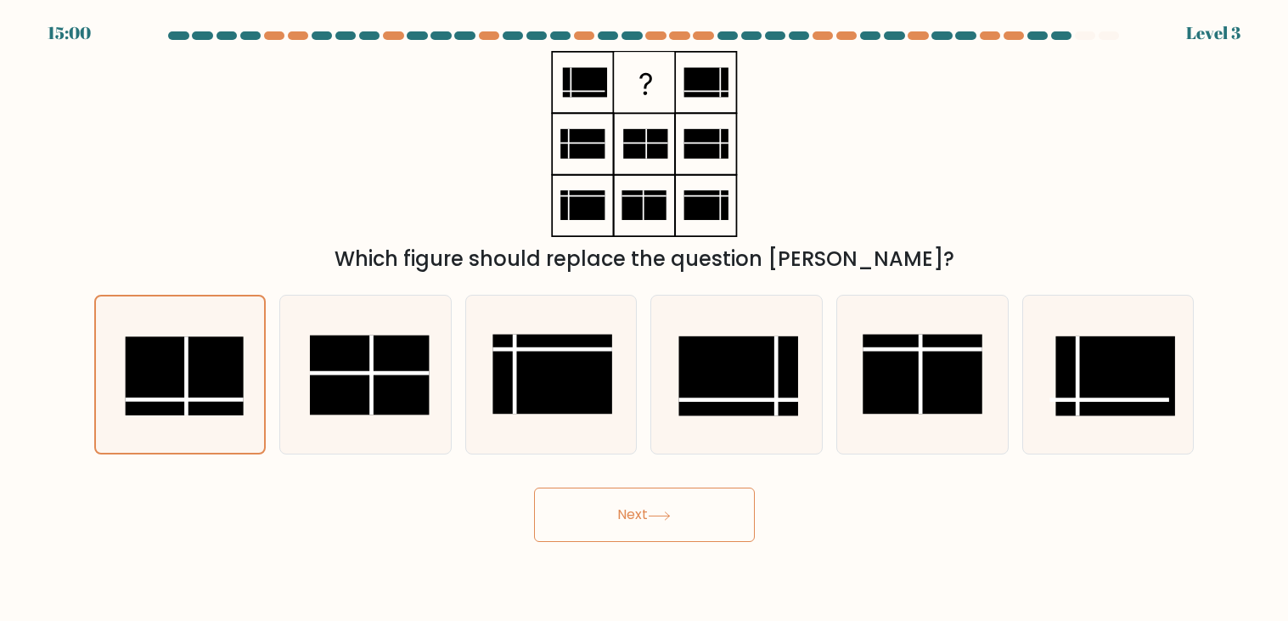
click at [534, 487] on button "Next" at bounding box center [644, 514] width 221 height 54
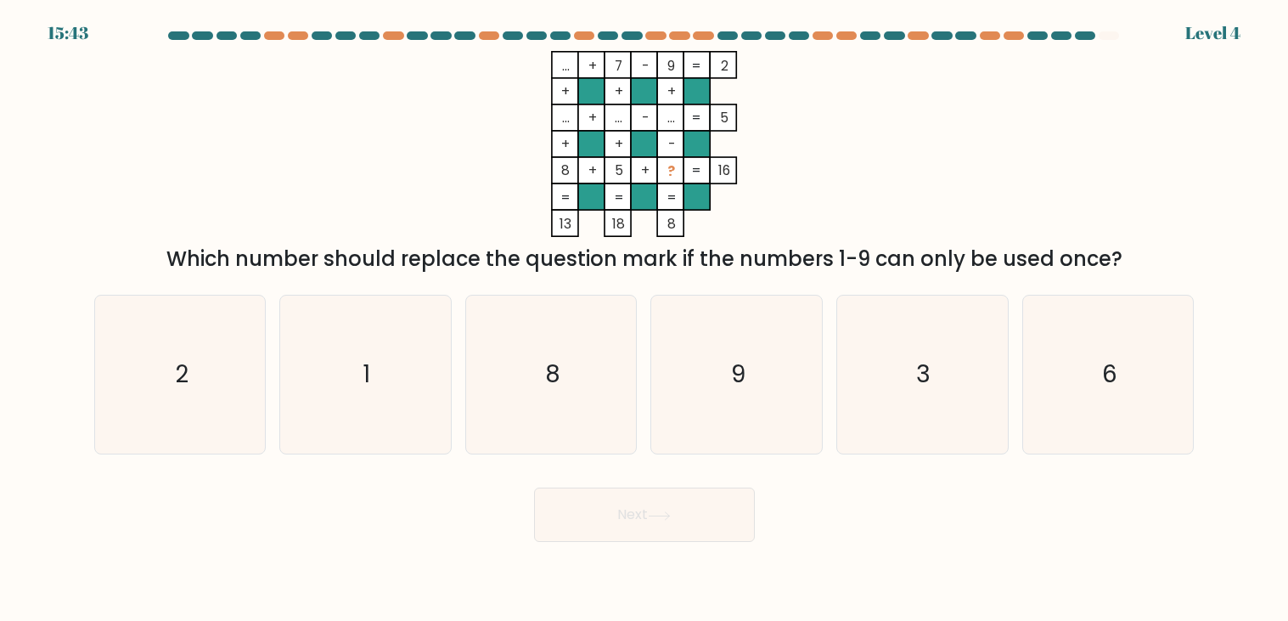
click at [645, 311] on input "b. 1" at bounding box center [645, 315] width 1 height 8
radio input "true"
click at [645, 311] on input "c. 8" at bounding box center [645, 315] width 1 height 8
radio input "true"
click at [645, 311] on input "d. 9" at bounding box center [645, 315] width 1 height 8
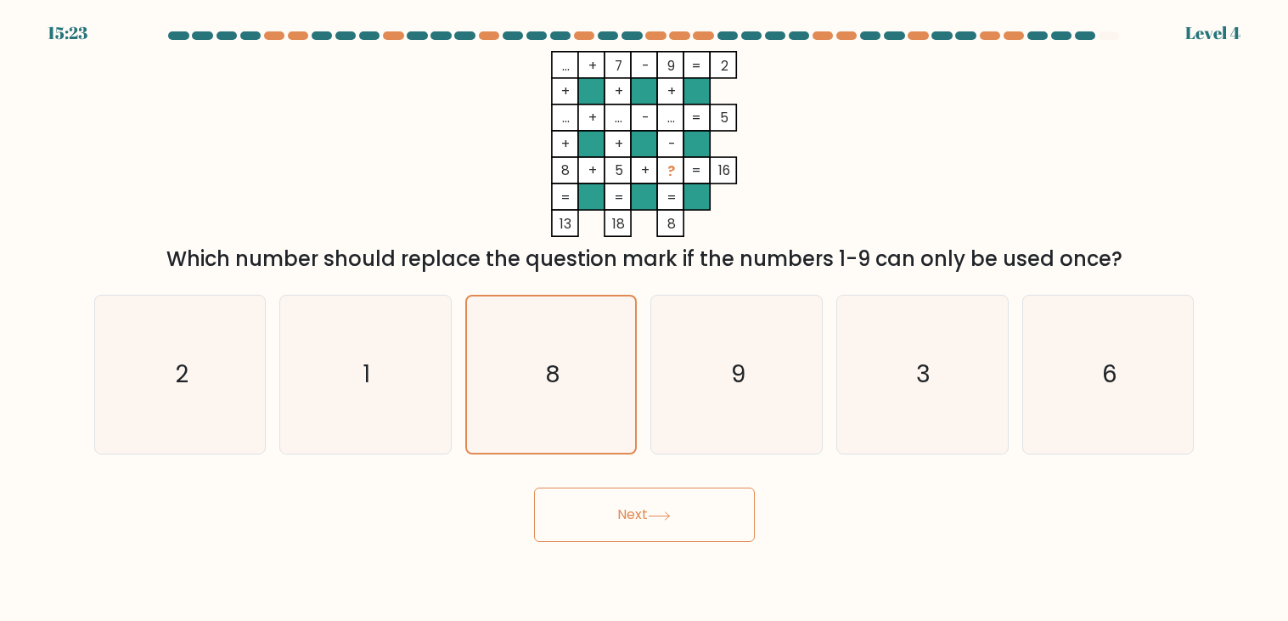
radio input "true"
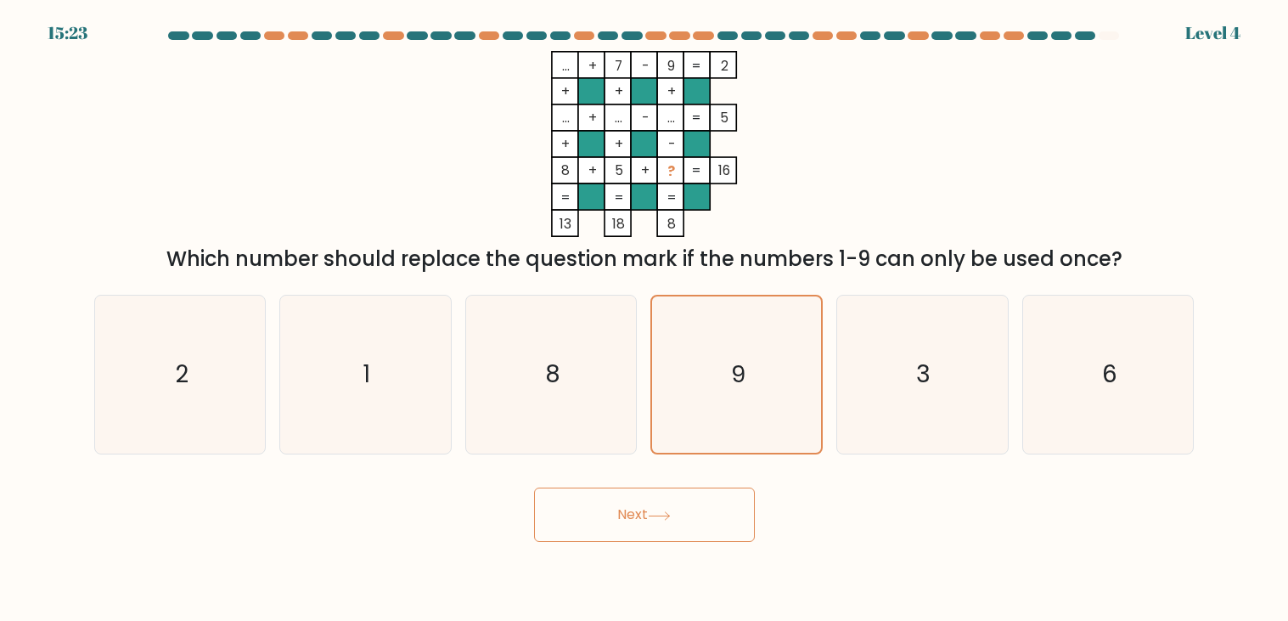
click at [645, 311] on input "e. 3" at bounding box center [645, 315] width 1 height 8
radio input "true"
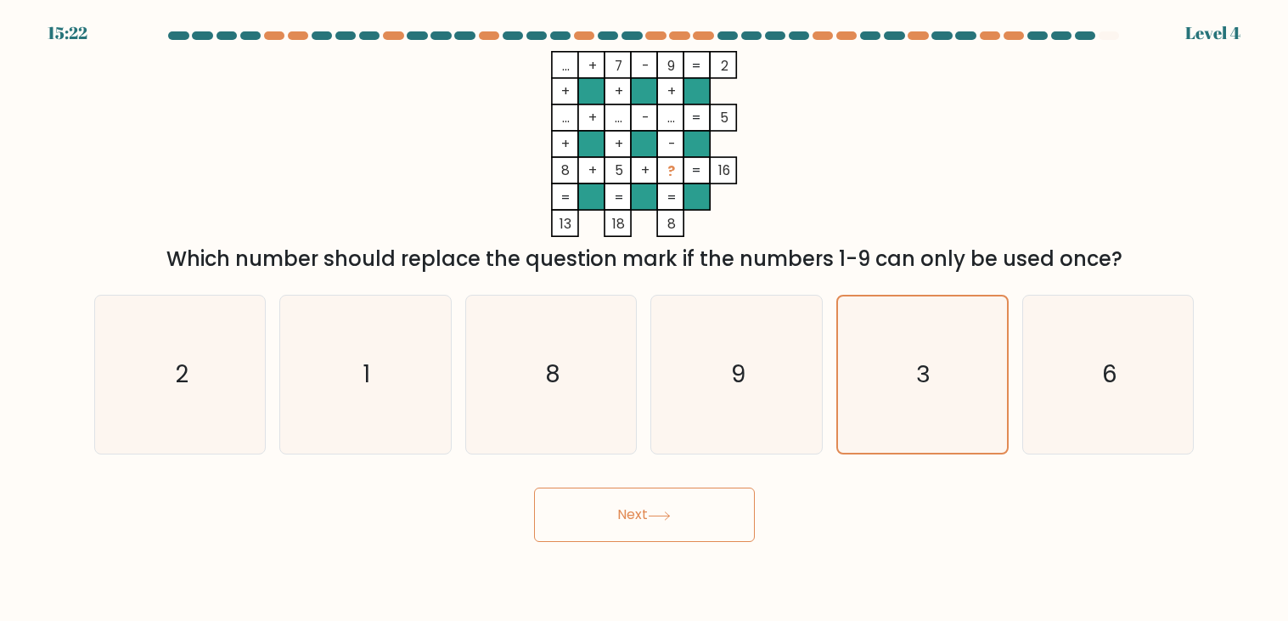
click at [534, 487] on button "Next" at bounding box center [644, 514] width 221 height 54
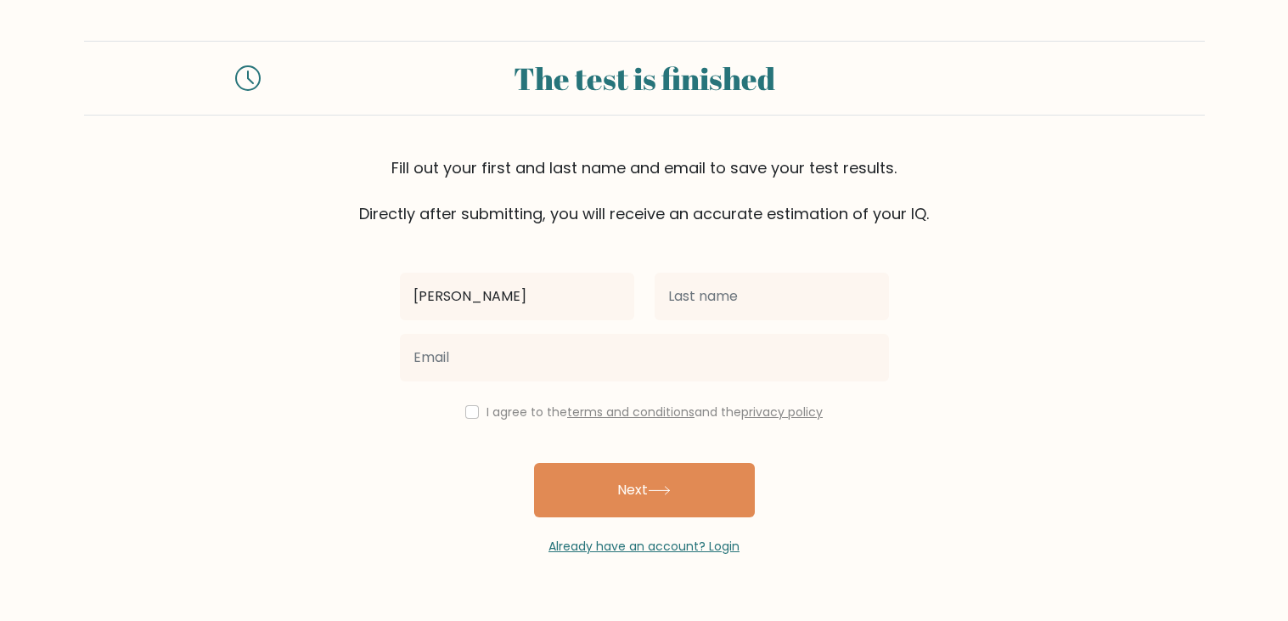
type input "[PERSON_NAME]"
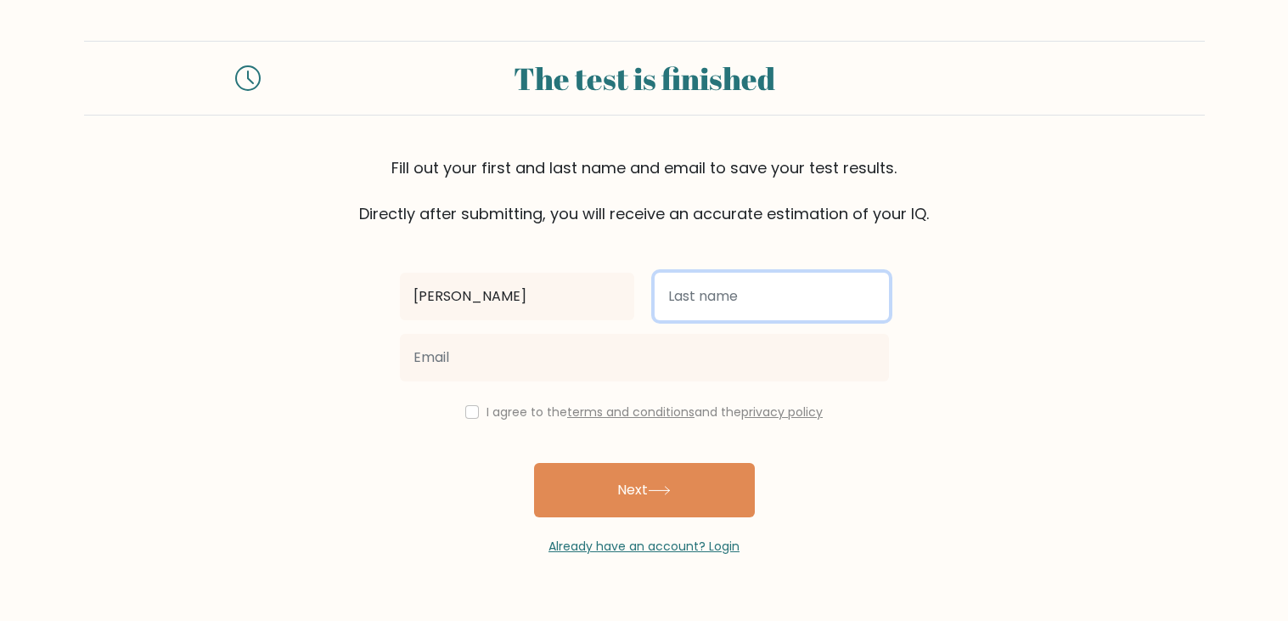
click at [810, 293] on input "text" at bounding box center [772, 297] width 234 height 48
type input "plessinger"
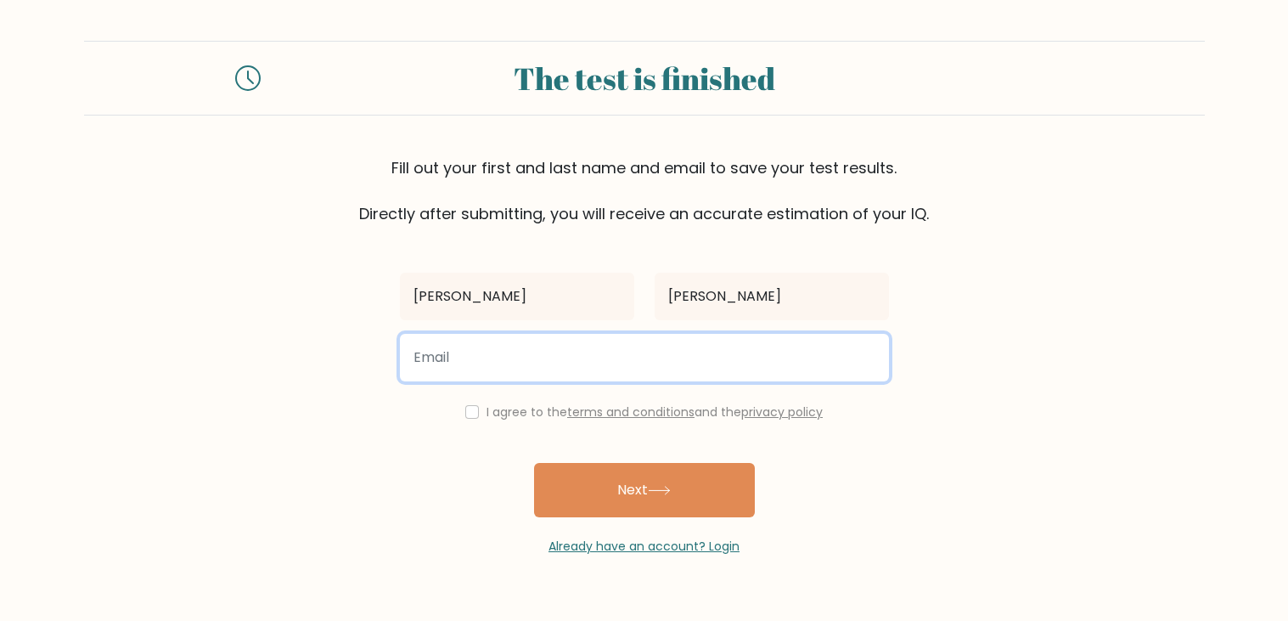
click at [651, 351] on input "email" at bounding box center [644, 358] width 489 height 48
type input "marvin.plessinger@gmail.org"
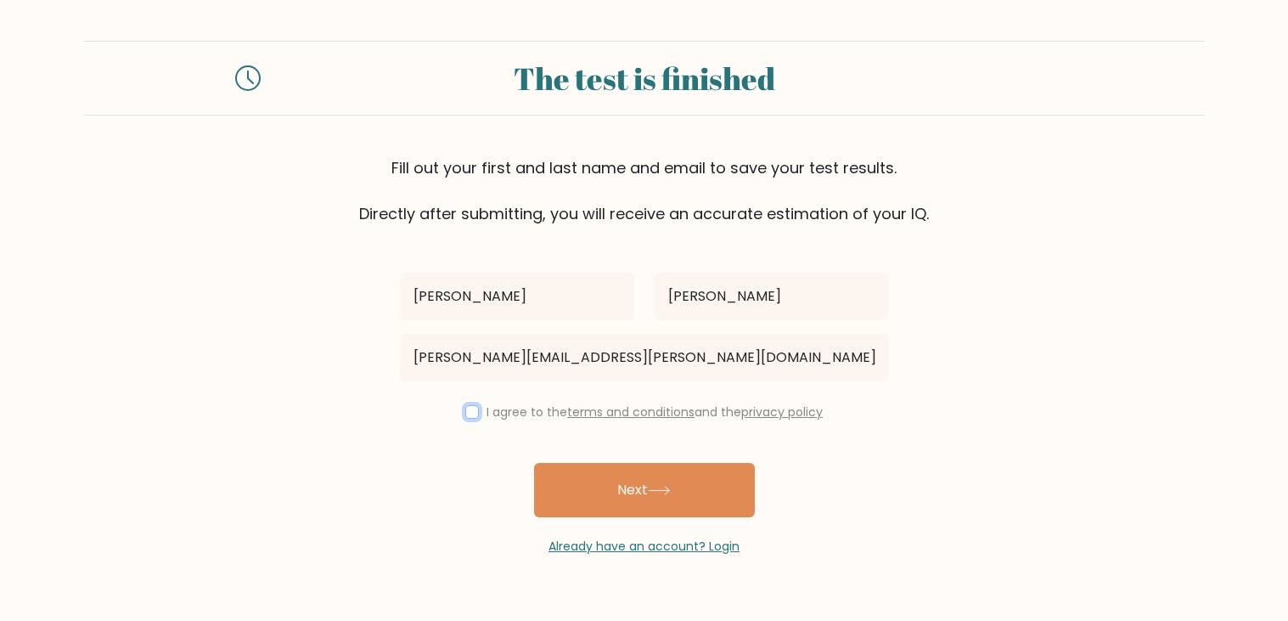
click at [465, 414] on input "checkbox" at bounding box center [472, 412] width 14 height 14
checkbox input "true"
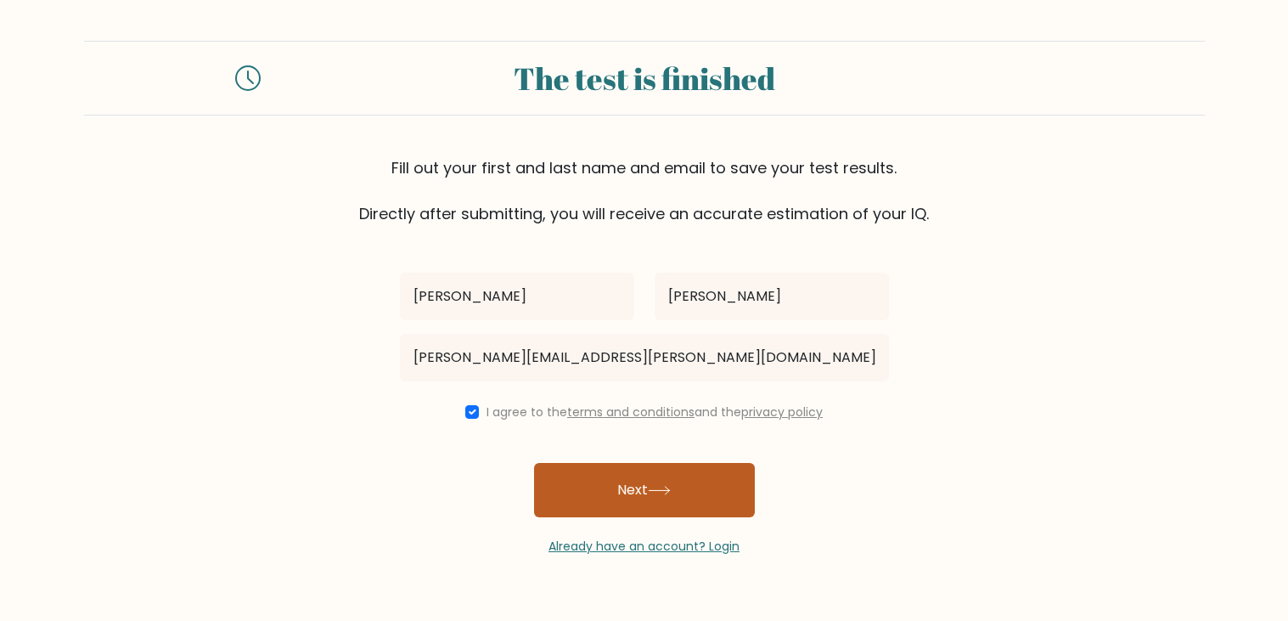
click at [578, 504] on button "Next" at bounding box center [644, 490] width 221 height 54
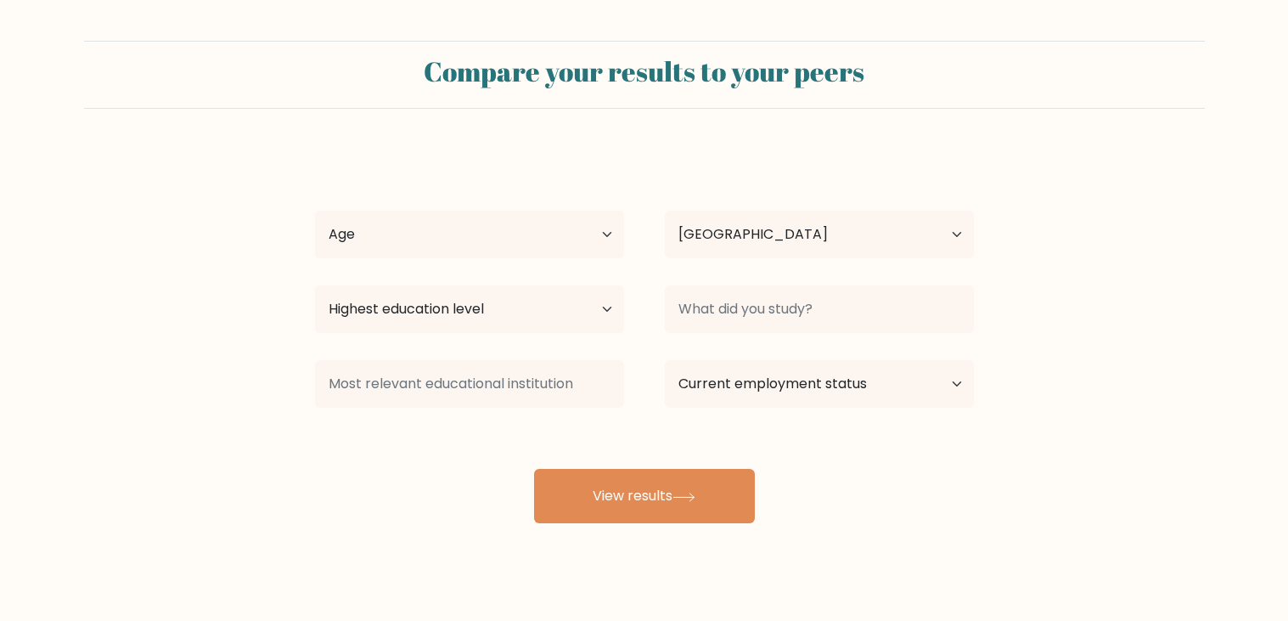
select select "US"
click at [522, 234] on select "Age Under 18 years old 18-24 years old 25-34 years old 35-44 years old 45-54 ye…" at bounding box center [469, 235] width 309 height 48
select select "min_18"
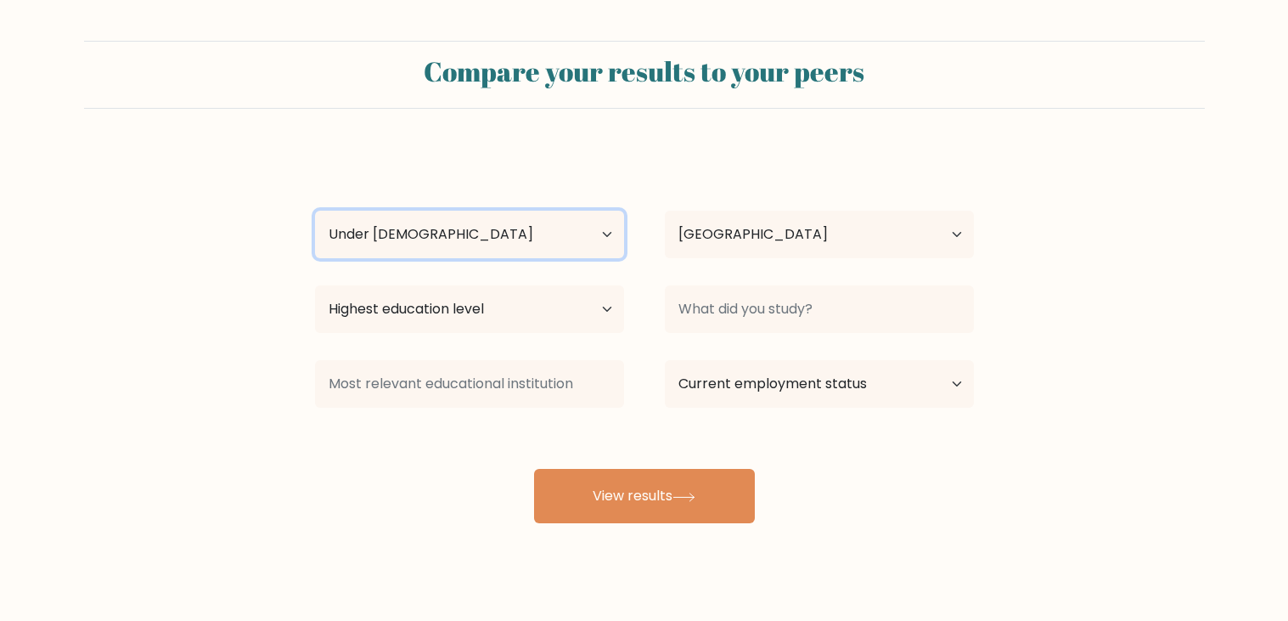
click at [315, 211] on select "Age Under 18 years old 18-24 years old 25-34 years old 35-44 years old 45-54 ye…" at bounding box center [469, 235] width 309 height 48
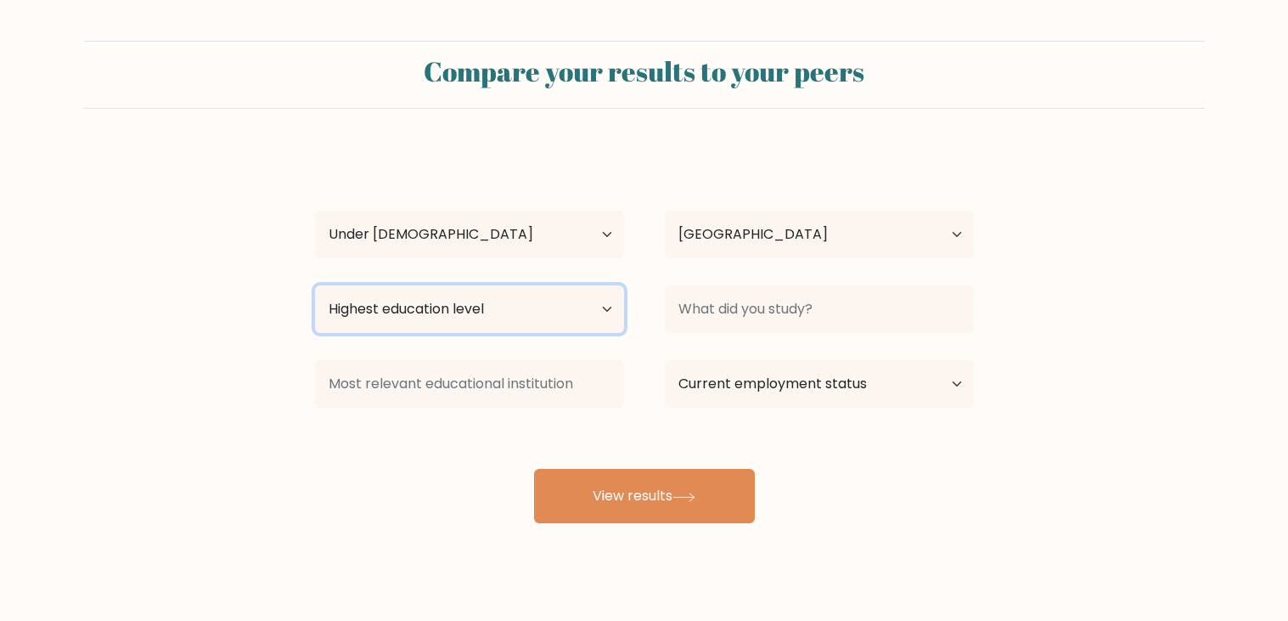
click at [393, 324] on select "Highest education level No schooling Primary Lower Secondary Upper Secondary Oc…" at bounding box center [469, 309] width 309 height 48
click at [315, 285] on select "Highest education level No schooling Primary Lower Secondary Upper Secondary Oc…" at bounding box center [469, 309] width 309 height 48
click at [437, 325] on select "Highest education level No schooling Primary Lower Secondary Upper Secondary Oc…" at bounding box center [469, 309] width 309 height 48
select select "lower_secondary"
click at [315, 285] on select "Highest education level No schooling Primary Lower Secondary Upper Secondary Oc…" at bounding box center [469, 309] width 309 height 48
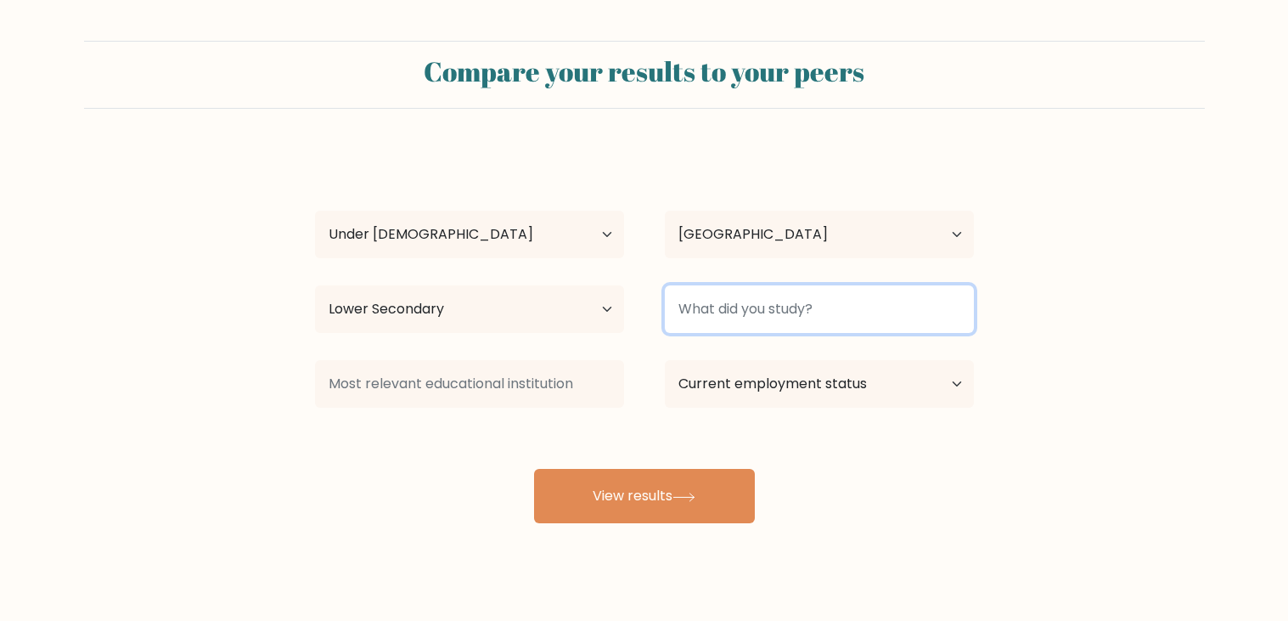
click at [693, 313] on input at bounding box center [819, 309] width 309 height 48
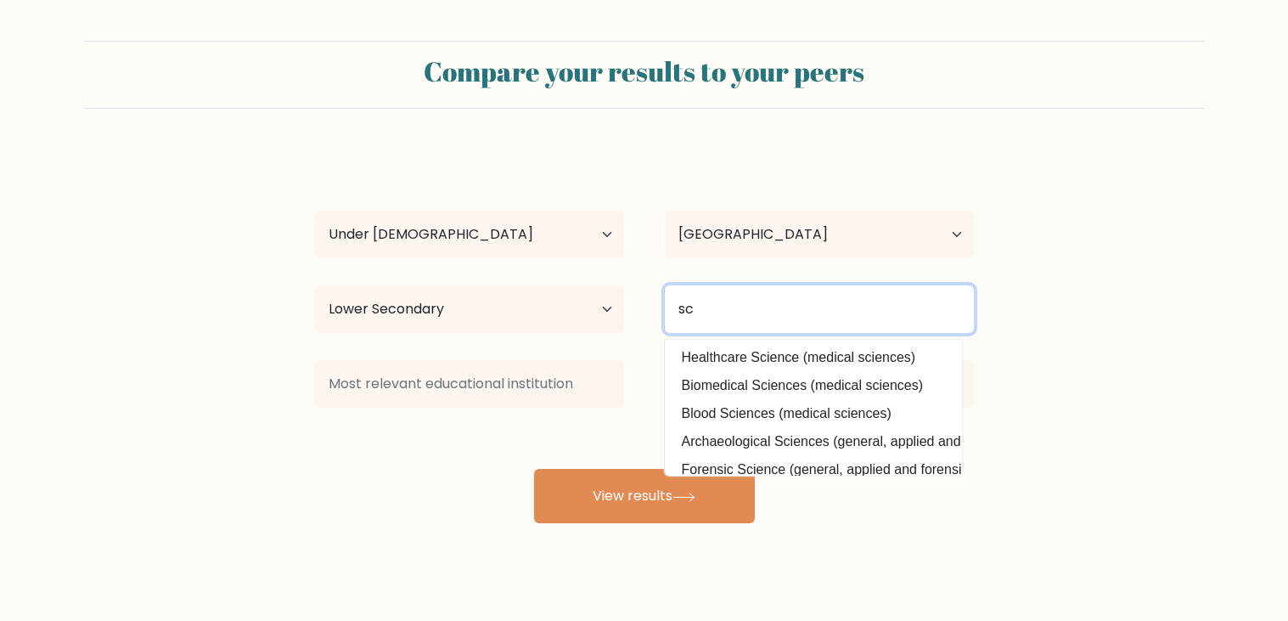
type input "s"
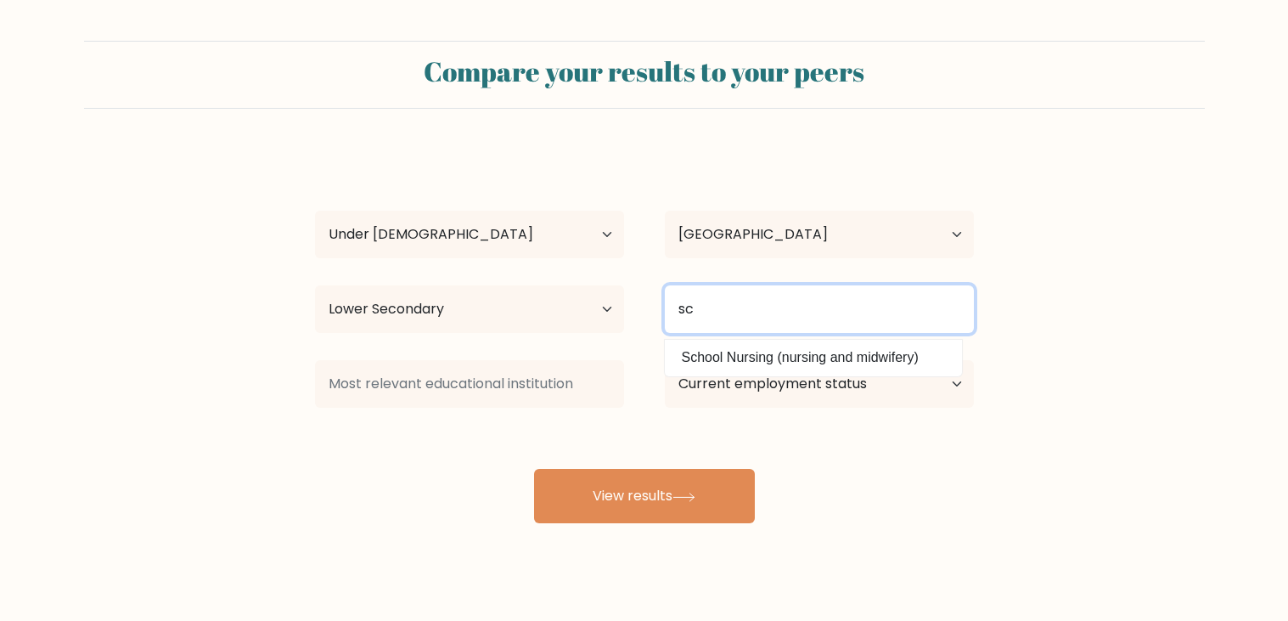
type input "s"
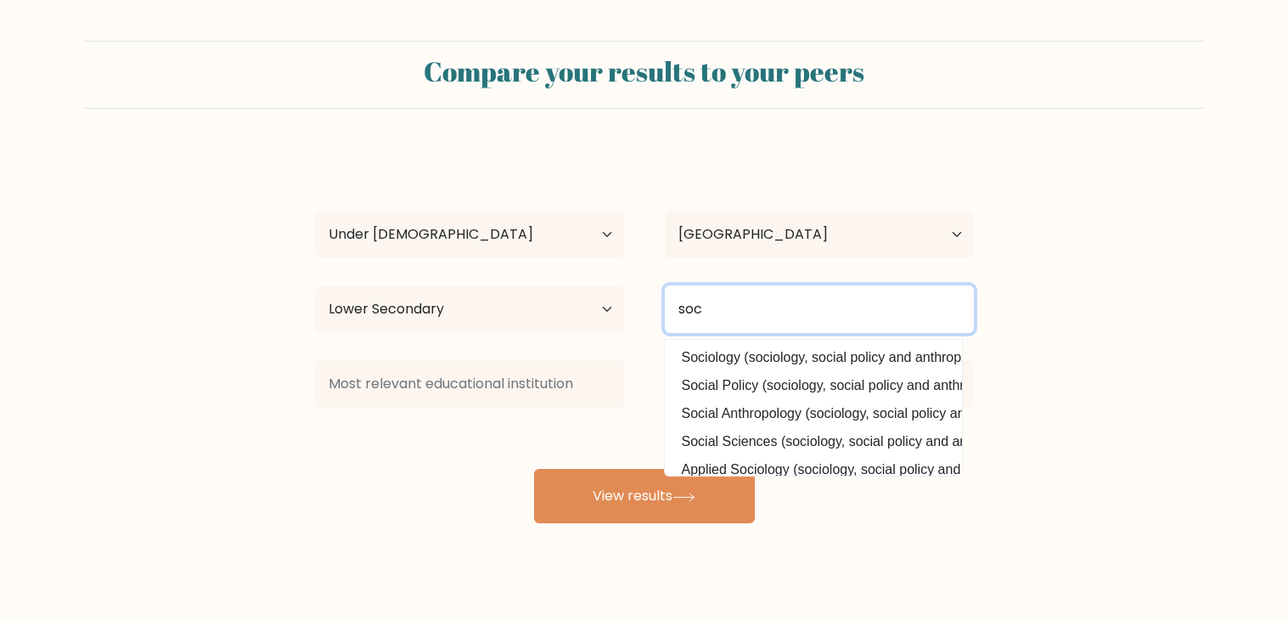
type input "soc"
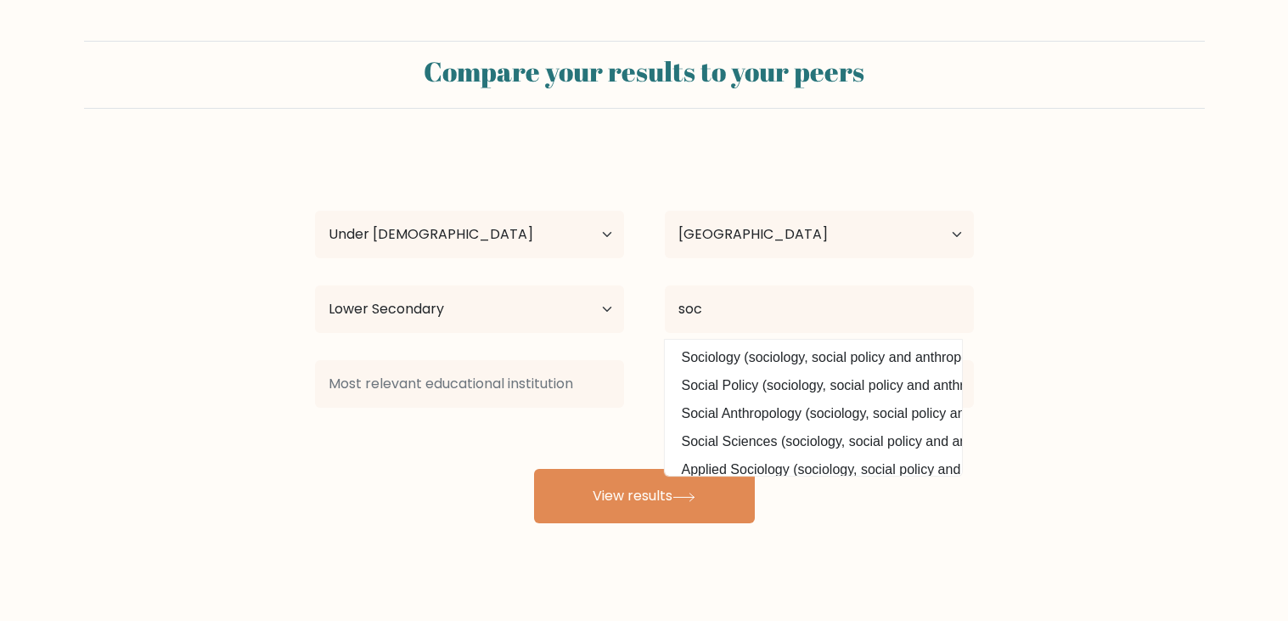
click at [872, 484] on div "marvin plessinger Age Under 18 years old 18-24 years old 25-34 years old 35-44 …" at bounding box center [644, 336] width 679 height 374
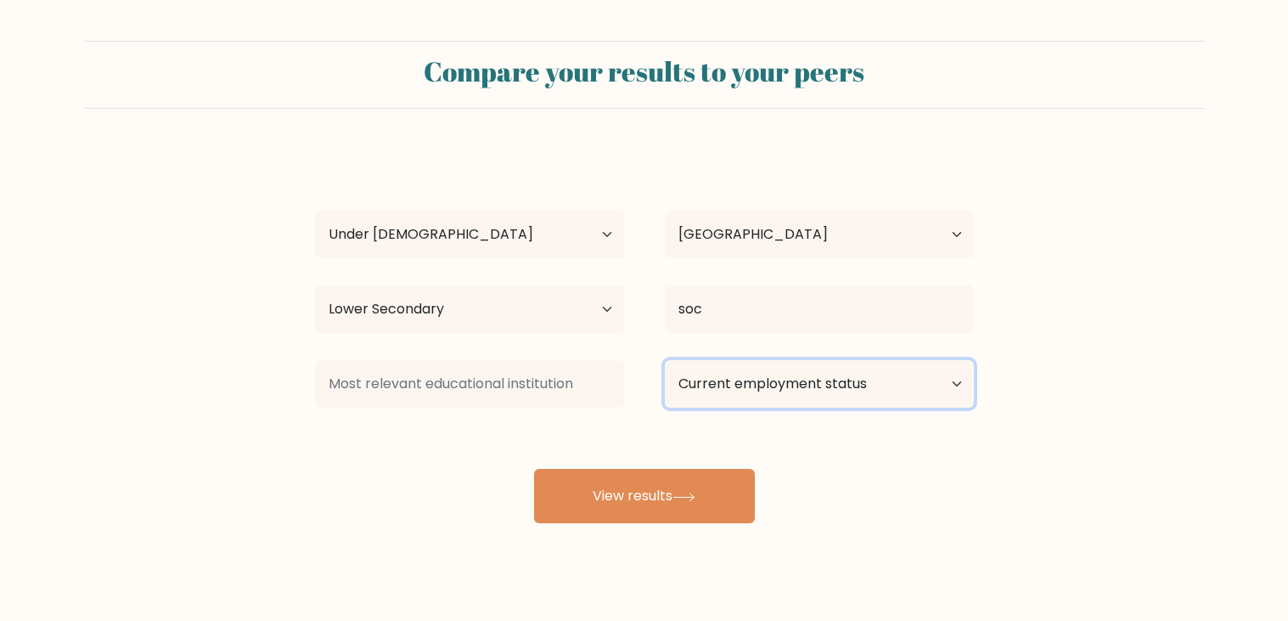
click at [831, 393] on select "Current employment status Employed Student Retired Other / prefer not to answer" at bounding box center [819, 384] width 309 height 48
select select "student"
click at [665, 360] on select "Current employment status Employed Student Retired Other / prefer not to answer" at bounding box center [819, 384] width 309 height 48
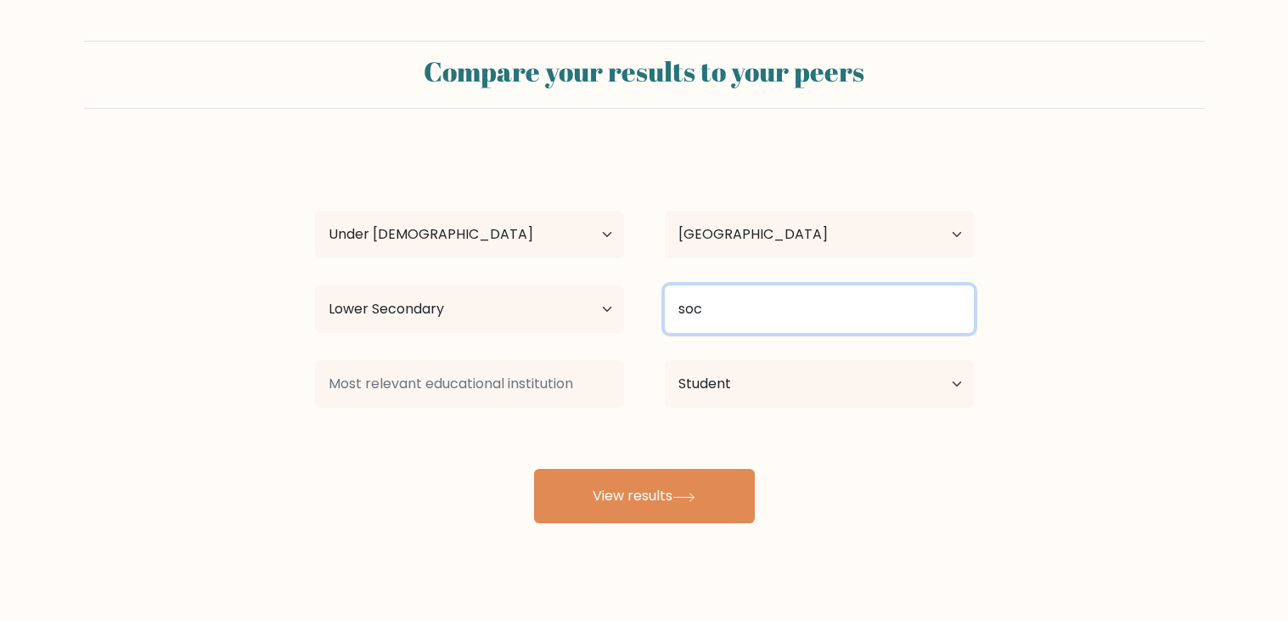
click at [758, 311] on input "soc" at bounding box center [819, 309] width 309 height 48
type input "s"
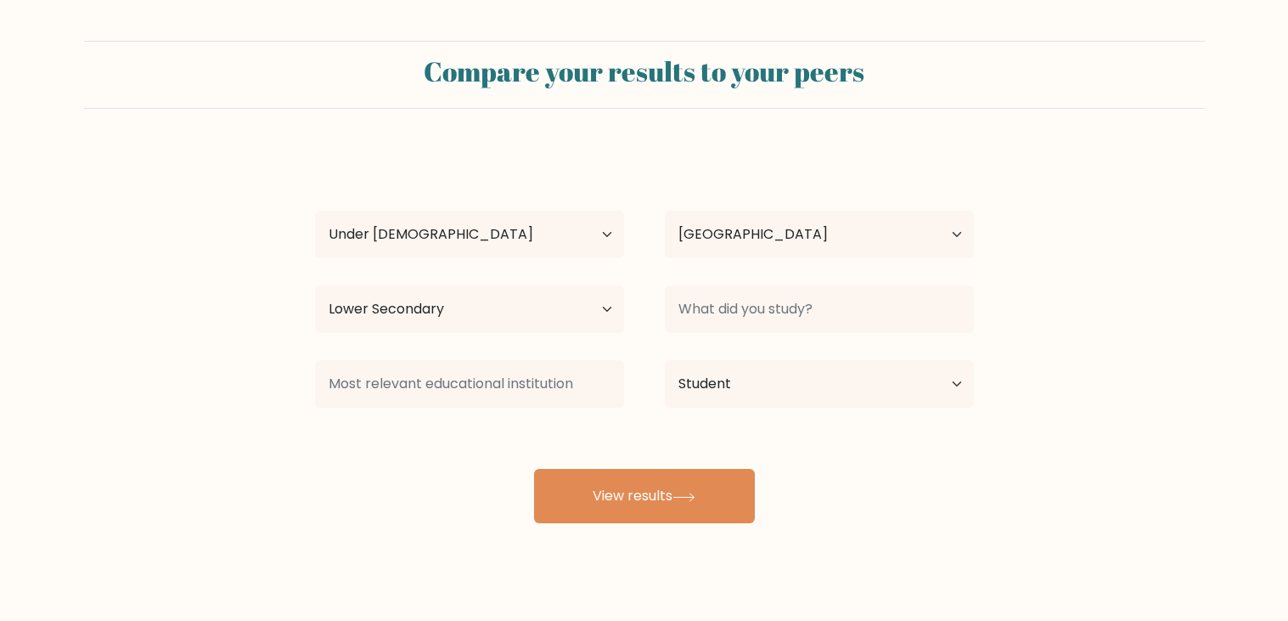
click at [643, 419] on div "marvin plessinger Age Under 18 years old 18-24 years old 25-34 years old 35-44 …" at bounding box center [644, 336] width 679 height 374
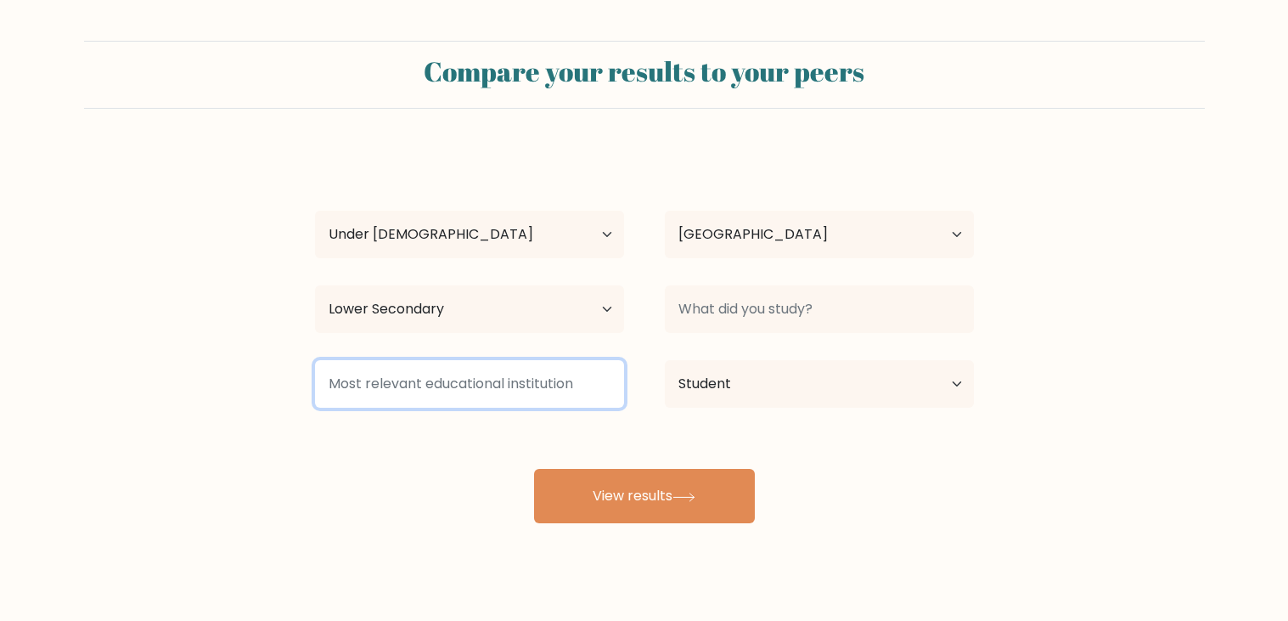
click at [572, 392] on input at bounding box center [469, 384] width 309 height 48
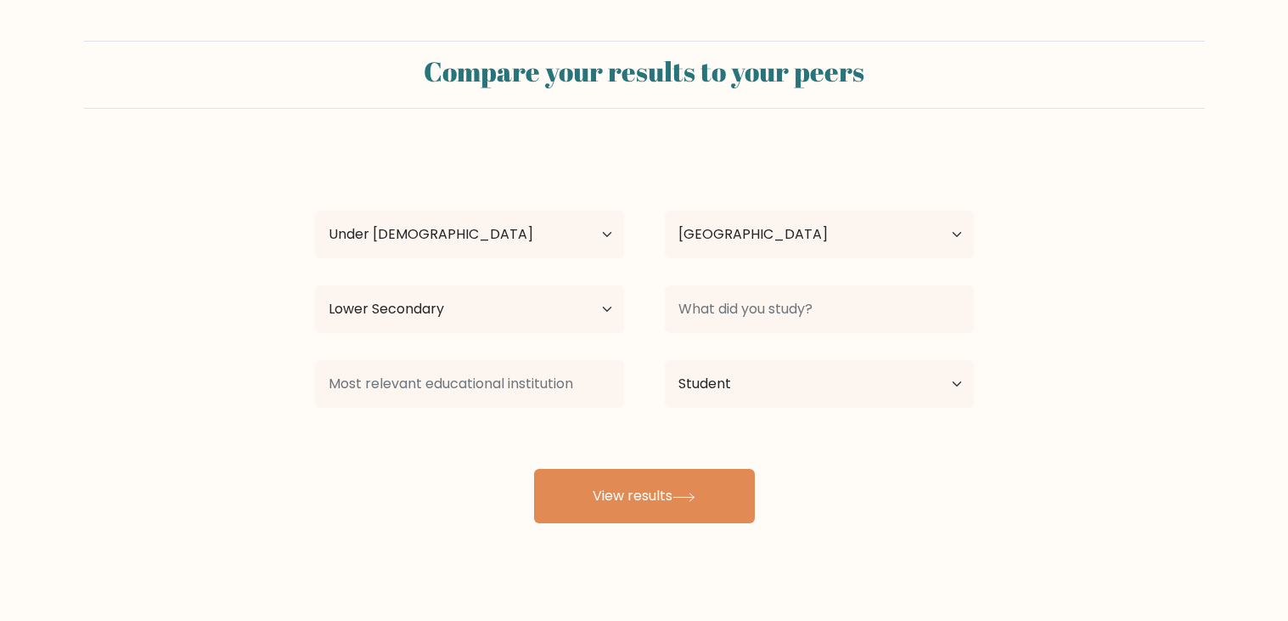
click at [499, 471] on div "marvin plessinger Age Under 18 years old 18-24 years old 25-34 years old 35-44 …" at bounding box center [644, 336] width 679 height 374
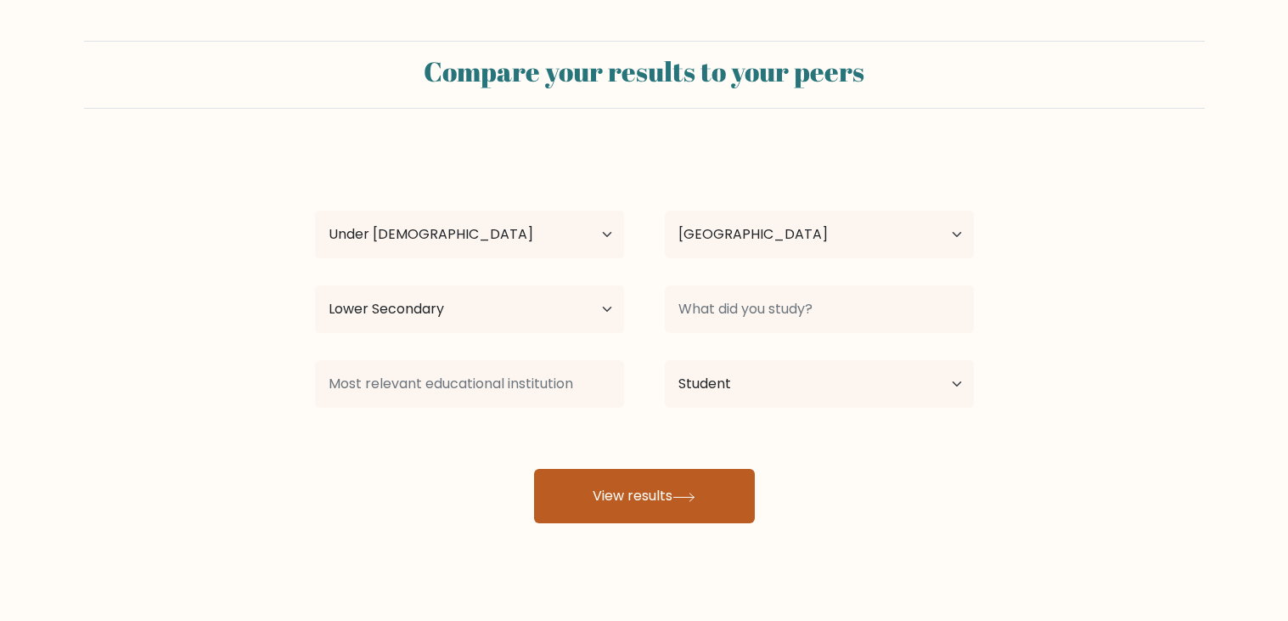
click at [615, 509] on button "View results" at bounding box center [644, 496] width 221 height 54
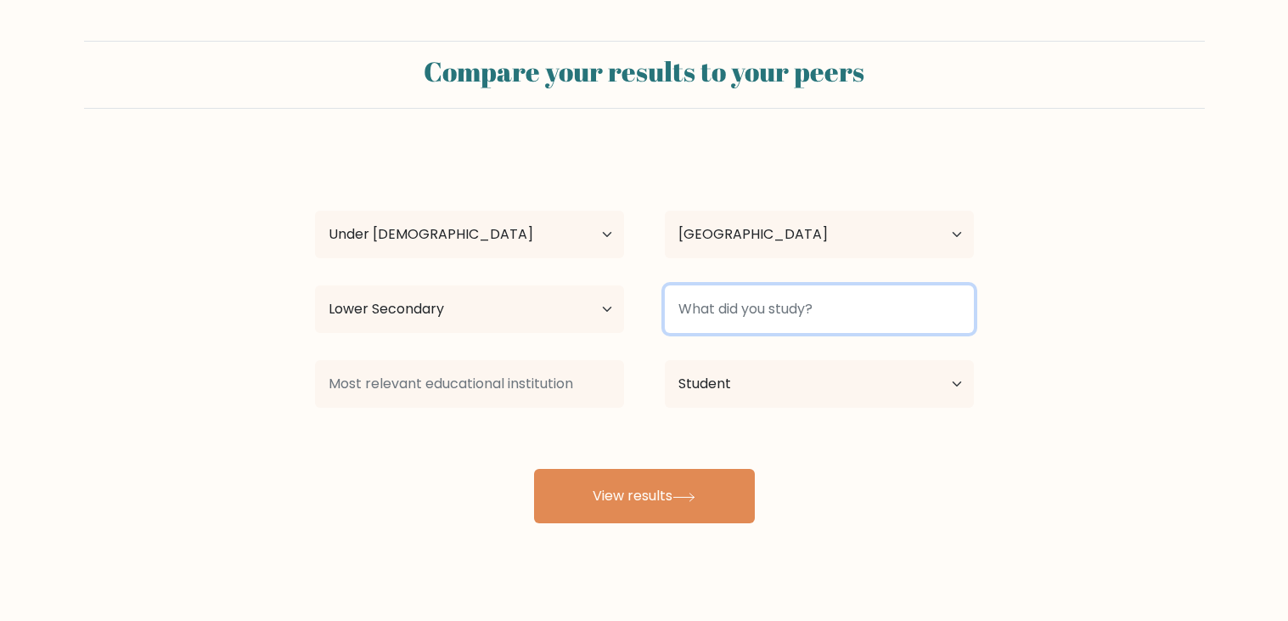
click at [884, 332] on input at bounding box center [819, 309] width 309 height 48
click at [901, 318] on input at bounding box center [819, 309] width 309 height 48
type input "none"
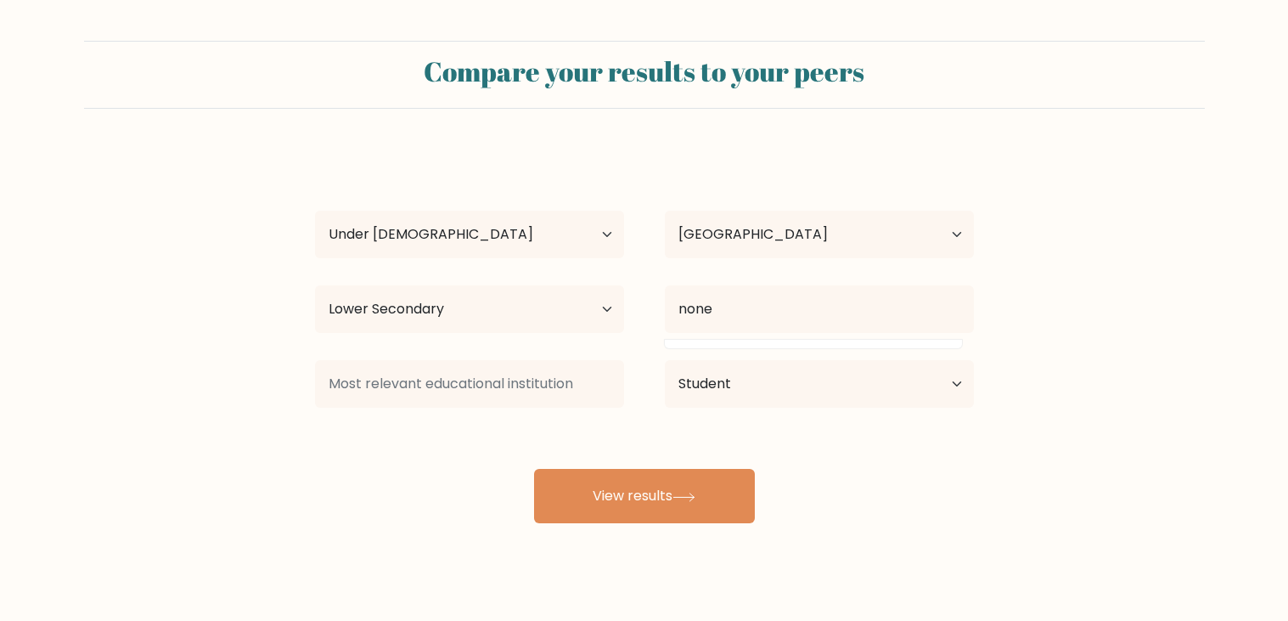
click at [715, 414] on div "Current employment status Employed Student Retired Other / prefer not to answer" at bounding box center [820, 383] width 350 height 61
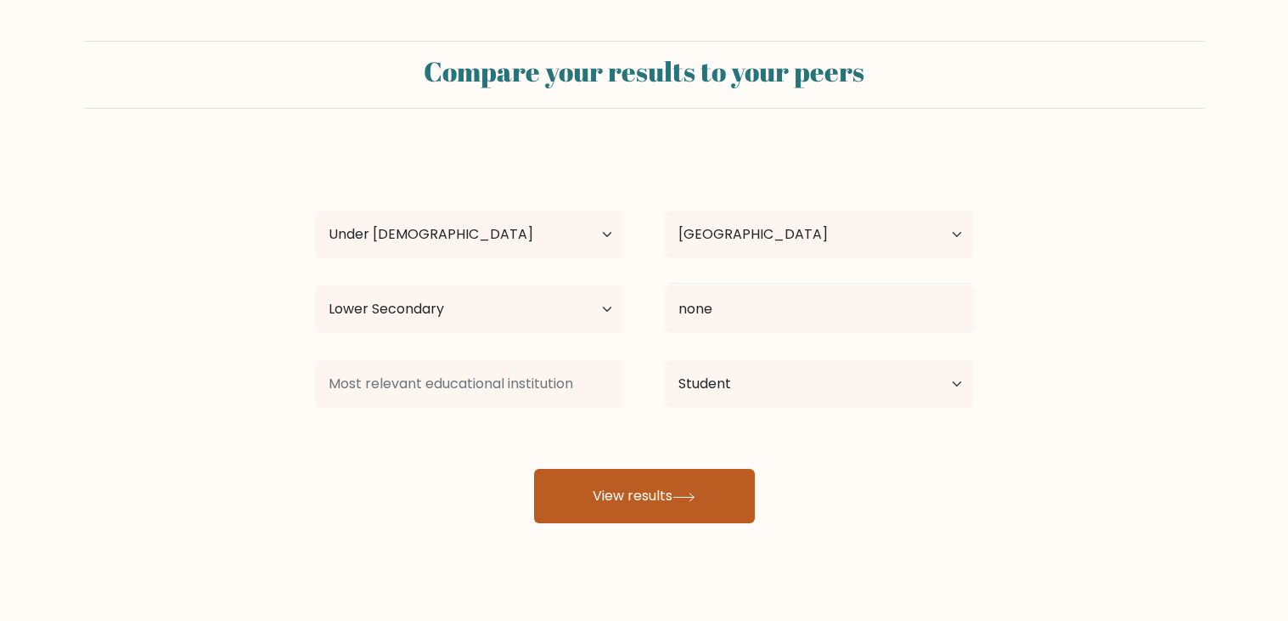
click at [650, 496] on button "View results" at bounding box center [644, 496] width 221 height 54
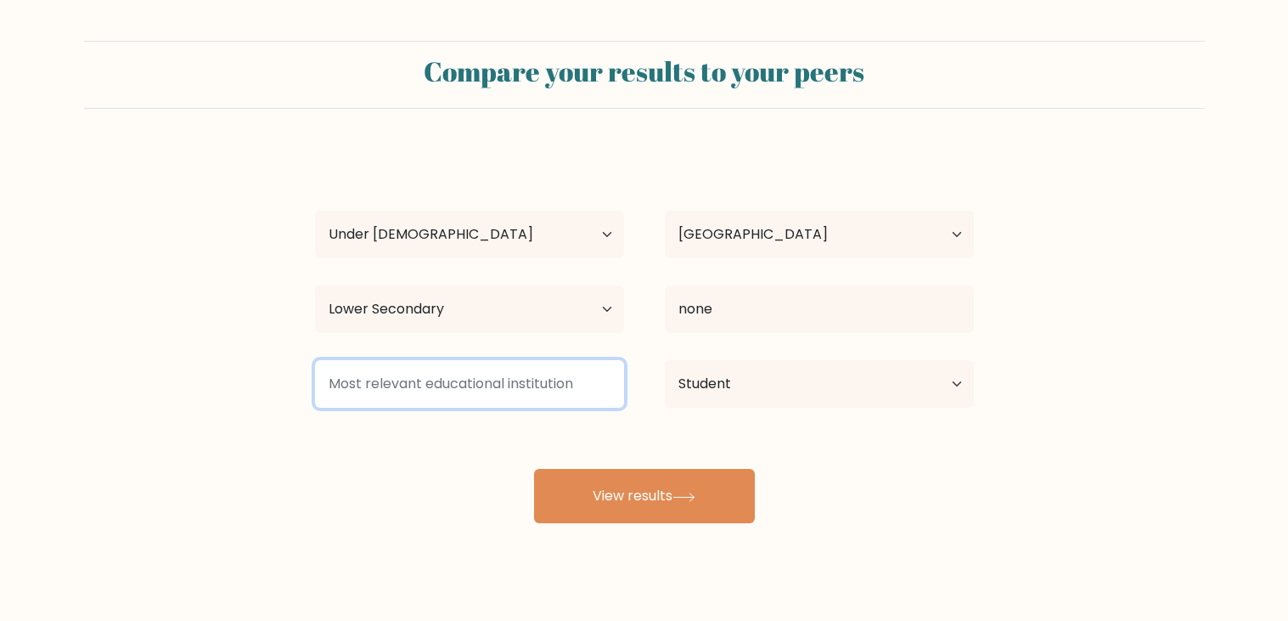
click at [484, 385] on input at bounding box center [469, 384] width 309 height 48
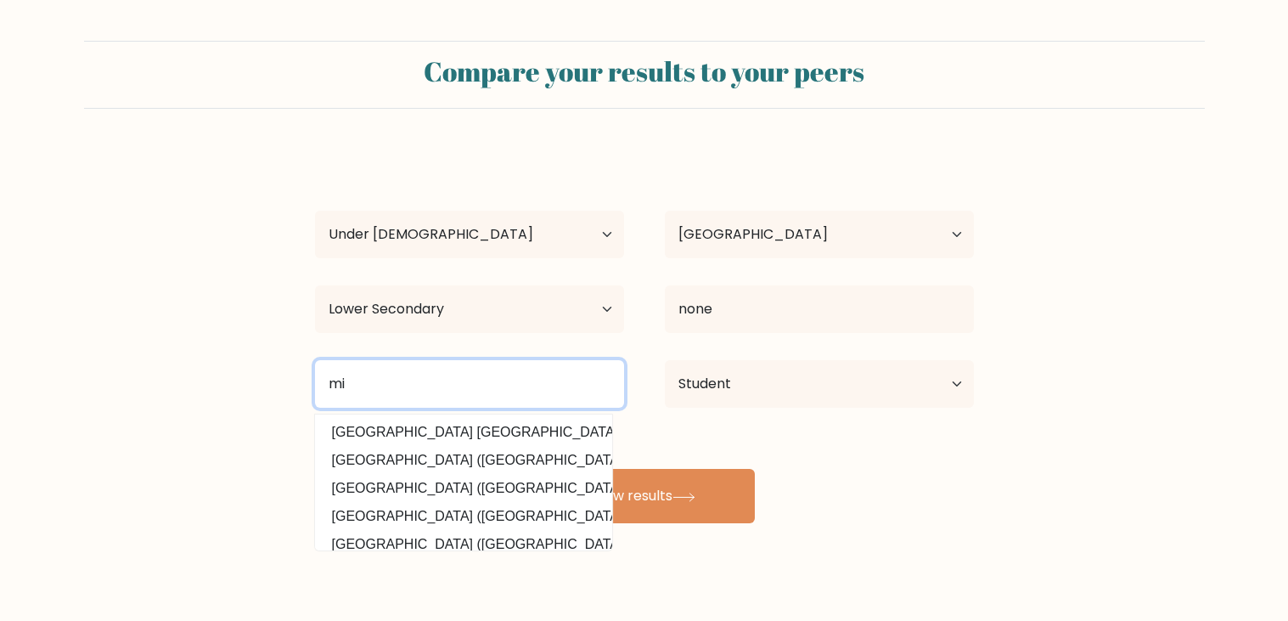
type input "m"
click at [329, 383] on input "fort Frye m" at bounding box center [469, 384] width 309 height 48
click at [420, 387] on input "Fort Frye m" at bounding box center [469, 384] width 309 height 48
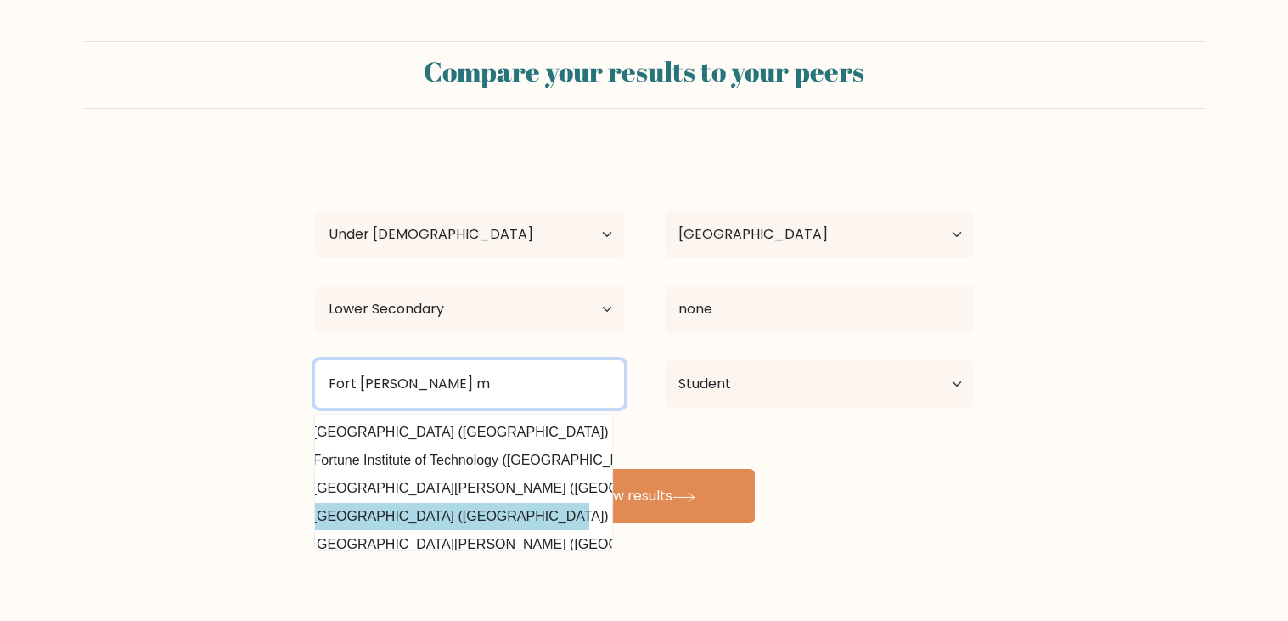
scroll to position [0, 22]
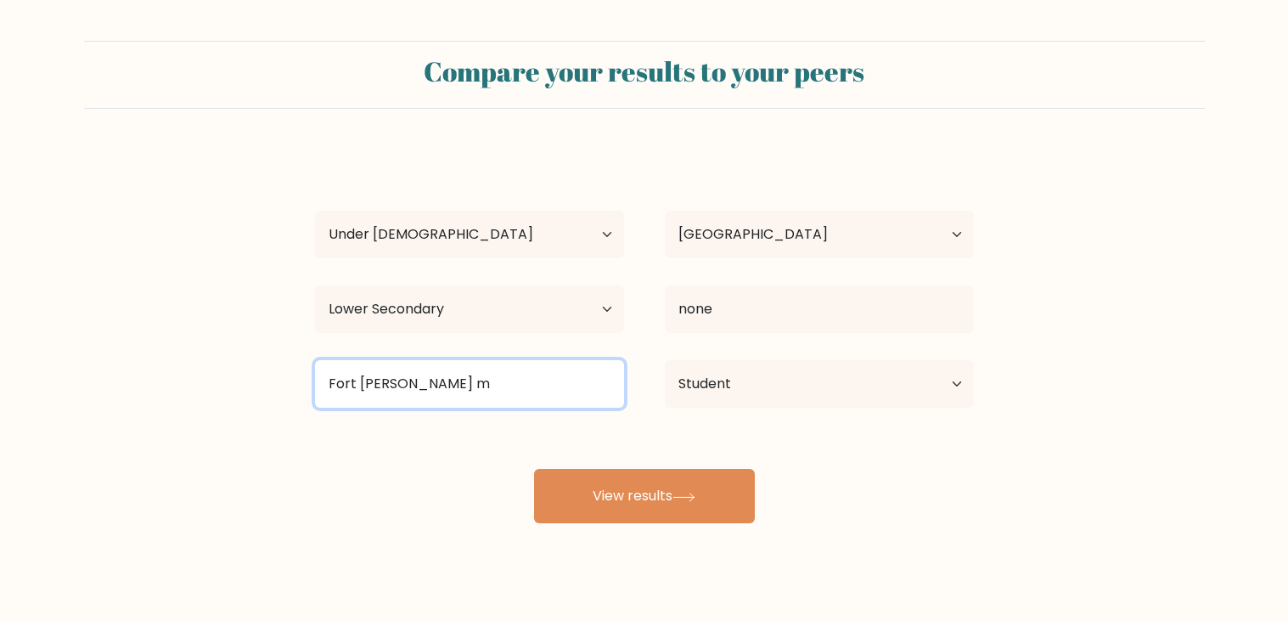
click at [445, 389] on input "Fort Frye m" at bounding box center [469, 384] width 309 height 48
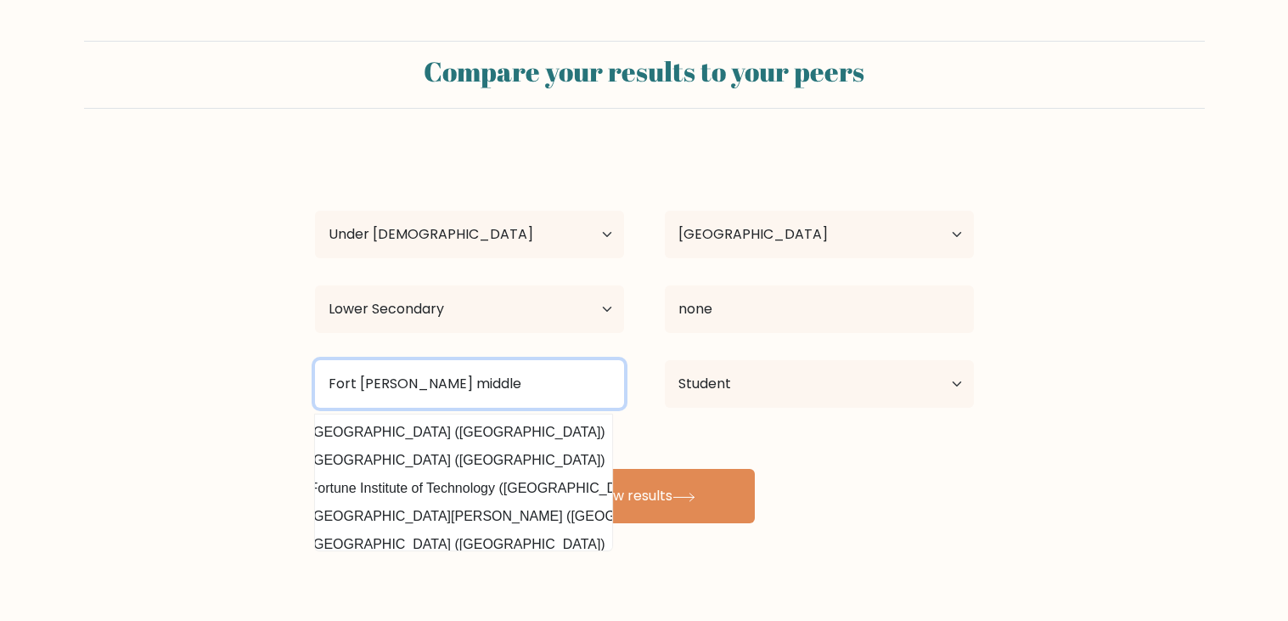
scroll to position [0, 0]
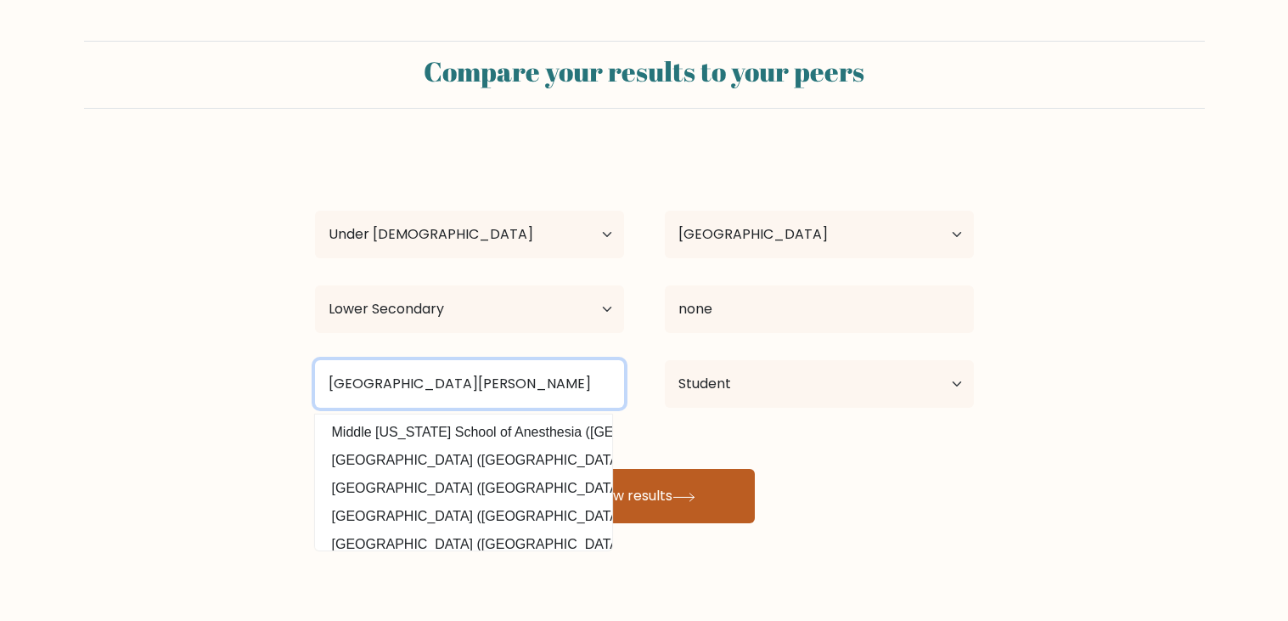
type input "Fort Frye middle school"
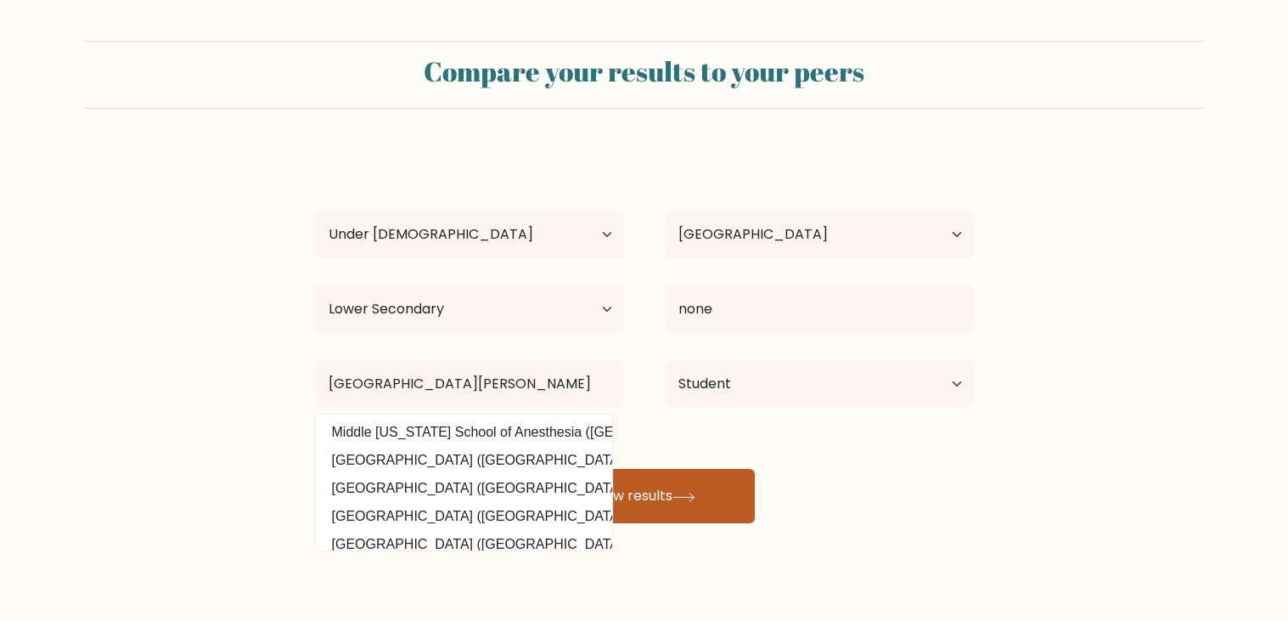
click at [679, 497] on icon at bounding box center [684, 497] width 23 height 9
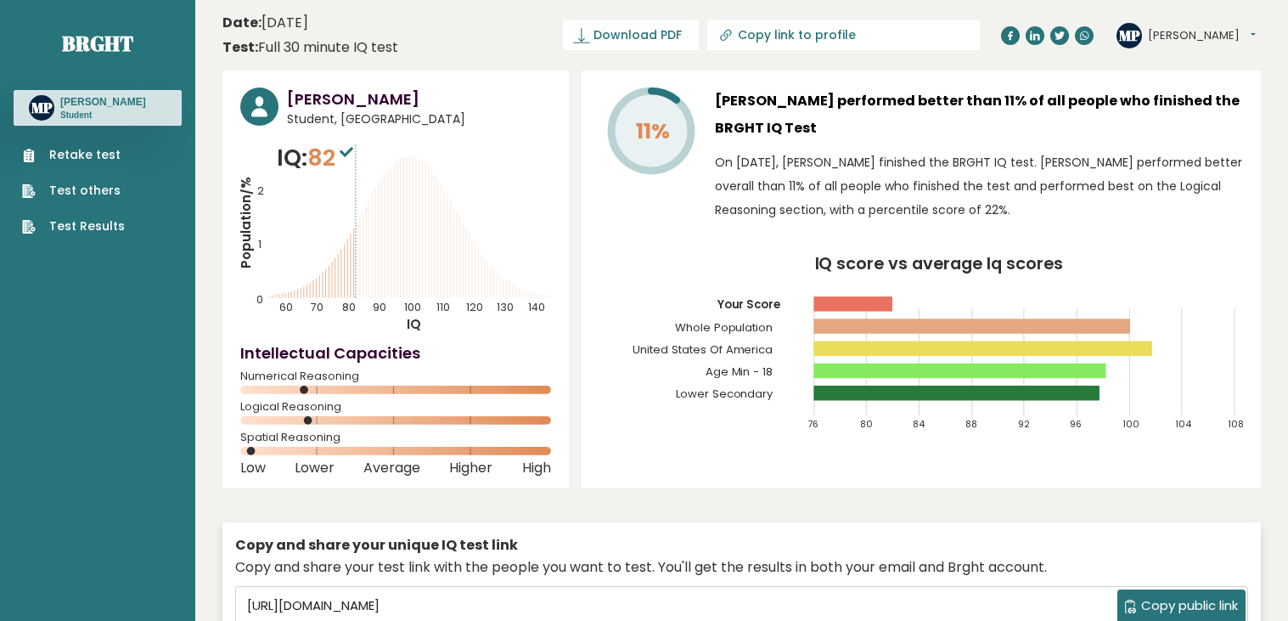
click at [679, 497] on div "[PERSON_NAME] Student, [GEOGRAPHIC_DATA] IQ: 82 Population/% IQ 0 1 2 60 70 80 …" at bounding box center [742, 383] width 1039 height 627
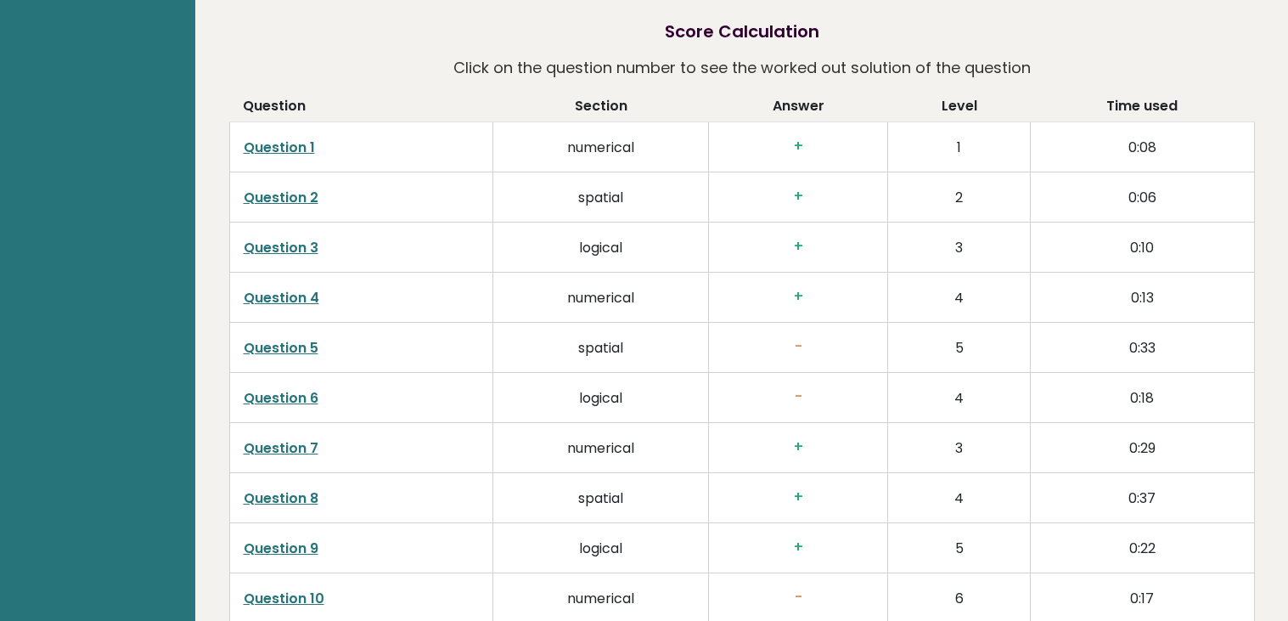
scroll to position [4345, 0]
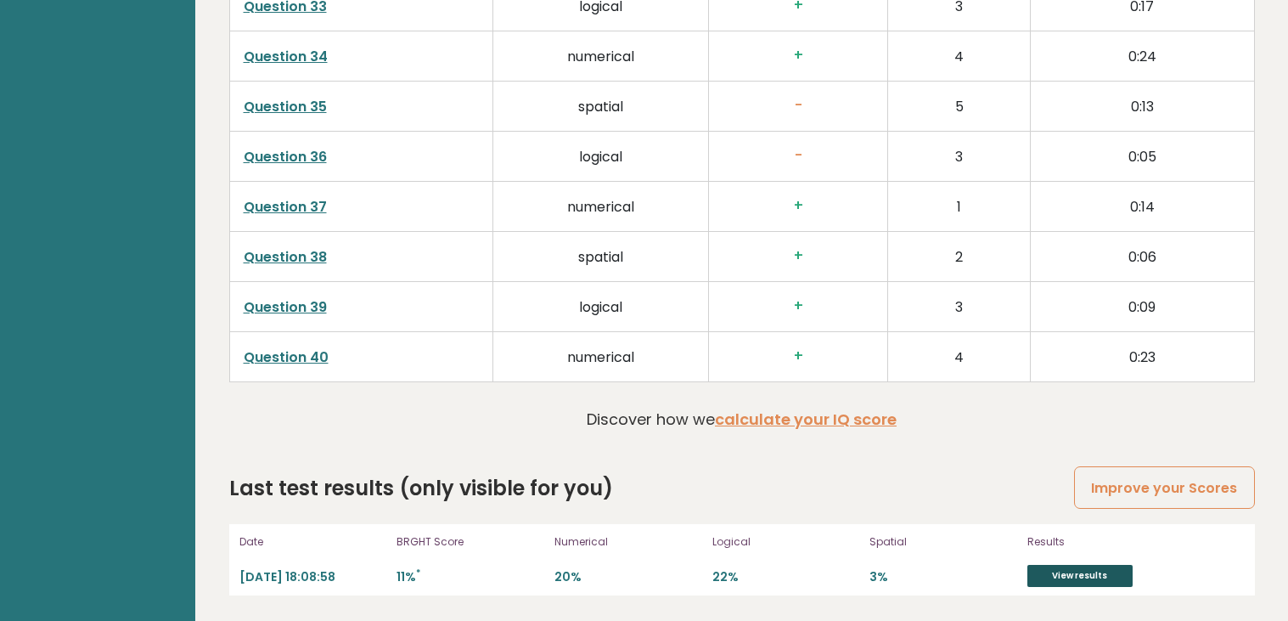
click at [1079, 582] on link "View results" at bounding box center [1080, 576] width 105 height 22
